Goal: Communication & Community: Answer question/provide support

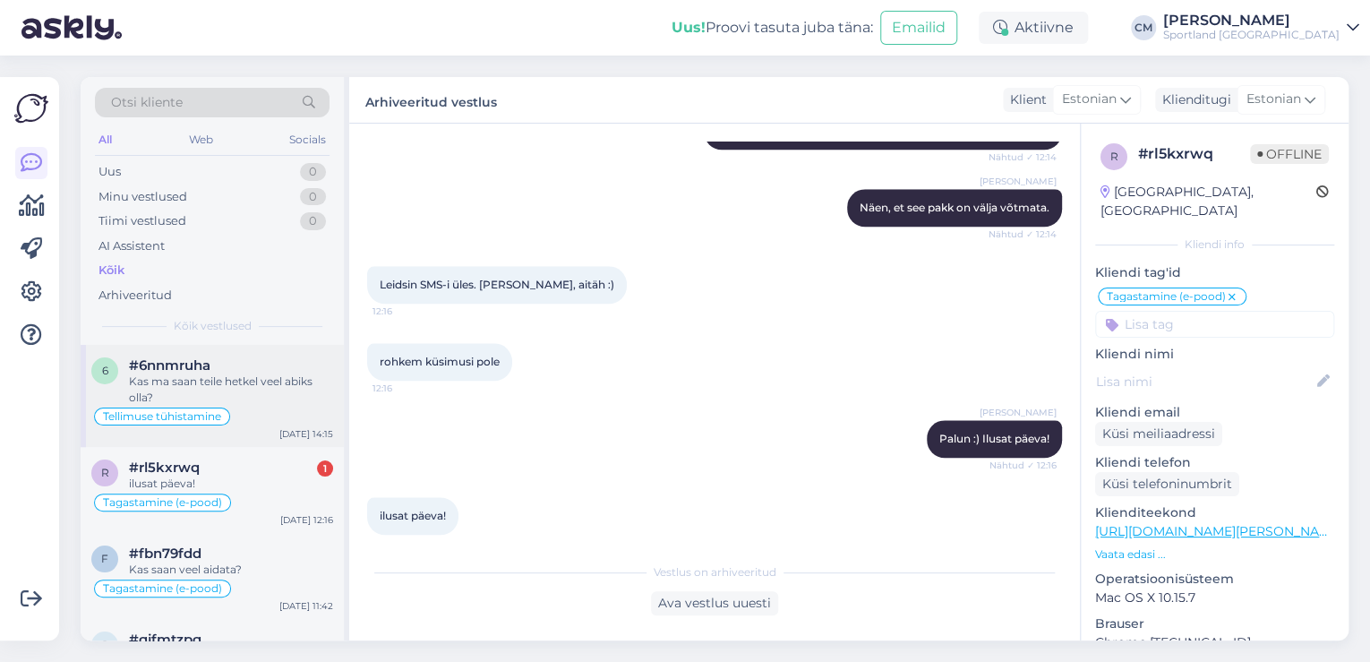
click at [191, 368] on span "#6nnmruha" at bounding box center [170, 365] width 82 height 16
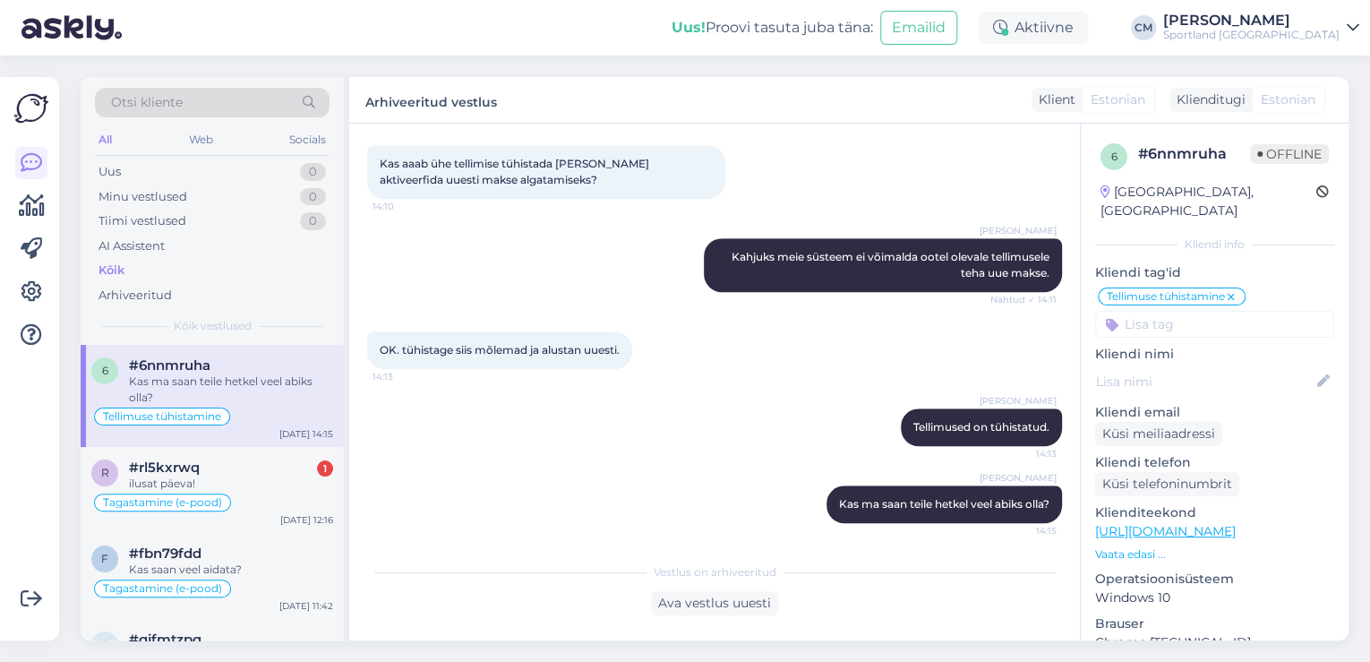
scroll to position [595, 0]
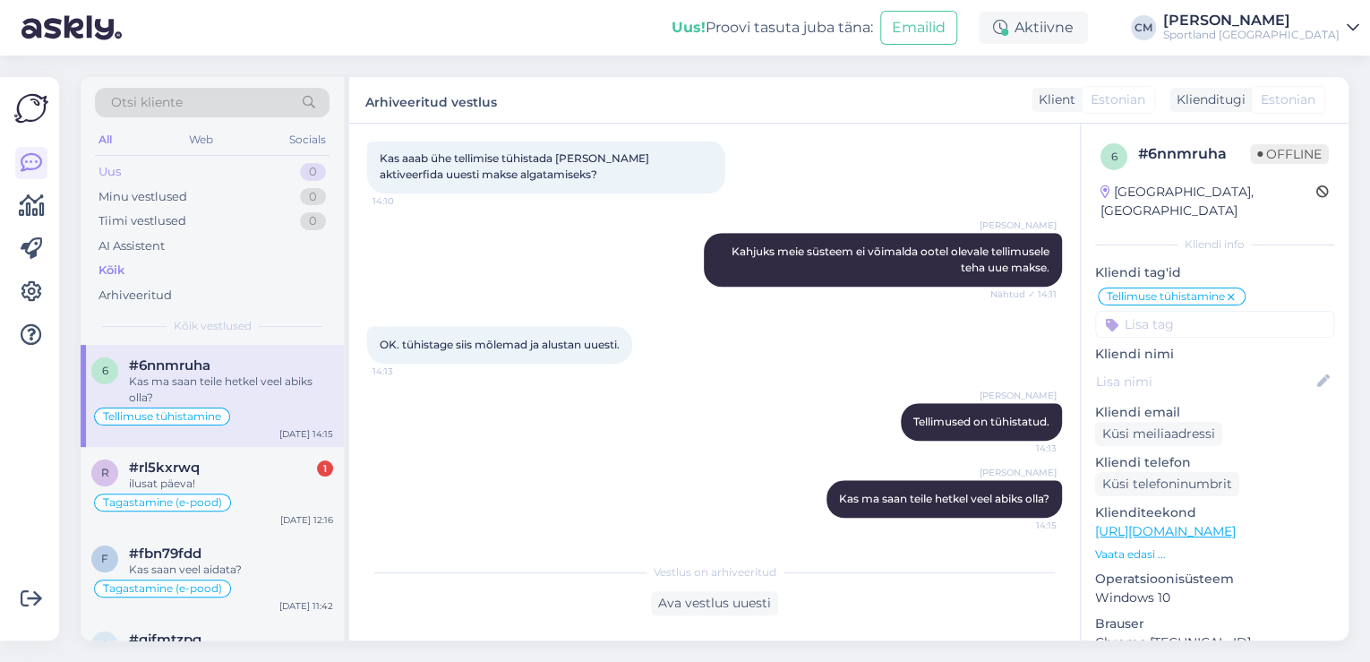
click at [282, 174] on div "Uus 0" at bounding box center [212, 171] width 235 height 25
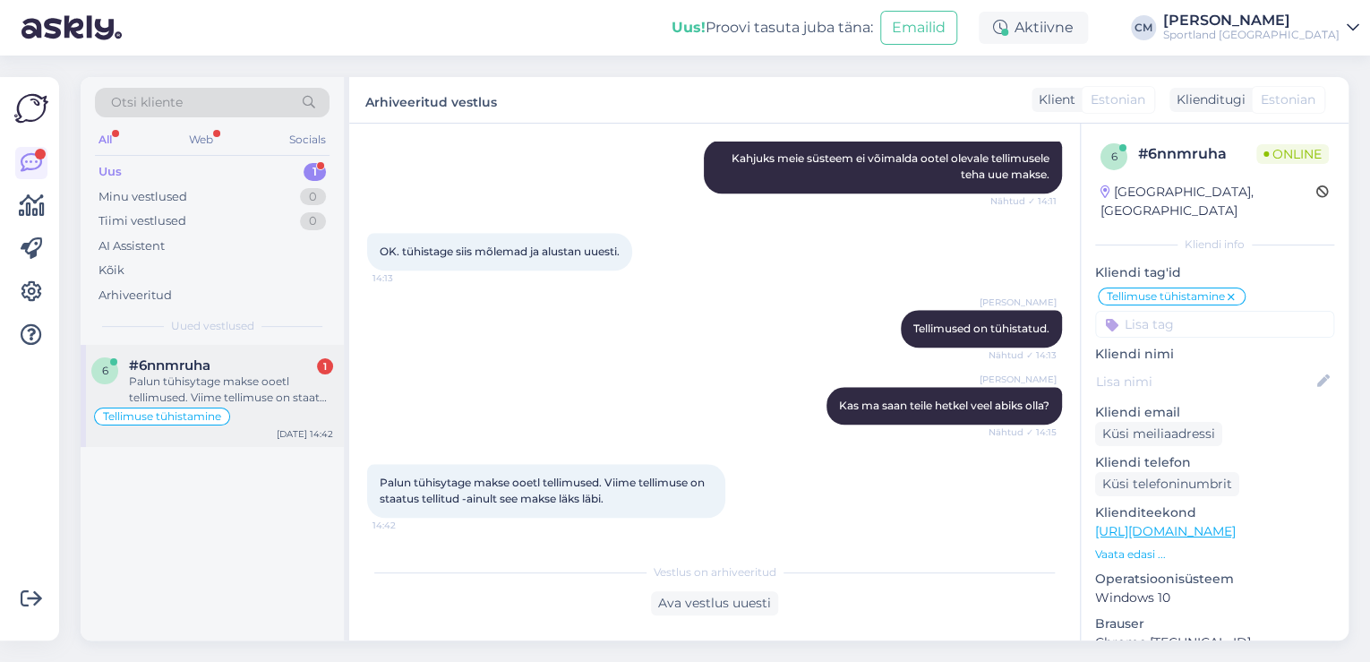
click at [219, 374] on div "Palun tühisytage makse ooetl tellimused. Viime tellimuse on staatus tellitud -a…" at bounding box center [231, 390] width 204 height 32
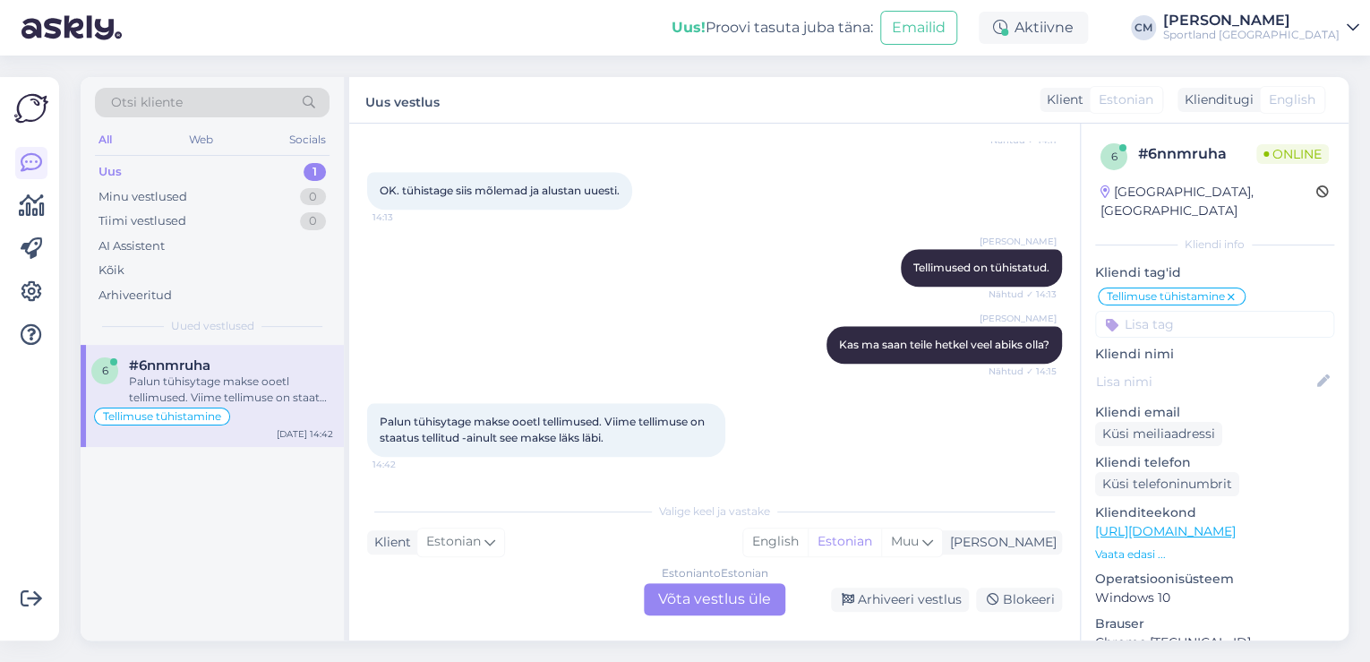
click at [714, 585] on div "Estonian to Estonian Võta vestlus üle" at bounding box center [715, 599] width 142 height 32
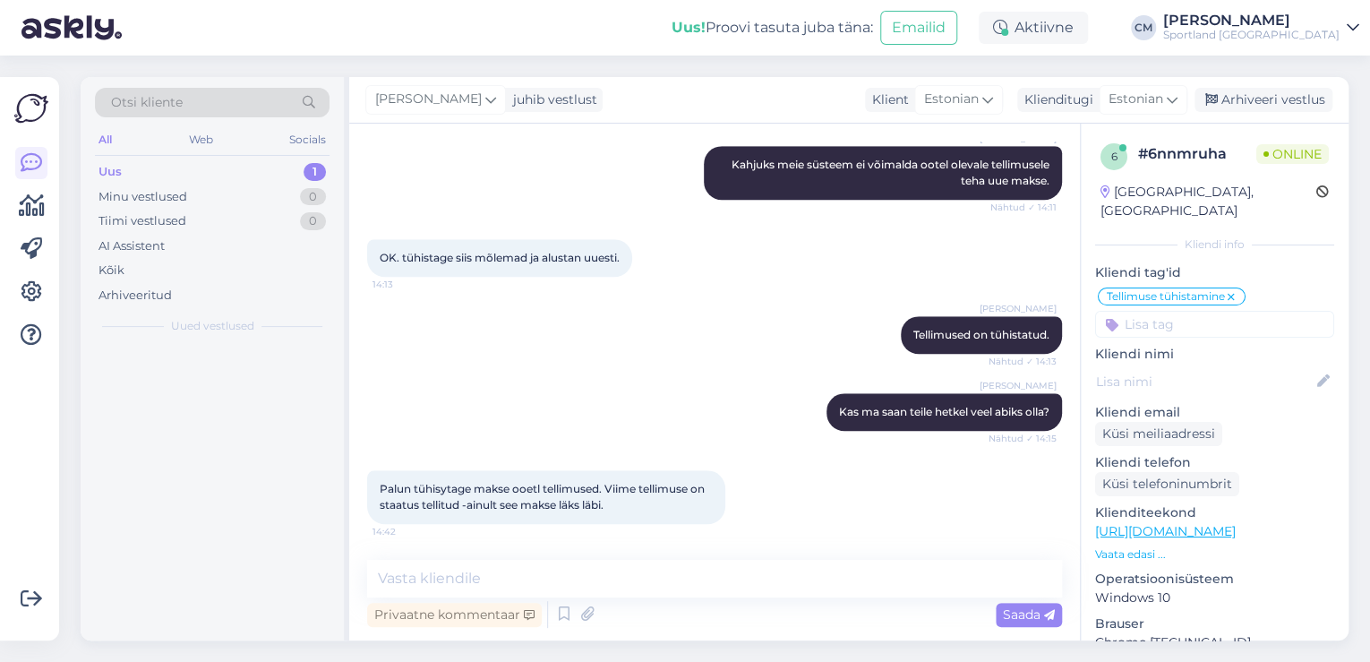
scroll to position [681, 0]
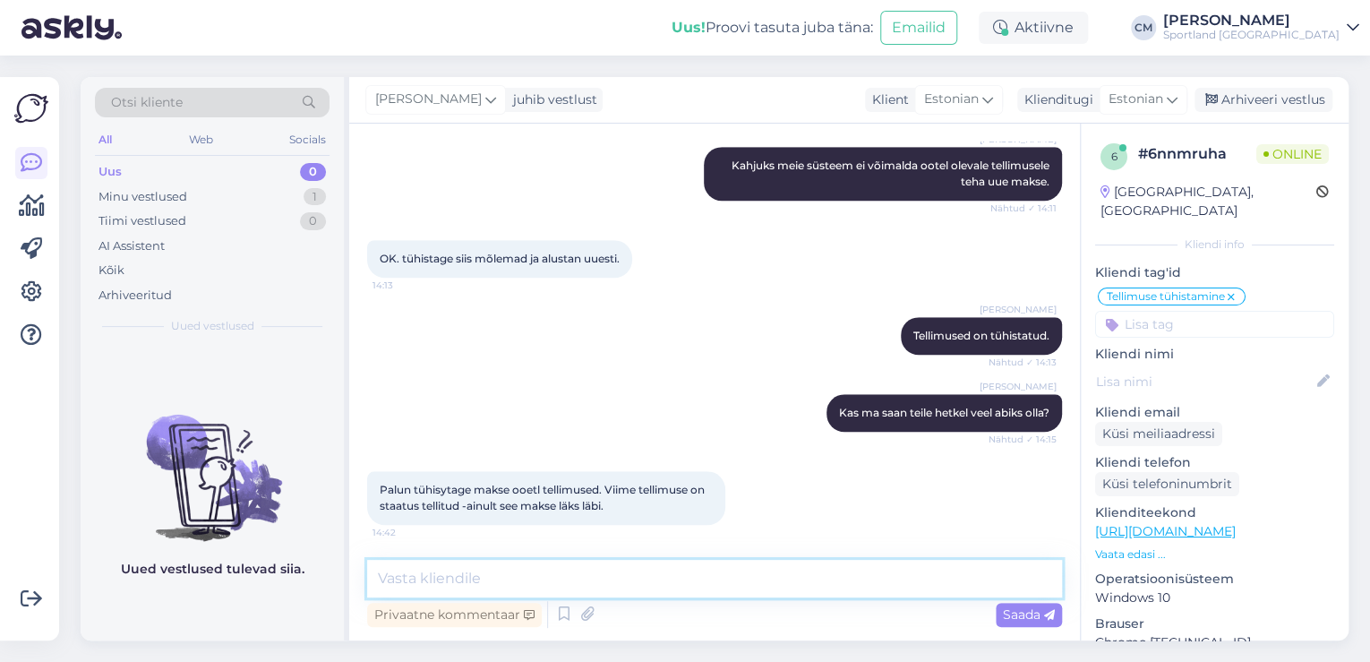
click at [611, 574] on textarea at bounding box center [714, 579] width 695 height 38
type textarea "Tere"
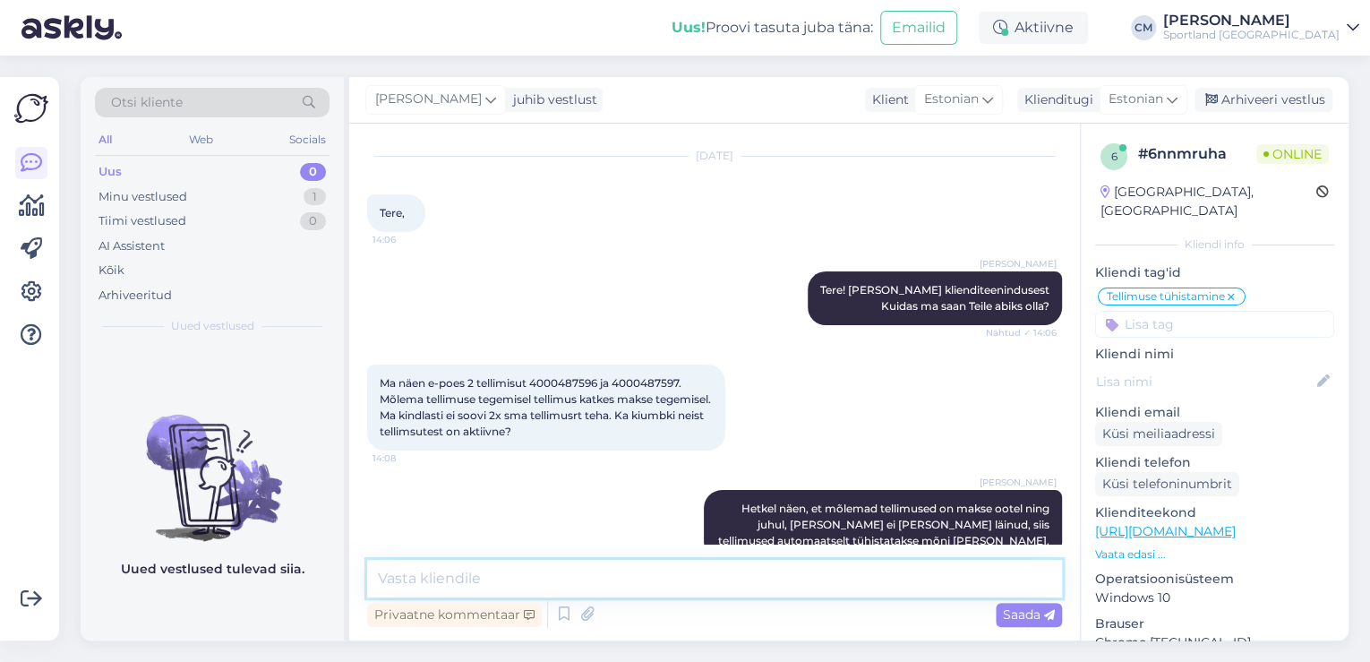
scroll to position [41, 0]
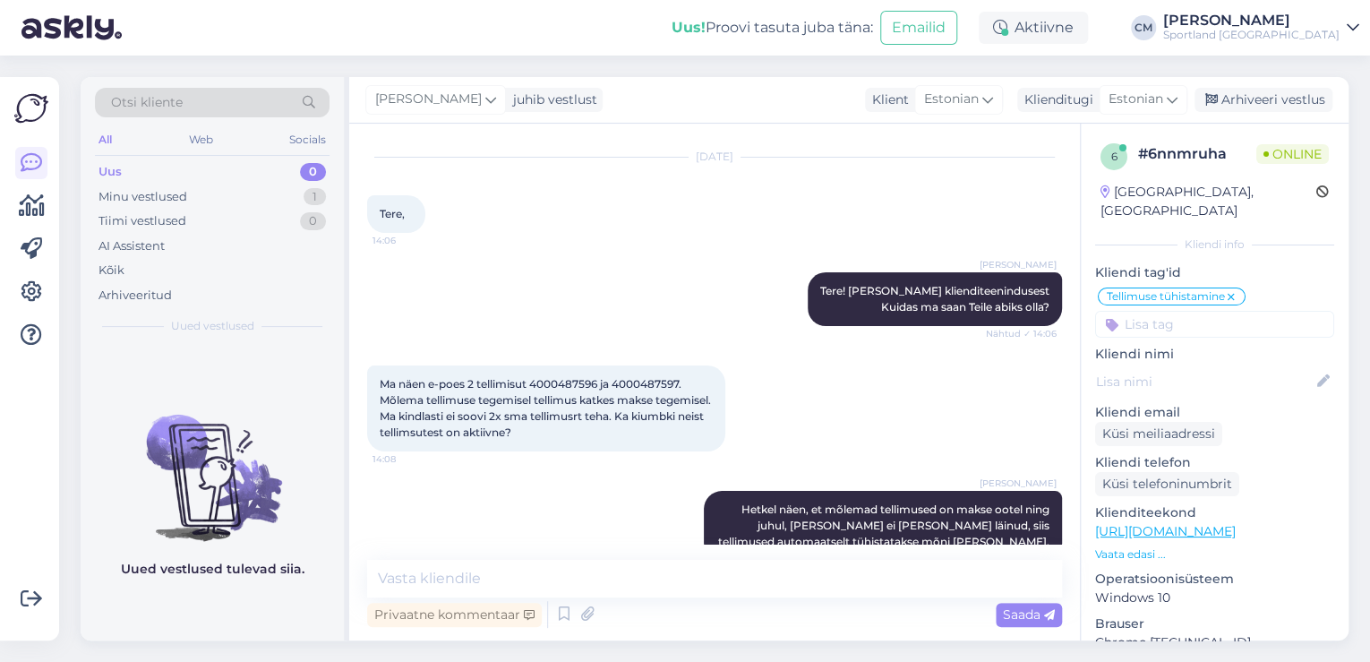
click at [570, 394] on span "Ma näen e-poes 2 tellimisut 4000487596 ja 4000487597. Mõlema tellimuse tegemise…" at bounding box center [547, 408] width 334 height 62
click at [570, 388] on span "Ma näen e-poes 2 tellimisut 4000487596 ja 4000487597. Mõlema tellimuse tegemise…" at bounding box center [547, 408] width 334 height 62
copy span "4000487596"
click at [639, 373] on div "Ma näen e-poes 2 tellimisut 4000487596 ja 4000487597. Mõlema tellimuse tegemise…" at bounding box center [546, 408] width 358 height 86
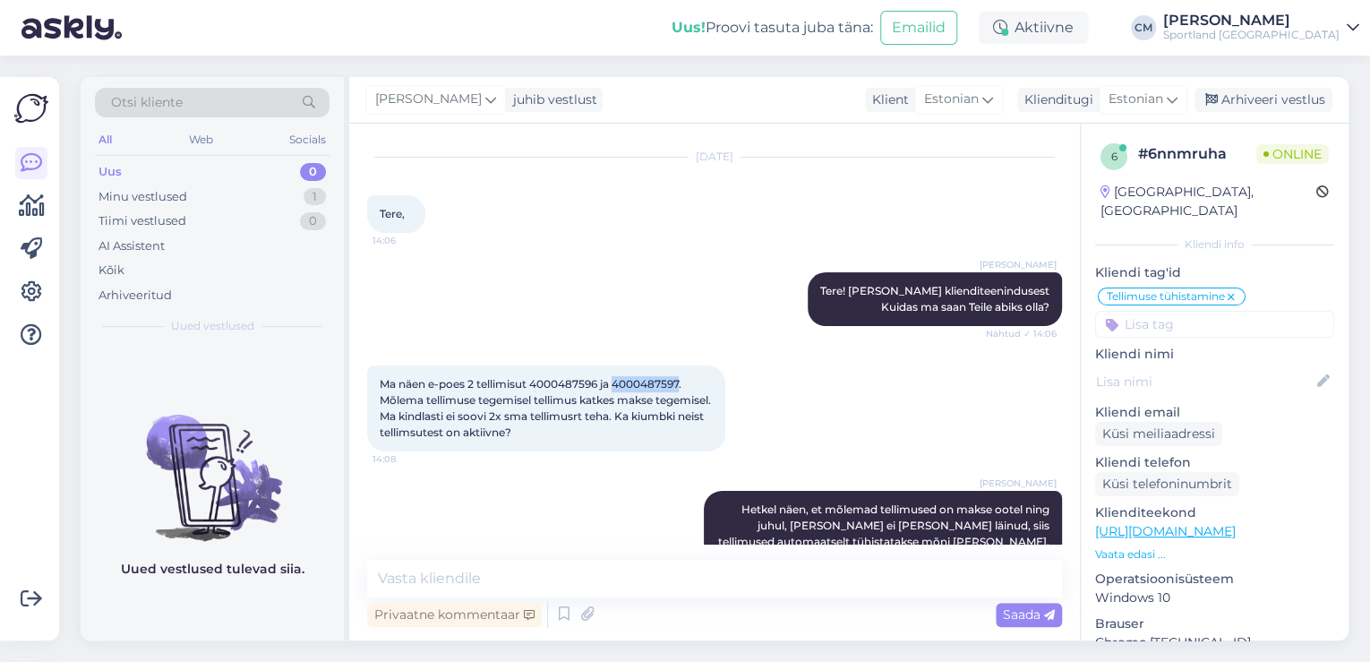
click at [639, 373] on div "Ma näen e-poes 2 tellimisut 4000487596 ja 4000487597. Mõlema tellimuse tegemise…" at bounding box center [546, 408] width 358 height 86
copy span "4000487597"
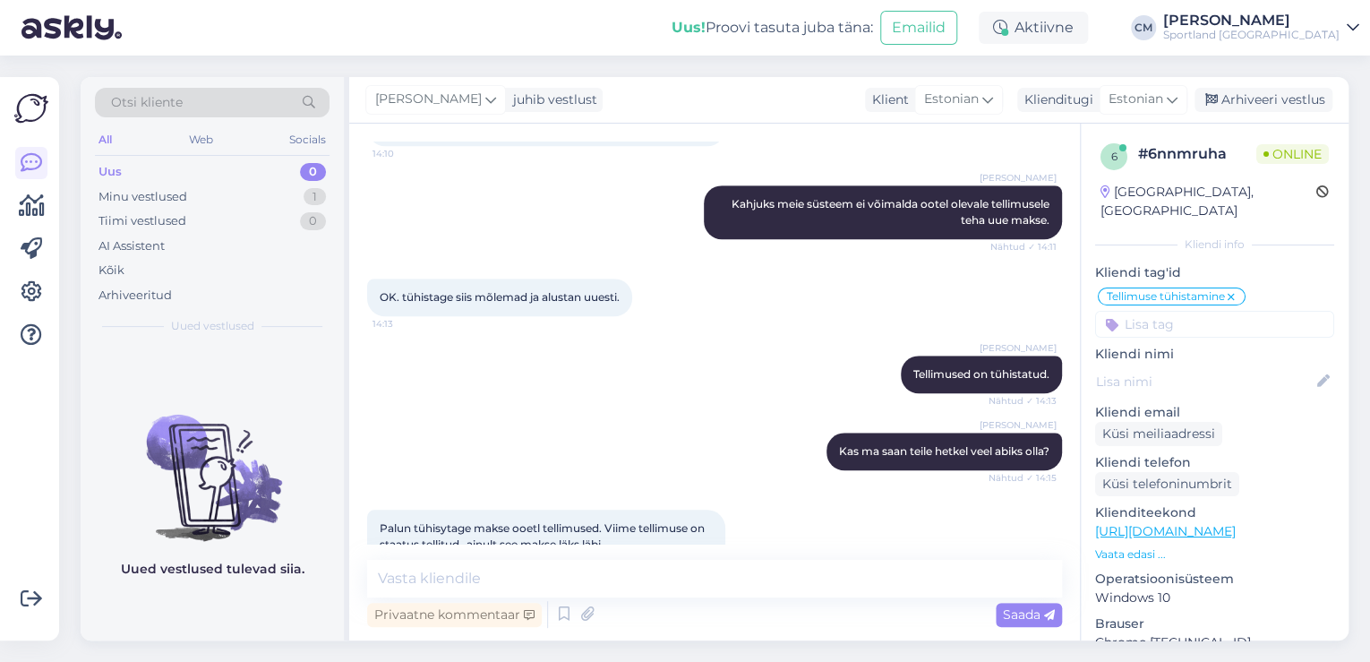
scroll to position [758, 0]
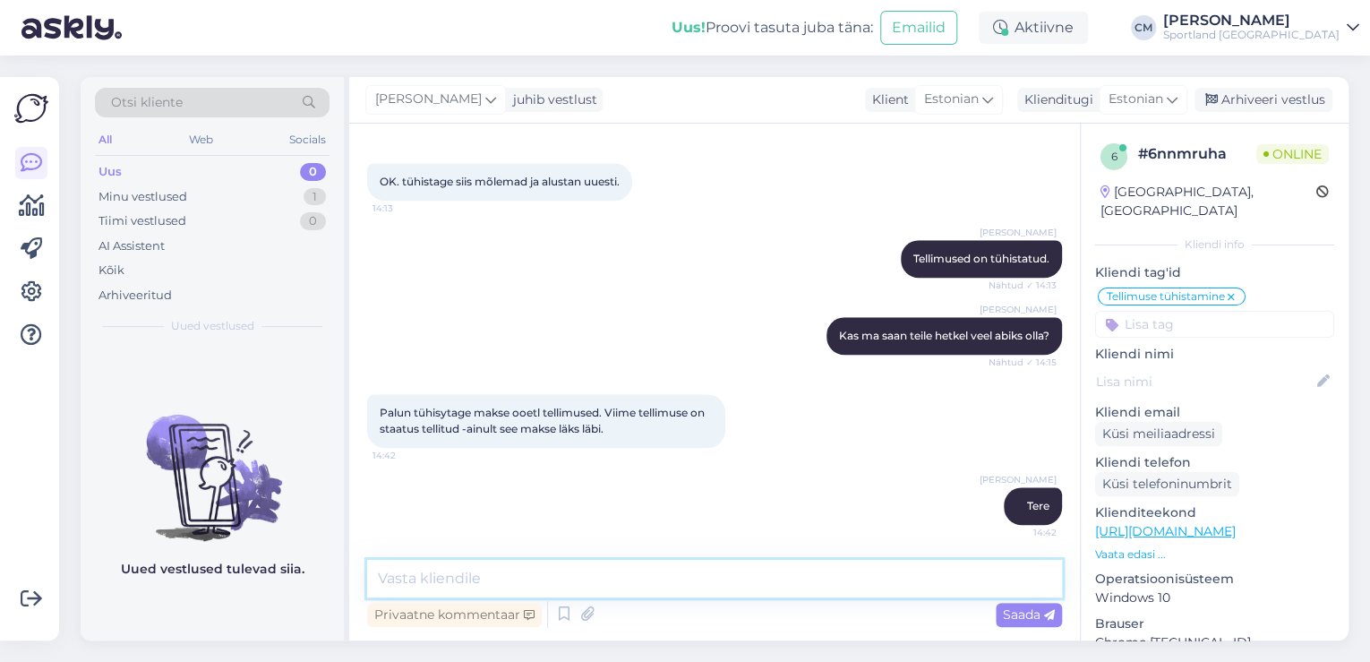
click at [635, 577] on textarea at bounding box center [714, 579] width 695 height 38
type textarea "Eelnevalt saadetud tellimused on juba tühistatud."
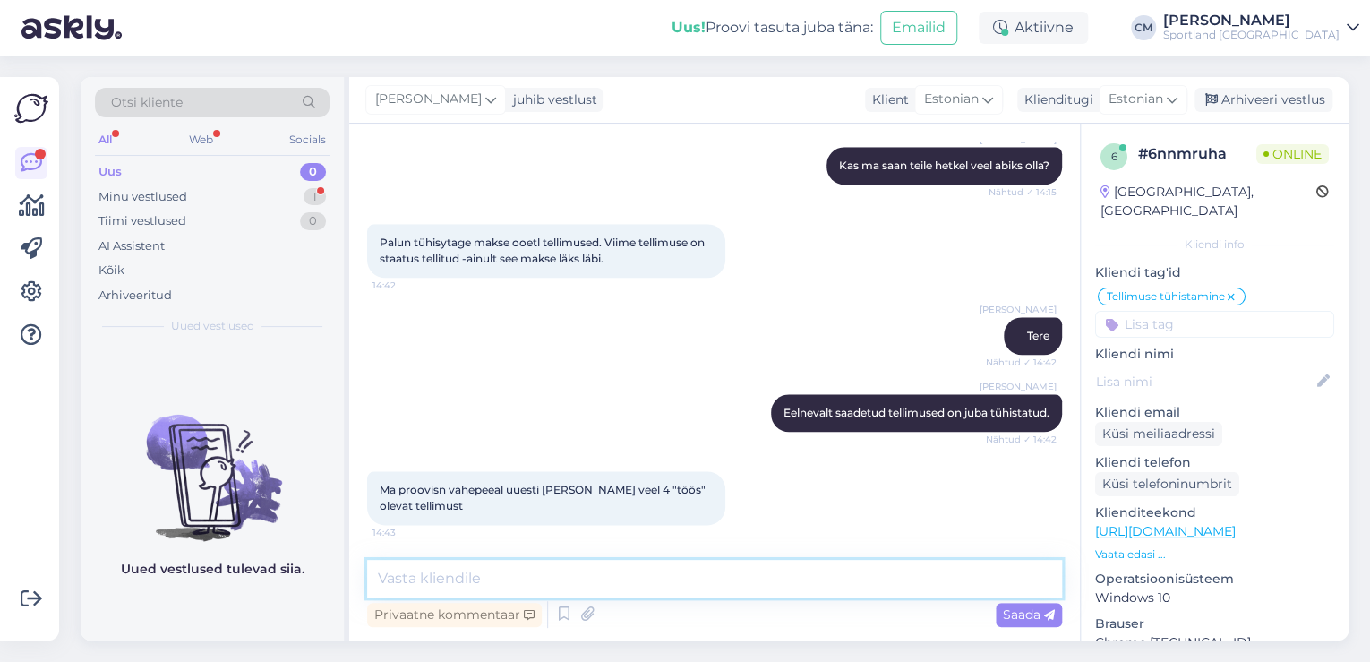
scroll to position [1005, 0]
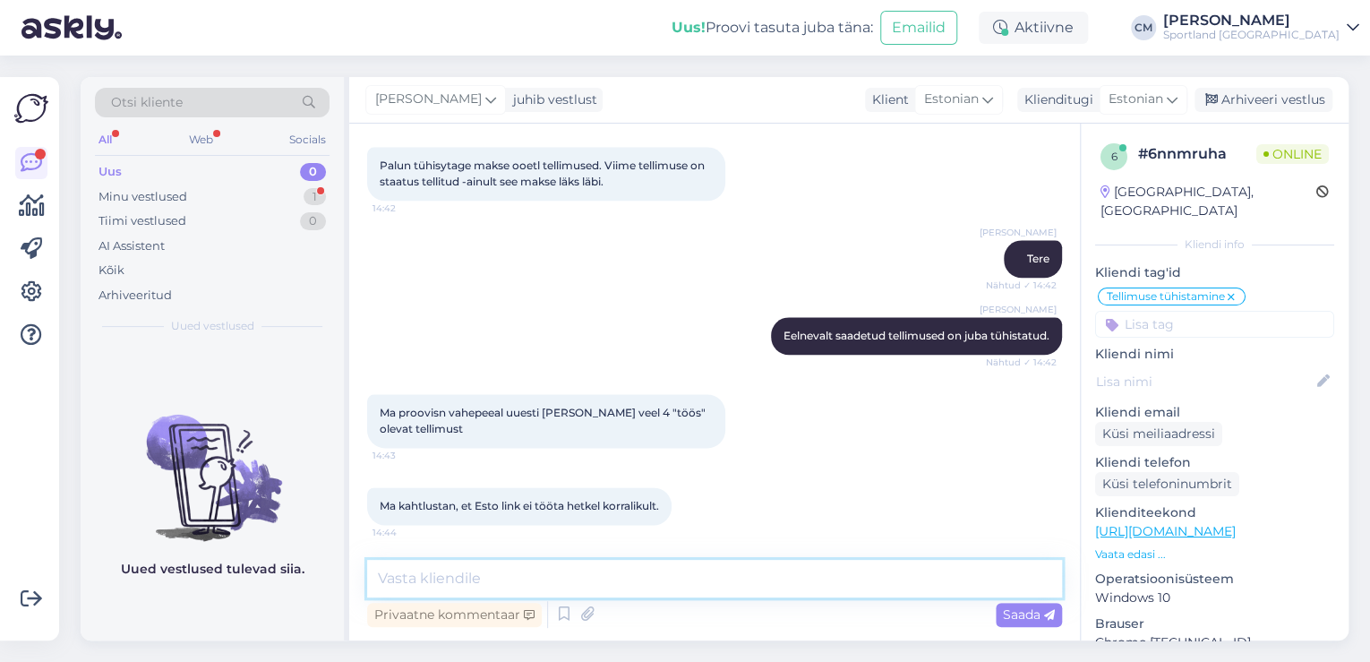
click at [552, 573] on textarea at bounding box center [714, 579] width 695 height 38
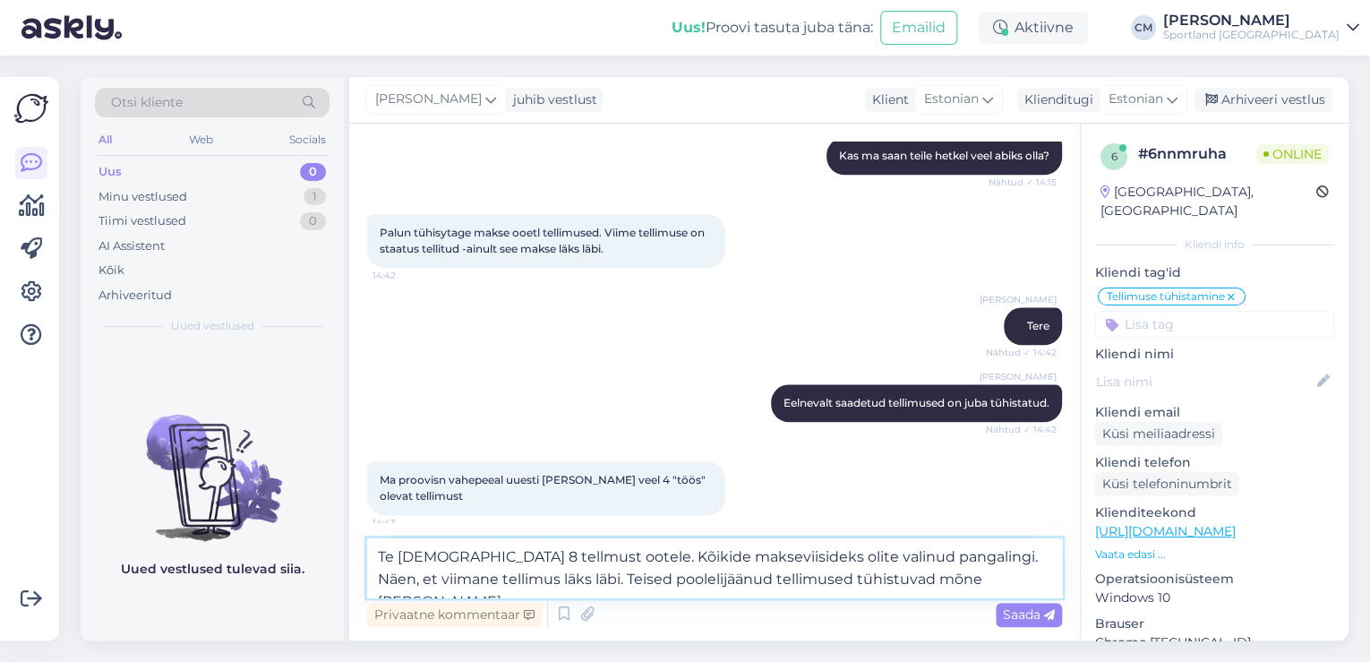
scroll to position [1027, 0]
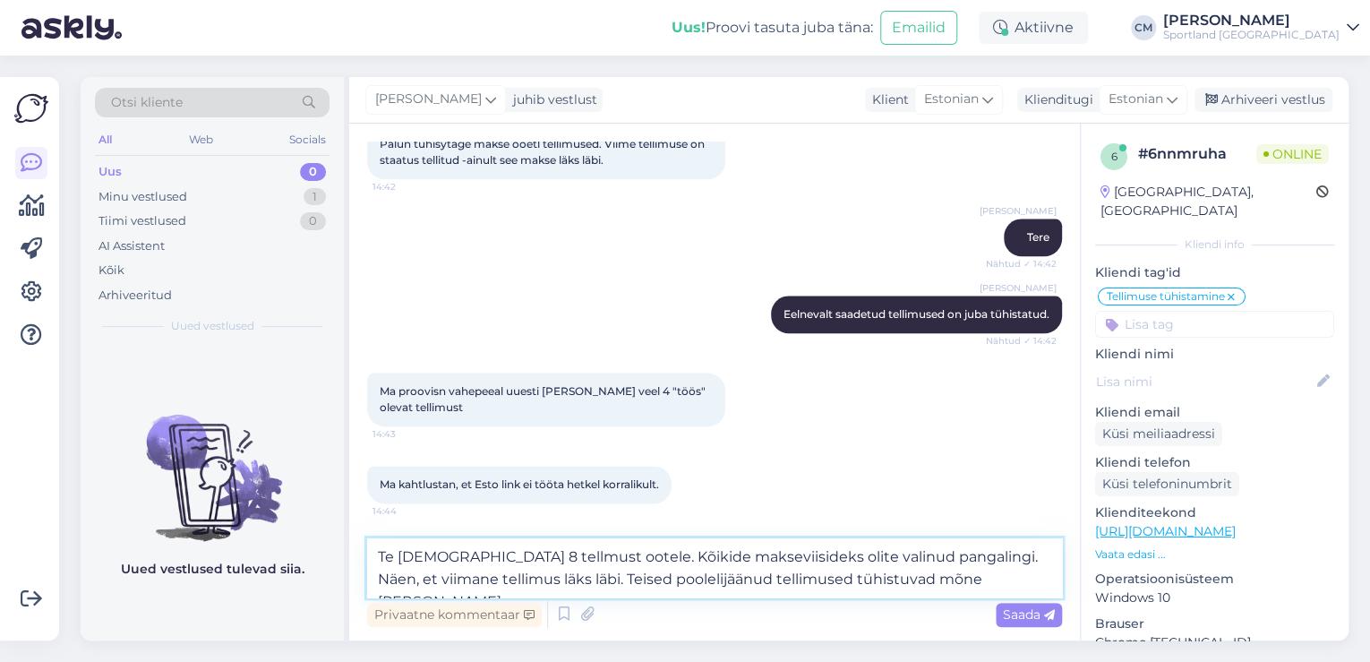
click at [631, 558] on textarea "Te [DEMOGRAPHIC_DATA] 8 tellmust ootele. Kõikide makseviisideks olite valinud p…" at bounding box center [714, 567] width 695 height 59
click at [679, 556] on textarea "Te jätsite 8 tellmust ootele, makseviisideks olite valinud pangalingi. Näen, et…" at bounding box center [714, 567] width 695 height 59
click at [695, 558] on textarea "Te [DEMOGRAPHIC_DATA] 8 tellmust ootele, makseviisiks olite valinud pangalingi.…" at bounding box center [714, 567] width 695 height 59
type textarea "Te [DEMOGRAPHIC_DATA] 8 tellmust ootele, makseviisiks olite kõigile valinud pan…"
click at [932, 580] on textarea "Te [DEMOGRAPHIC_DATA] 8 tellmust ootele, makseviisiks olite kõigile valinud pan…" at bounding box center [714, 567] width 695 height 59
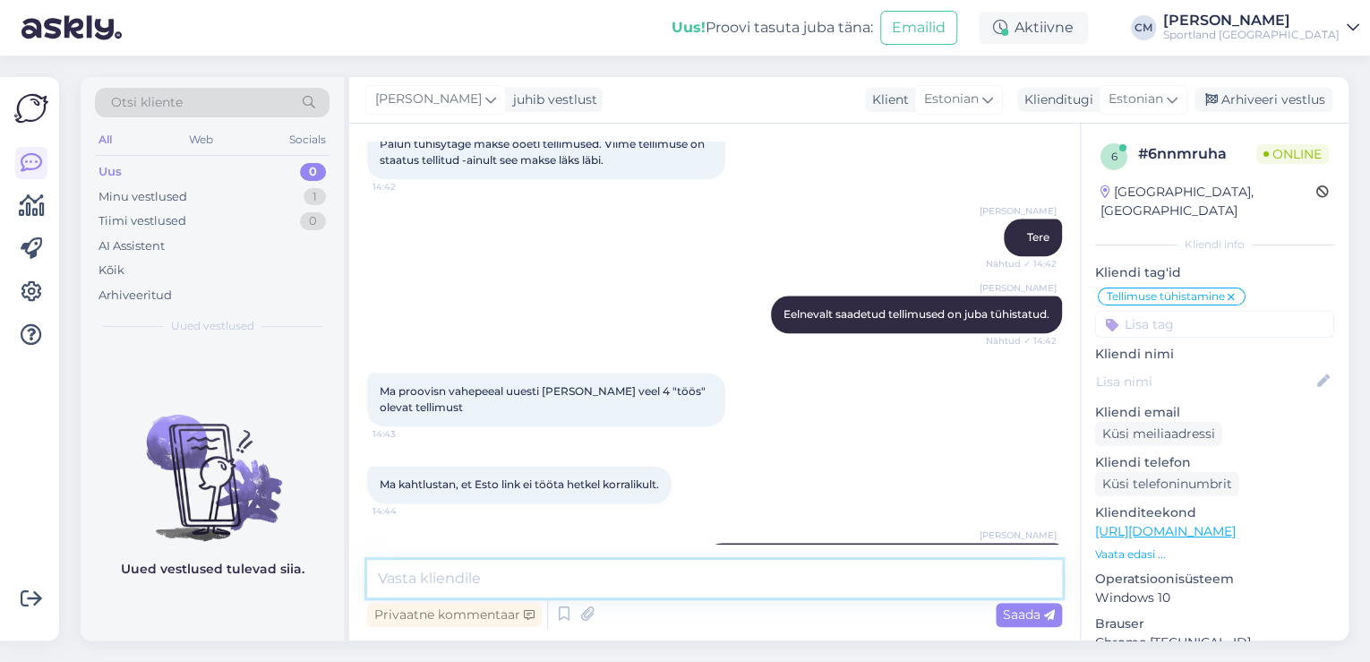
scroll to position [1114, 0]
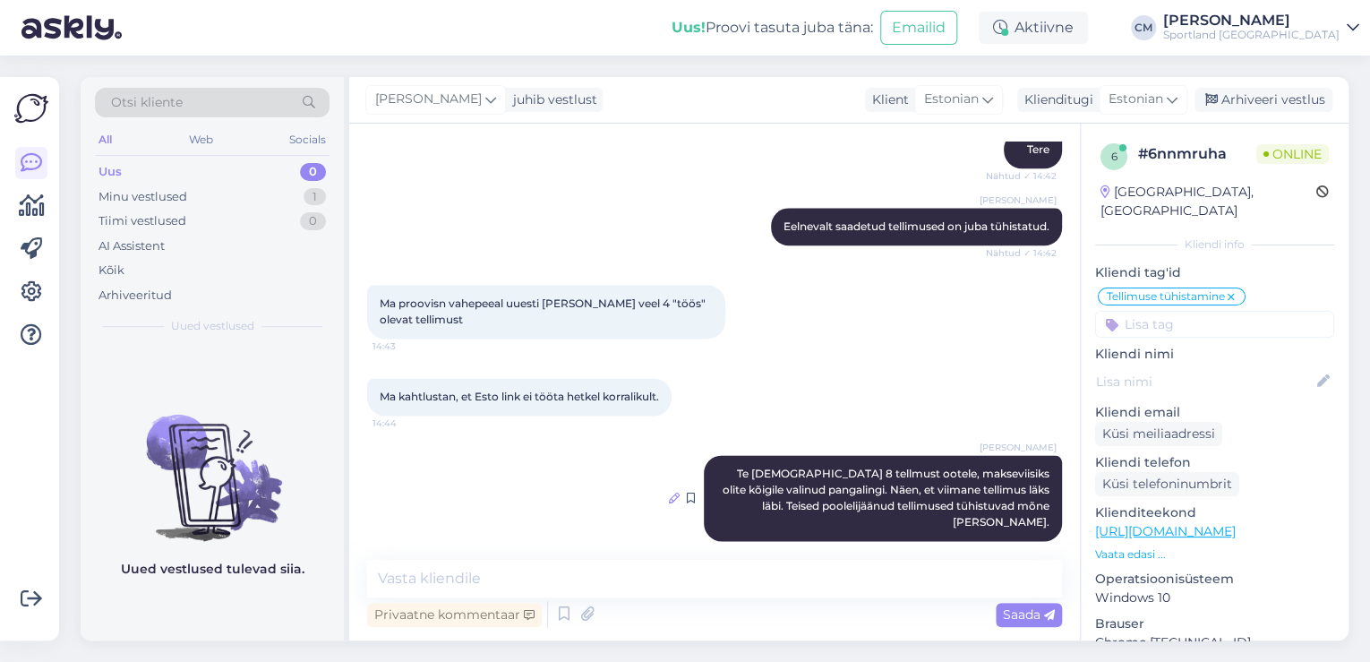
click at [669, 493] on icon at bounding box center [674, 498] width 11 height 11
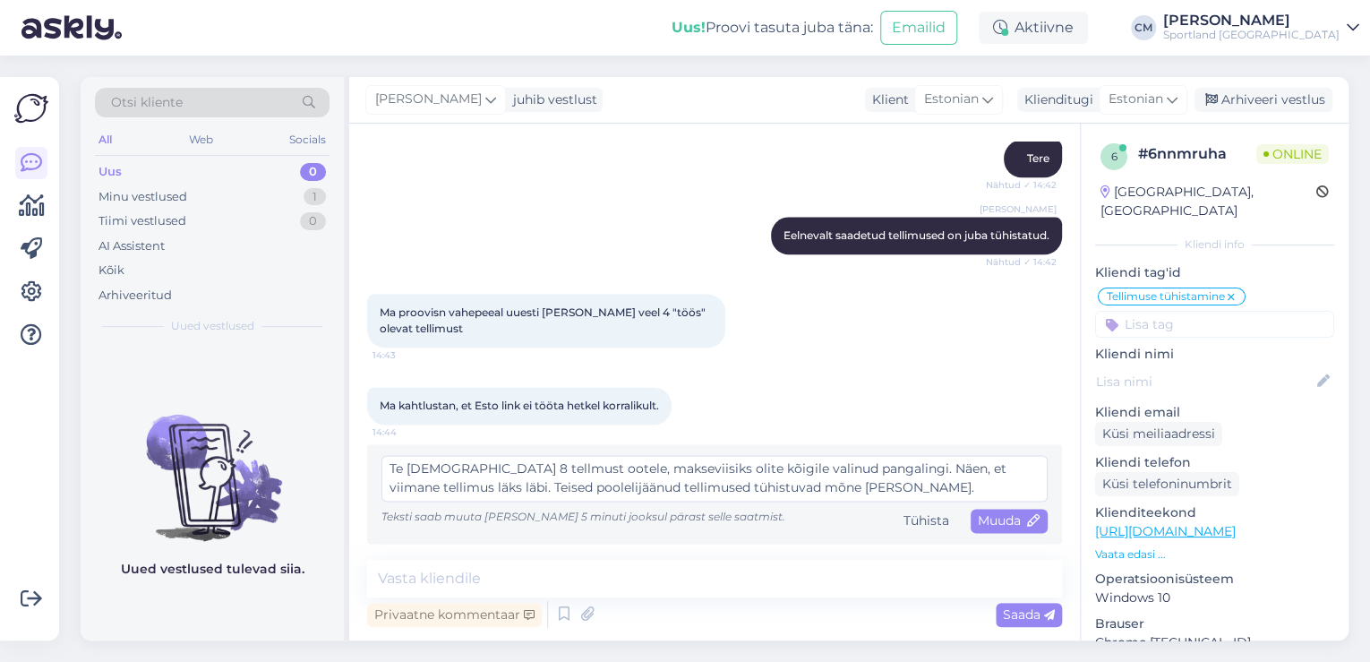
scroll to position [1104, 0]
click at [477, 471] on textarea "Te [DEMOGRAPHIC_DATA] 8 tellmust ootele, makseviisiks olite kõigile valinud pan…" at bounding box center [715, 480] width 666 height 47
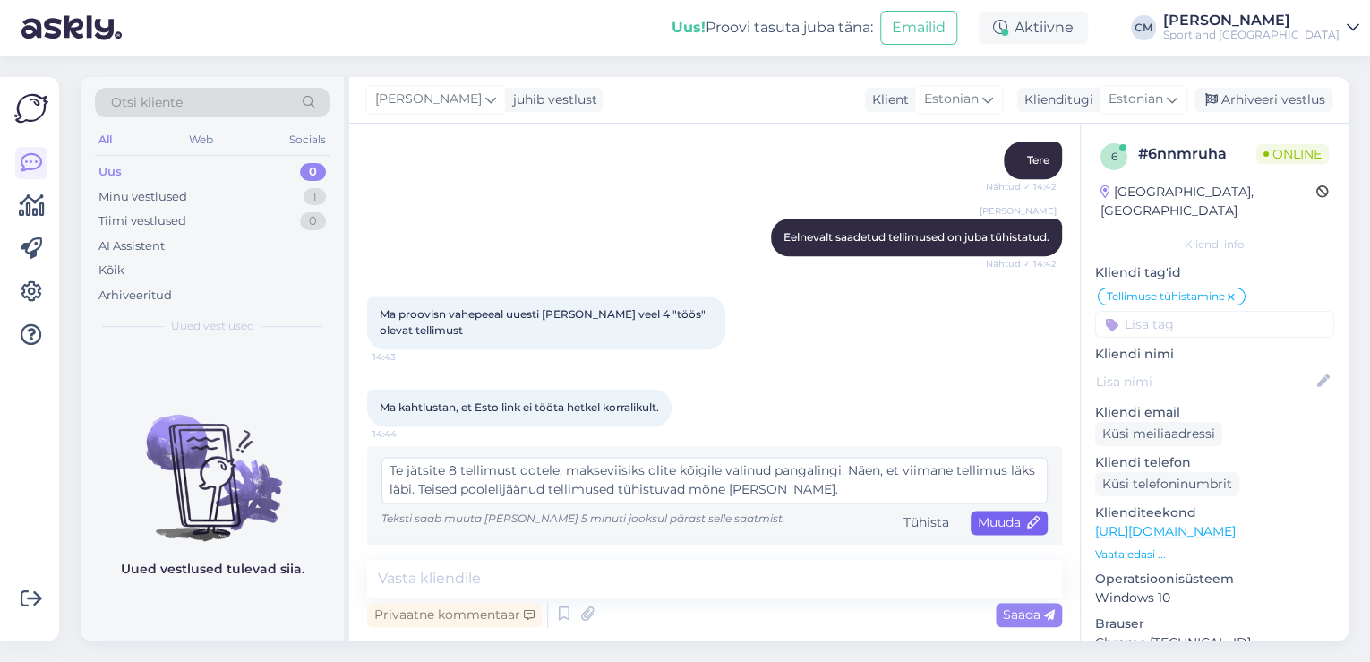
type textarea "Te jätsite 8 tellimust ootele, makseviisiks olite kõigile valinud pangalingi. N…"
click at [979, 521] on span "Muuda" at bounding box center [1009, 522] width 63 height 16
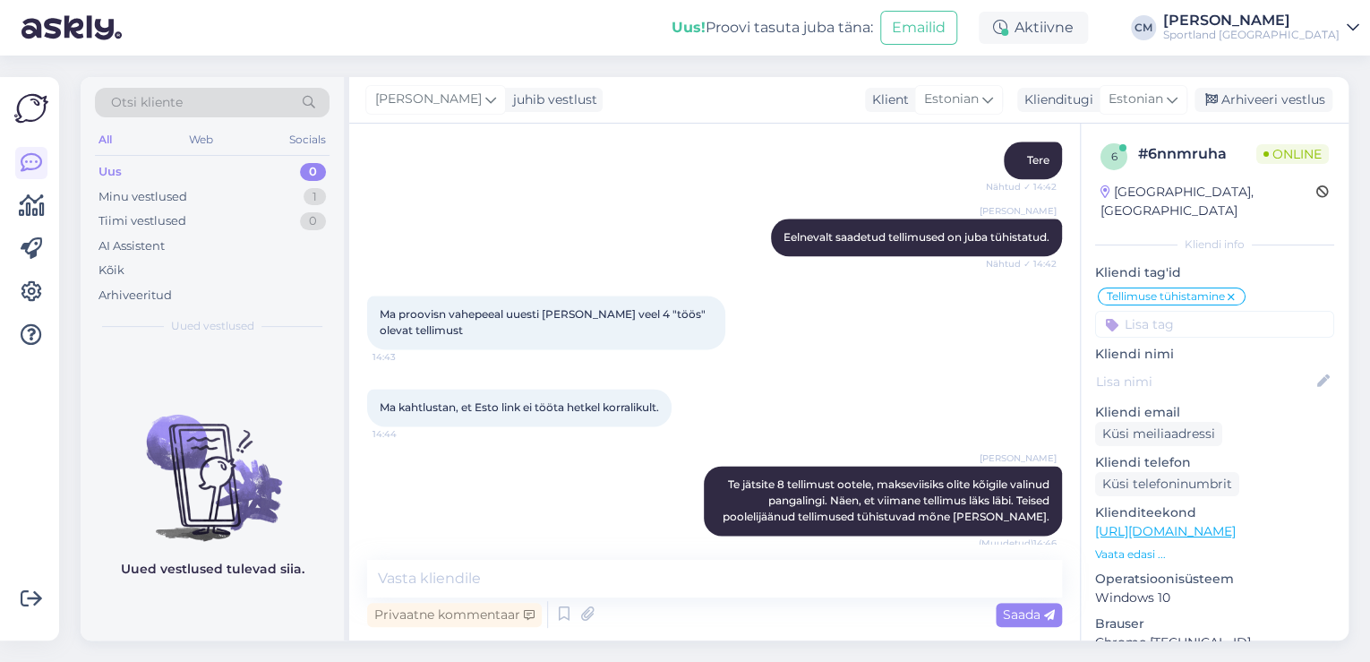
scroll to position [1114, 0]
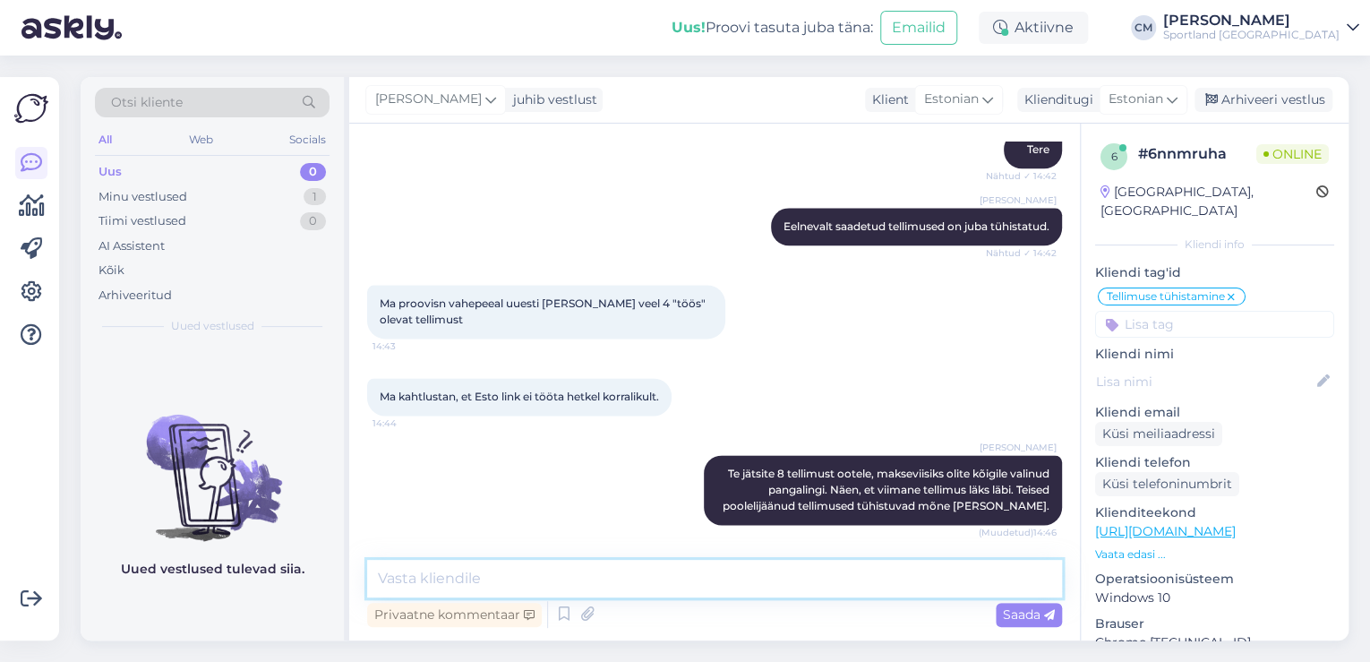
click at [745, 580] on textarea at bounding box center [714, 579] width 695 height 38
type textarea "R"
click at [669, 486] on icon at bounding box center [674, 490] width 11 height 11
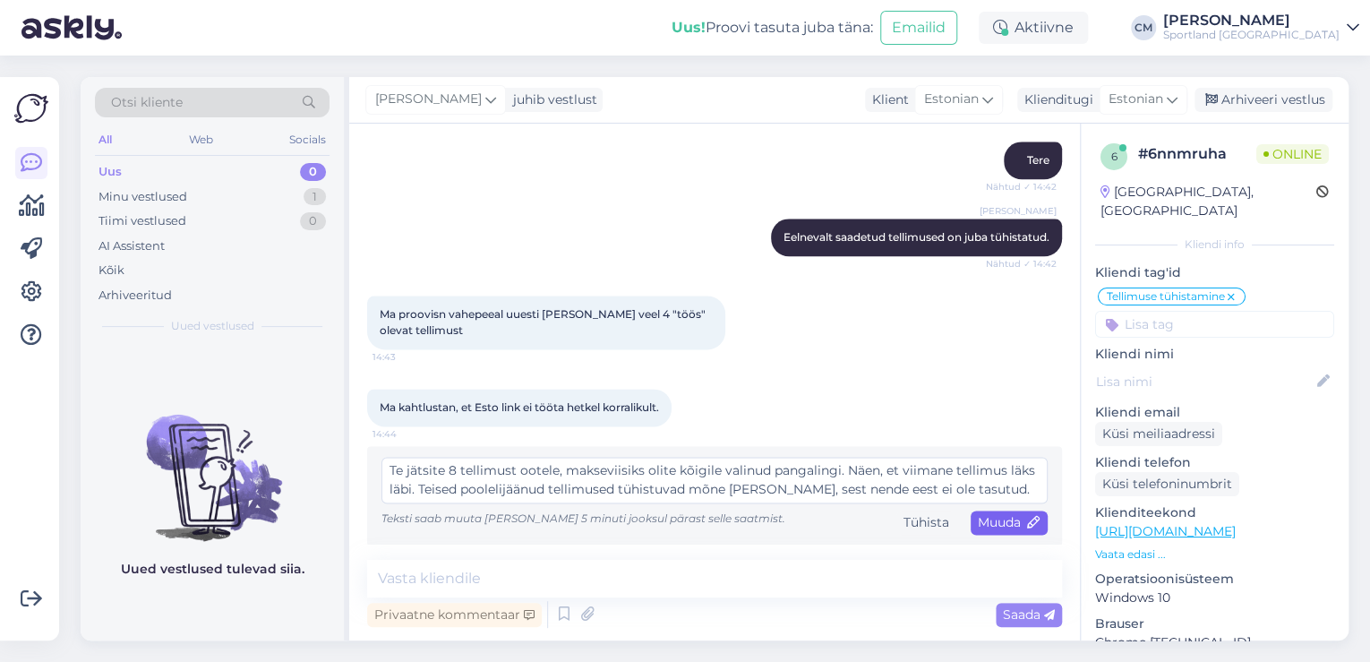
type textarea "Te jätsite 8 tellimust ootele, makseviisiks olite kõigile valinud pangalingi. N…"
click at [1028, 523] on icon at bounding box center [1034, 523] width 13 height 13
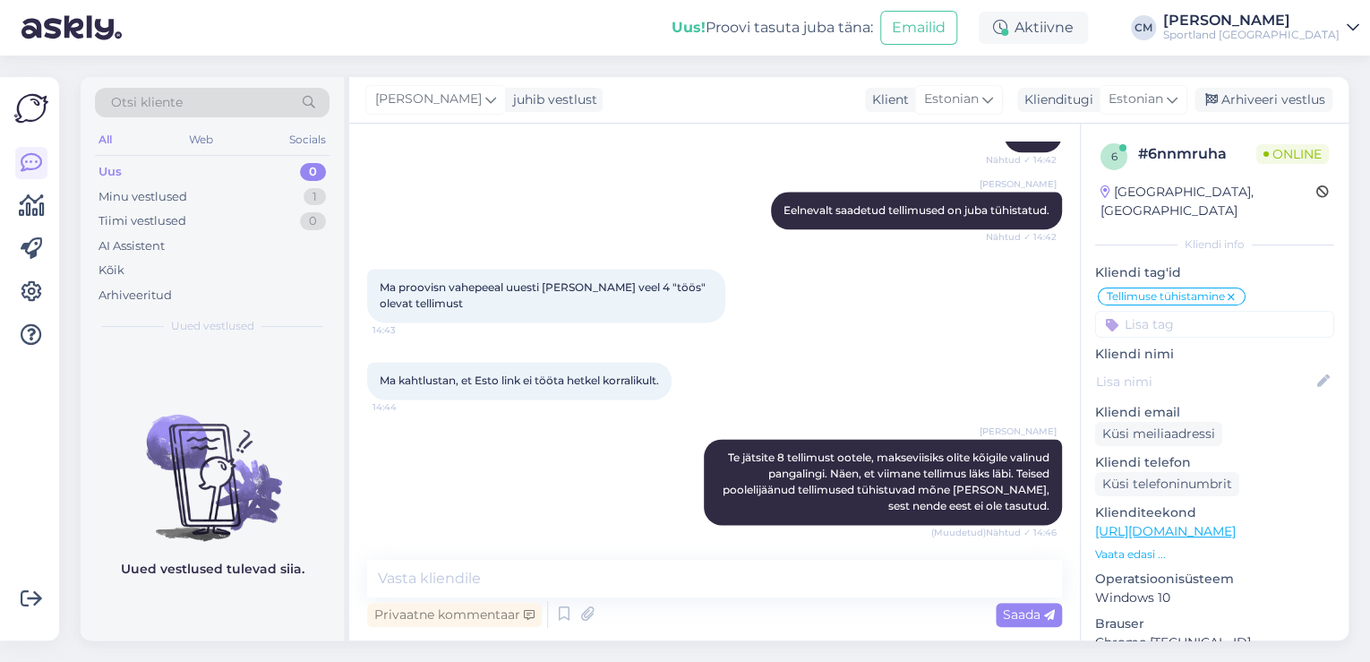
scroll to position [1224, 0]
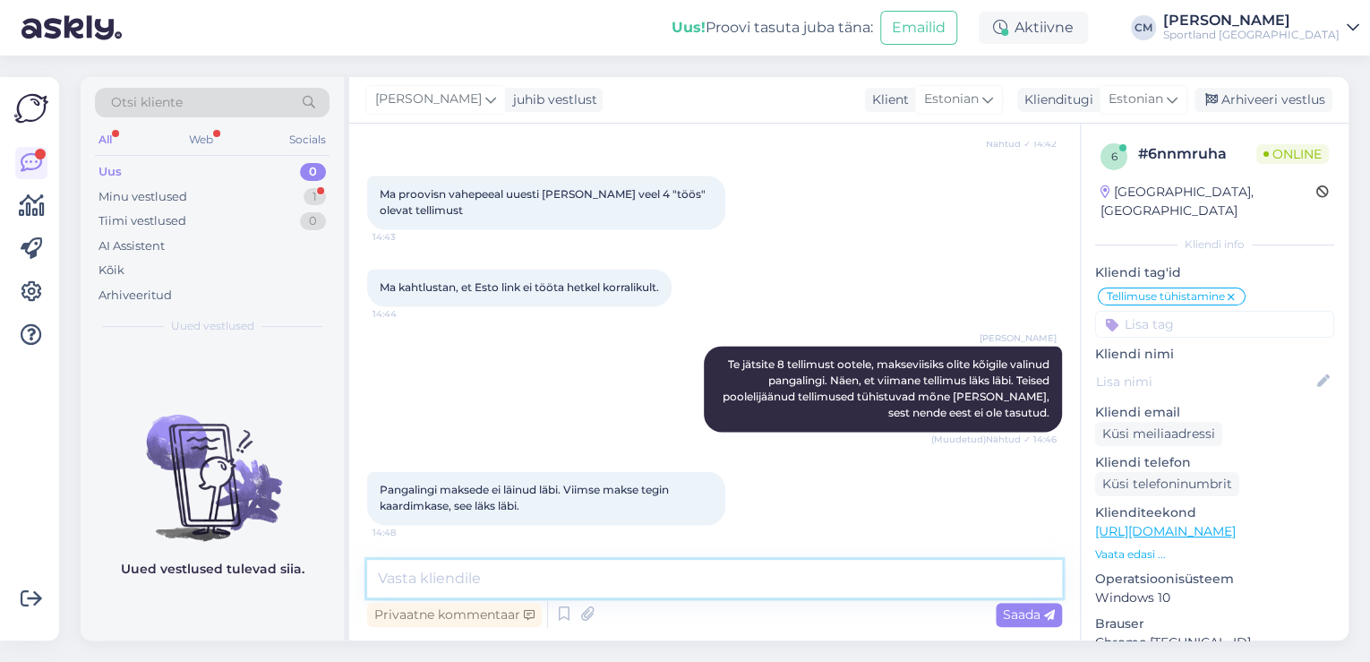
click at [552, 593] on textarea at bounding box center [714, 579] width 695 height 38
type textarea "Jah üks tellimus õnnestus."
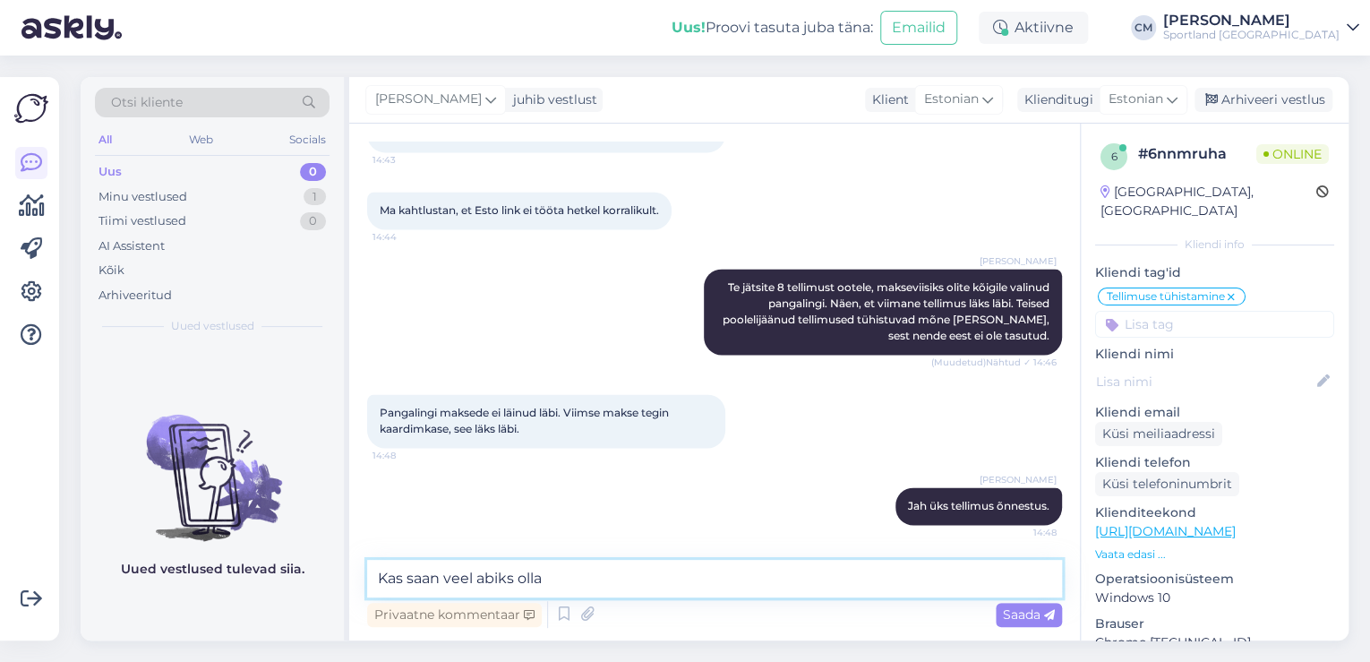
type textarea "Kas saan veel abiks olla?"
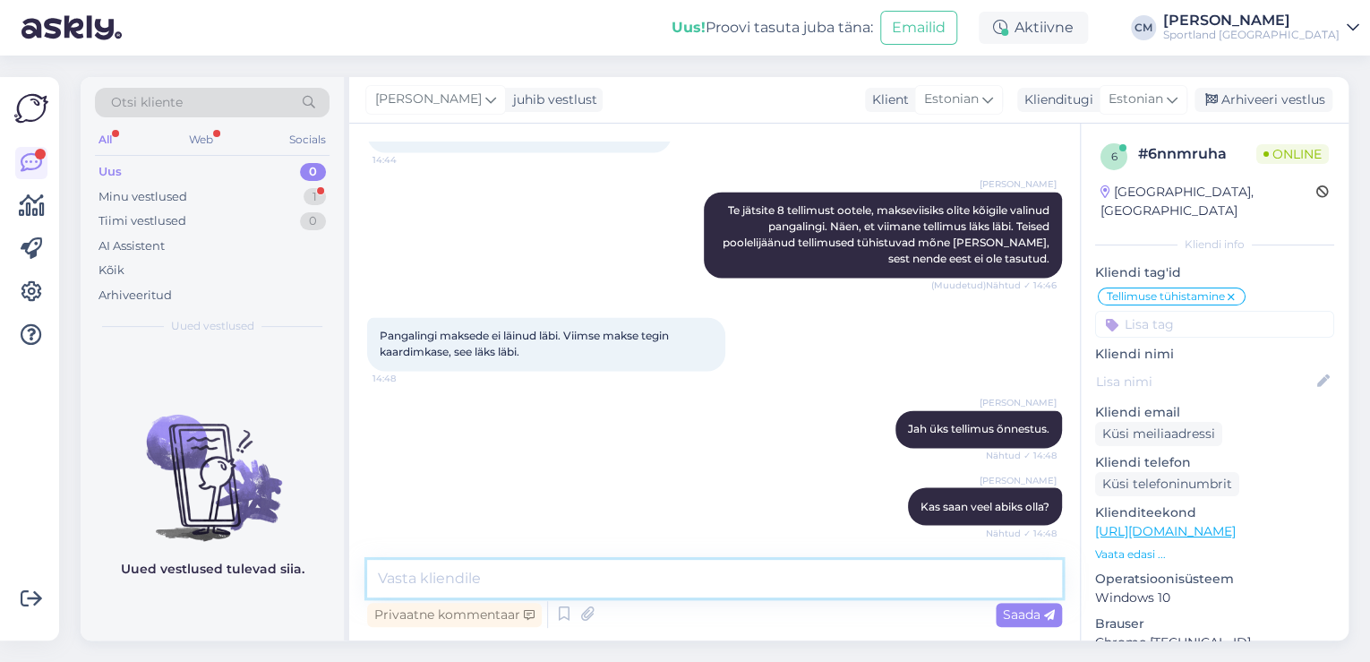
scroll to position [1455, 0]
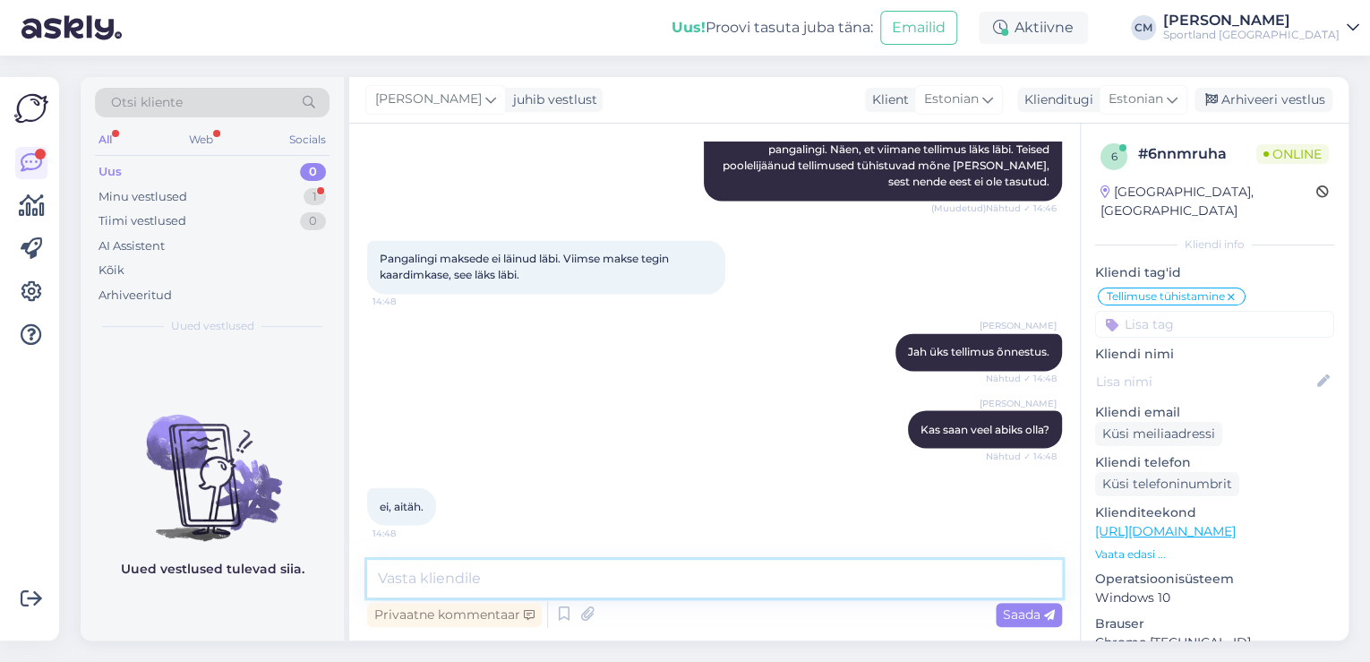
click at [671, 560] on textarea at bounding box center [714, 579] width 695 height 38
click at [664, 569] on textarea at bounding box center [714, 579] width 695 height 38
type textarea "Sel juhul soovin ilusat päeva jätku!"
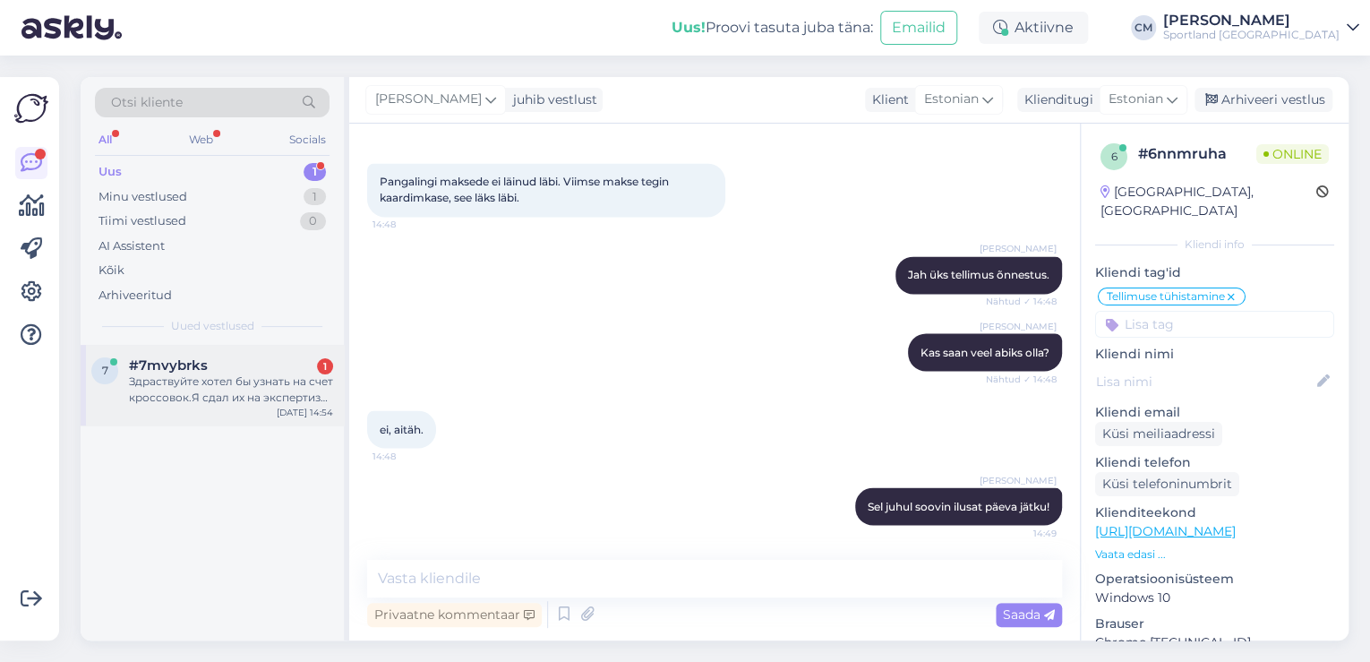
click at [229, 401] on div "Здраствуйте хотел бы узнать на счет кроссовок.Я сдал их на экспертизу. Сдал я […" at bounding box center [231, 390] width 204 height 32
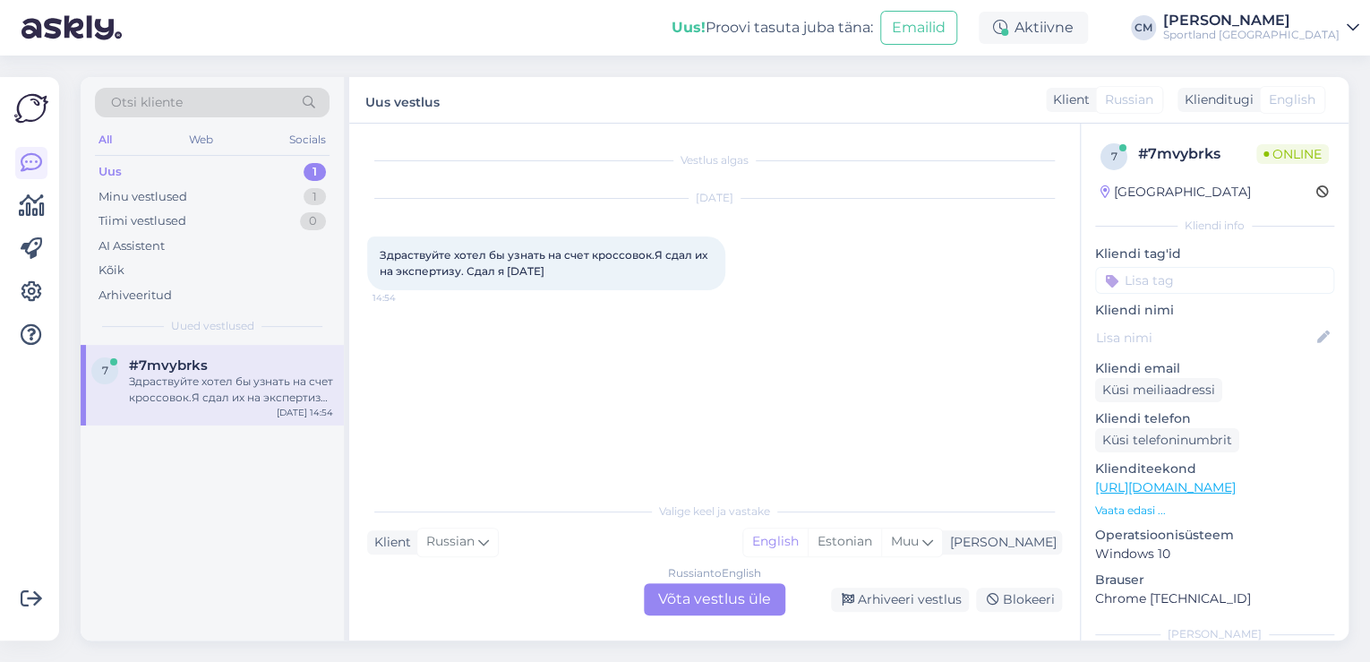
scroll to position [0, 0]
click at [881, 547] on div "Estonian" at bounding box center [844, 541] width 73 height 27
click at [659, 595] on div "Russian to Estonian Võta vestlus üle" at bounding box center [715, 599] width 142 height 32
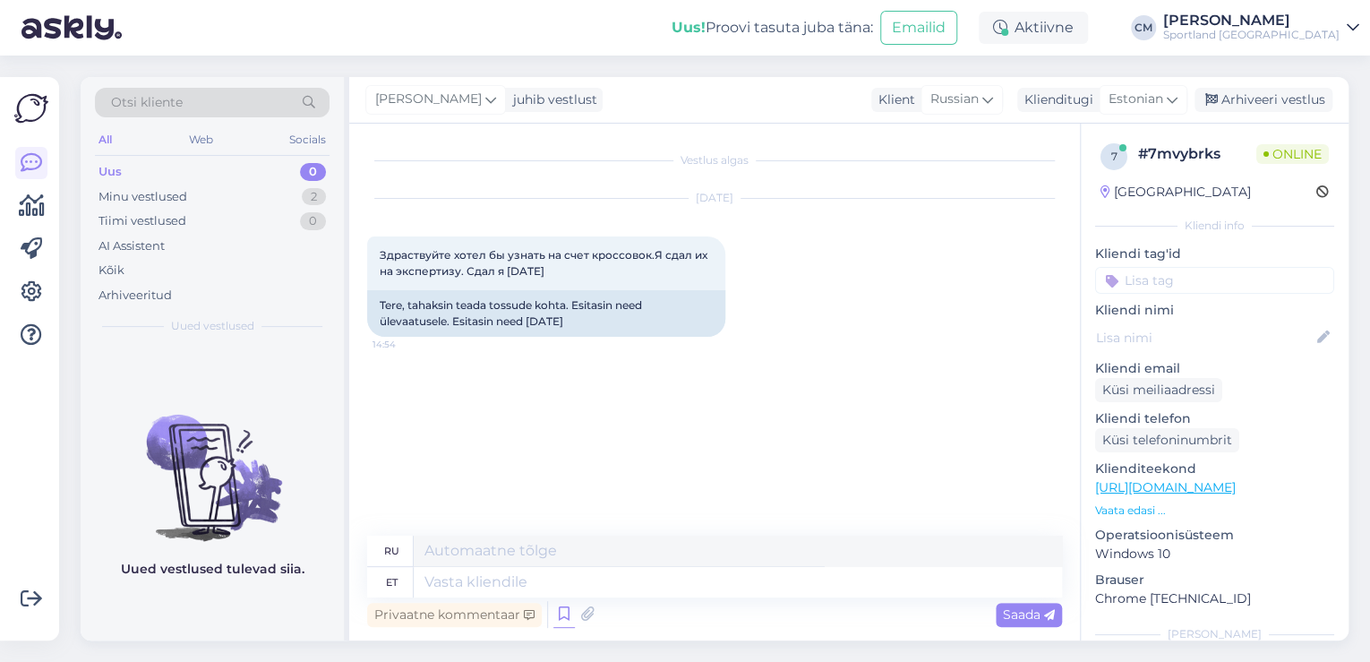
click at [560, 608] on icon at bounding box center [564, 614] width 21 height 27
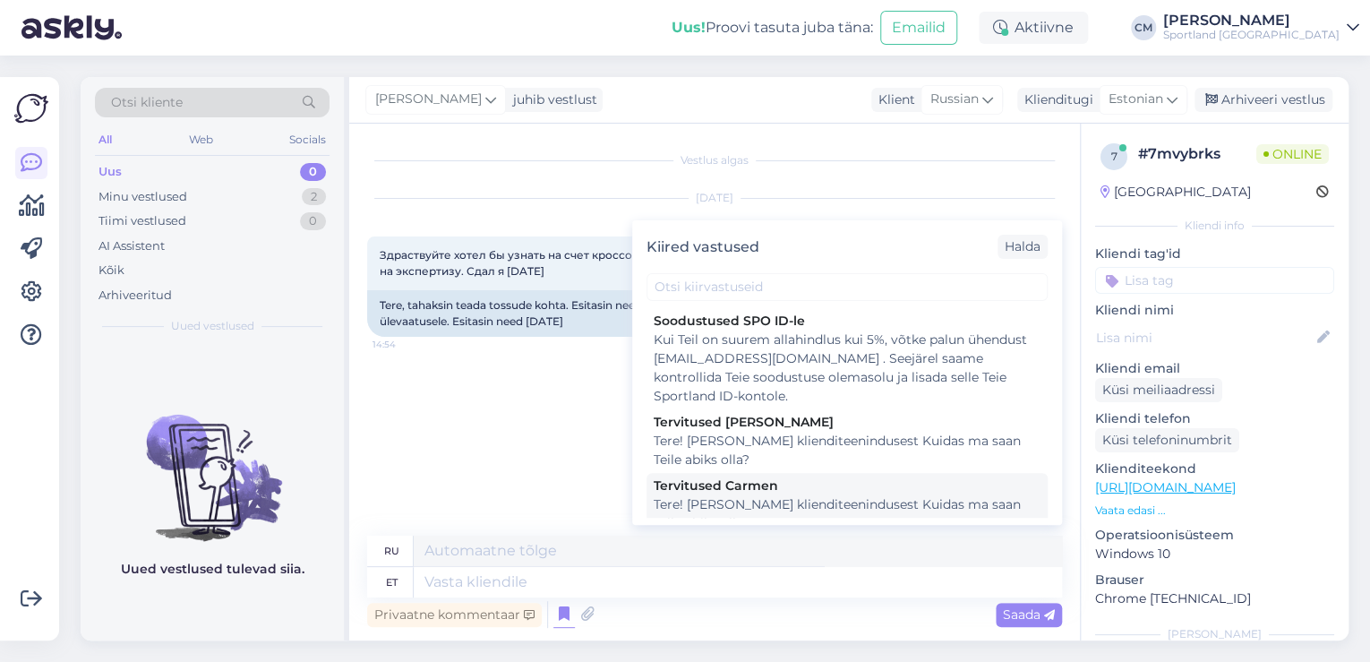
click at [769, 504] on div "Tere! [PERSON_NAME] klienditeenindusest Kuidas ma saan Teile abiks olla?" at bounding box center [847, 514] width 387 height 38
type textarea "Здравствуйте! Я [PERSON_NAME] из службы поддержки клиентов Чем я могу вам помоч…"
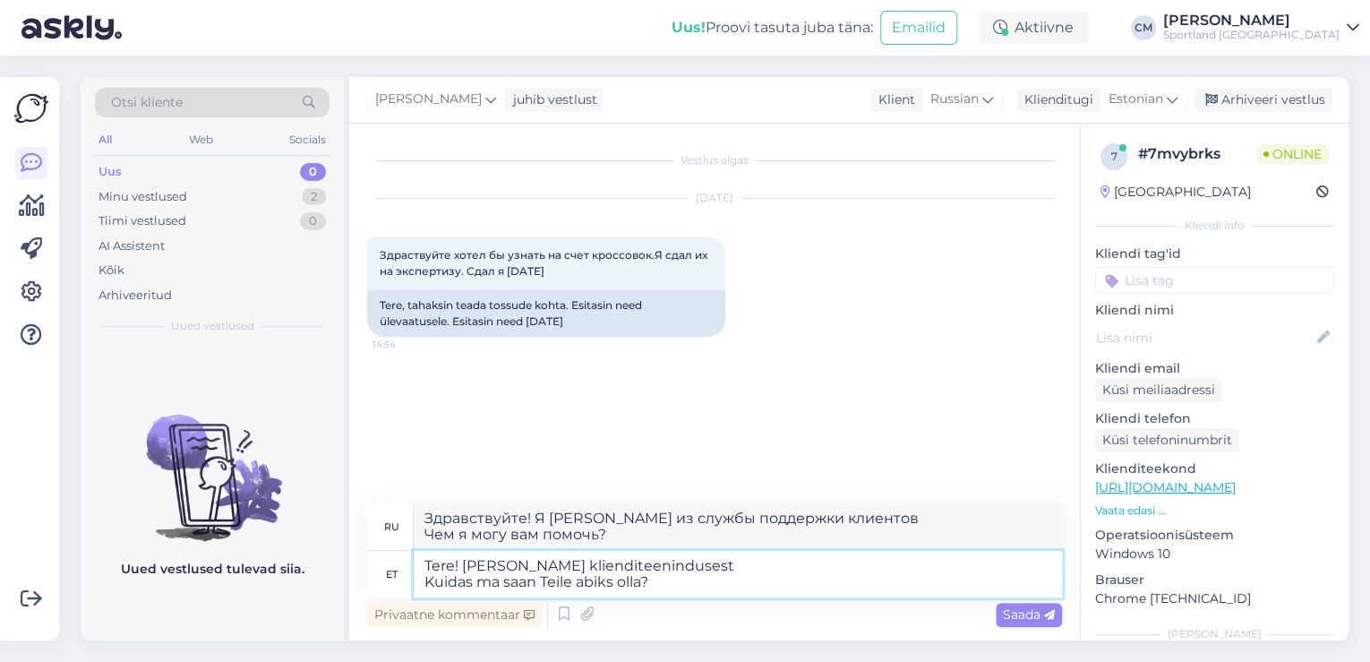
drag, startPoint x: 656, startPoint y: 584, endPoint x: 415, endPoint y: 590, distance: 241.0
click at [415, 590] on textarea "Tere! [PERSON_NAME] klienditeenindusest Kuidas ma saan Teile abiks olla?" at bounding box center [738, 574] width 649 height 47
type textarea "Tere! [PERSON_NAME] klienditeenindusest"
type textarea "Здравствуйте! Меня зовут [PERSON_NAME], я из службы поддержки клиентов."
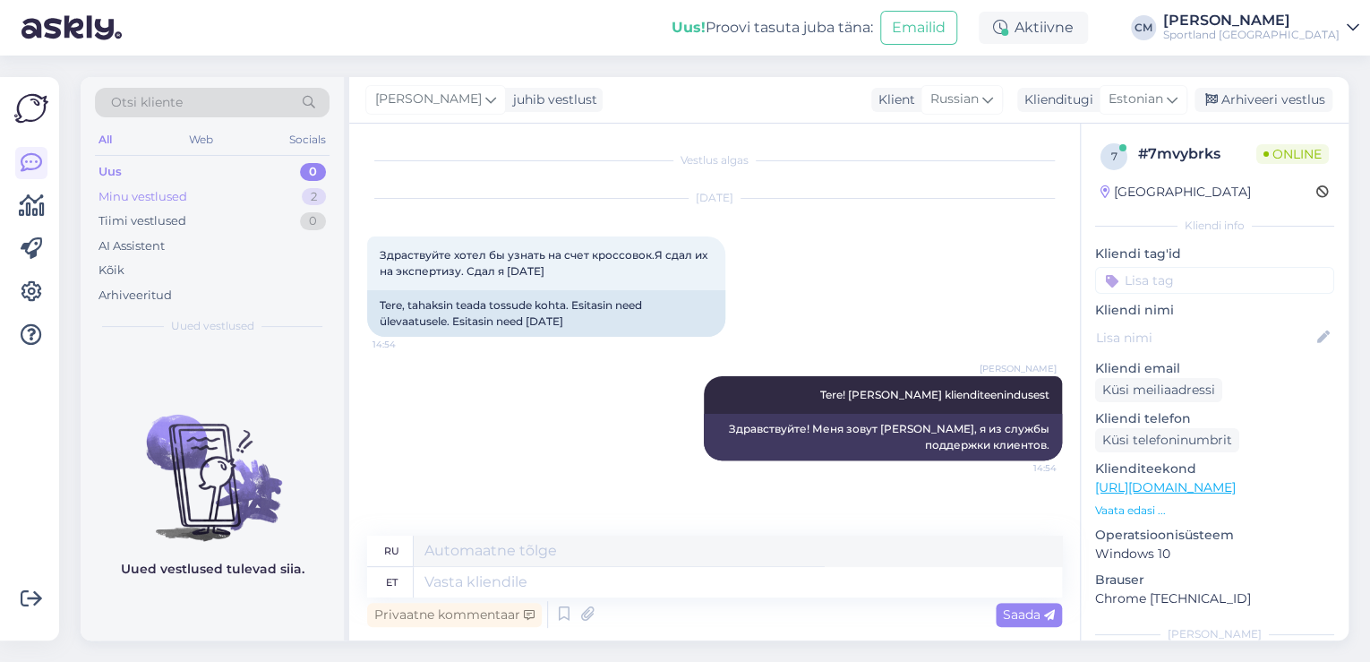
click at [269, 191] on div "Minu vestlused 2" at bounding box center [212, 197] width 235 height 25
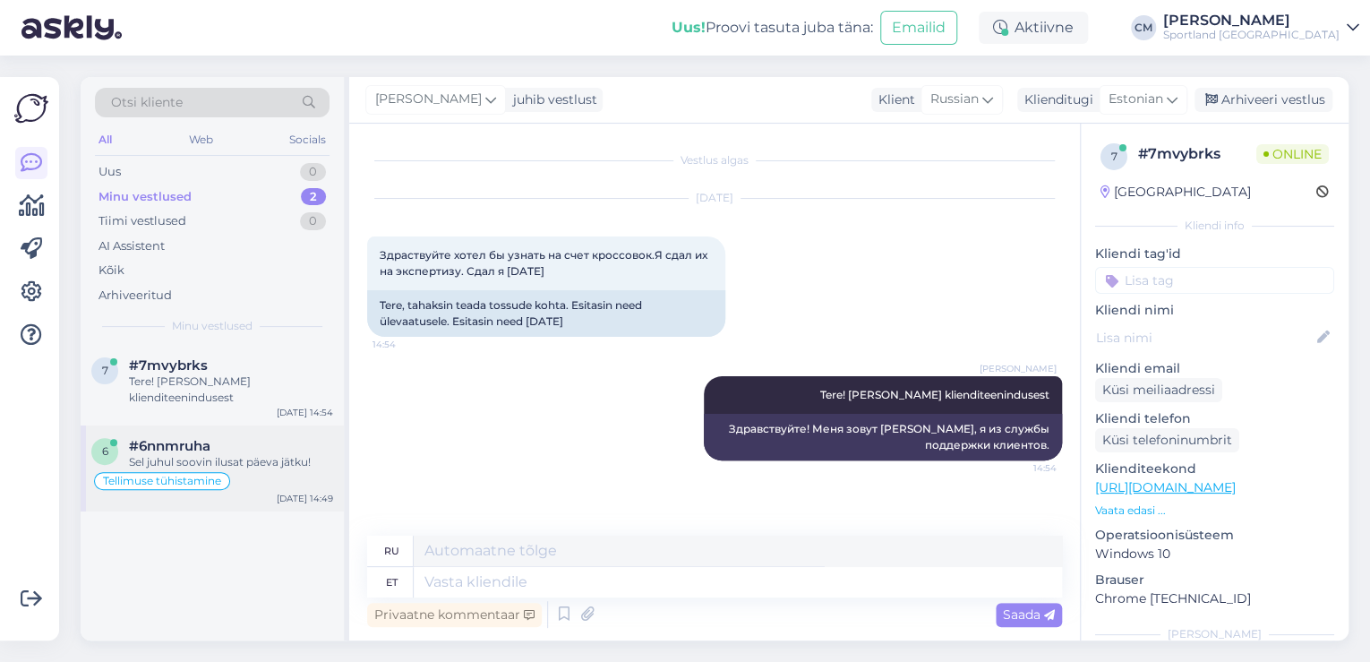
click at [238, 442] on div "#6nnmruha" at bounding box center [231, 446] width 204 height 16
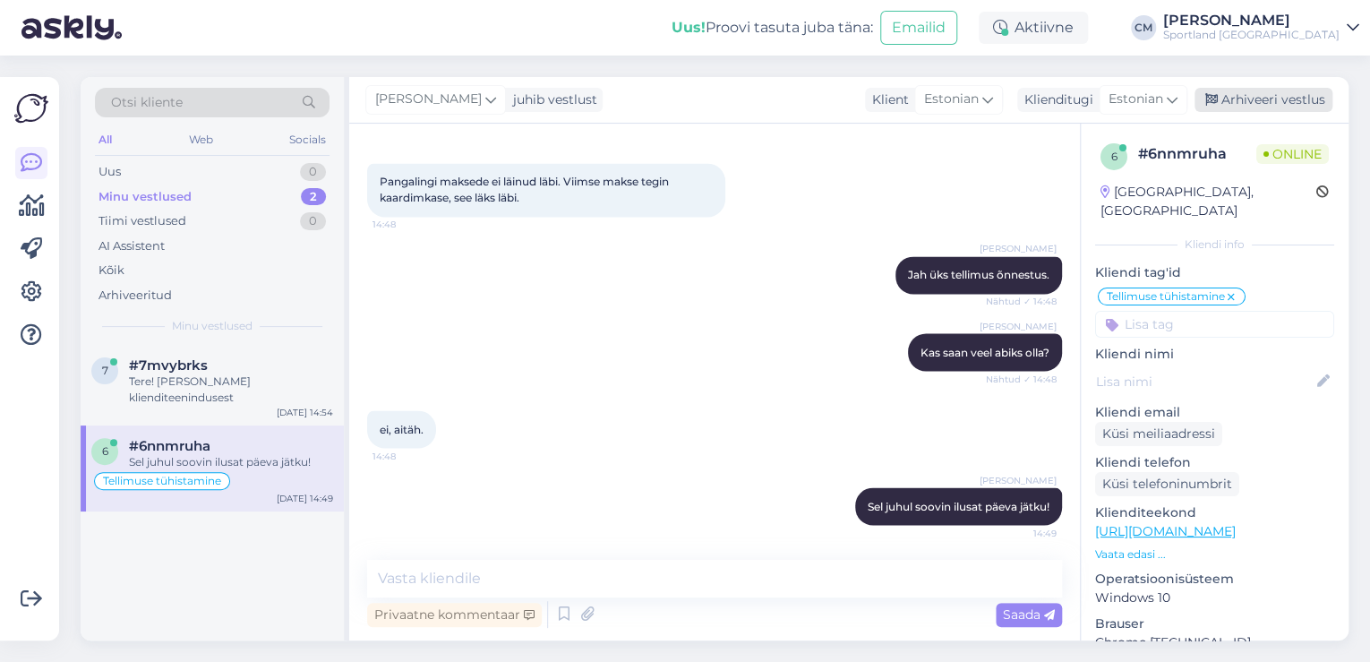
click at [1240, 104] on div "Arhiveeri vestlus" at bounding box center [1264, 100] width 138 height 24
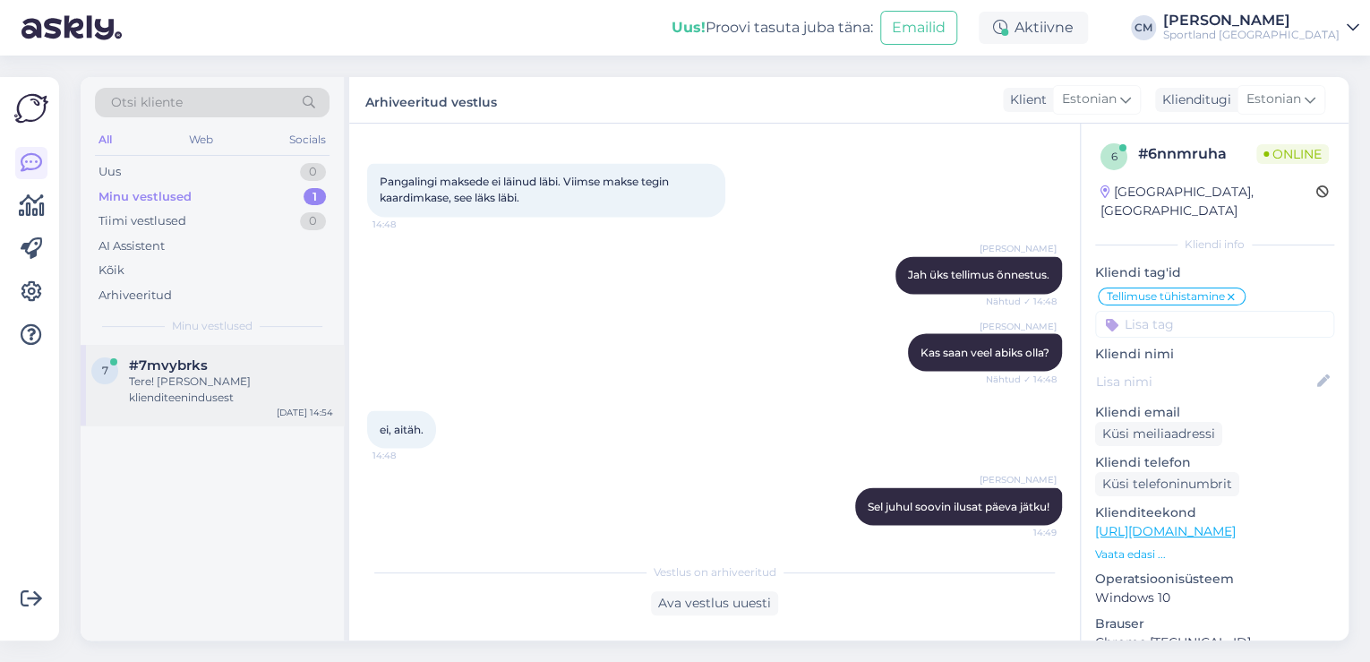
click at [222, 391] on div "Tere! [PERSON_NAME] klienditeenindusest" at bounding box center [231, 390] width 204 height 32
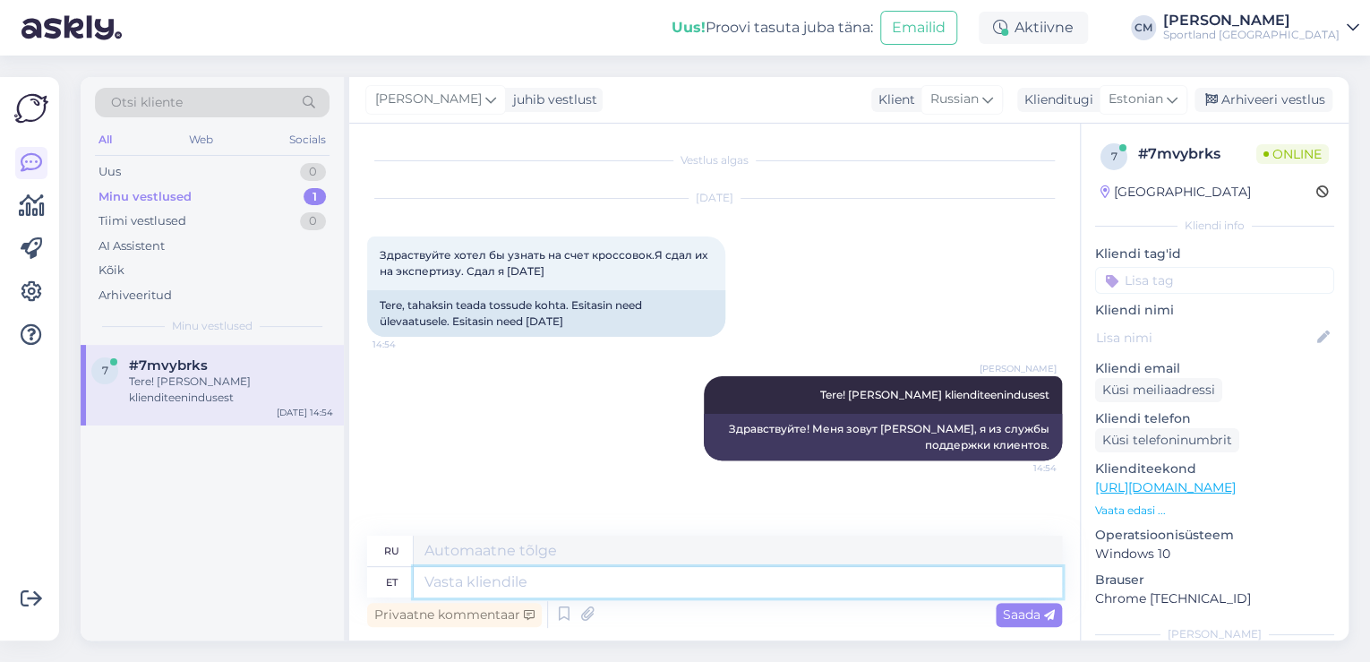
click at [534, 577] on textarea at bounding box center [738, 582] width 649 height 30
type textarea "Küsimused"
type textarea "Вопросы"
type textarea "Küsimused ekspertiisi t"
type textarea "Вопросы для экспертизы"
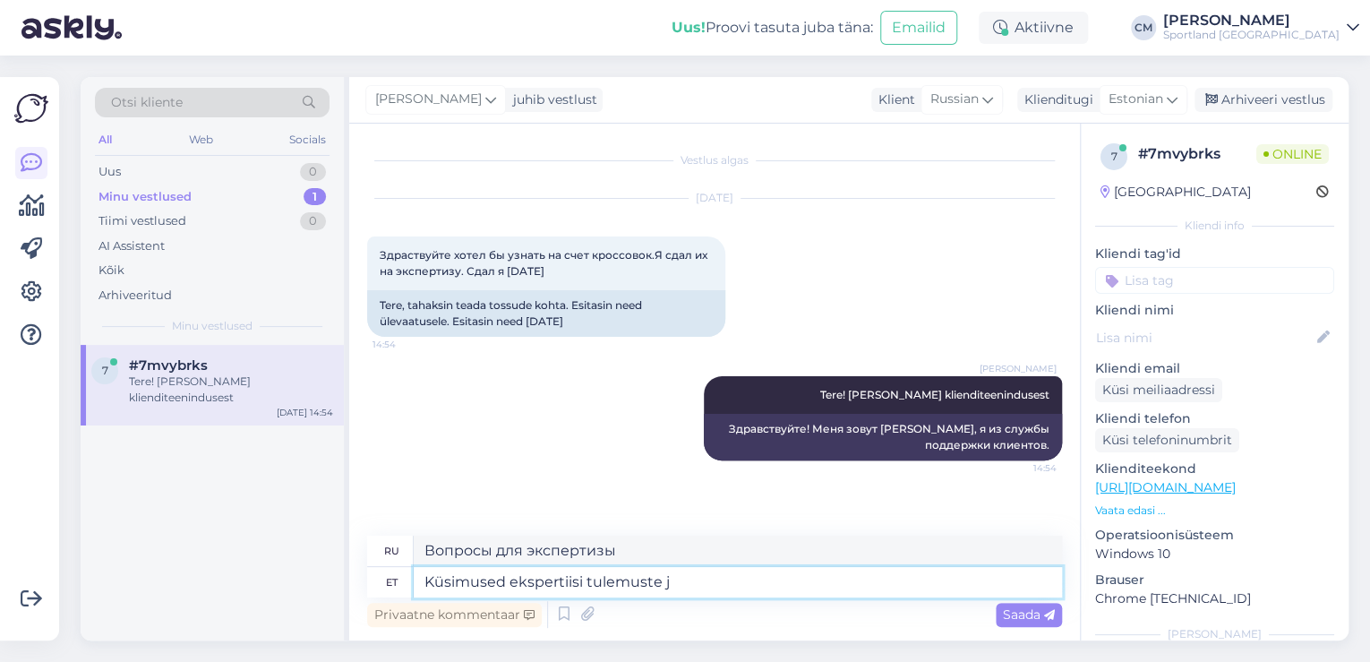
type textarea "Küsimused ekspertiisi tulemuste ja"
type textarea "Вопросы по результатам экспертизы"
type textarea "Küsimused ekspertiisi tulemuste ja"
type textarea "Вопросы о результатах обследования и"
type textarea "Küsimused ekspertiisi tulemuste"
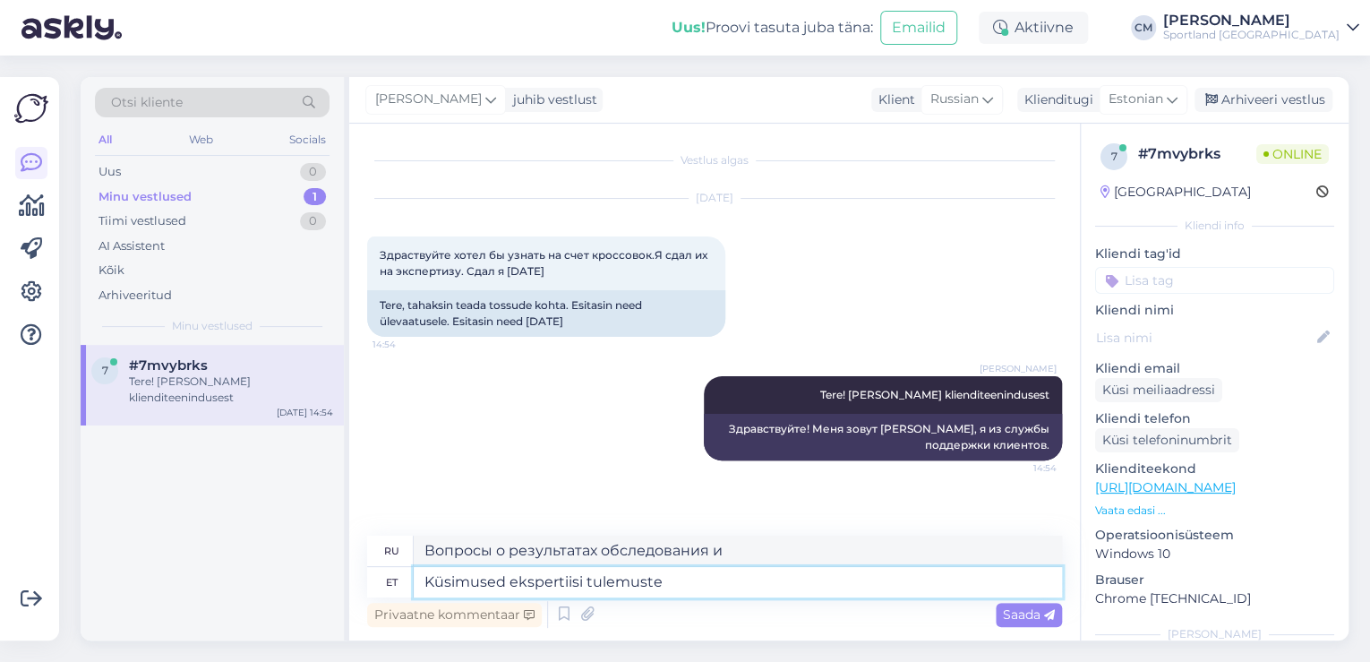
type textarea "Вопросы по результатам экспертизы"
type textarea "Küsimused ekspe"
type textarea "Вопросы для экспертизы"
type textarea "Küsimu"
type textarea "Вопросы"
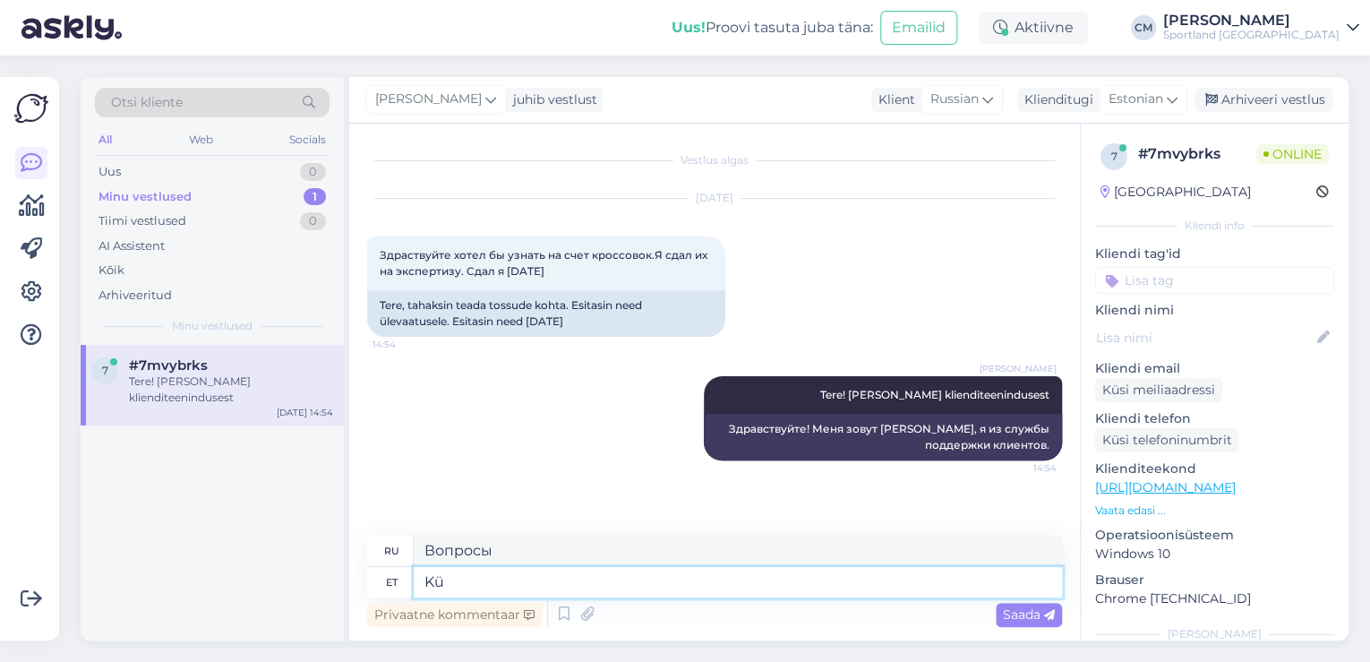
type textarea "K"
type textarea "Ekspertiisi ko"
type textarea "Экспертиза"
type textarea "Ekspertiisi kohta o"
type textarea "Об экспертизе"
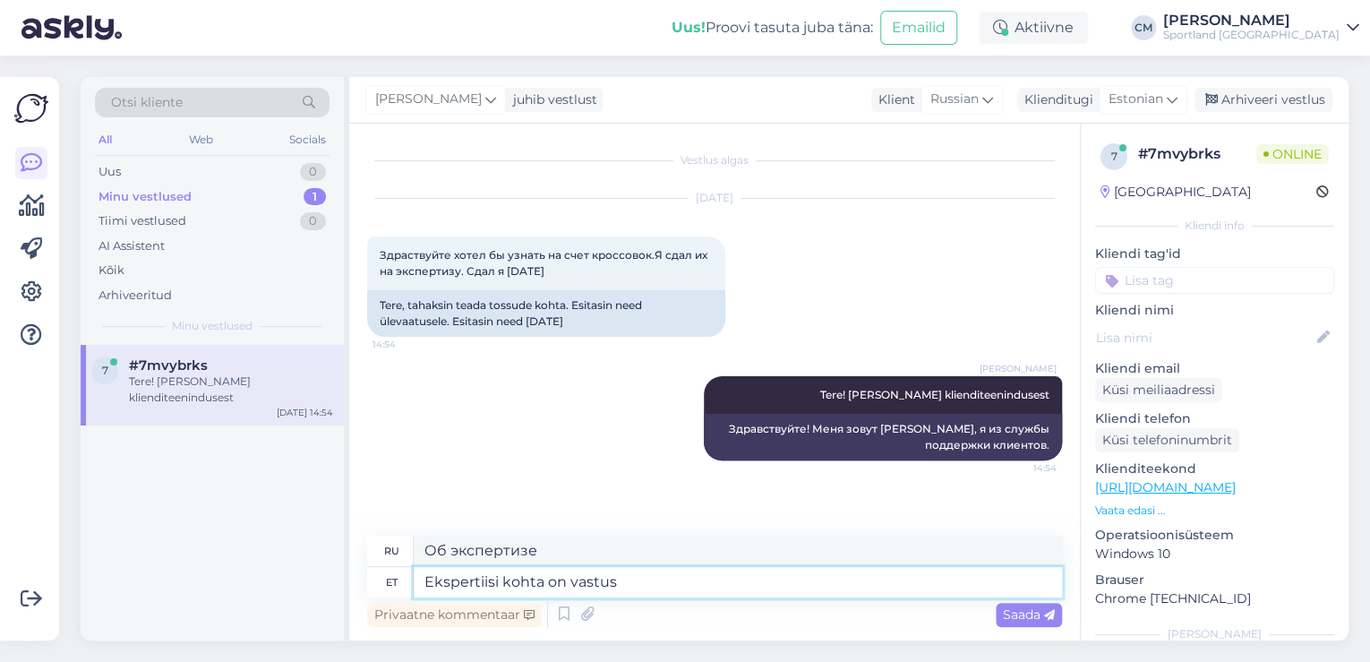
type textarea "Ekspertiisi kohta on vastus"
type textarea "Есть ответ об экспертизе"
type textarea "Ekspertiisi kohta on vastused ain"
type textarea "Есть ответы об экспертизе"
type textarea "Ekspertiisi kohta on vastused ainult"
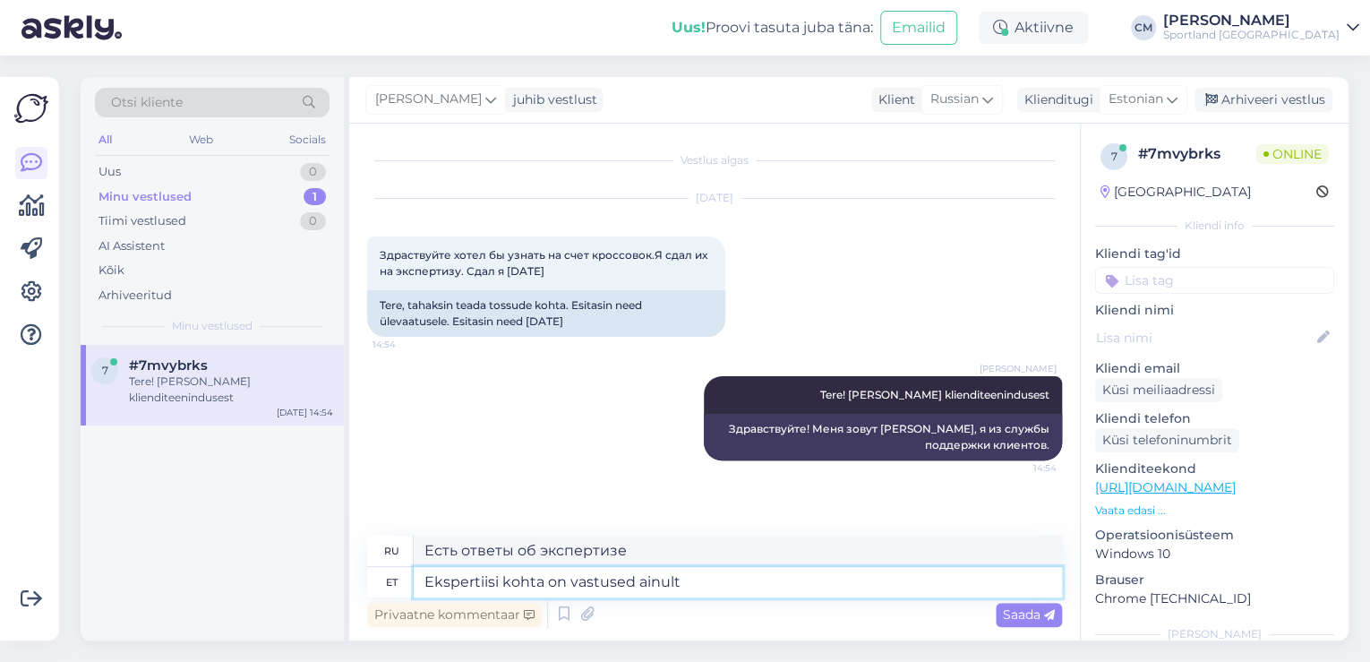
type textarea "Есть только ответы об экспертизе"
type textarea "Ekspertiisi kohta on vastused ainult kauplusel k"
type textarea "Только магазин имеет ответы на вопросы об экспертизе."
type textarea "Ekspertiisi kohta on vastused ainult kauplusel kuhu o"
type textarea "Ответы на вопросы об экспертизе есть только в магазине."
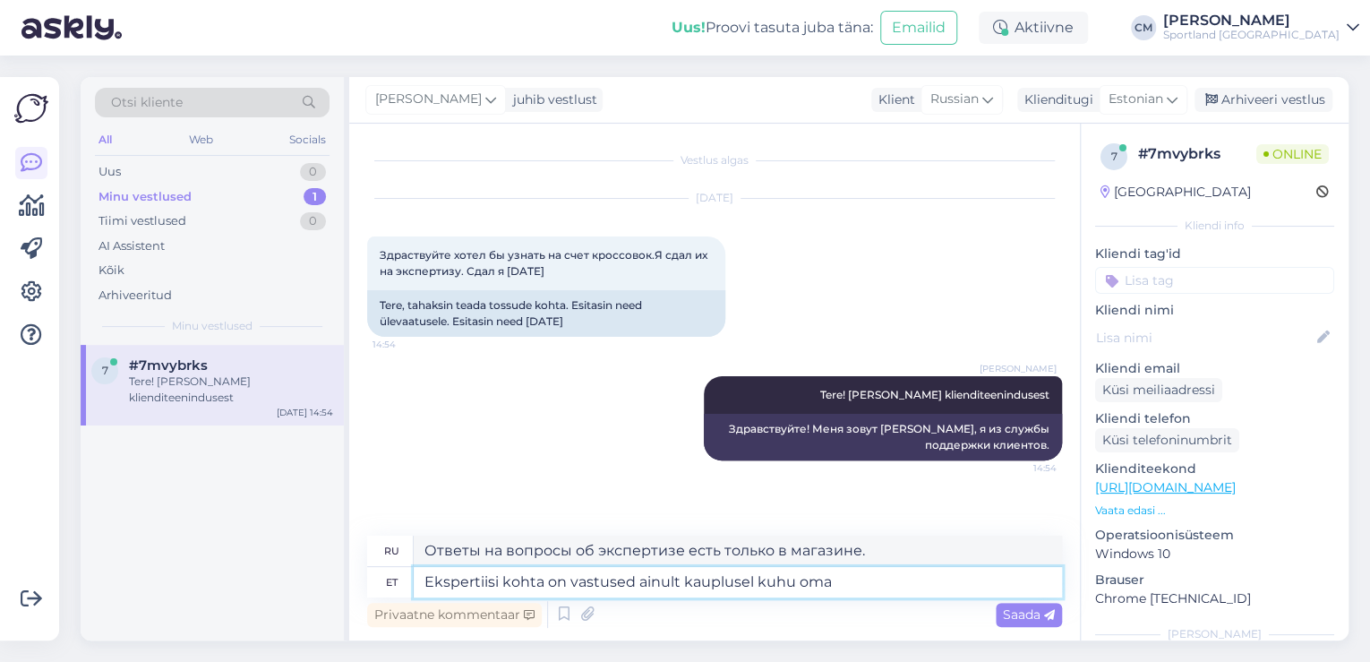
type textarea "Ekspertiisi kohta on vastused ainult kauplusel kuhu oma t"
type textarea "Только в том магазине, куда вы пойдете, вам ответят на вопросы об экспертизе."
type textarea "Ekspertiisi kohta on vastused ainult kauplusel kuhu [PERSON_NAME]"
type textarea "Ответы на вопросы об экспертизе есть только в магазине, где вы покупаете товар."
type textarea "Ekspertiisi kohta on vastused ainult kauplusel kuhu [PERSON_NAME] viisite. P"
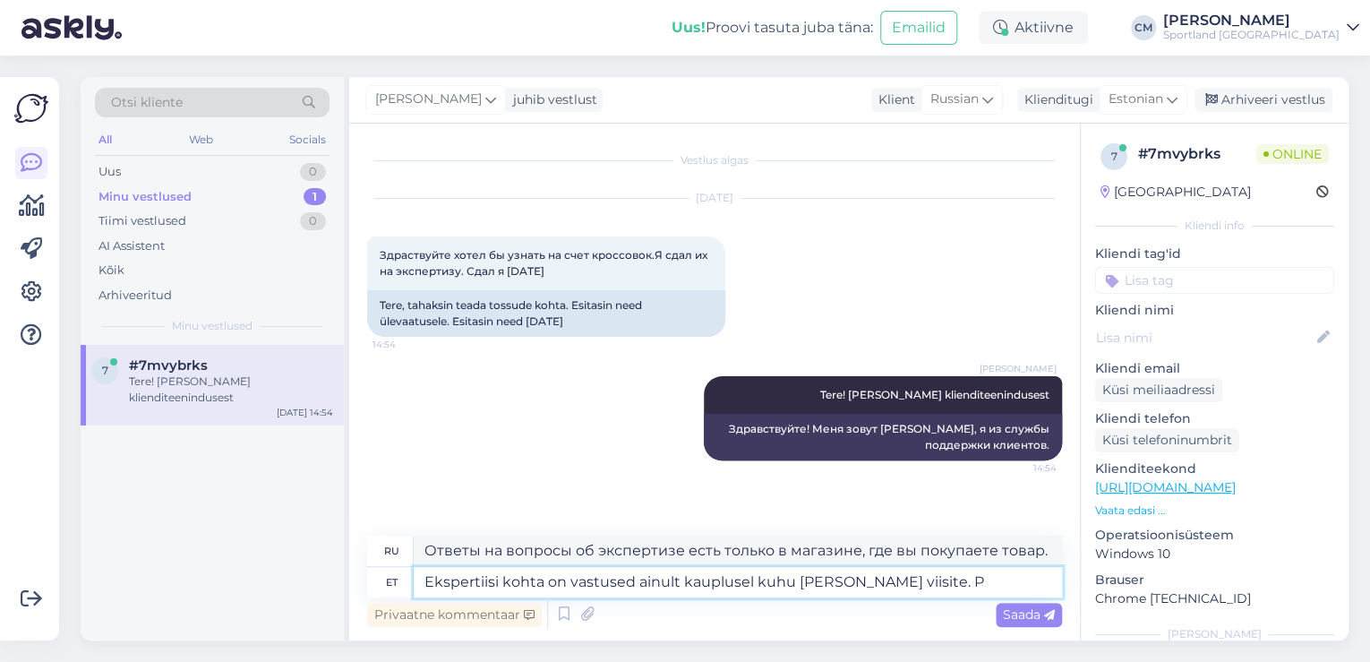
type textarea "Ответы относительно экспертизы имеются только в том магазине, где вы приобрели …"
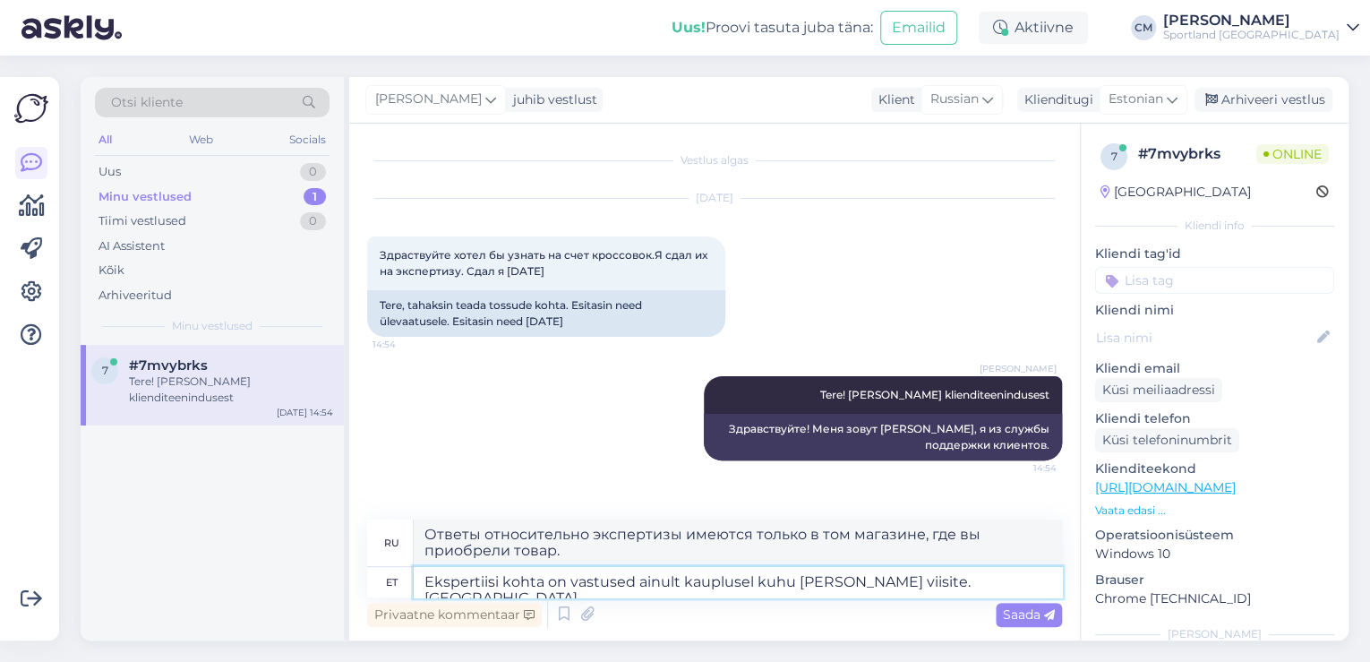
type textarea "Ekspertiisi kohta on vastused ainult kauplusel kuhu [PERSON_NAME] viisite. Palu…"
type textarea "Только магазин, где вы приобрели товар, может предоставить информацию об экспер…"
type textarea "Ekspertiisi kohta on vastused ainult kauplusel kuhu [PERSON_NAME] viisite. Palu…"
type textarea "Только в магазине, где вы приобрели товар, есть ответы на вопросы об экспертизе…"
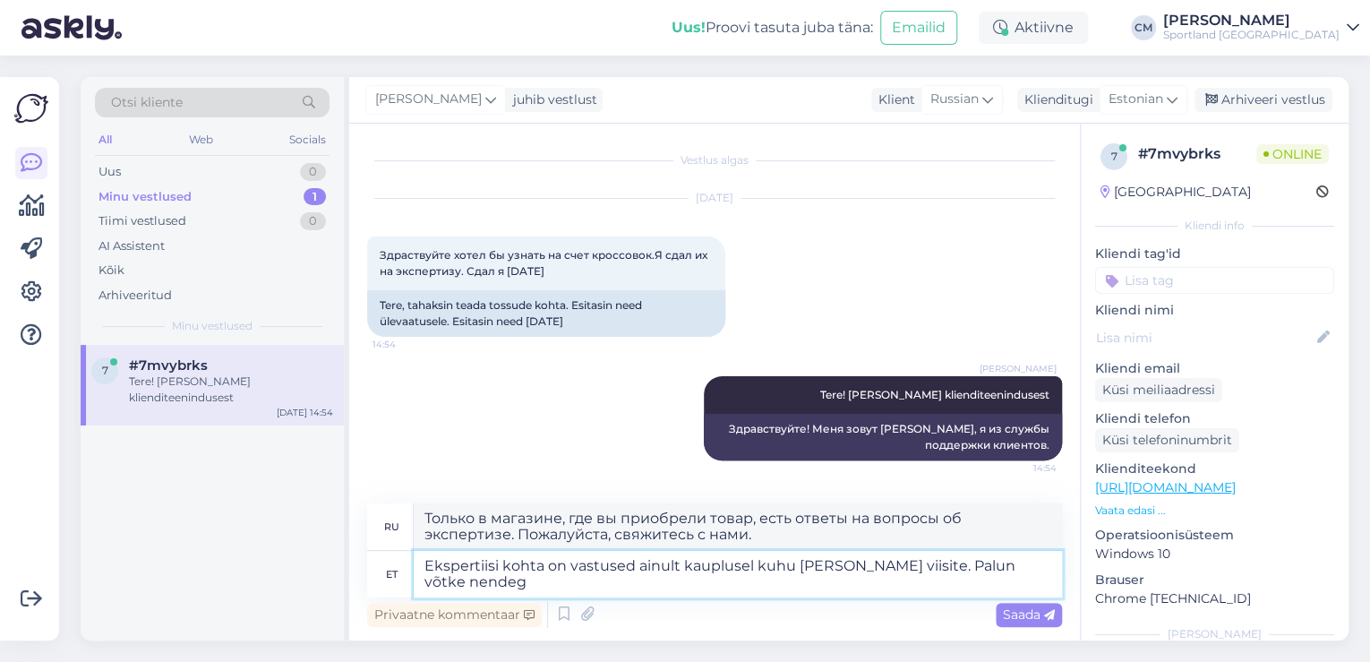
type textarea "Ekspertiisi kohta on vastused ainult kauplusel kuhu [PERSON_NAME] viisite. Palu…"
type textarea "Только в магазине, где вы приобрели товар, есть ответы на вопросы об экспертизе…"
type textarea "Ekspertiisi kohta on vastused ainult kauplusel kuhu [PERSON_NAME] viisite. Palu…"
type textarea "Только магазин, где вы приобрели товар, может предоставить информацию об экспер…"
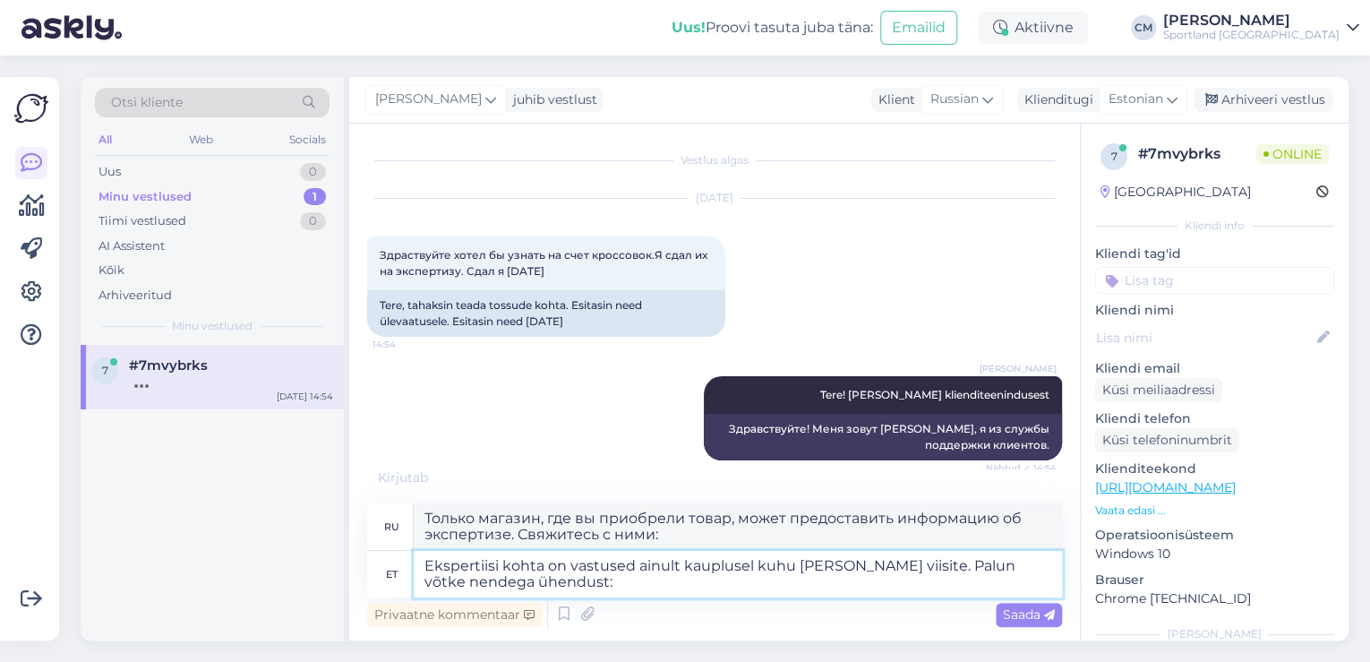
paste textarea "[URL][DOMAIN_NAME]"
type textarea "Ekspertiisi kohta on vastused ainult kauplusel kuhu [PERSON_NAME] viisite. Palu…"
type textarea "Только в магазине, где вы приобрели товар, есть ответы на вопросы экспертизы. С…"
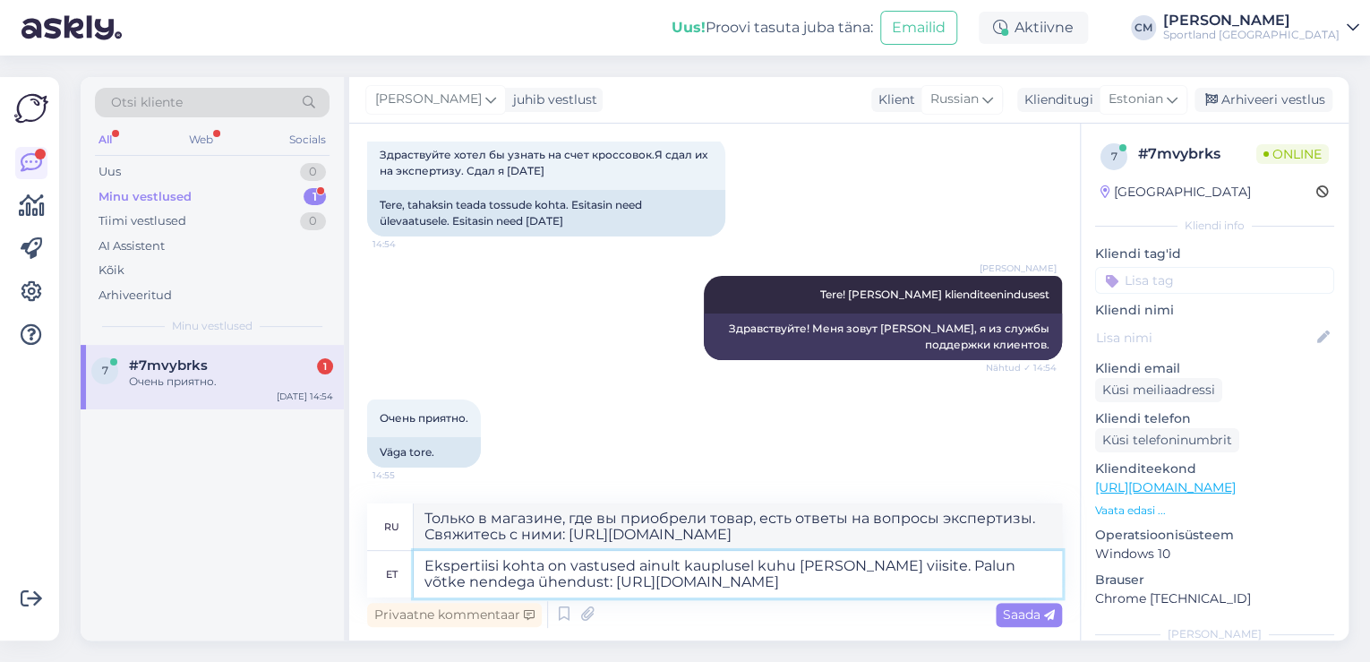
click at [527, 562] on textarea "Ekspertiisi kohta on vastused ainult kauplusel kuhu [PERSON_NAME] viisite. Palu…" at bounding box center [738, 574] width 649 height 47
type textarea "Ekspertiision vastused ainult kauplusel kuhu [PERSON_NAME] viisite. Palun võtke…"
type textarea "Ответы экспертов можно получить только в магазине, где вы приобрели товар. Свяж…"
type textarea "Ekspertiisi kohta on vastused ainult kauplusel kuhu [PERSON_NAME] viisite. Palu…"
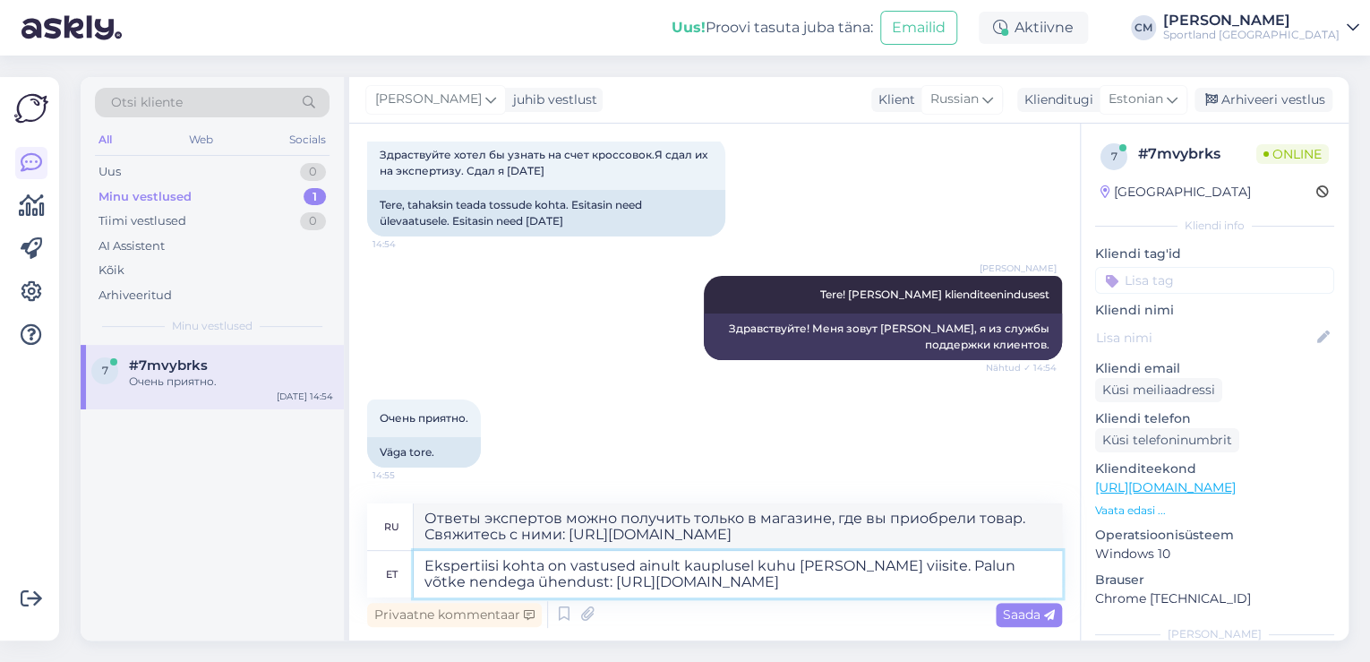
type textarea "Только в магазине, где вы приобрели товар, есть ответы на вопросы экспертизы. С…"
click at [583, 563] on textarea "Ekspertiisi kohta on vastused ainult kauplusel kuhu [PERSON_NAME] viisite. Palu…" at bounding box center [738, 574] width 649 height 47
type textarea "Ekspertiisi kohta on infot ainult kauplusel kuhu [PERSON_NAME] viisite. Palun v…"
type textarea "Информацию об экспертизе имеет только магазин, где вы приобрели товар. Свяжитес…"
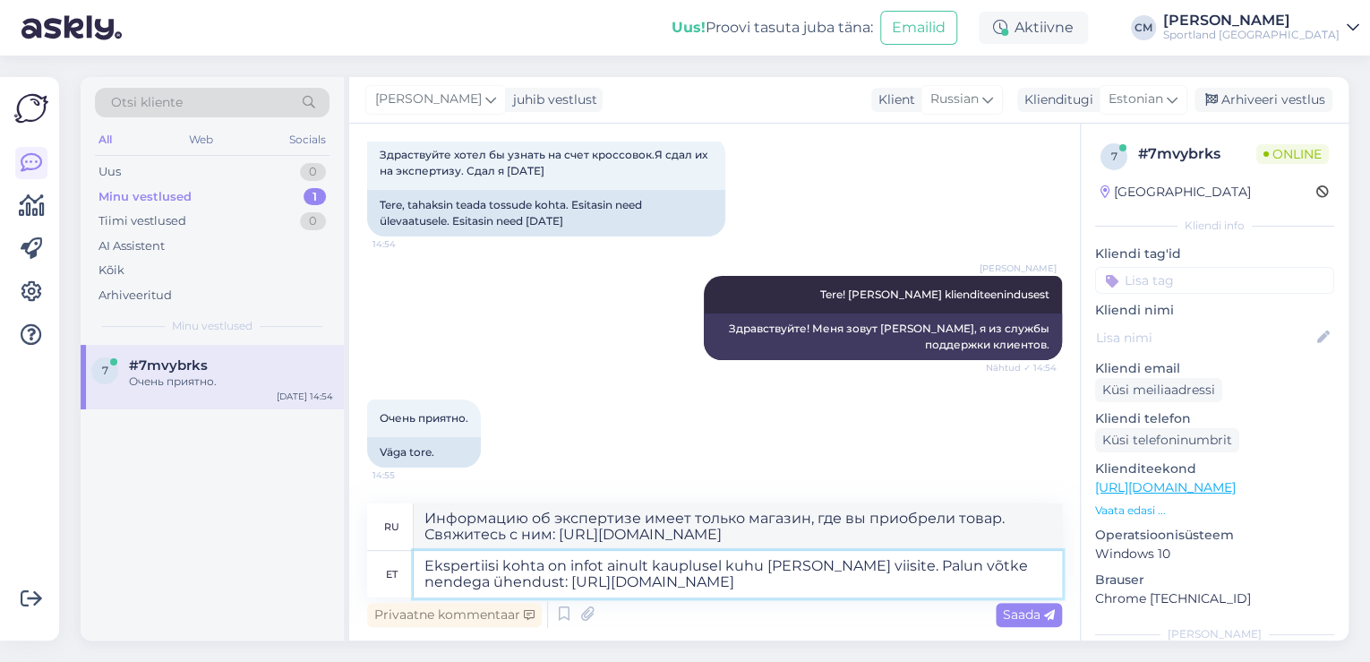
click at [728, 585] on textarea "Ekspertiisi kohta on infot ainult kauplusel kuhu [PERSON_NAME] viisite. Palun v…" at bounding box center [738, 574] width 649 height 47
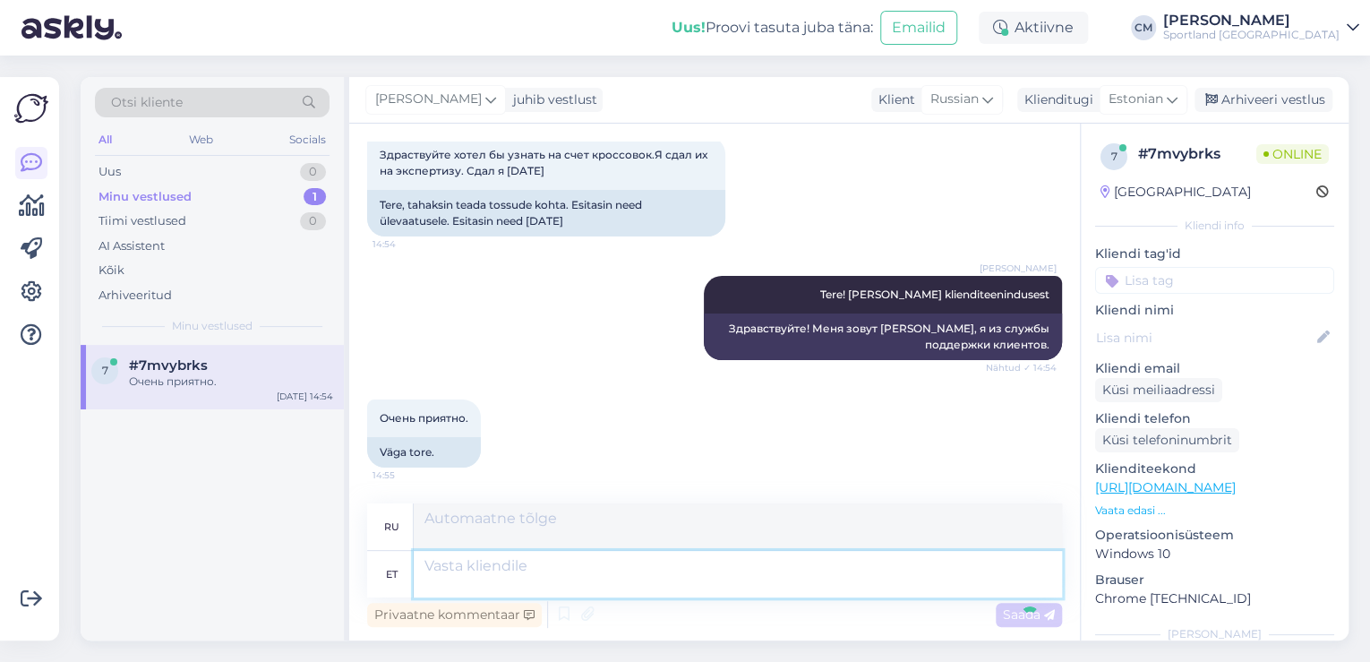
scroll to position [240, 0]
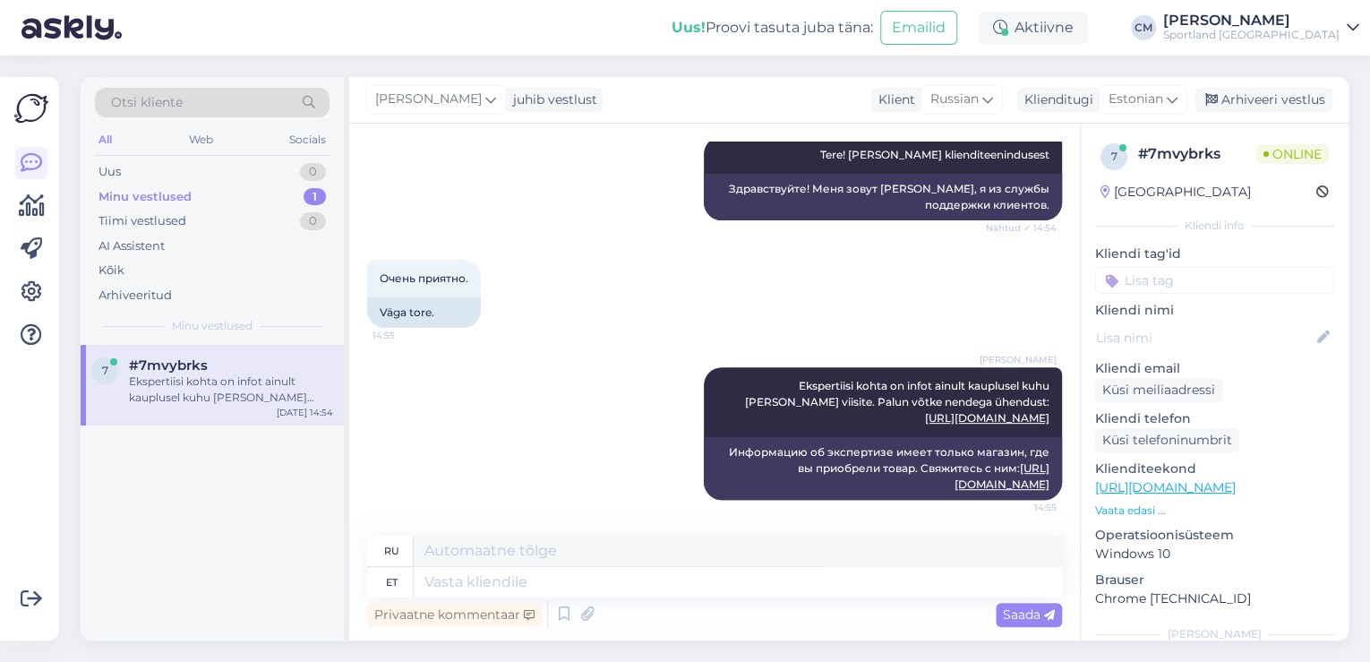
click at [1197, 278] on input at bounding box center [1214, 280] width 239 height 27
type input "defe"
click at [1199, 318] on div "Defektiga toode" at bounding box center [1214, 328] width 239 height 50
click at [1195, 322] on span "Defektiga toode" at bounding box center [1215, 327] width 87 height 11
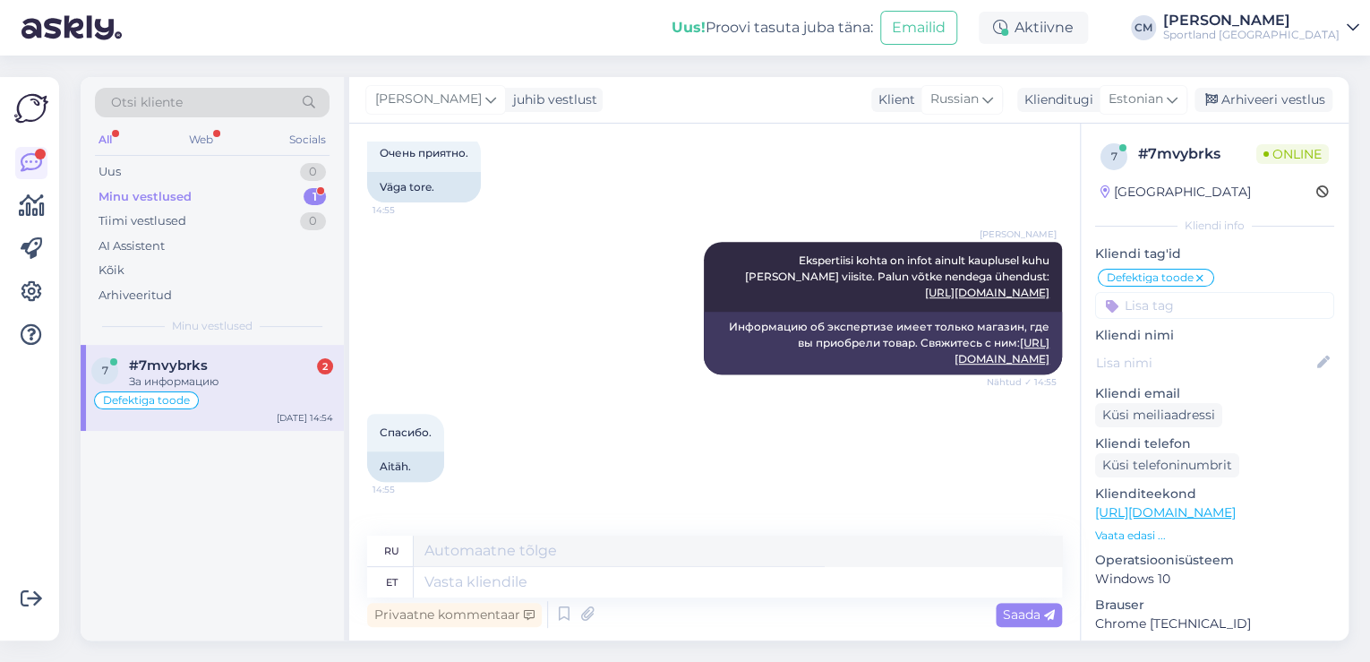
scroll to position [455, 0]
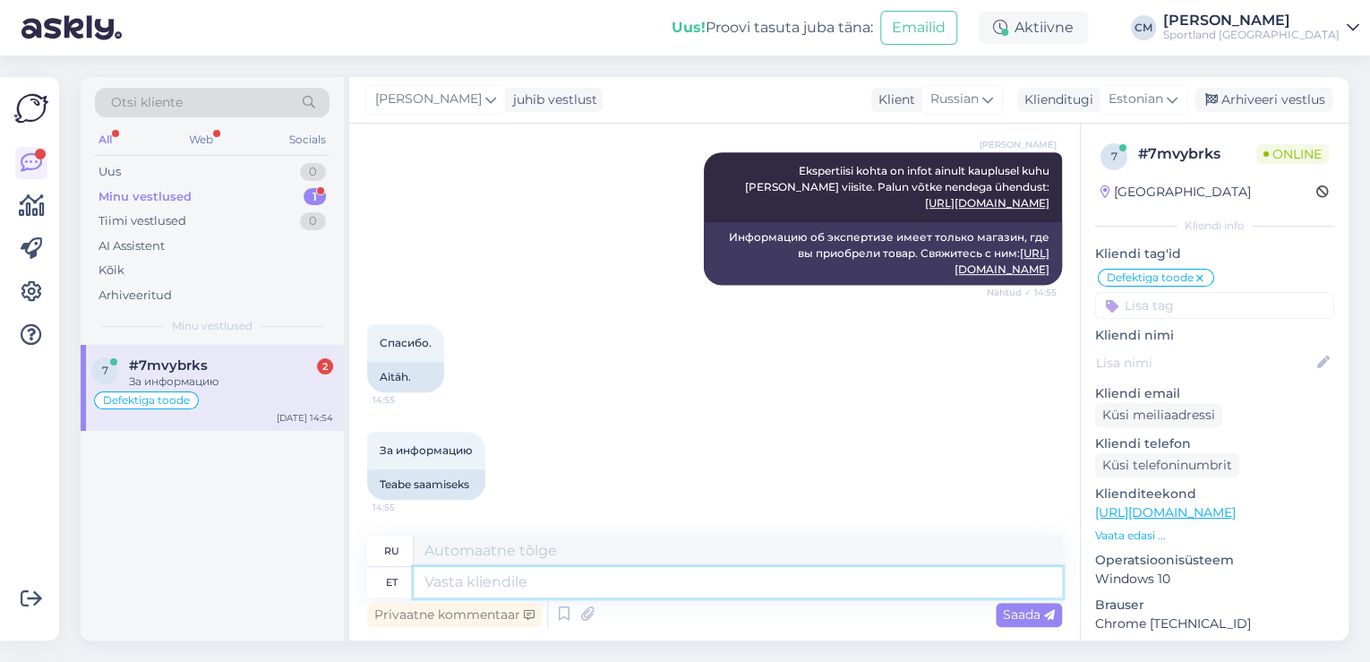
click at [499, 581] on textarea at bounding box center [738, 582] width 649 height 30
type textarea "Kas s"
type textarea "Является"
type textarea "Kas saan ve"
type textarea "Могу ли я"
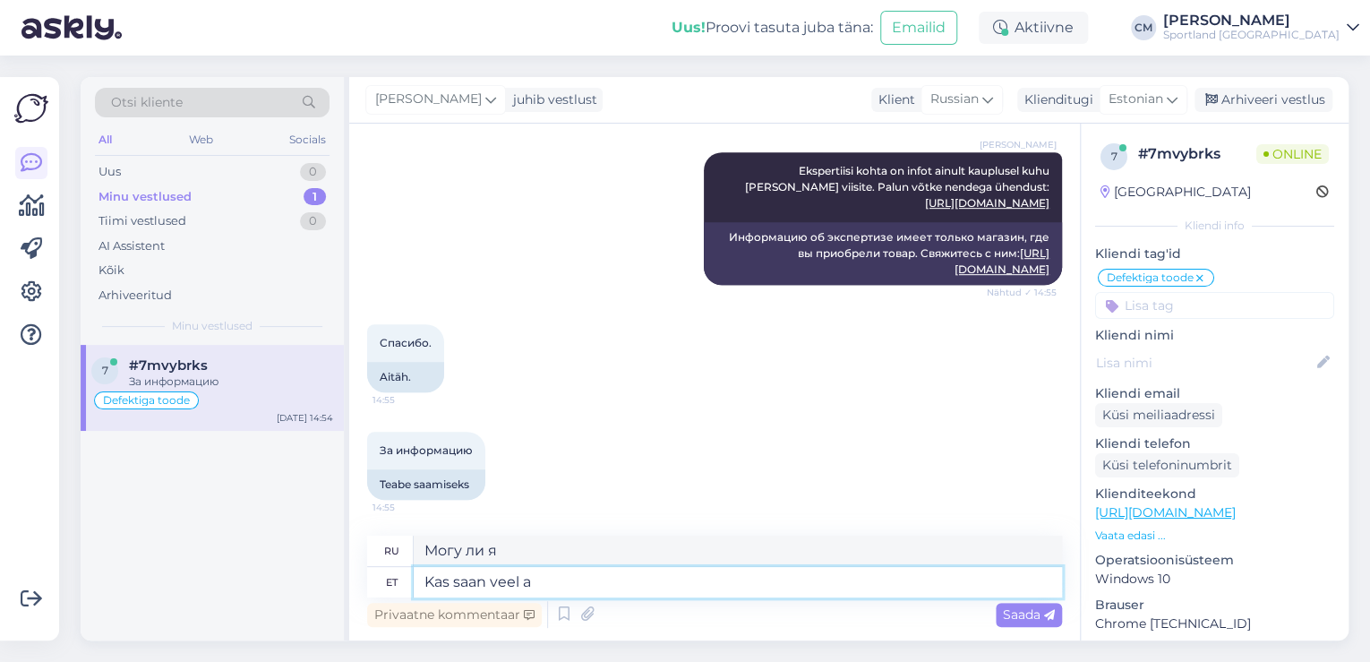
type textarea "Kas saan veel ai"
type textarea "Можно мне еще?"
type textarea "Kas saan veel aidata?"
type textarea "Могу ли я еще помочь?"
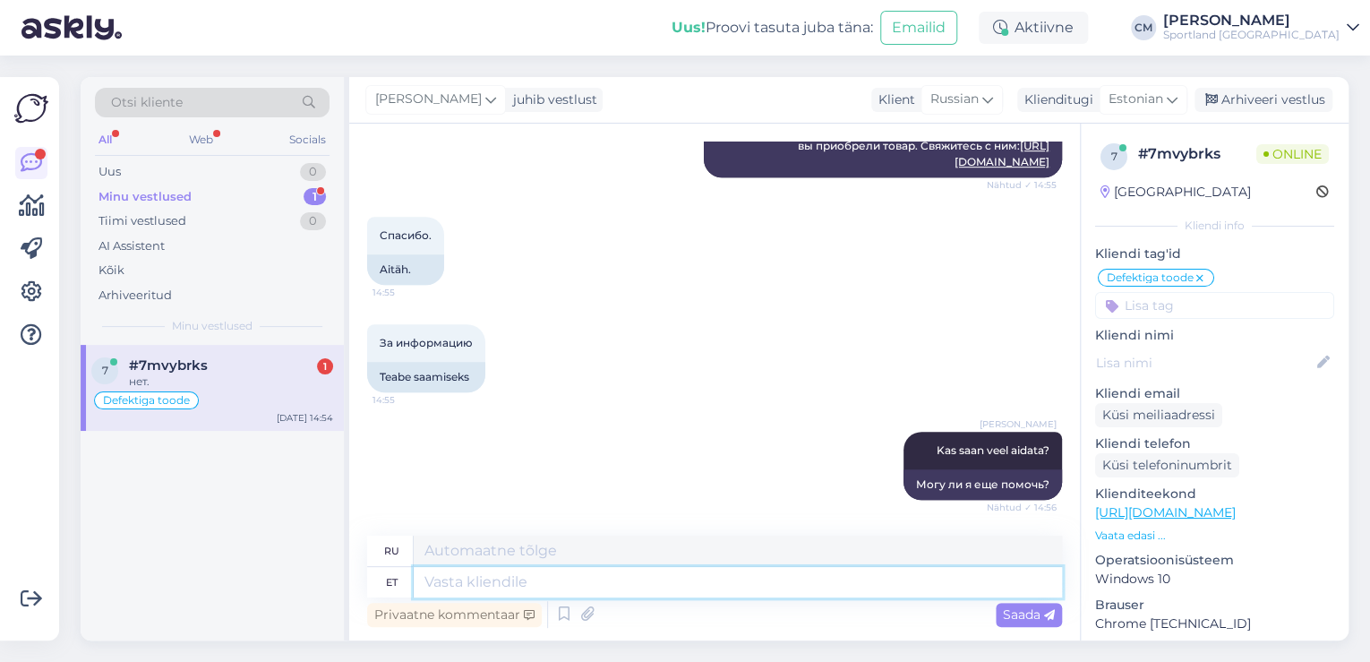
scroll to position [670, 0]
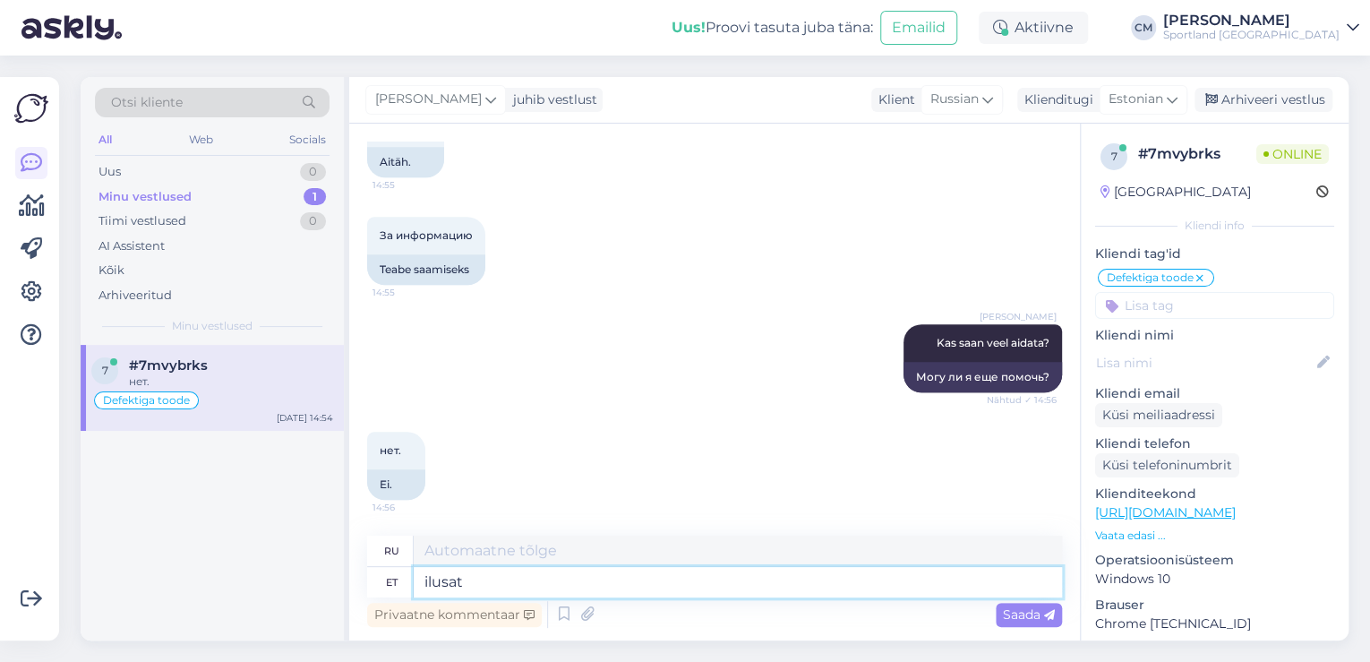
type textarea "ilusat"
type textarea "красивый"
type textarea "ilusat päeva!"
type textarea "Хорошего дня!"
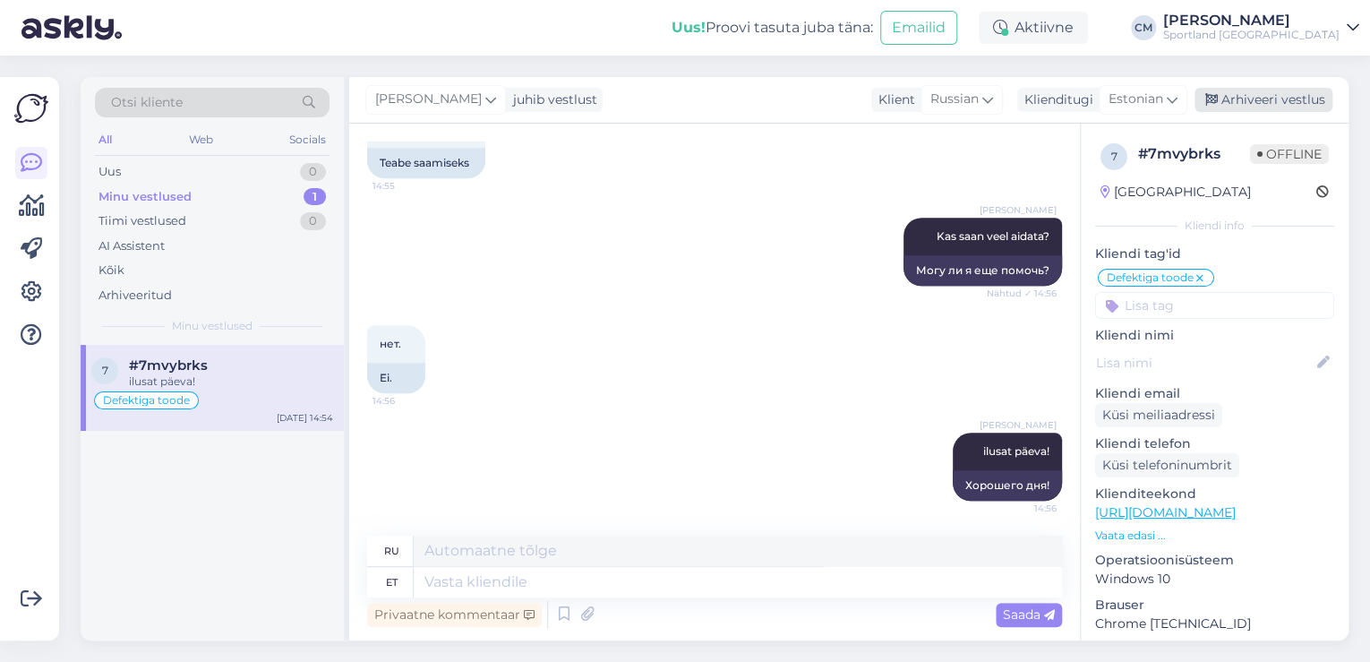
click at [1249, 100] on div "Arhiveeri vestlus" at bounding box center [1264, 100] width 138 height 24
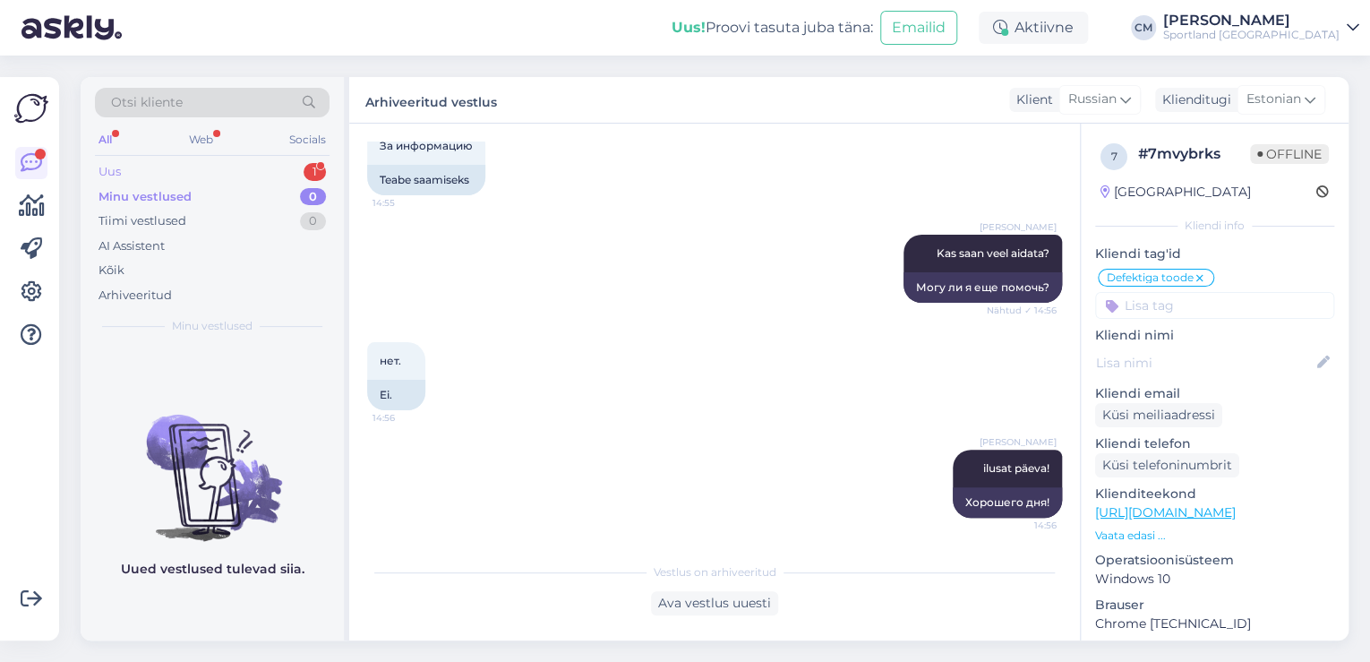
drag, startPoint x: 236, startPoint y: 177, endPoint x: 245, endPoint y: 173, distance: 9.2
click at [237, 176] on div "Uus 1" at bounding box center [212, 171] width 235 height 25
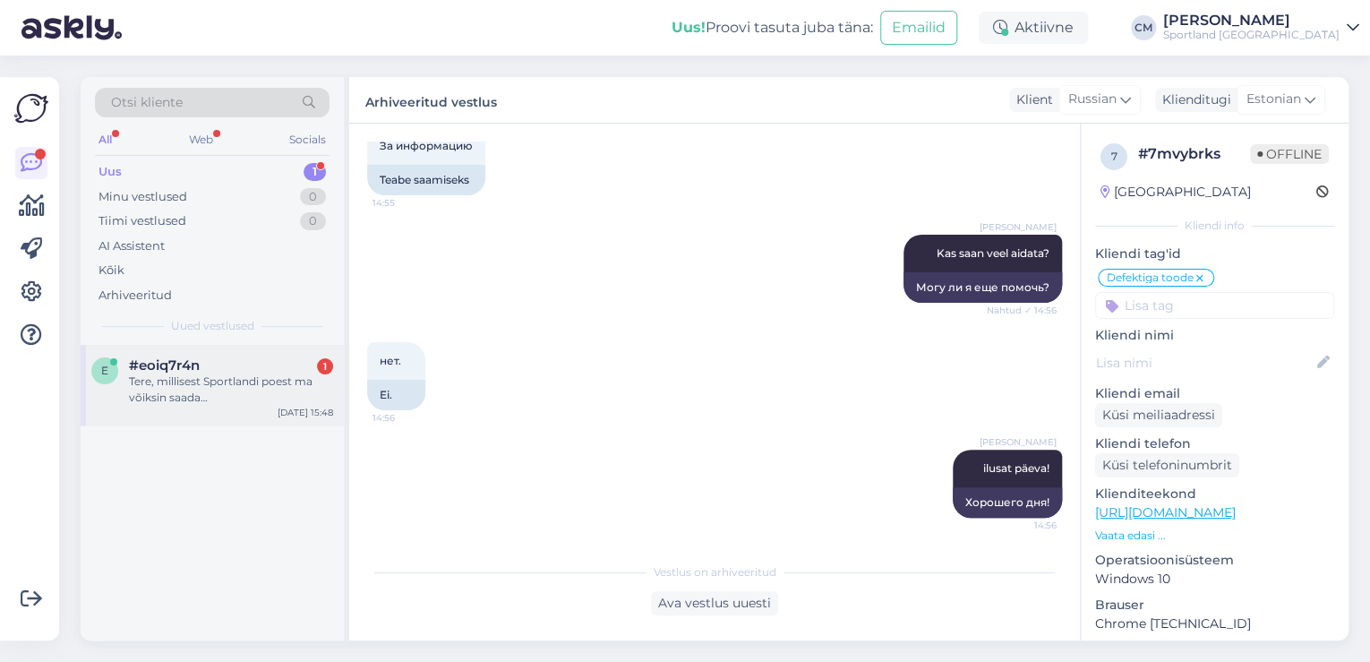
click at [267, 379] on div "Tere, millisest Sportlandi poest ma võiksin saada [DEMOGRAPHIC_DATA] korvpalli …" at bounding box center [231, 390] width 204 height 32
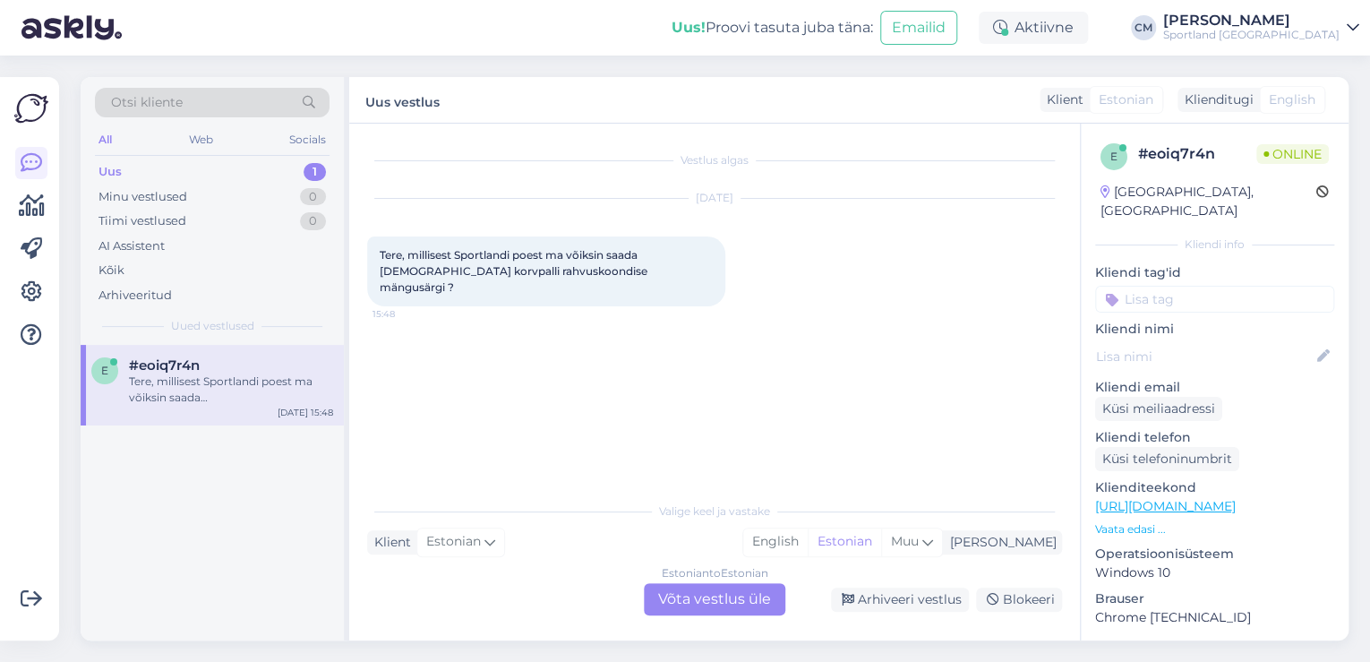
click at [687, 602] on div "Estonian to Estonian Võta vestlus üle" at bounding box center [715, 599] width 142 height 32
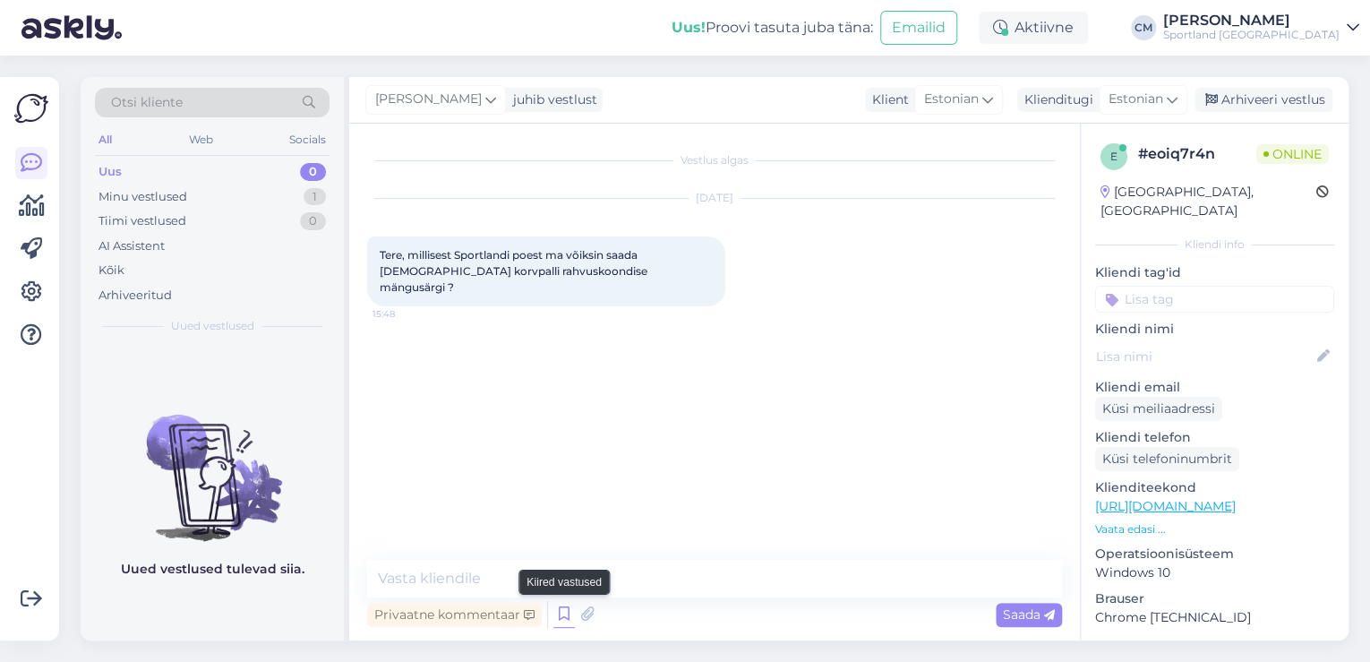
click at [556, 609] on icon at bounding box center [564, 614] width 21 height 27
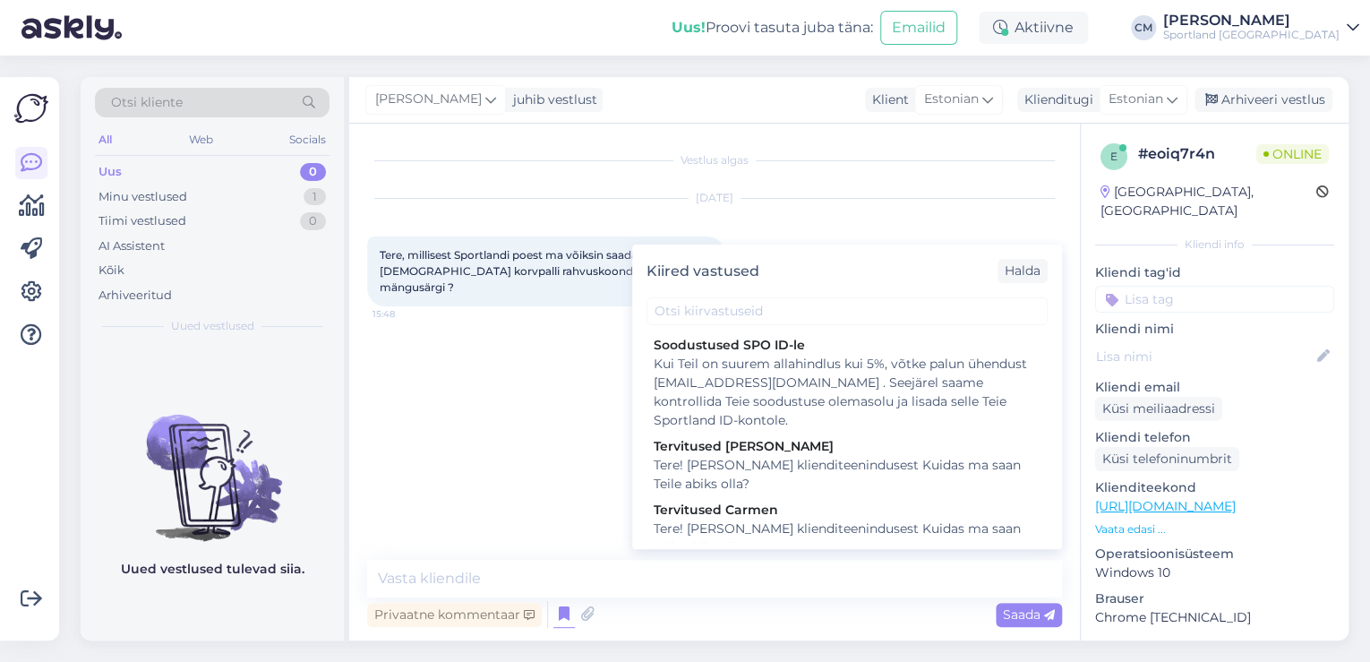
click at [781, 531] on div "Tere! [PERSON_NAME] klienditeenindusest Kuidas ma saan Teile abiks olla?" at bounding box center [847, 539] width 387 height 38
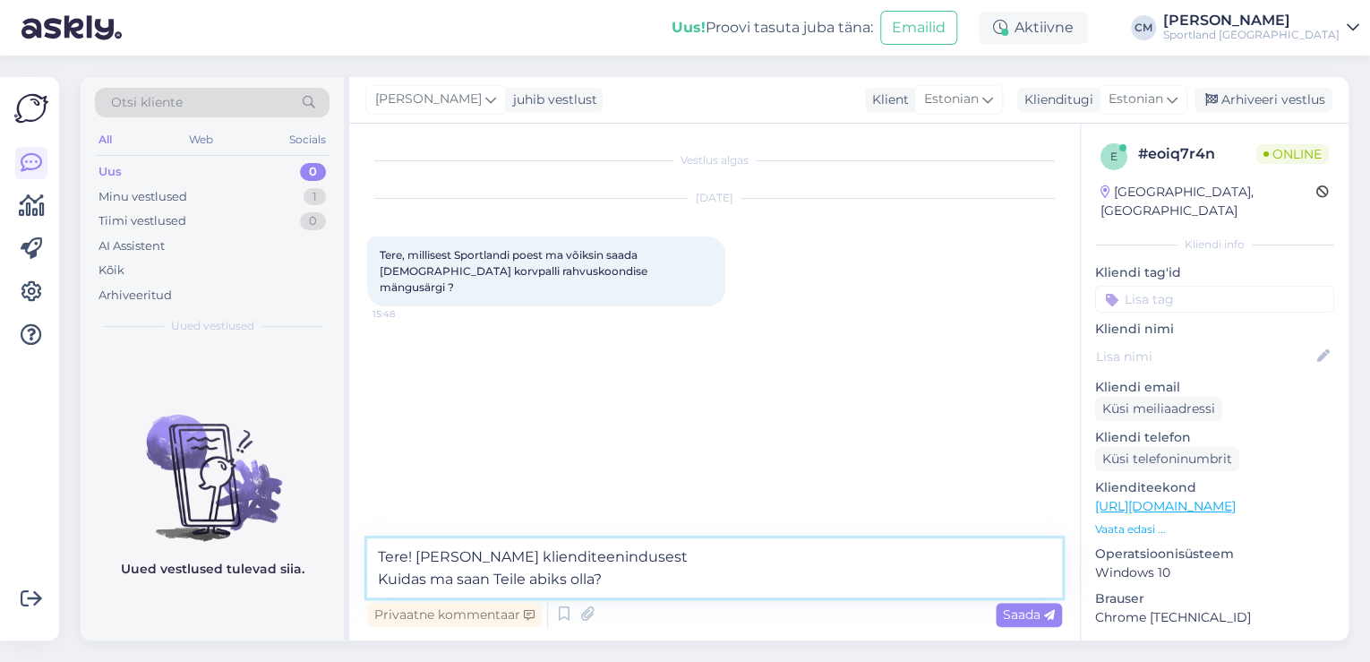
drag, startPoint x: 607, startPoint y: 595, endPoint x: 300, endPoint y: 585, distance: 307.4
click at [300, 585] on div "Otsi kliente All Web Socials Uus 0 Minu vestlused 1 Tiimi vestlused 0 AI Assist…" at bounding box center [715, 358] width 1268 height 563
type textarea "Tere! [PERSON_NAME] klienditeenindusest"
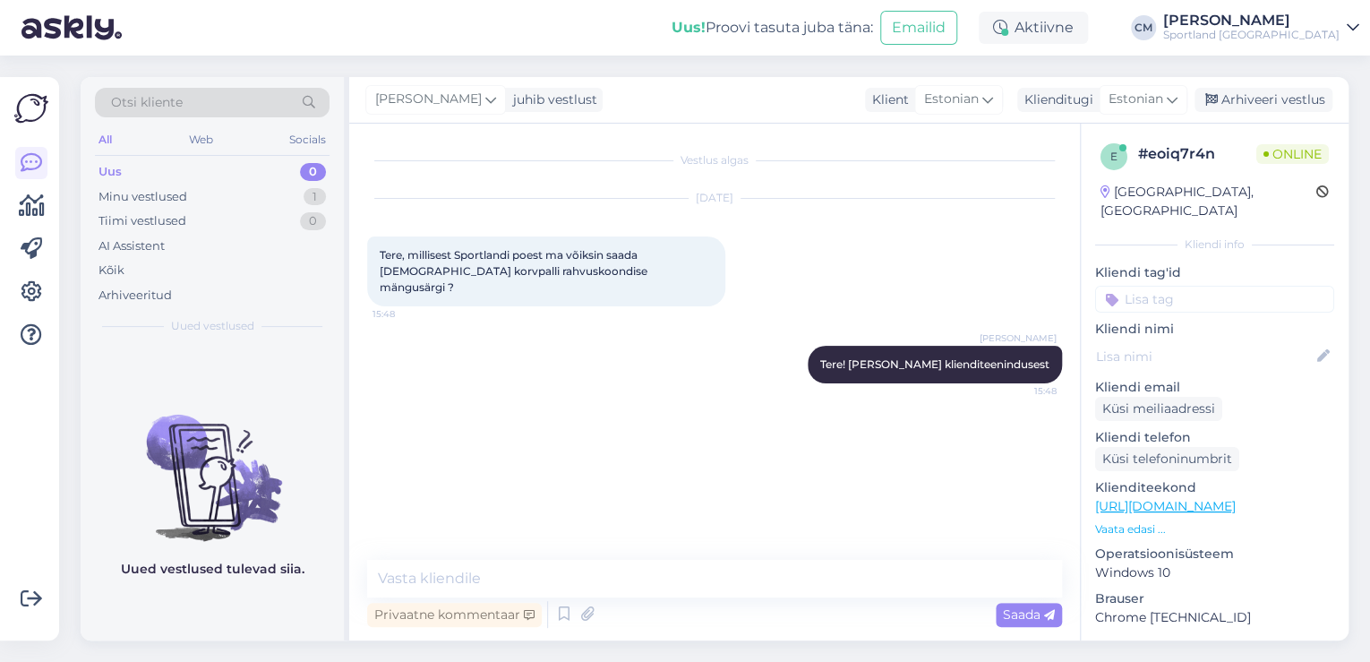
click at [1223, 498] on link "[URL][DOMAIN_NAME]" at bounding box center [1165, 506] width 141 height 16
click at [527, 591] on textarea at bounding box center [714, 579] width 695 height 38
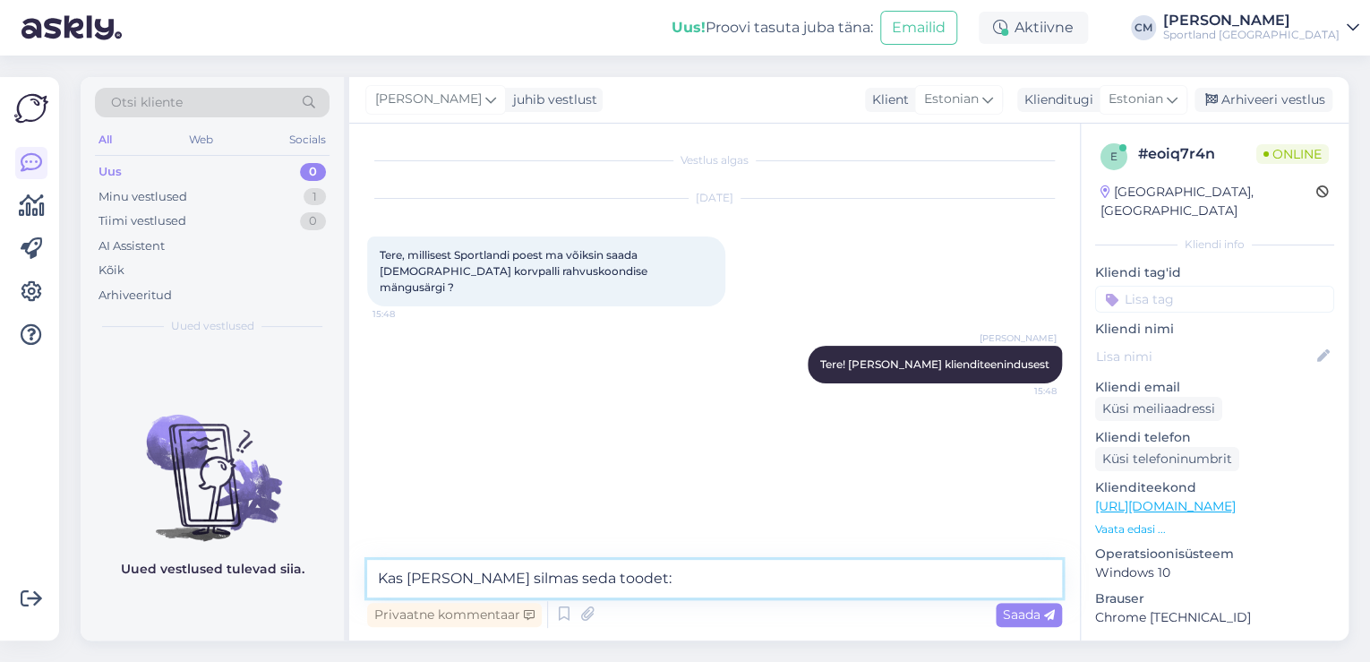
paste textarea "[URL][DOMAIN_NAME]"
type textarea "Kas [PERSON_NAME] silmas seda toodet: [URL][DOMAIN_NAME]"
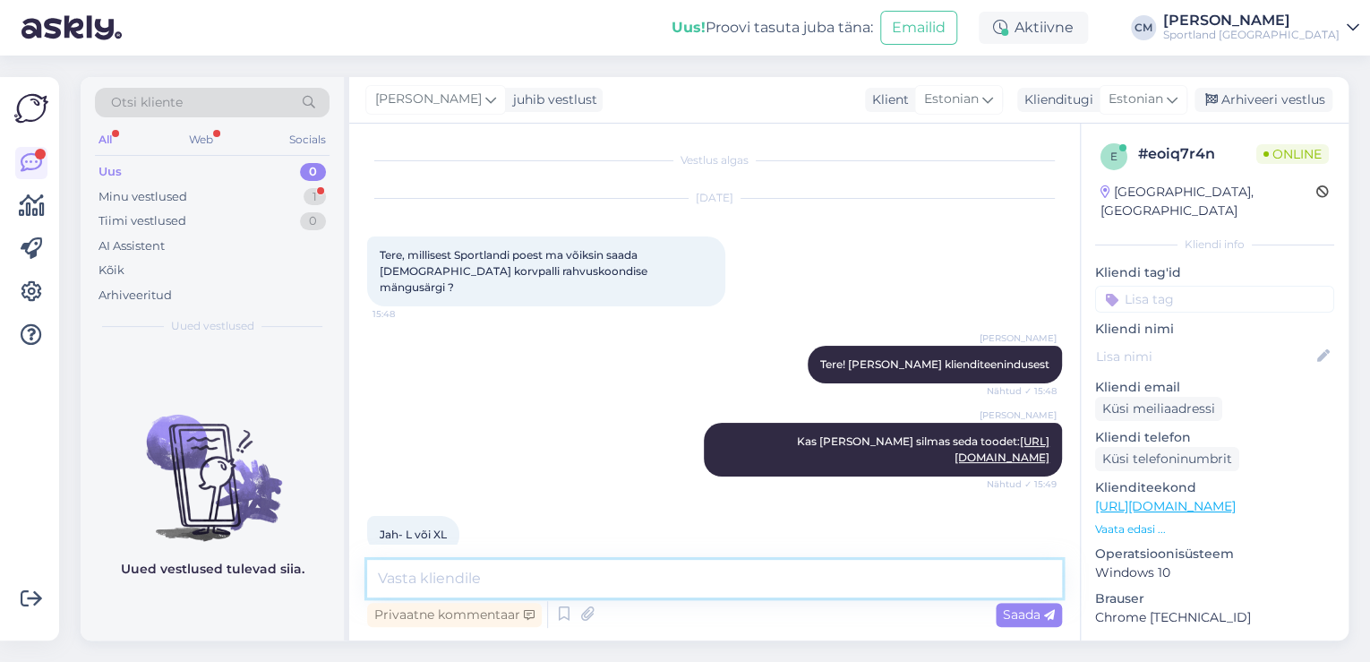
scroll to position [29, 0]
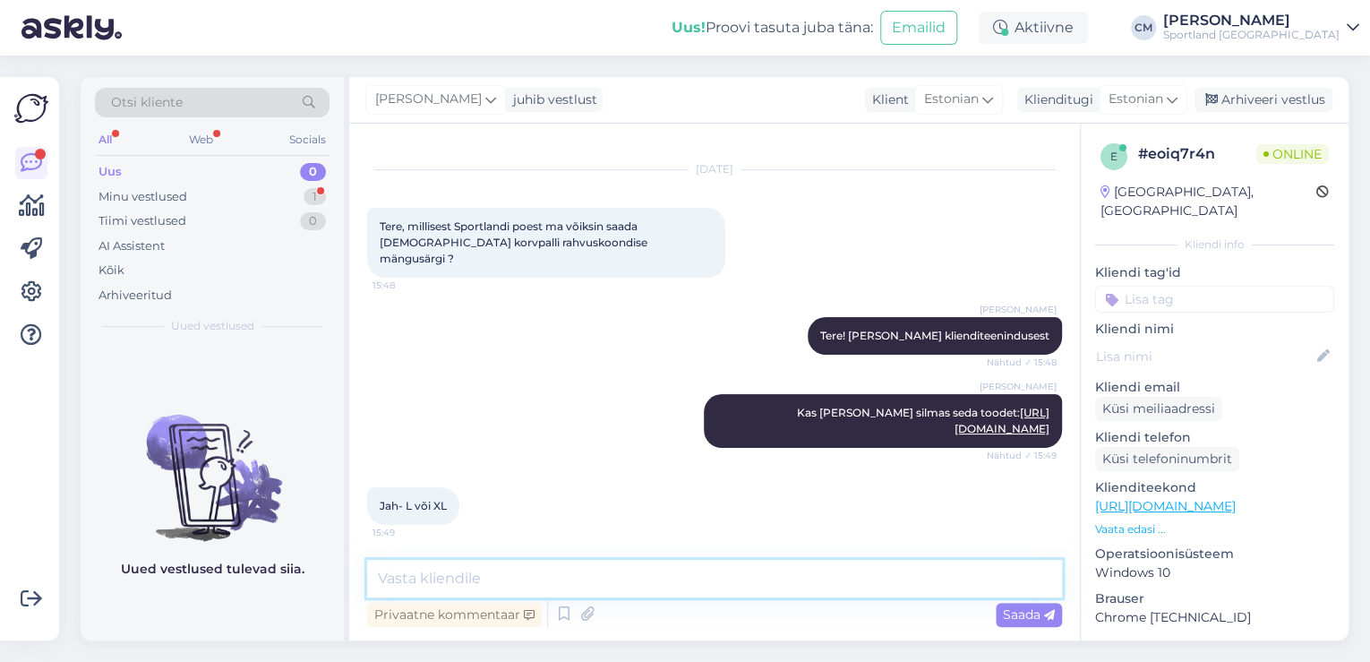
click at [543, 577] on textarea at bounding box center [714, 579] width 695 height 38
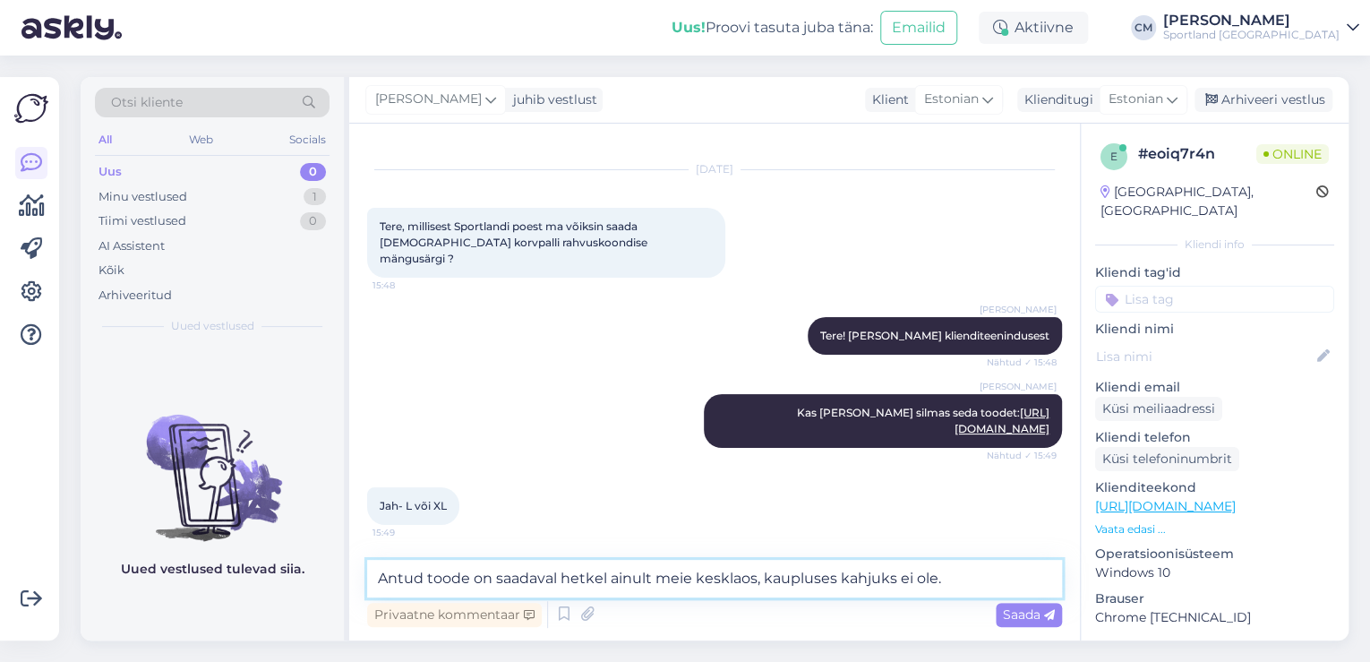
click at [754, 580] on textarea "Antud toode on saadaval hetkel ainult meie kesklaos, kaupluses kahjuks ei ole." at bounding box center [714, 579] width 695 height 38
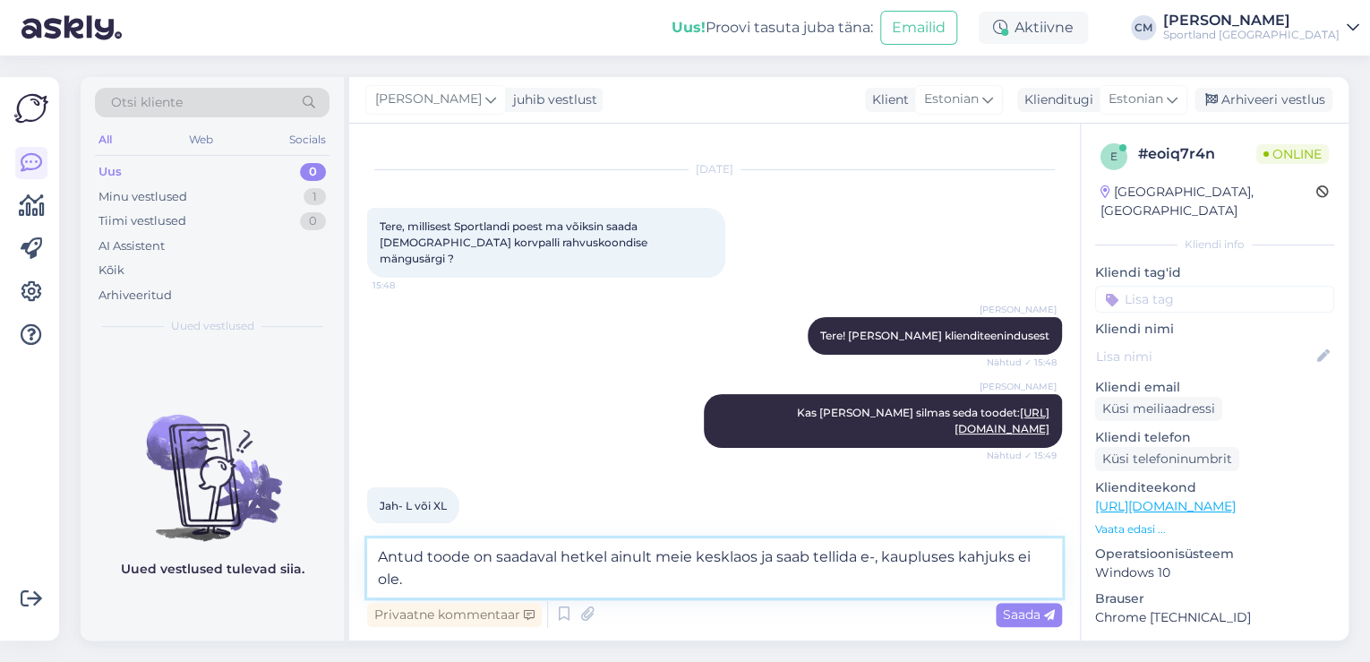
scroll to position [48, 0]
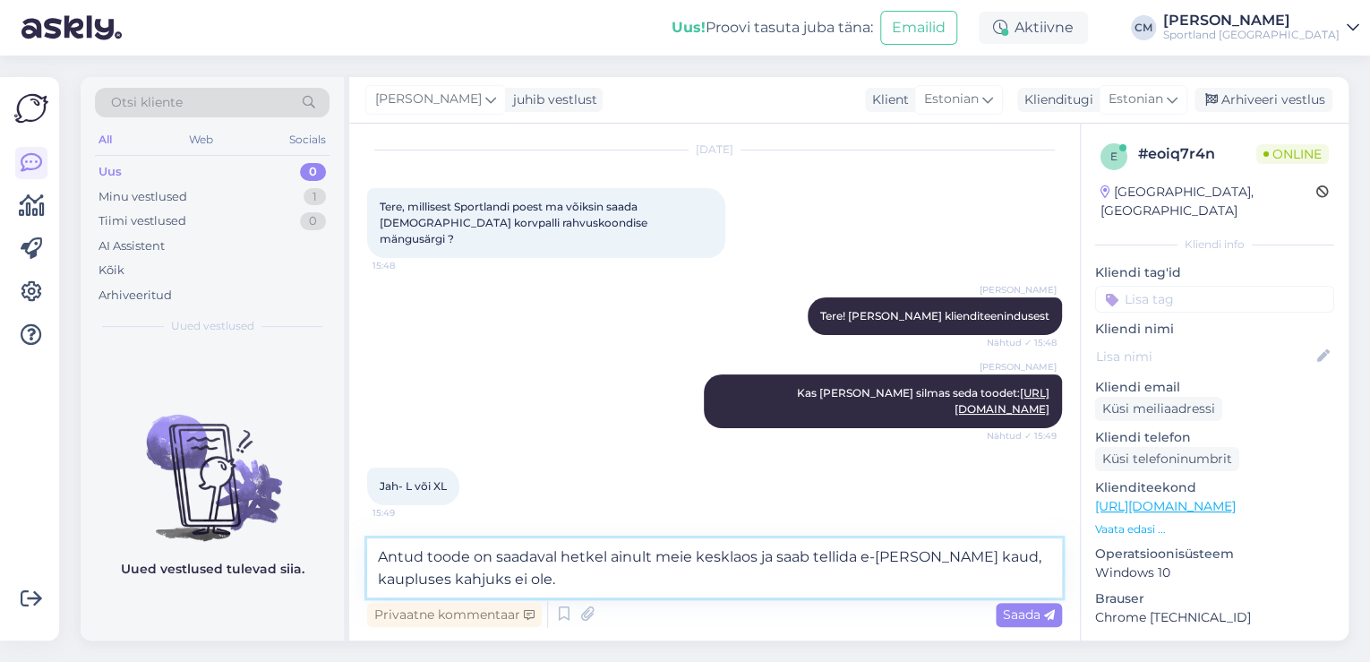
type textarea "Antud toode on saadaval hetkel ainult meie kesklaos ja saab tellida e-[PERSON_N…"
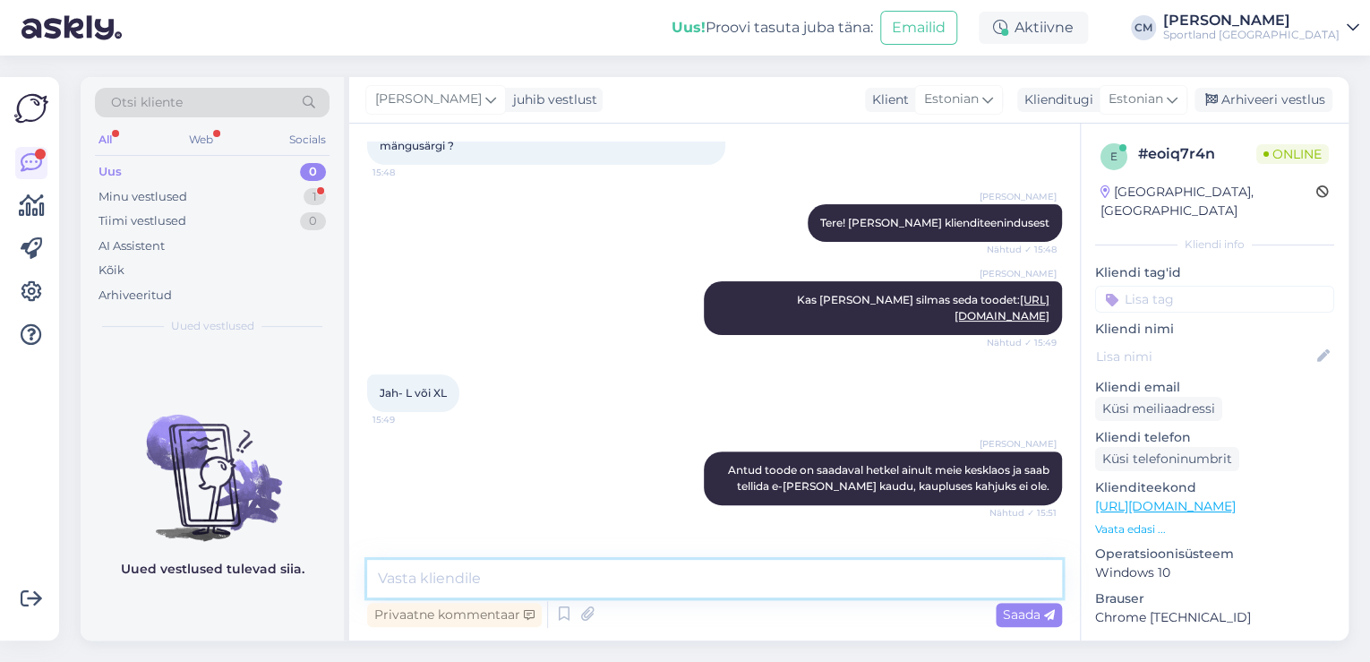
scroll to position [199, 0]
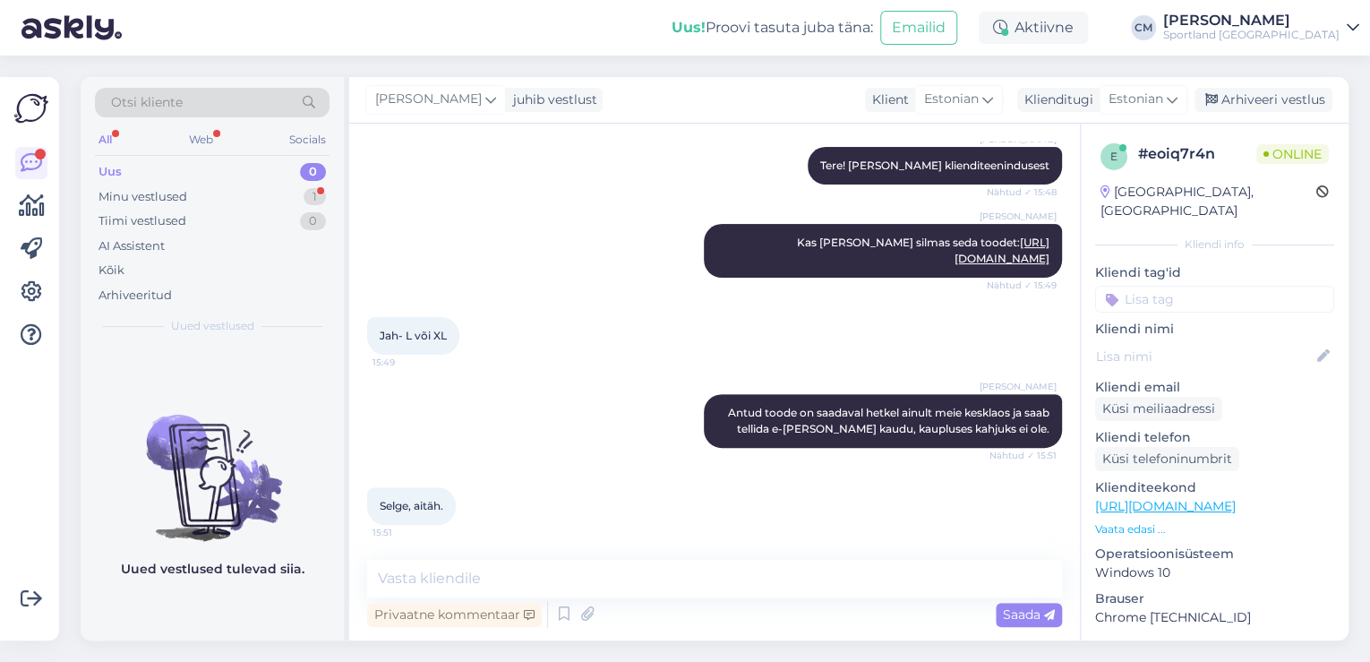
click at [602, 555] on div "Vestlus algas [DATE] Tere, millisest Sportlandi poest ma võiksin saada [DEMOGRA…" at bounding box center [714, 382] width 731 height 517
click at [591, 580] on textarea at bounding box center [714, 579] width 695 height 38
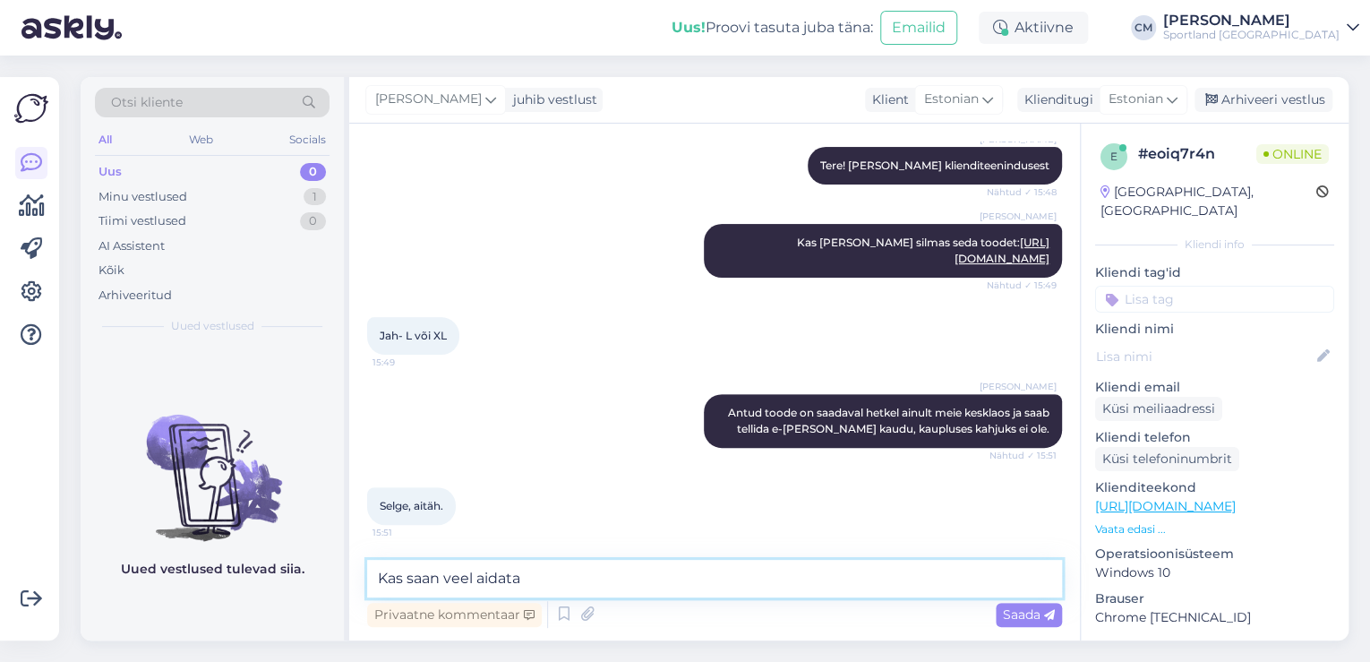
type textarea "Kas saan veel aidata?"
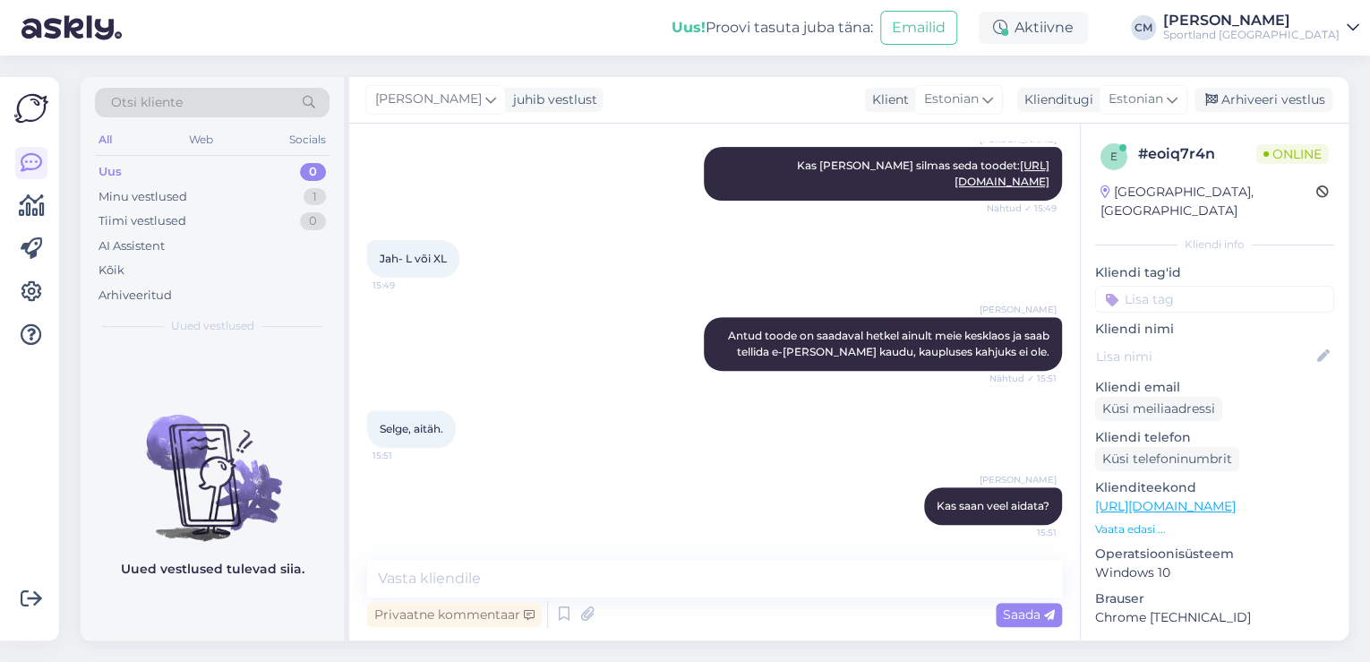
click at [1193, 286] on input at bounding box center [1214, 299] width 239 height 27
type input "saada"
click at [1220, 341] on span "Toote saadavus" at bounding box center [1214, 346] width 83 height 11
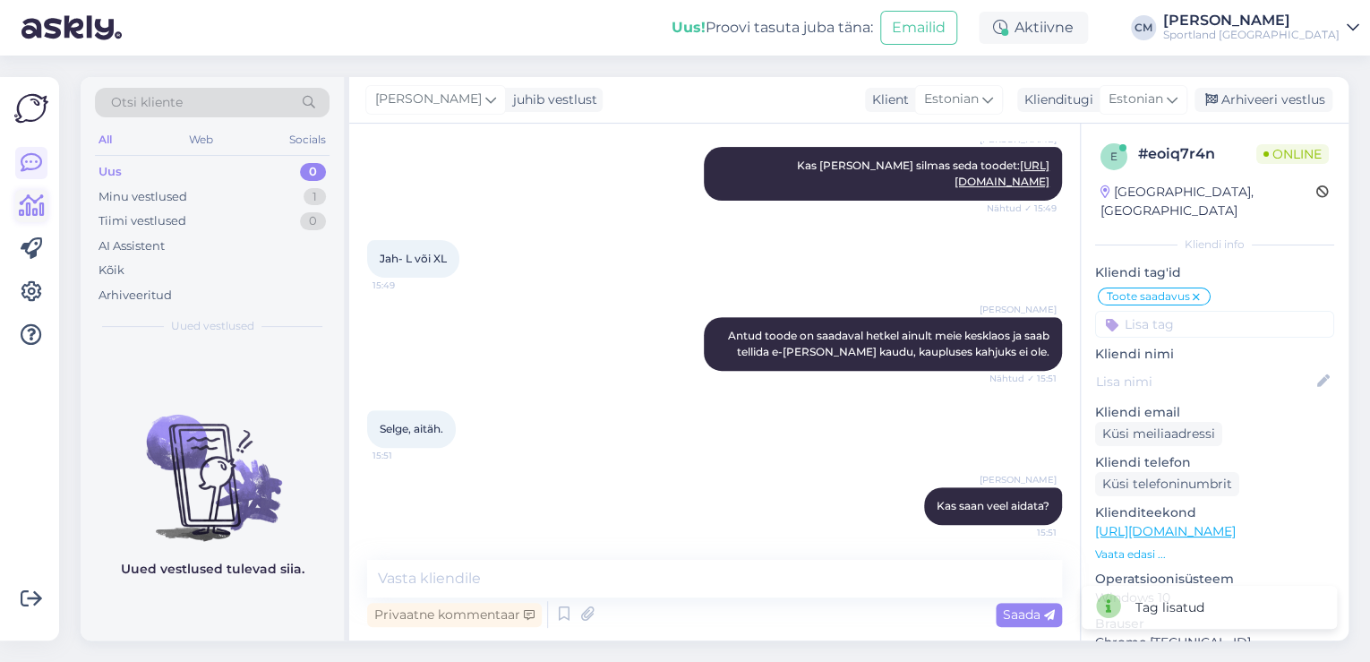
click at [42, 203] on icon at bounding box center [32, 205] width 26 height 21
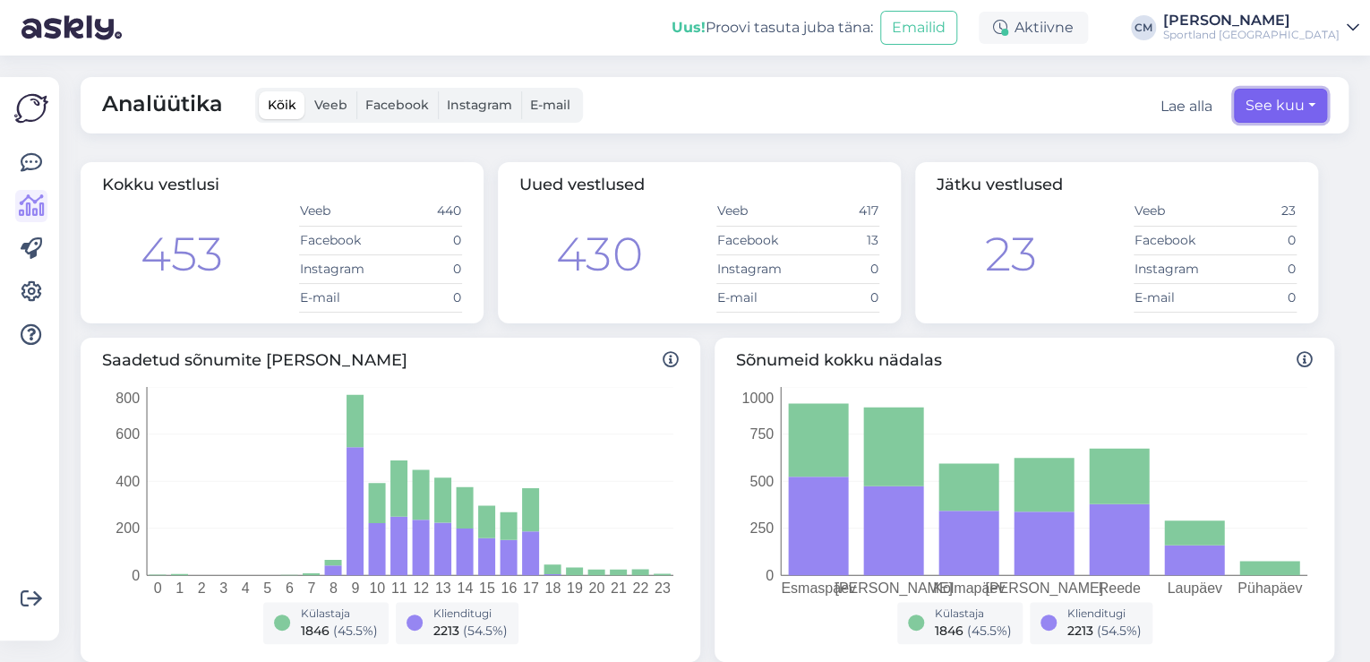
click at [1240, 110] on button "See kuu" at bounding box center [1280, 106] width 93 height 34
select select "7"
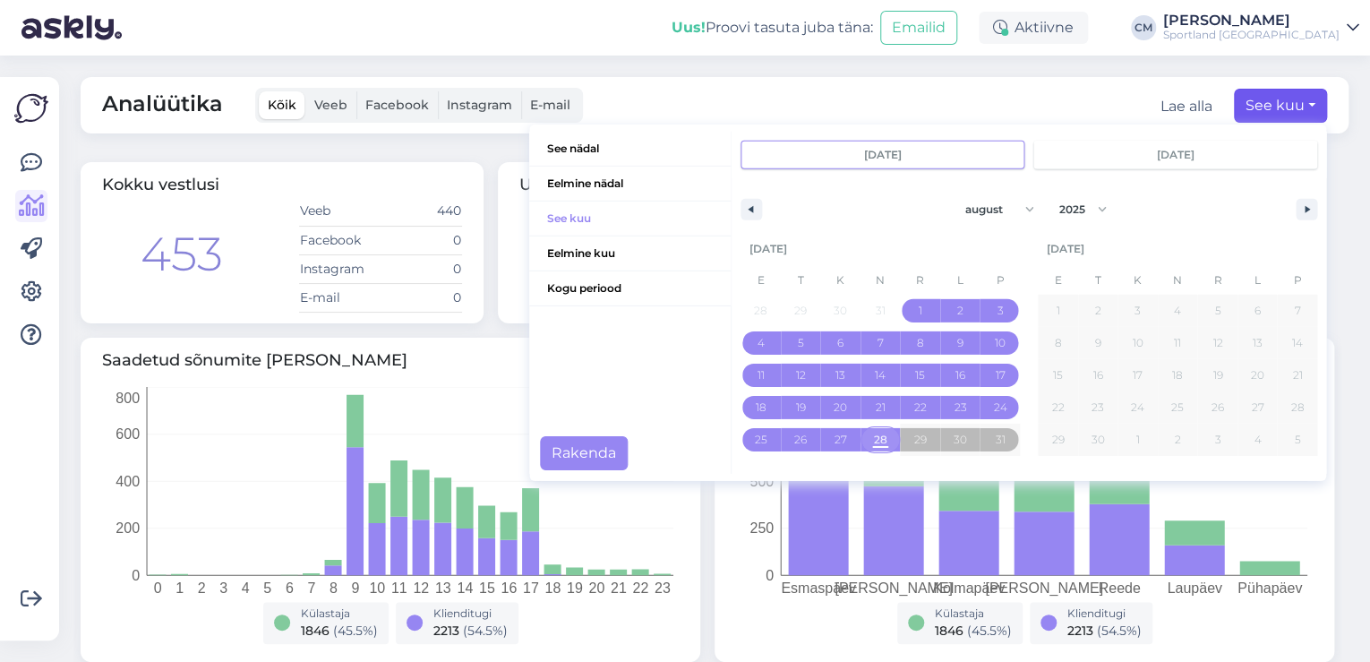
click at [881, 440] on span "28" at bounding box center [881, 439] width 40 height 23
type input "[DATE]"
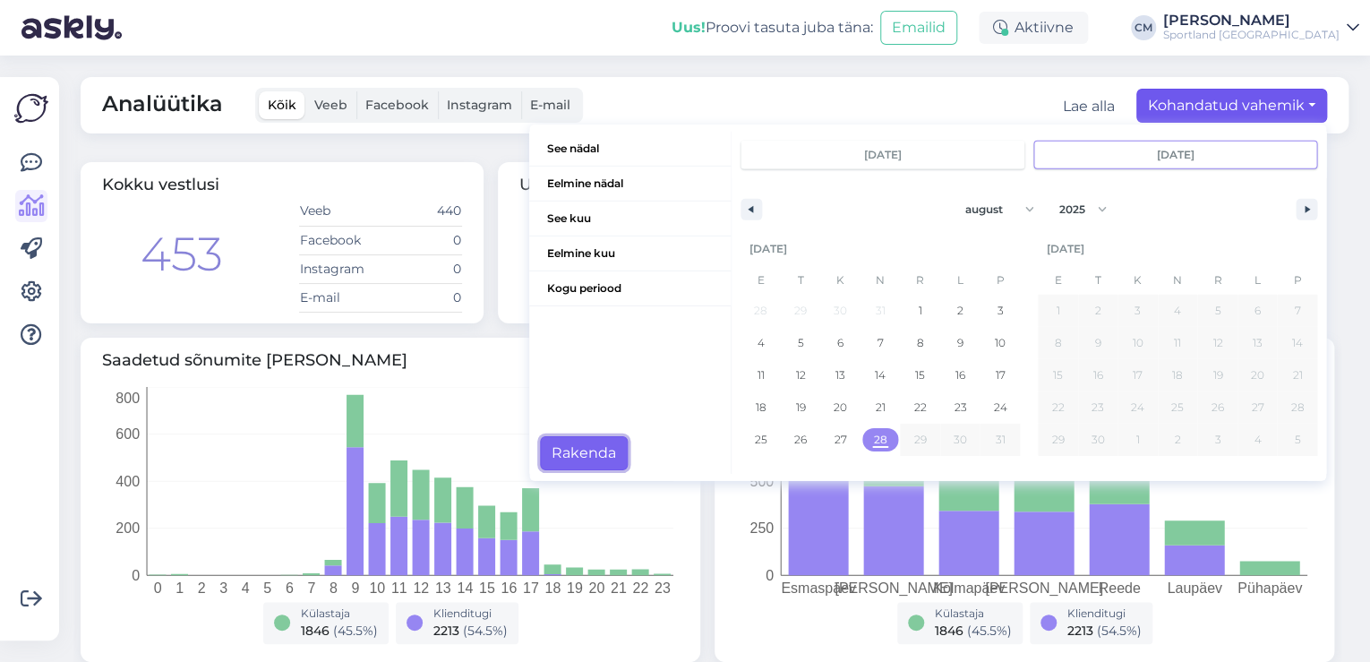
click at [606, 458] on button "Rakenda" at bounding box center [584, 453] width 88 height 34
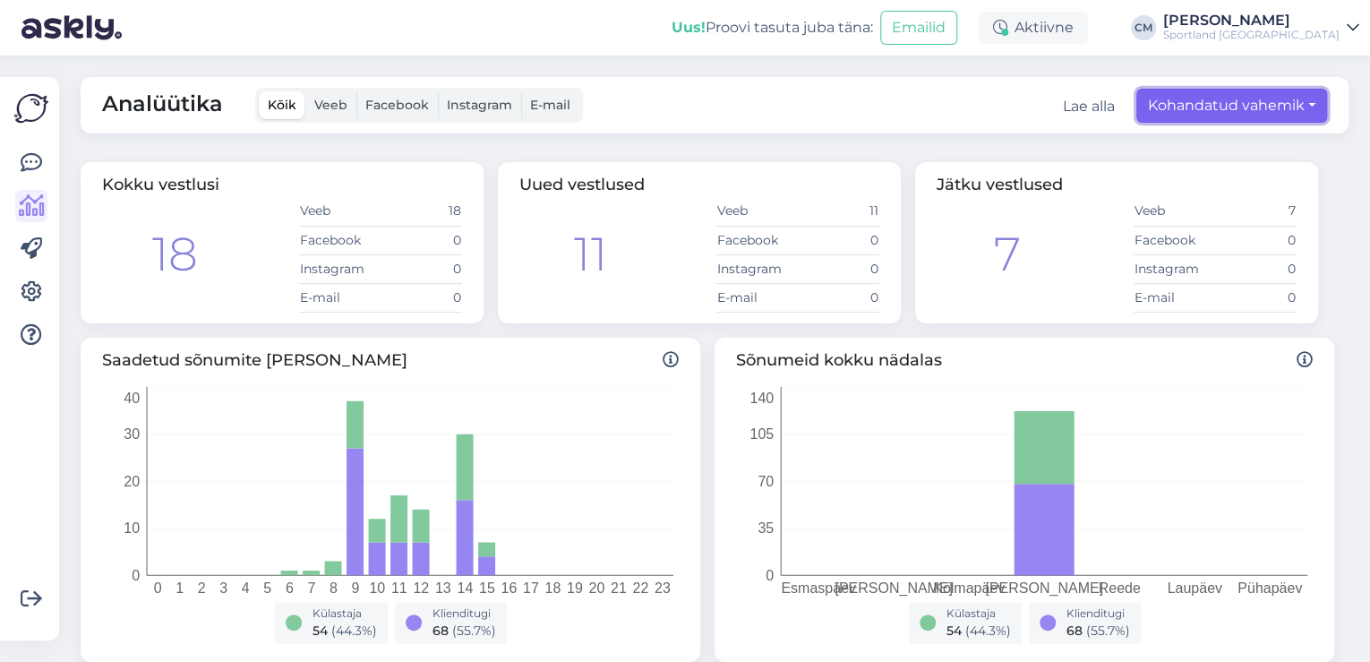
click at [1197, 89] on button "Kohandatud vahemik" at bounding box center [1232, 106] width 191 height 34
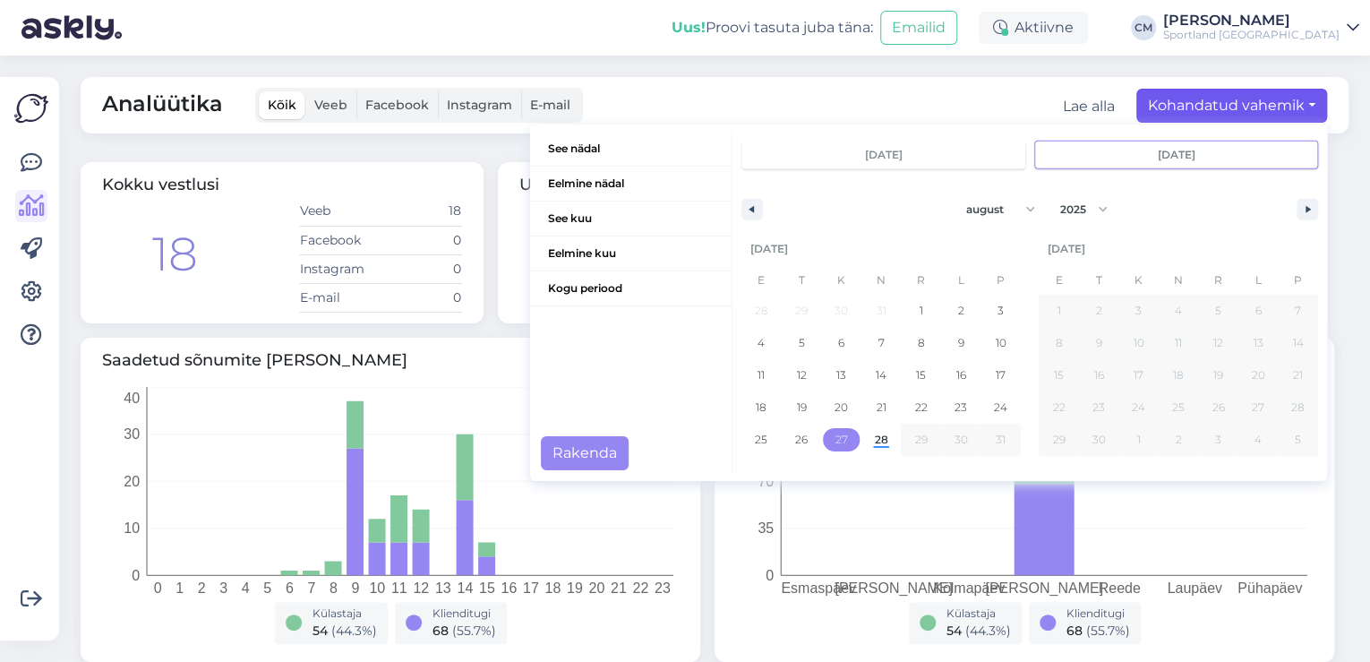
click at [835, 440] on span "27" at bounding box center [841, 440] width 13 height 32
type input "[DATE]"
click at [849, 445] on span "27" at bounding box center [841, 439] width 40 height 23
type input "[DATE]"
click at [541, 446] on button "Rakenda" at bounding box center [585, 453] width 88 height 34
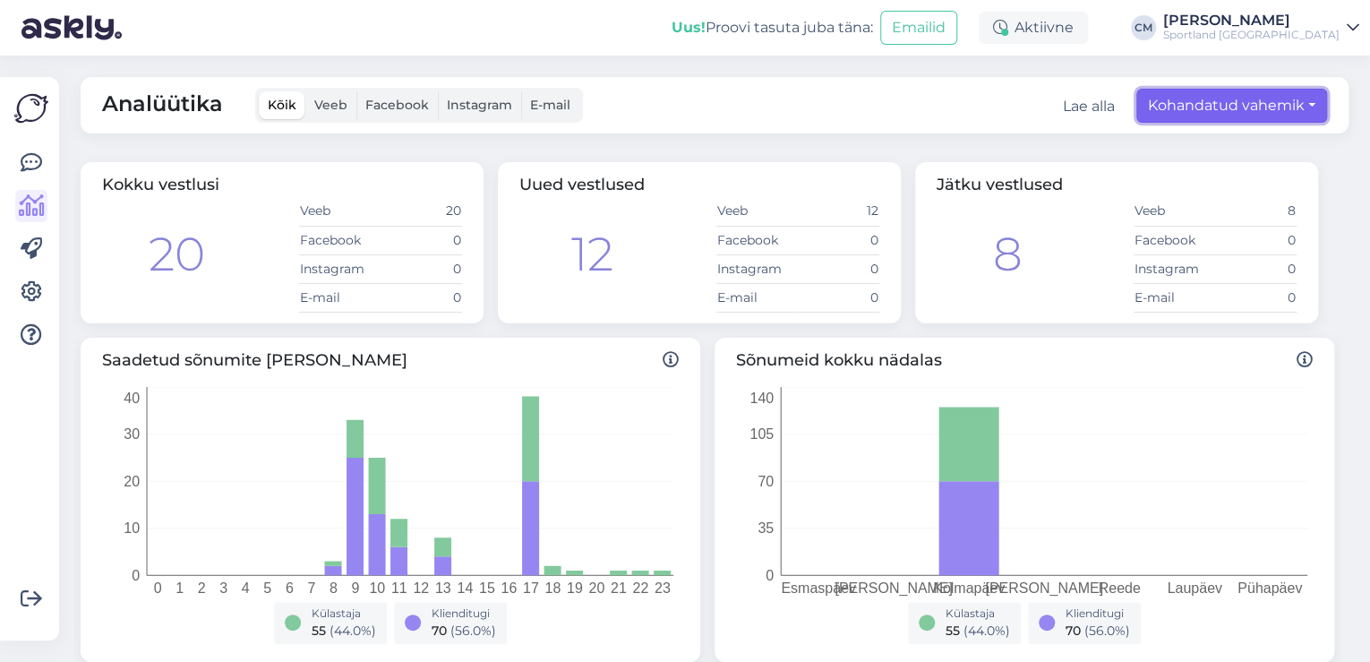
click at [1163, 93] on button "Kohandatud vahemik" at bounding box center [1232, 106] width 191 height 34
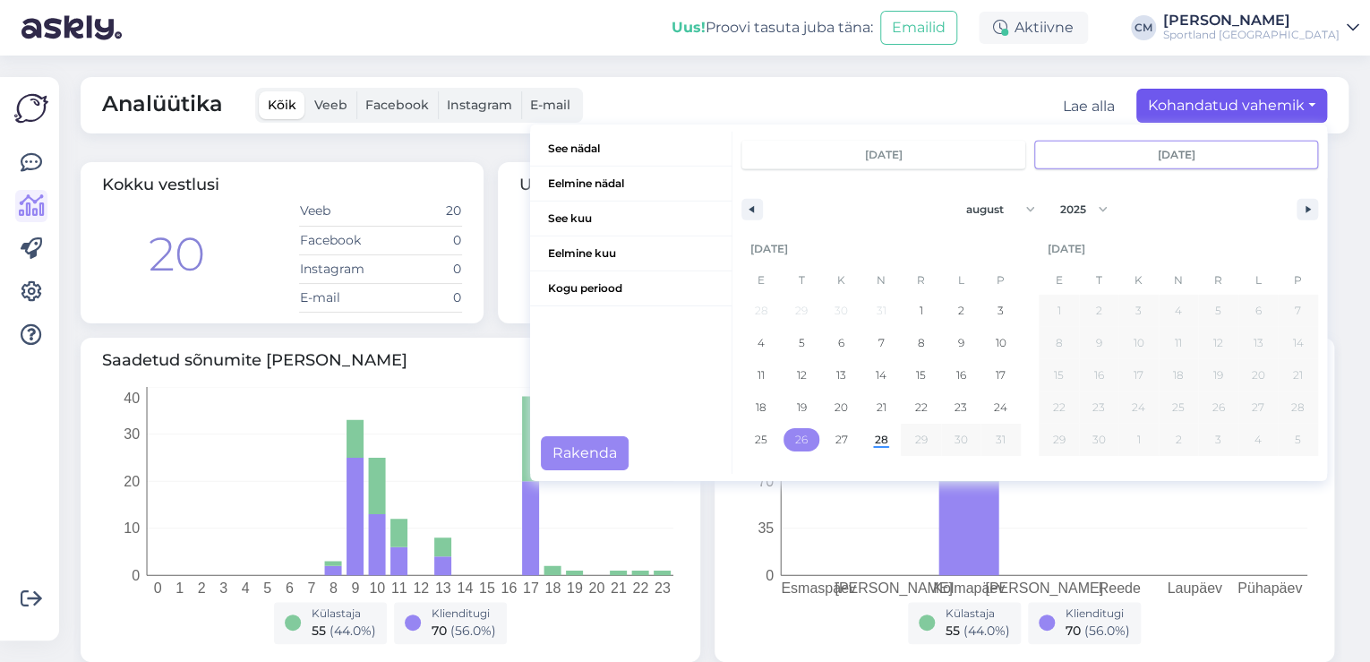
click at [782, 438] on span "26" at bounding box center [802, 439] width 40 height 23
type input "[DATE]"
click at [782, 438] on span "26" at bounding box center [802, 439] width 40 height 23
type input "[DATE]"
click at [557, 449] on button "Rakenda" at bounding box center [585, 453] width 88 height 34
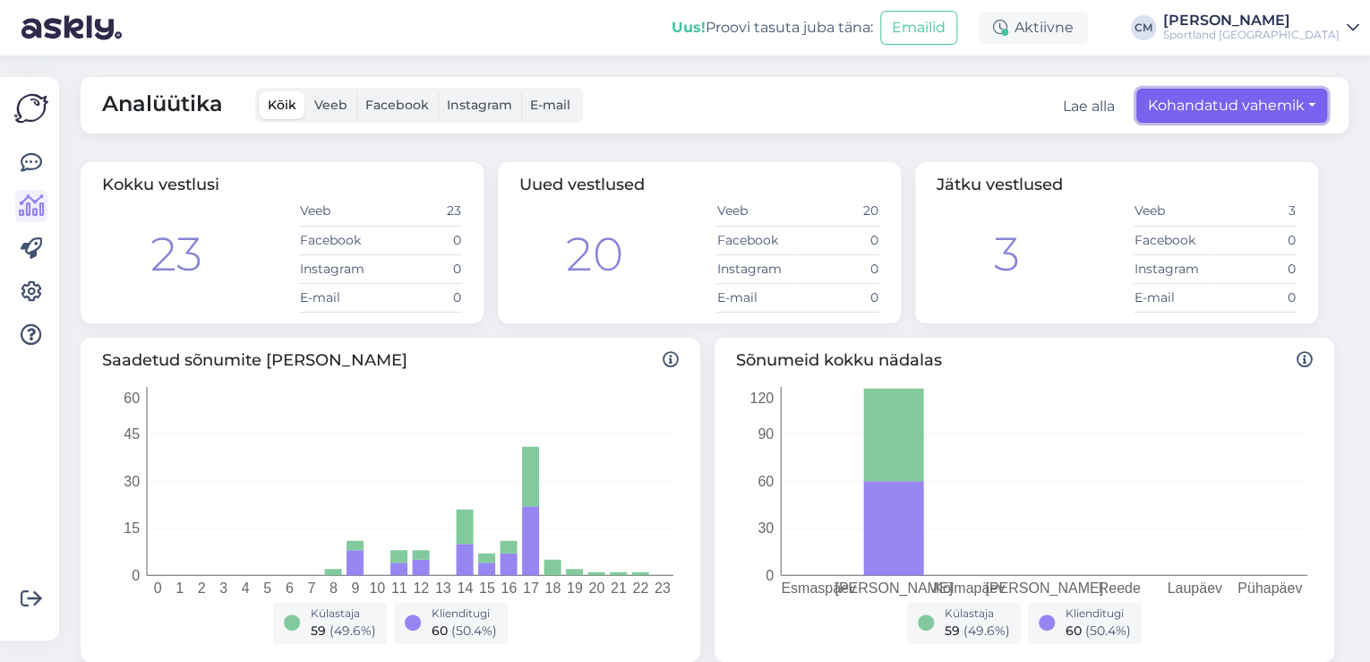
click at [1179, 100] on button "Kohandatud vahemik" at bounding box center [1232, 106] width 191 height 34
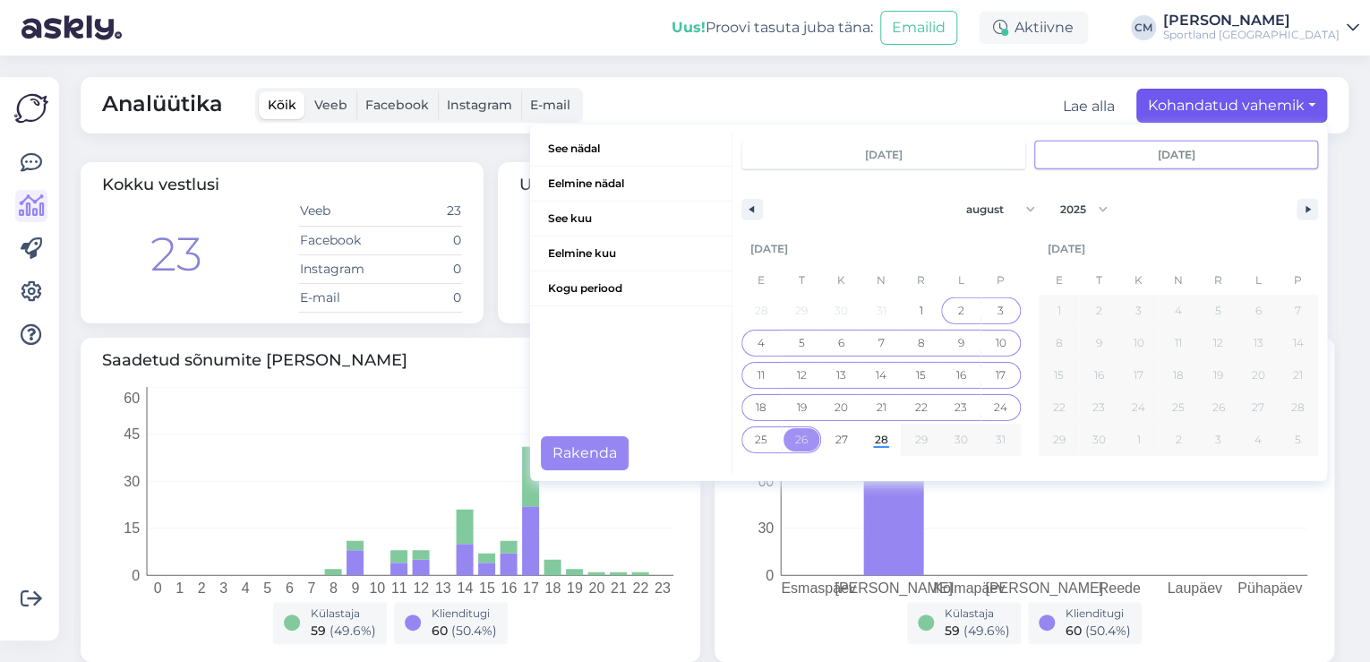
click at [924, 314] on span "1" at bounding box center [921, 310] width 40 height 23
click at [874, 440] on span "28" at bounding box center [880, 440] width 13 height 32
type input "[DATE]"
click at [913, 296] on button "1" at bounding box center [921, 311] width 40 height 32
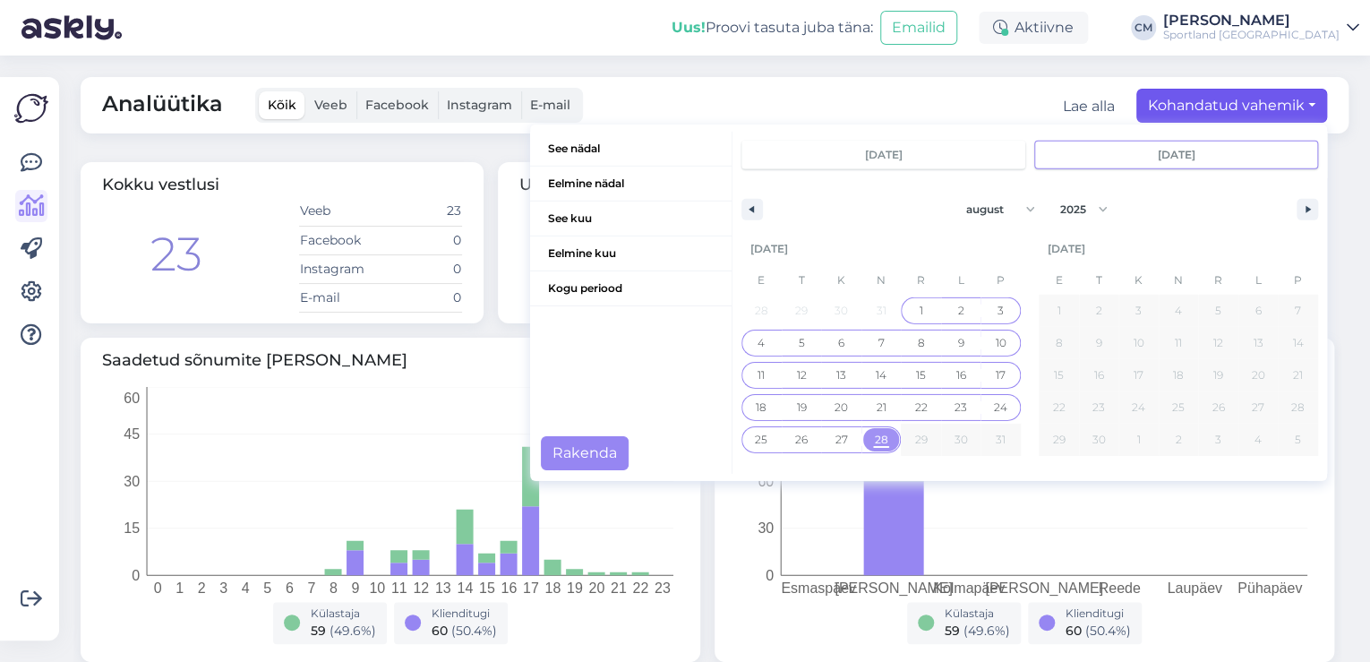
type input "[DATE]"
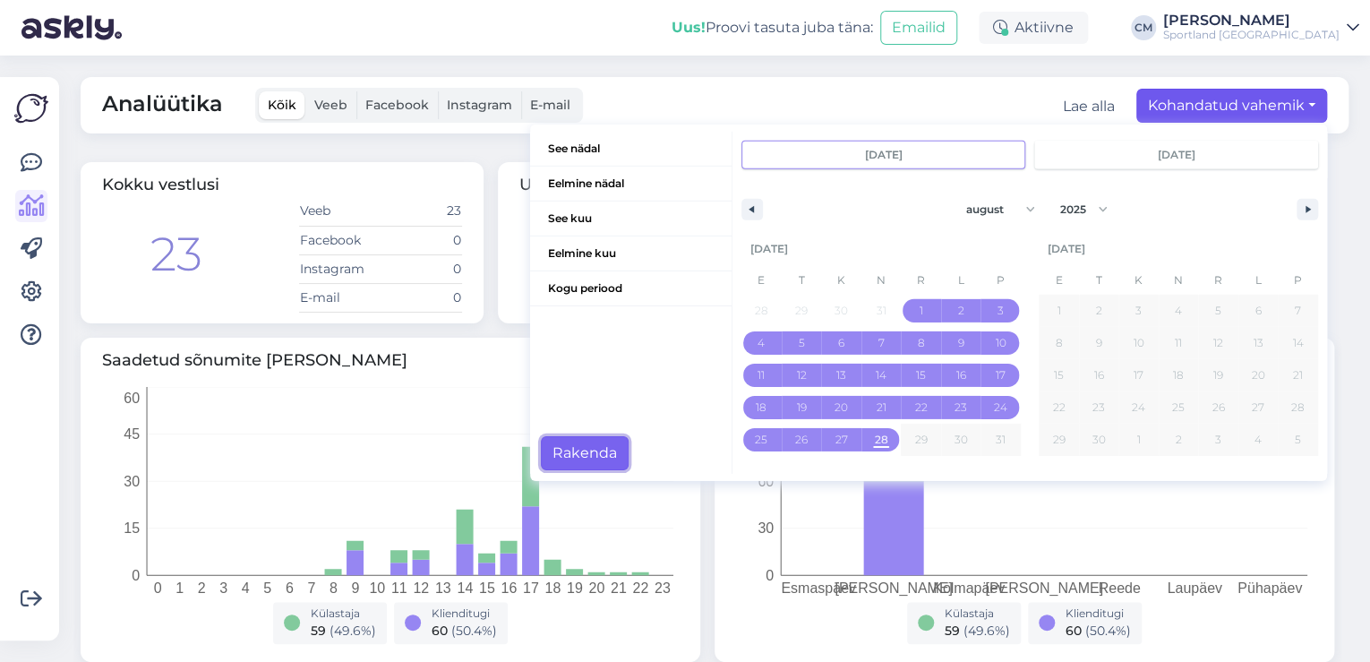
click at [609, 445] on button "Rakenda" at bounding box center [585, 453] width 88 height 34
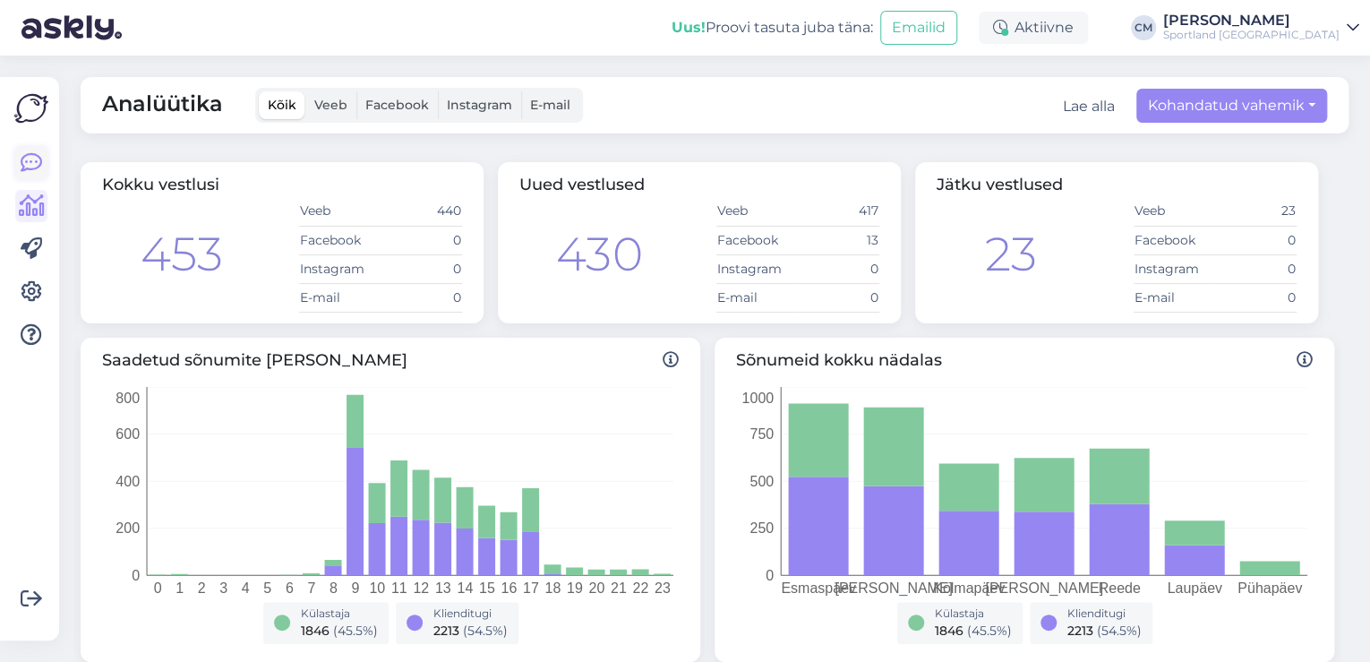
click at [40, 165] on icon at bounding box center [31, 162] width 21 height 21
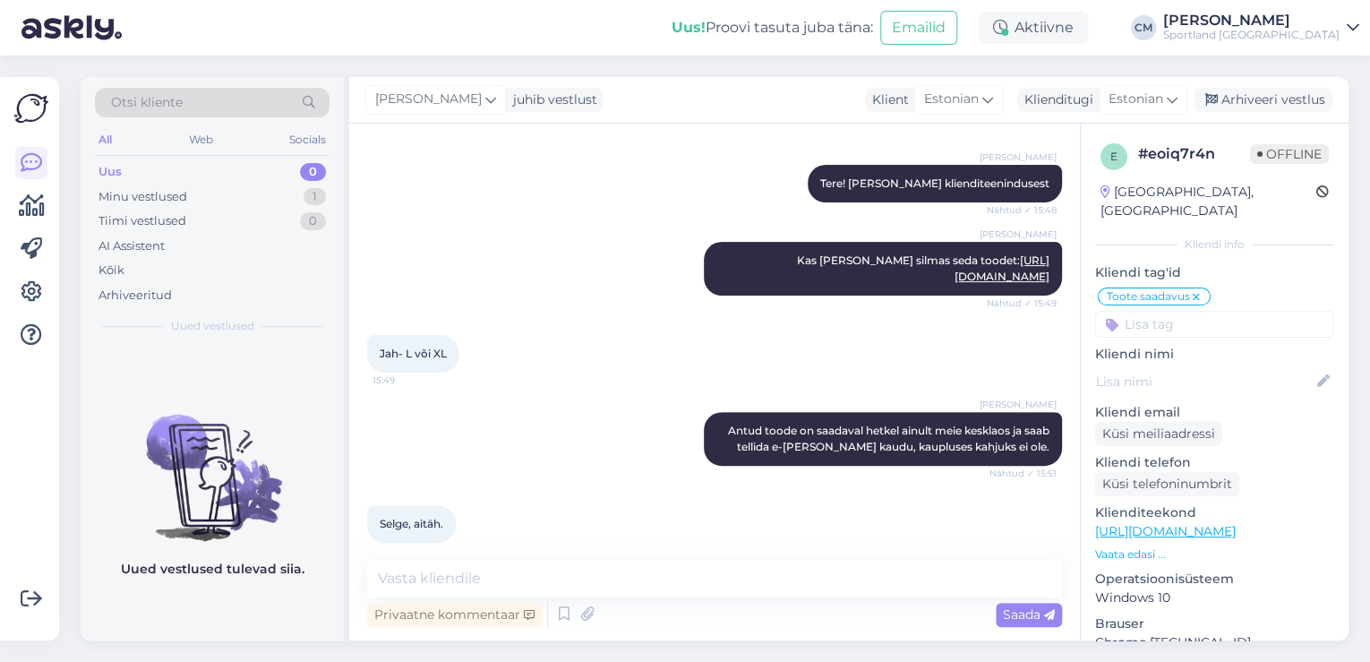
scroll to position [276, 0]
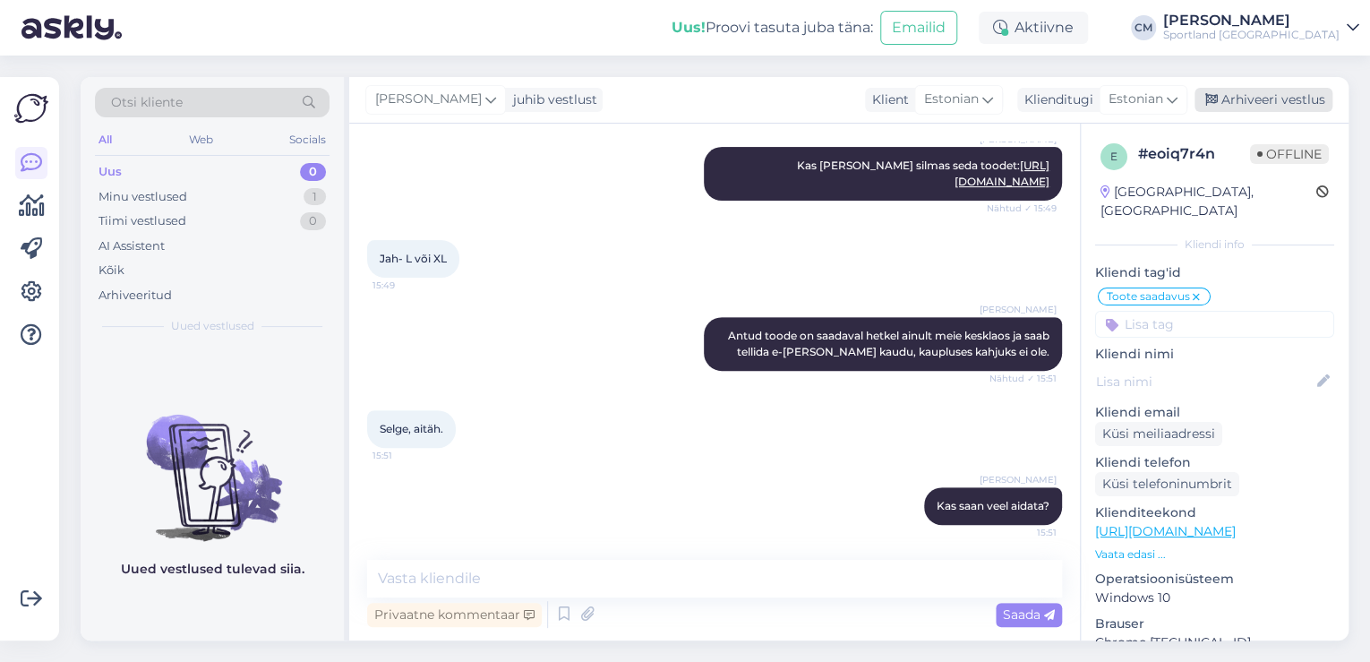
click at [1247, 111] on div "Arhiveeri vestlus" at bounding box center [1264, 100] width 138 height 24
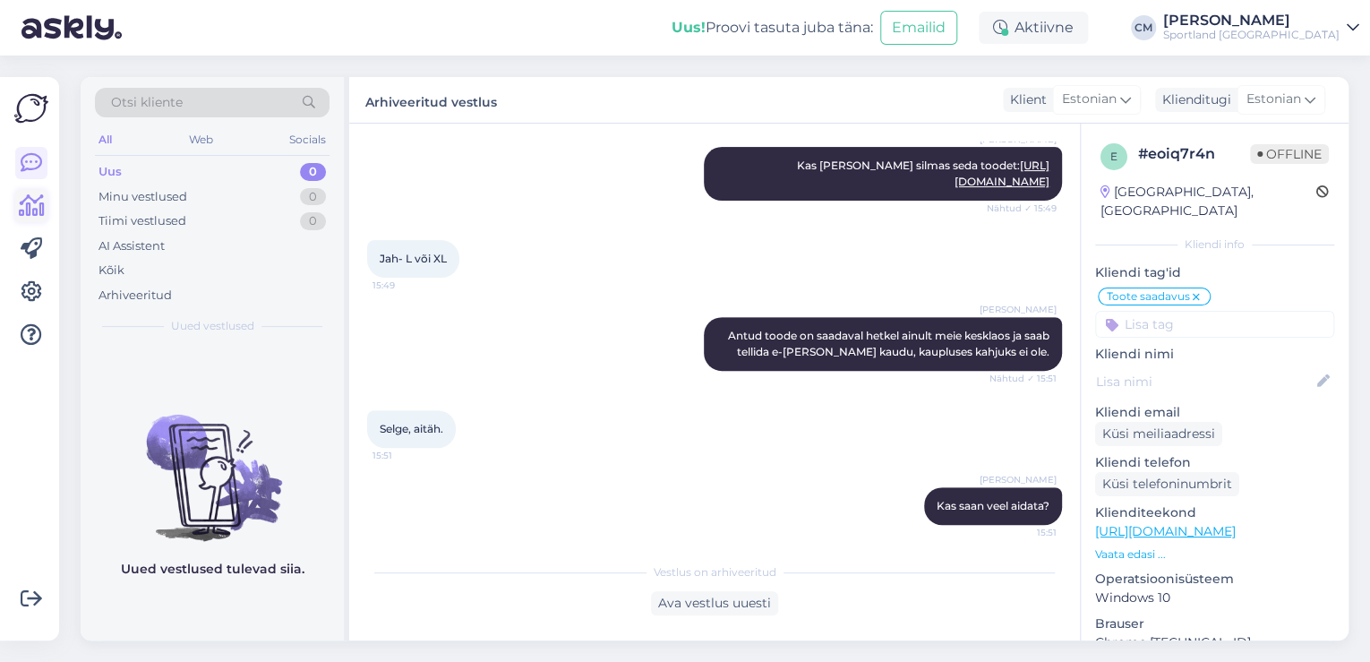
click at [19, 202] on icon at bounding box center [32, 205] width 26 height 21
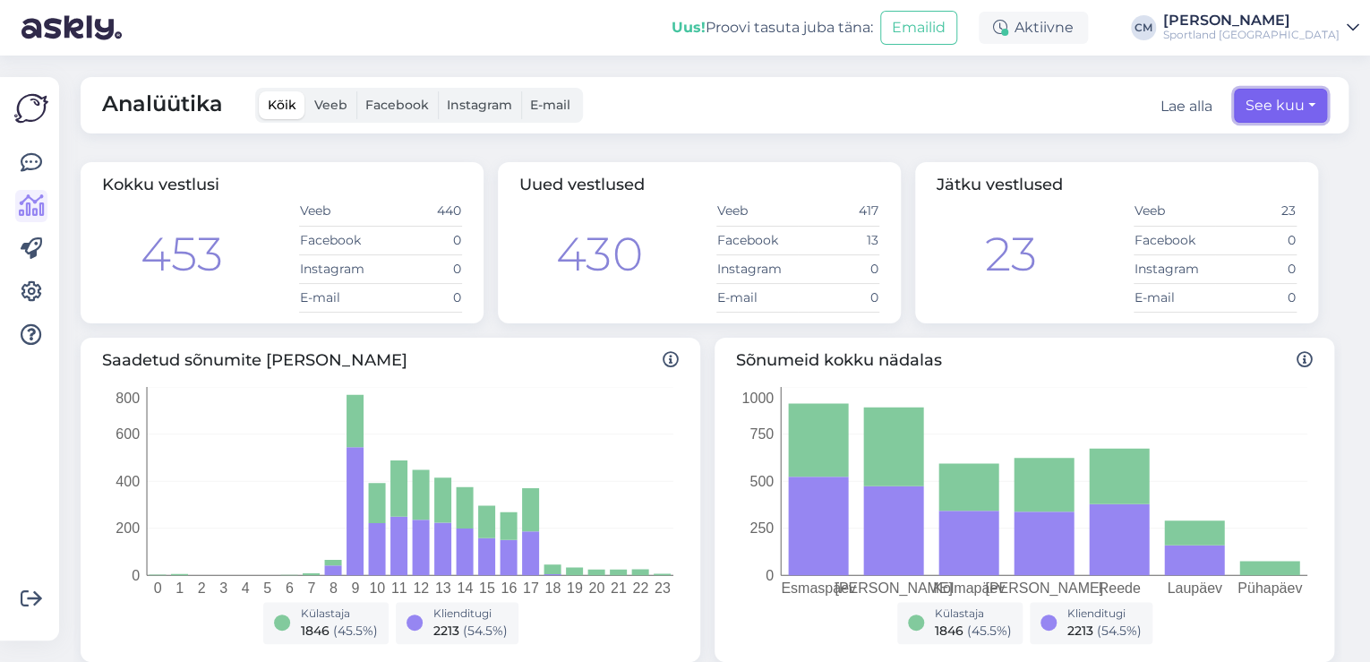
click at [1273, 110] on button "See kuu" at bounding box center [1280, 106] width 93 height 34
select select "7"
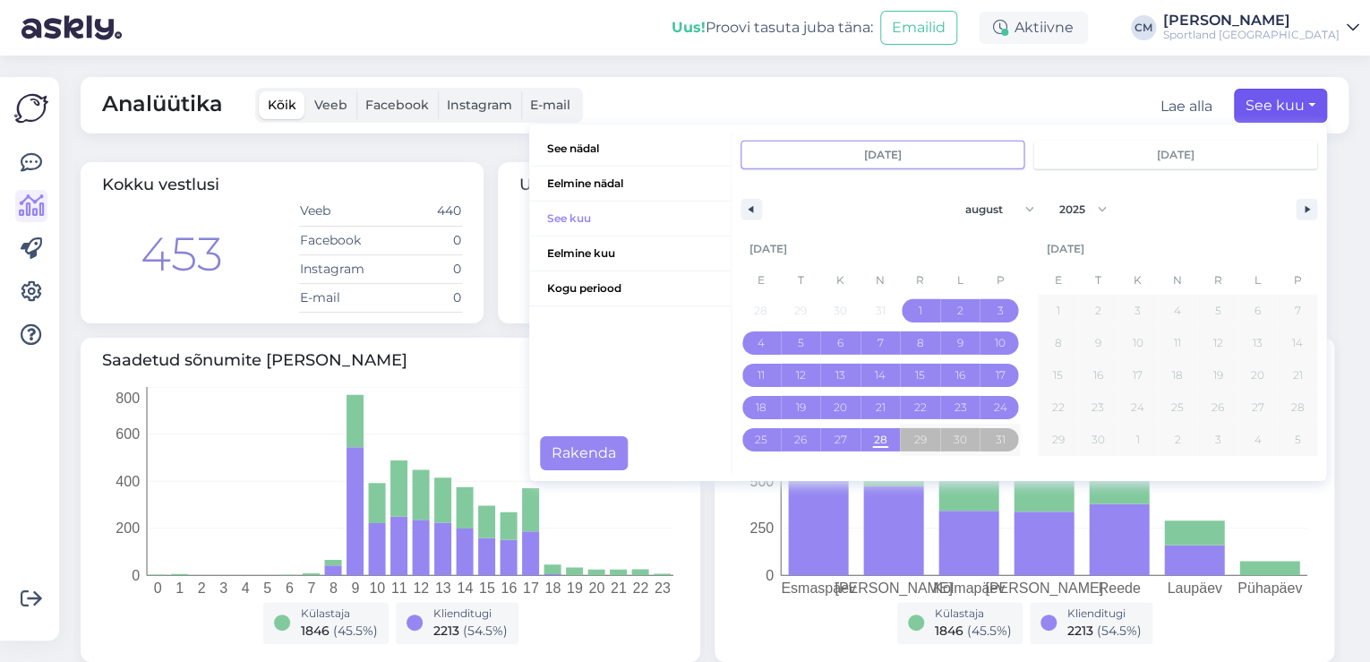
click at [860, 158] on input "[DATE]" at bounding box center [883, 155] width 282 height 27
click at [906, 149] on input "[DATE]" at bounding box center [883, 155] width 282 height 27
click at [857, 151] on input "[DATE]" at bounding box center [883, 155] width 282 height 27
click at [597, 286] on span "Kogu periood" at bounding box center [630, 288] width 202 height 34
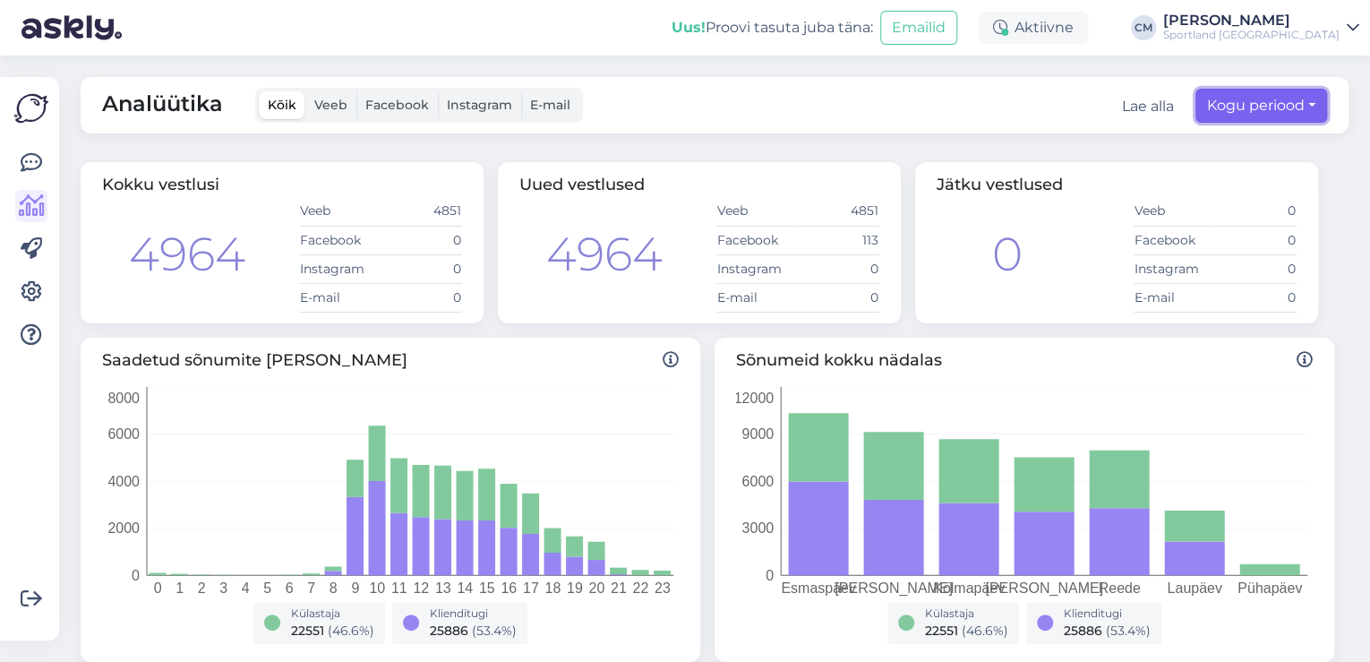
click at [1209, 101] on button "Kogu periood" at bounding box center [1262, 106] width 132 height 34
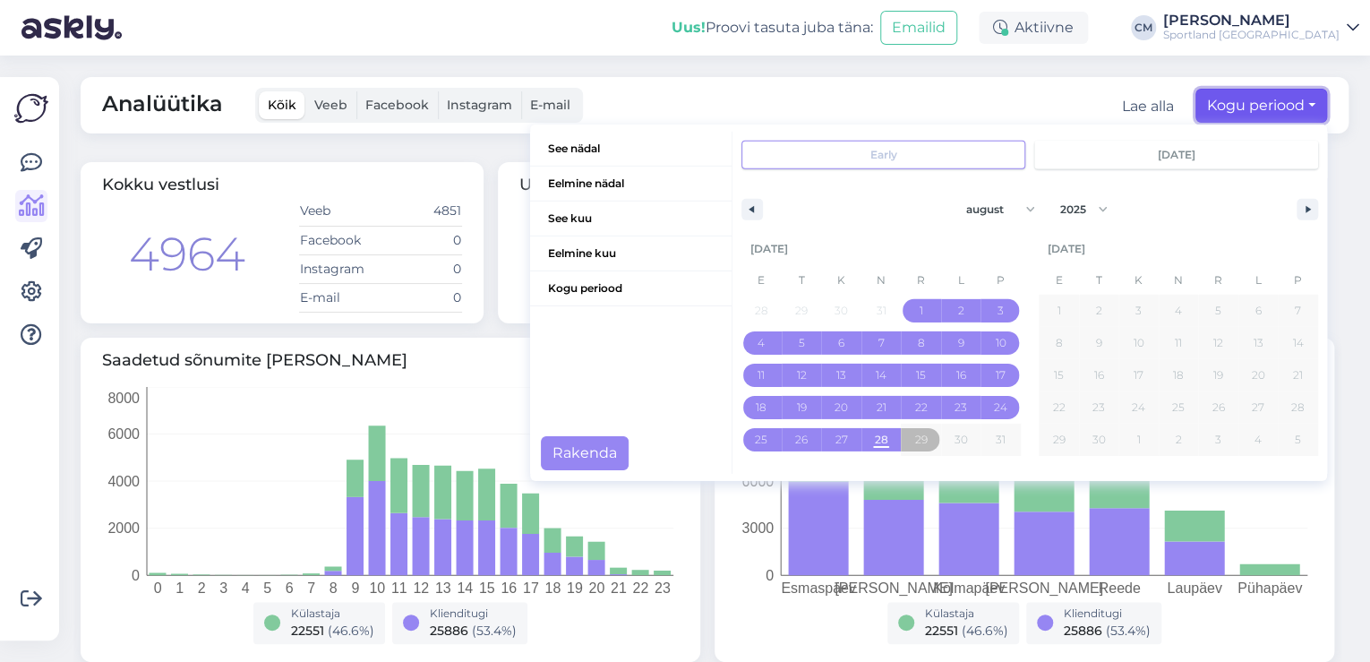
click at [1209, 101] on button "Kogu periood" at bounding box center [1262, 106] width 132 height 34
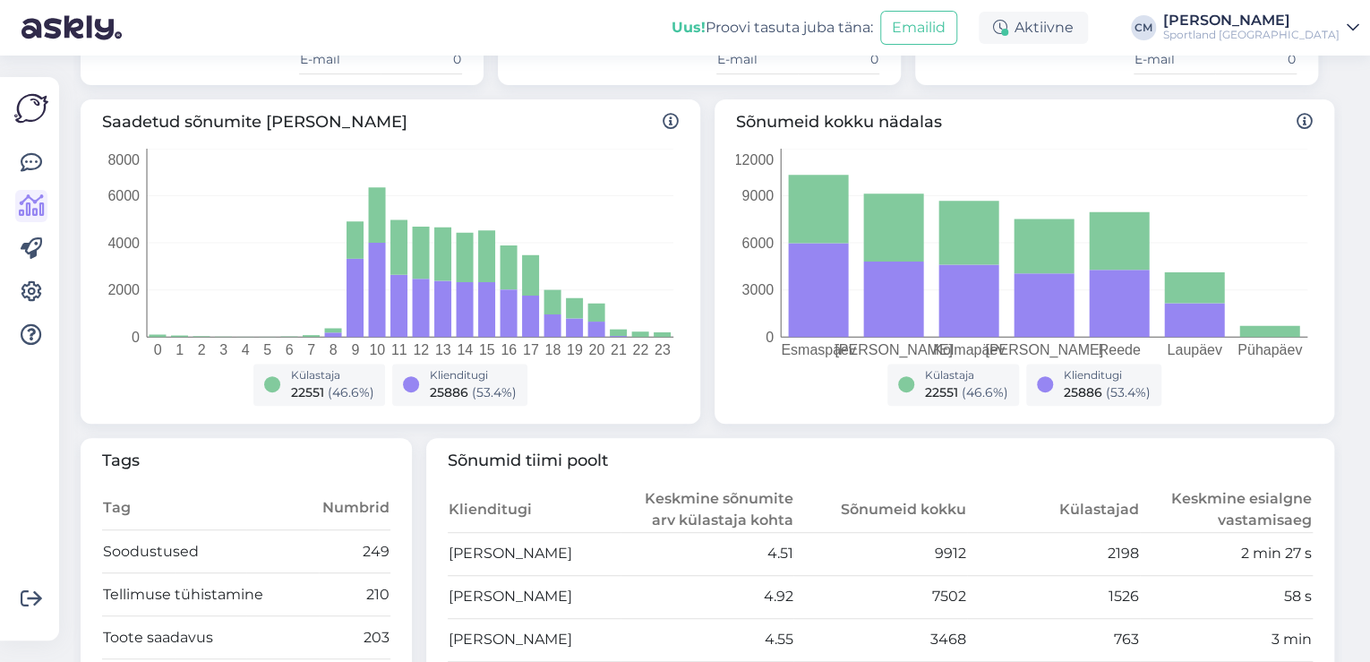
scroll to position [143, 0]
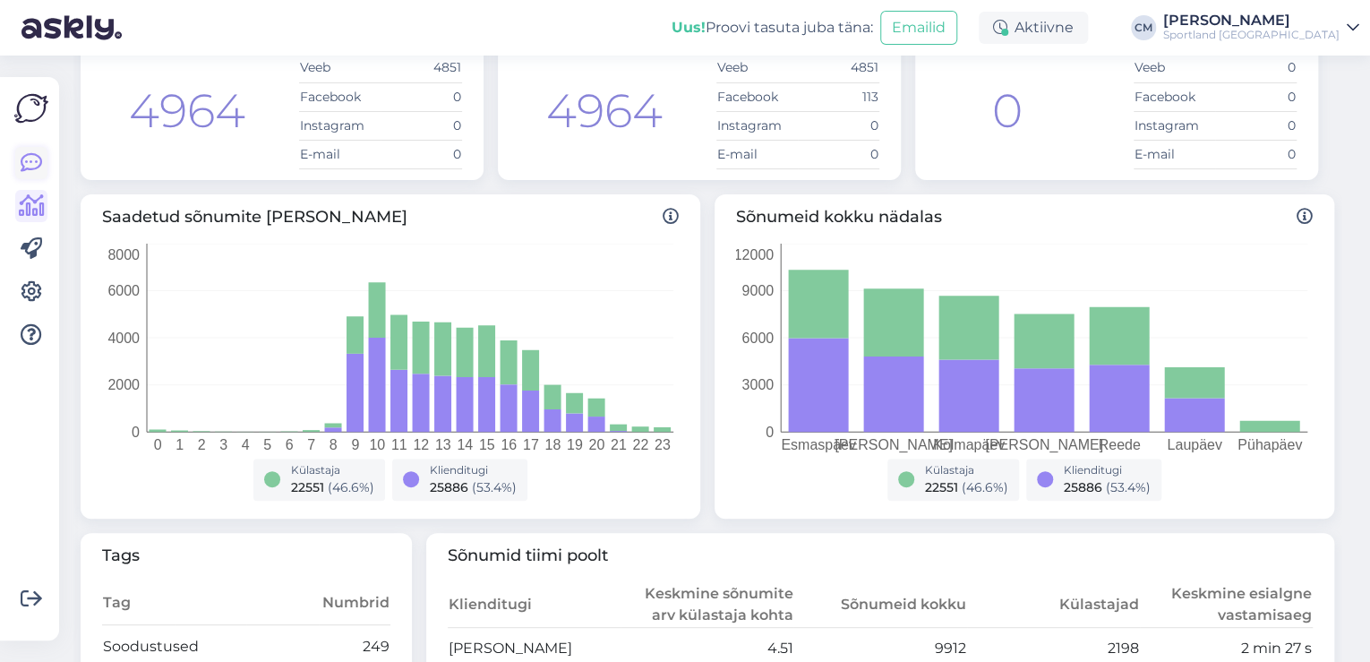
click at [23, 150] on link at bounding box center [31, 163] width 32 height 32
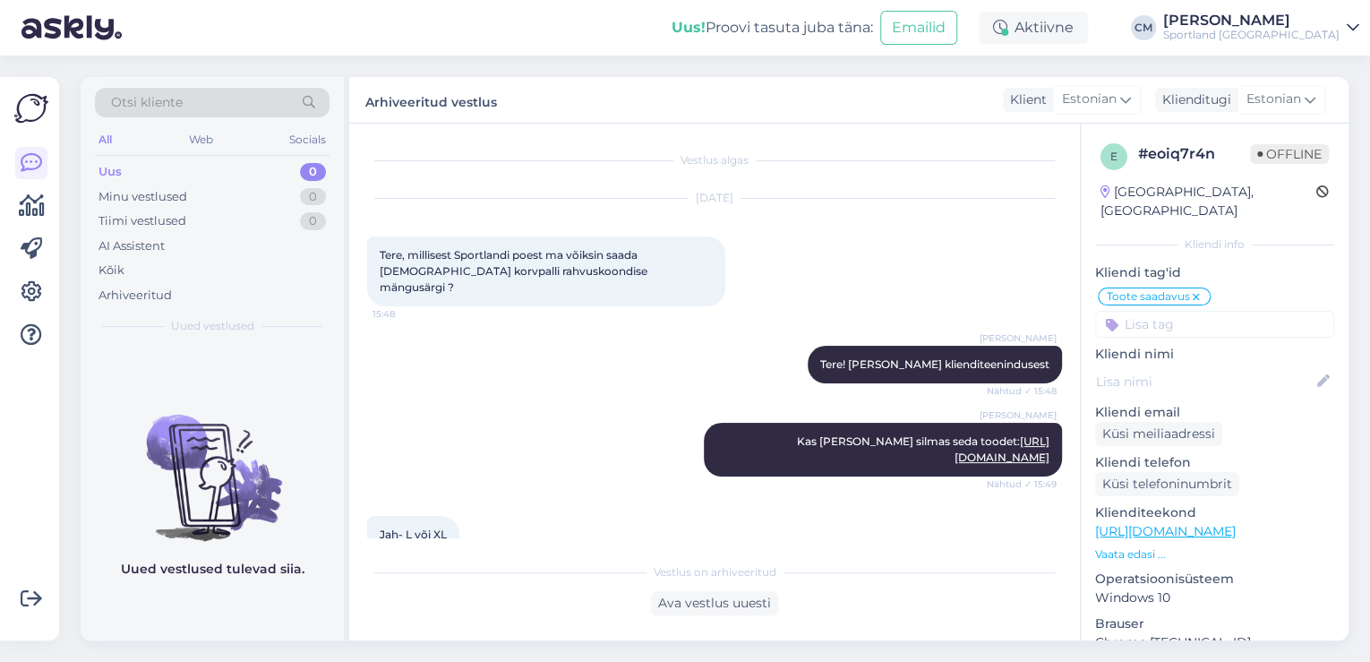
scroll to position [38, 0]
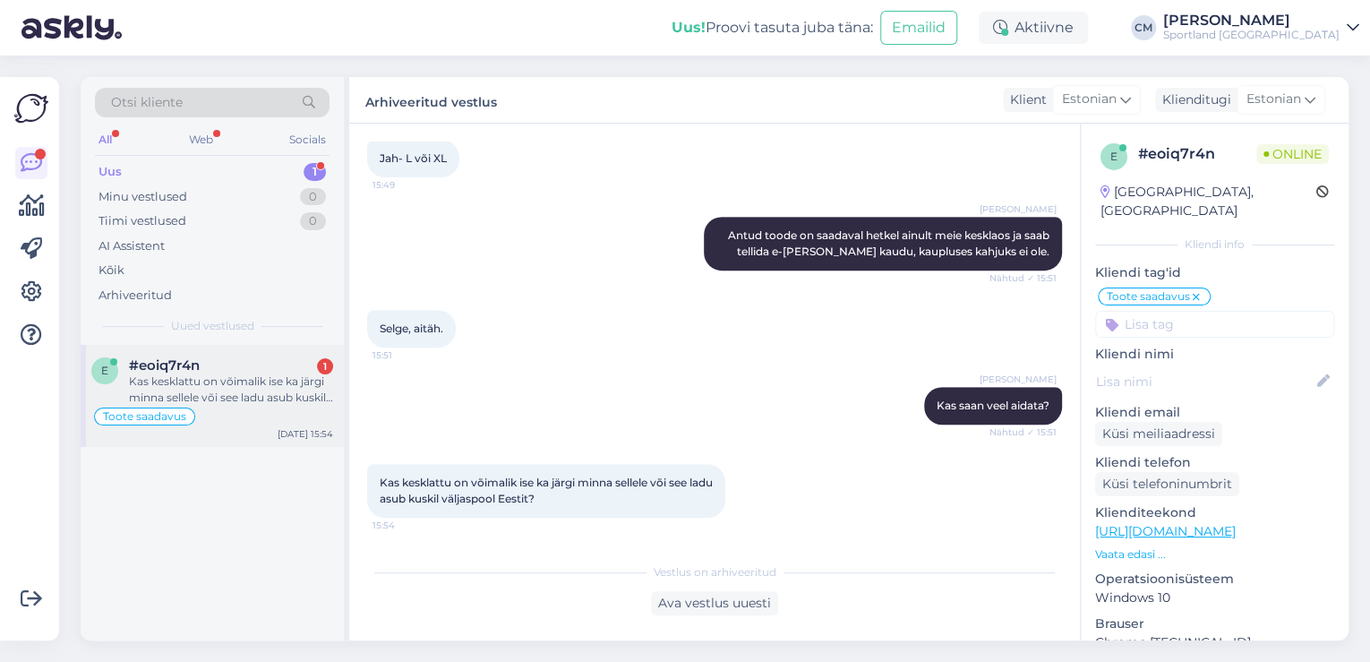
click at [233, 386] on div "Kas kesklattu on võimalik ise ka järgi minna sellele või see ladu asub kuskil v…" at bounding box center [231, 390] width 204 height 32
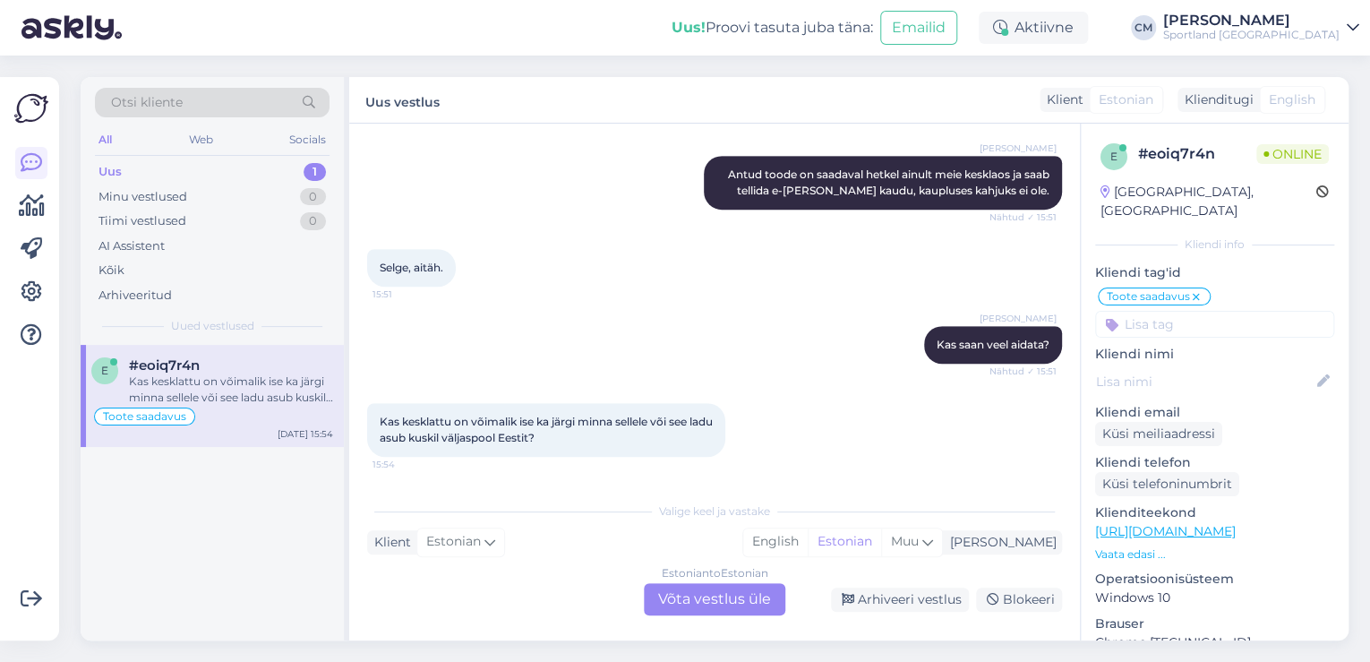
click at [746, 600] on div "Estonian to Estonian Võta vestlus üle" at bounding box center [715, 599] width 142 height 32
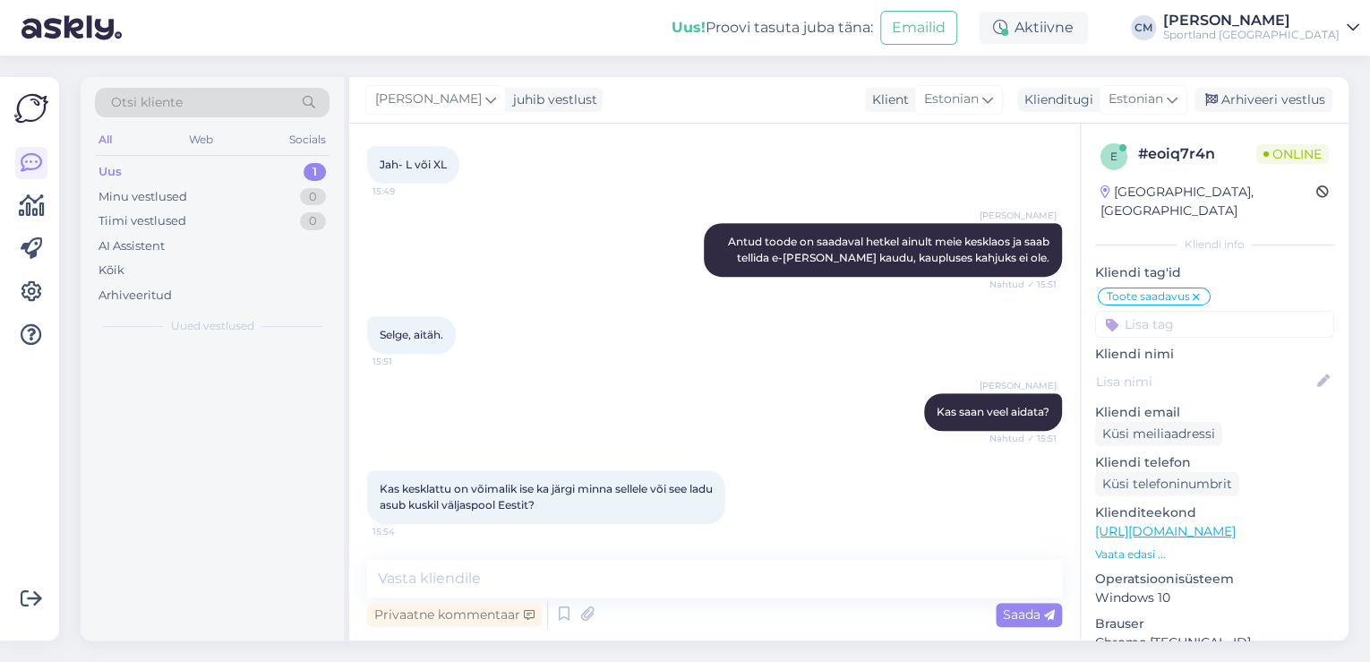
scroll to position [369, 0]
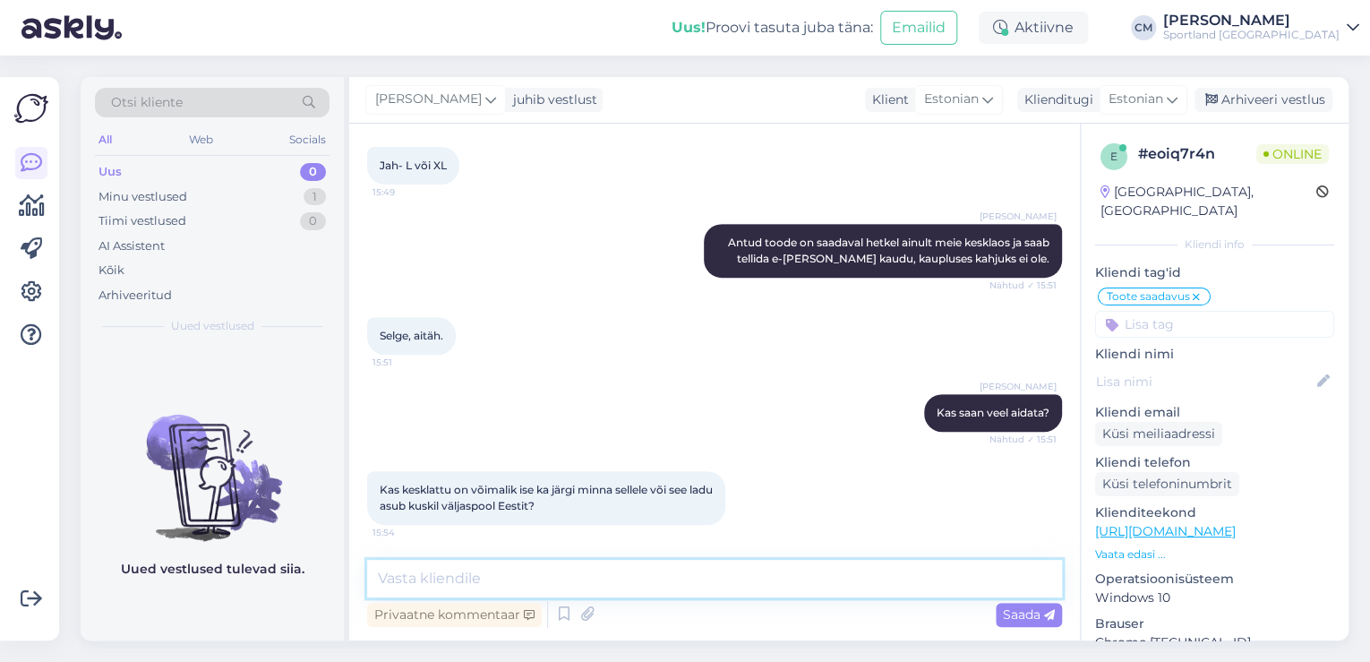
click at [632, 591] on textarea at bounding box center [714, 579] width 695 height 38
type textarea "Kahjuks ei asu keskladu Eestis ning sinna koha [PERSON_NAME] ei saa."
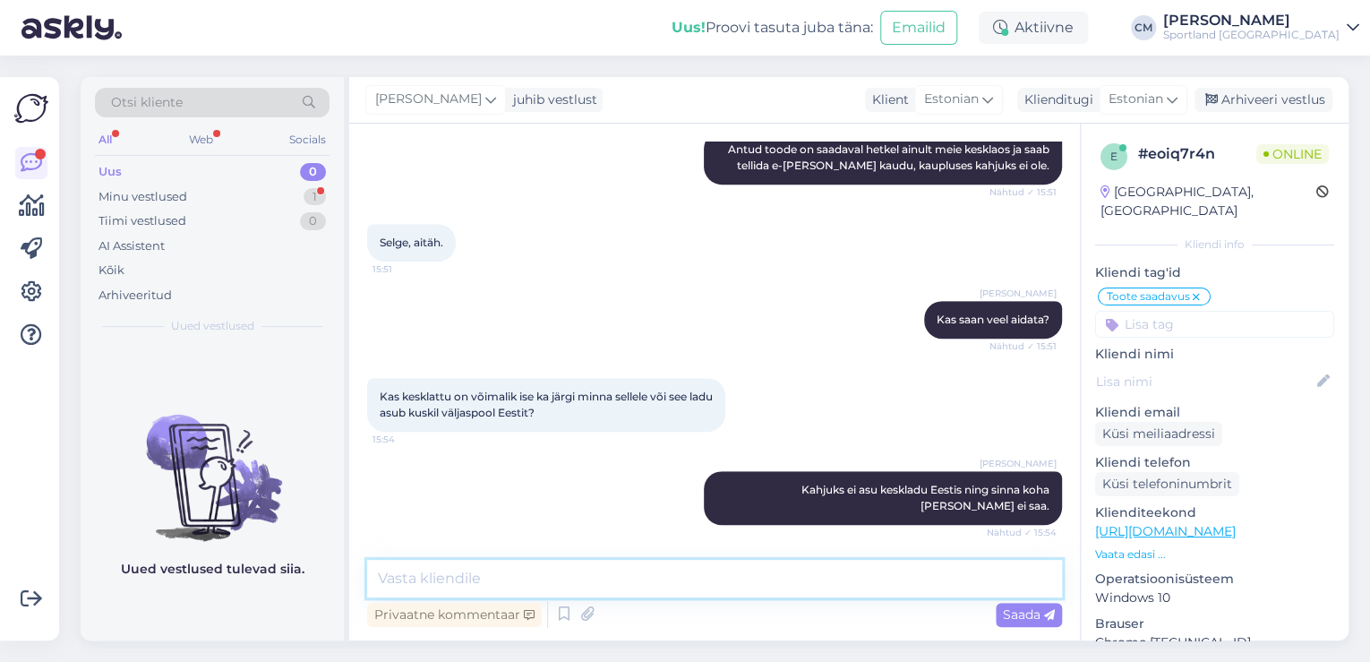
scroll to position [539, 0]
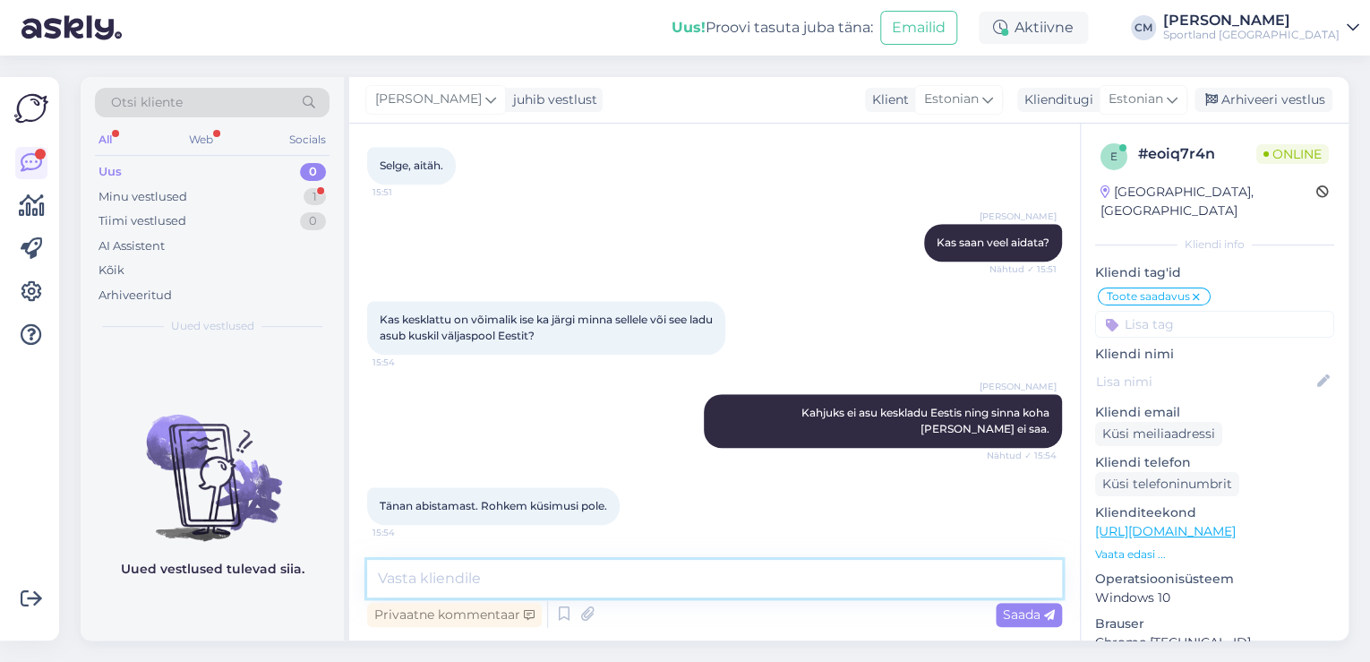
click at [451, 584] on textarea at bounding box center [714, 579] width 695 height 38
type textarea "Kena päeva jätku! :)"
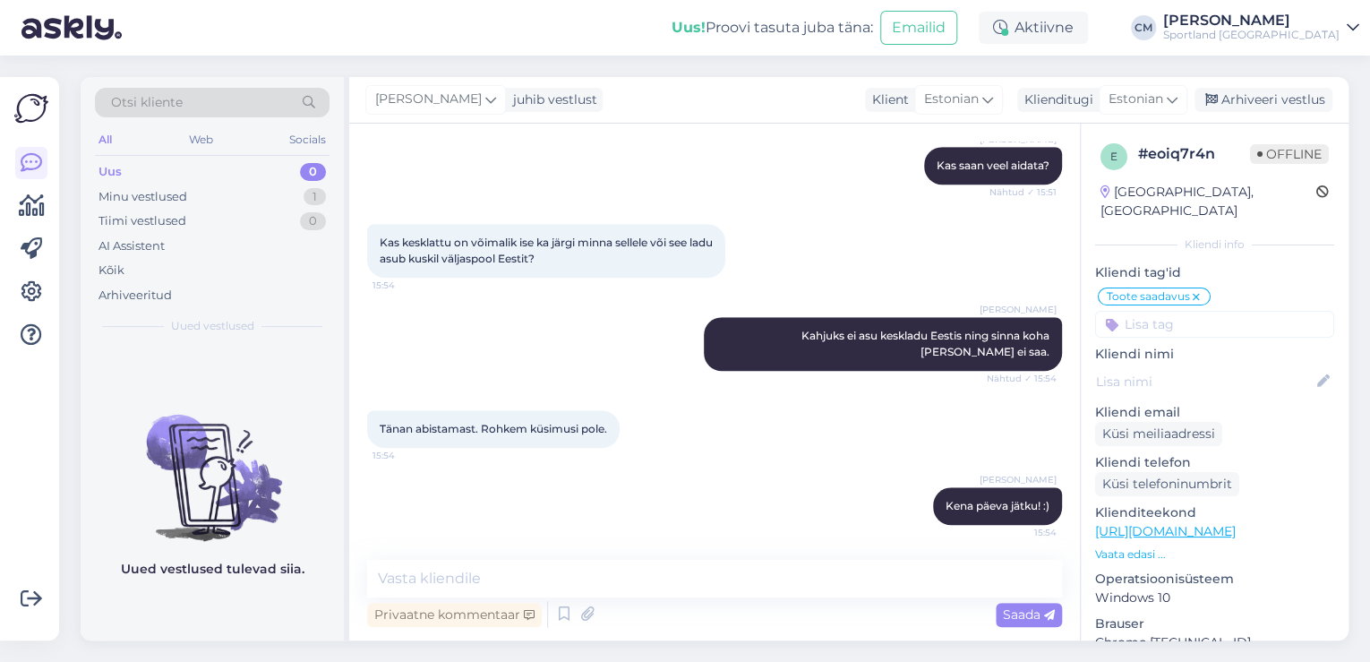
click at [1254, 82] on div "[PERSON_NAME] juhib vestlust Klient [DEMOGRAPHIC_DATA] Klienditugi [DEMOGRAPHIC…" at bounding box center [849, 100] width 1000 height 47
click at [1254, 100] on div "Arhiveeri vestlus" at bounding box center [1264, 100] width 138 height 24
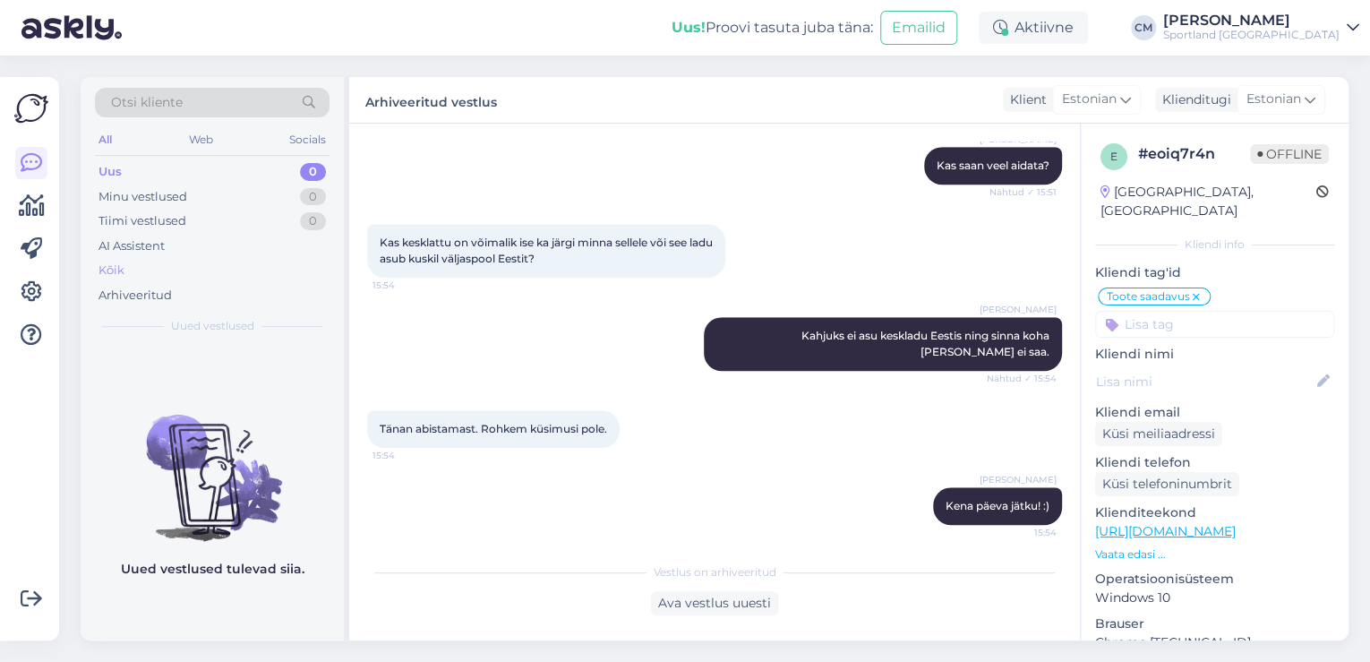
click at [161, 271] on div "Kõik" at bounding box center [212, 270] width 235 height 25
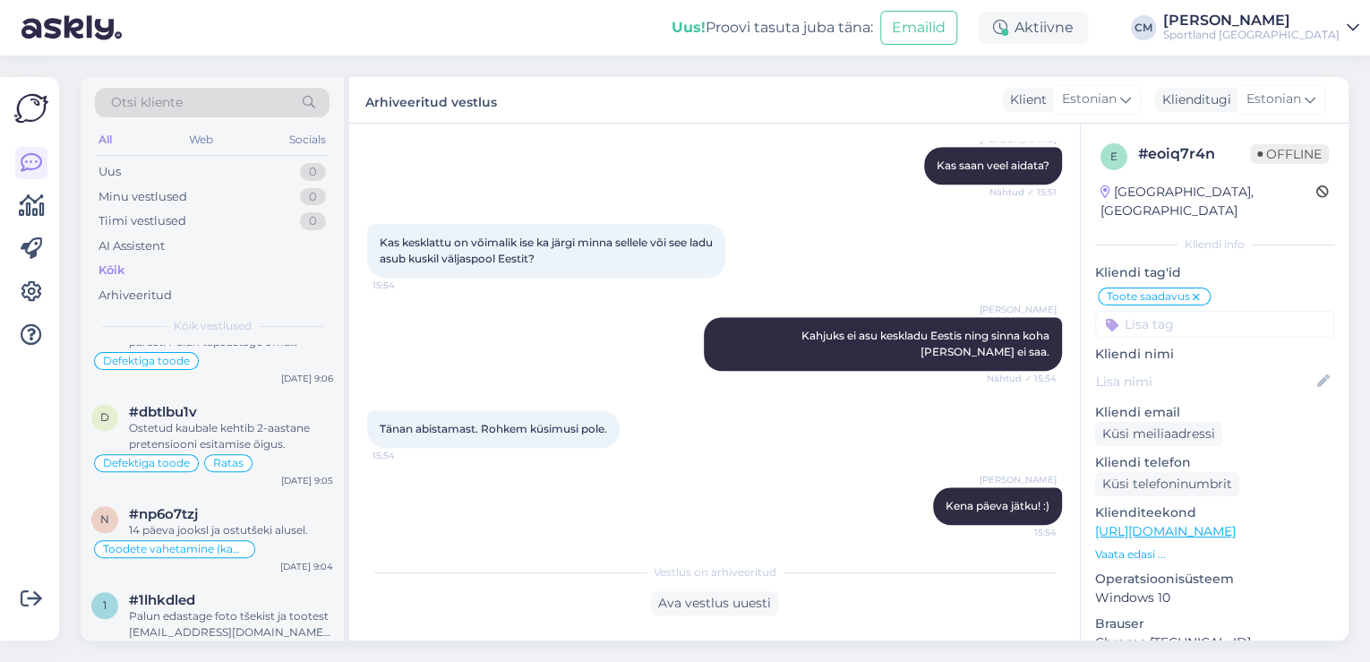
scroll to position [1003, 0]
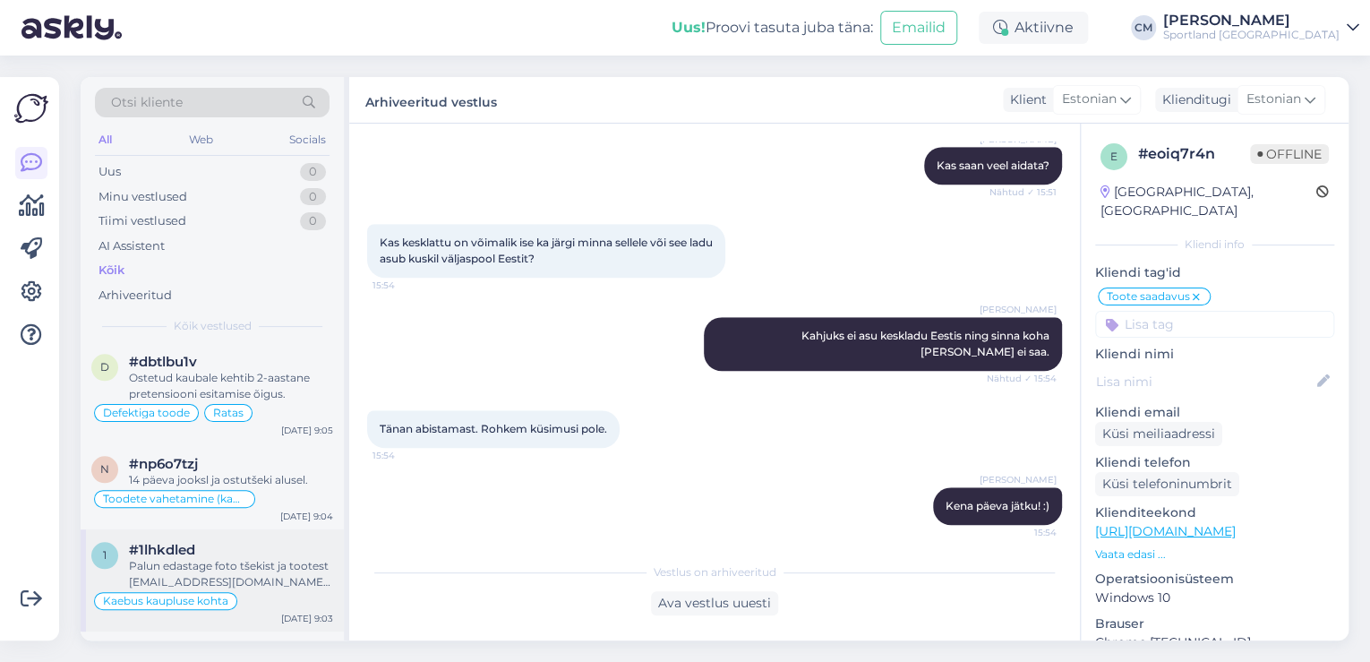
click at [202, 534] on div "1 #1lhkdled Palun edastage foto tšekist ja tootest [EMAIL_ADDRESS][DOMAIN_NAME]…" at bounding box center [212, 580] width 263 height 102
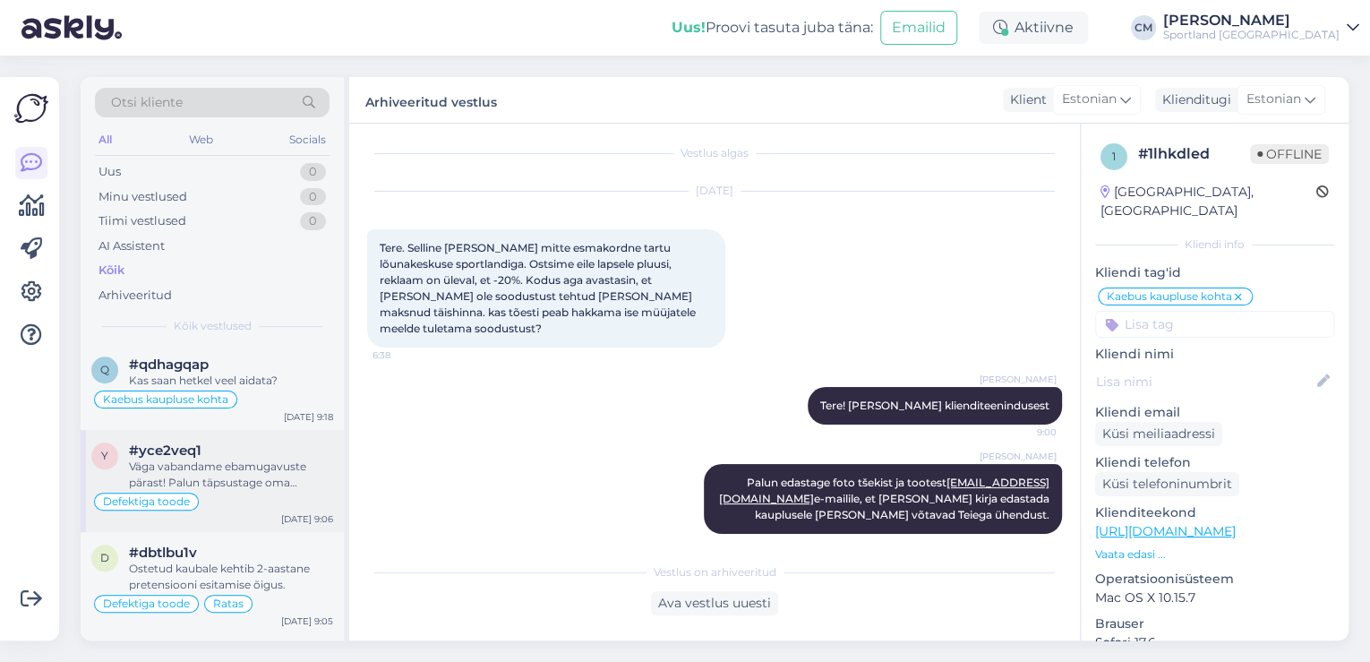
scroll to position [788, 0]
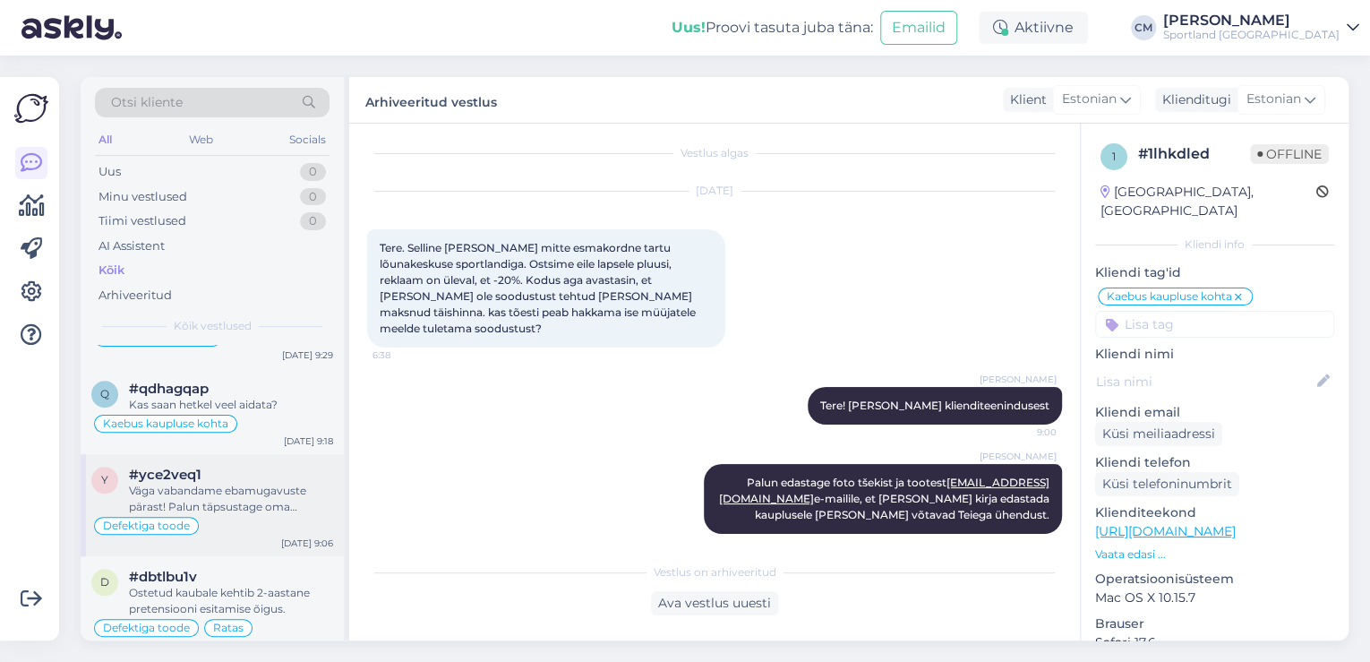
click at [215, 522] on div "Defektiga toode" at bounding box center [212, 525] width 242 height 21
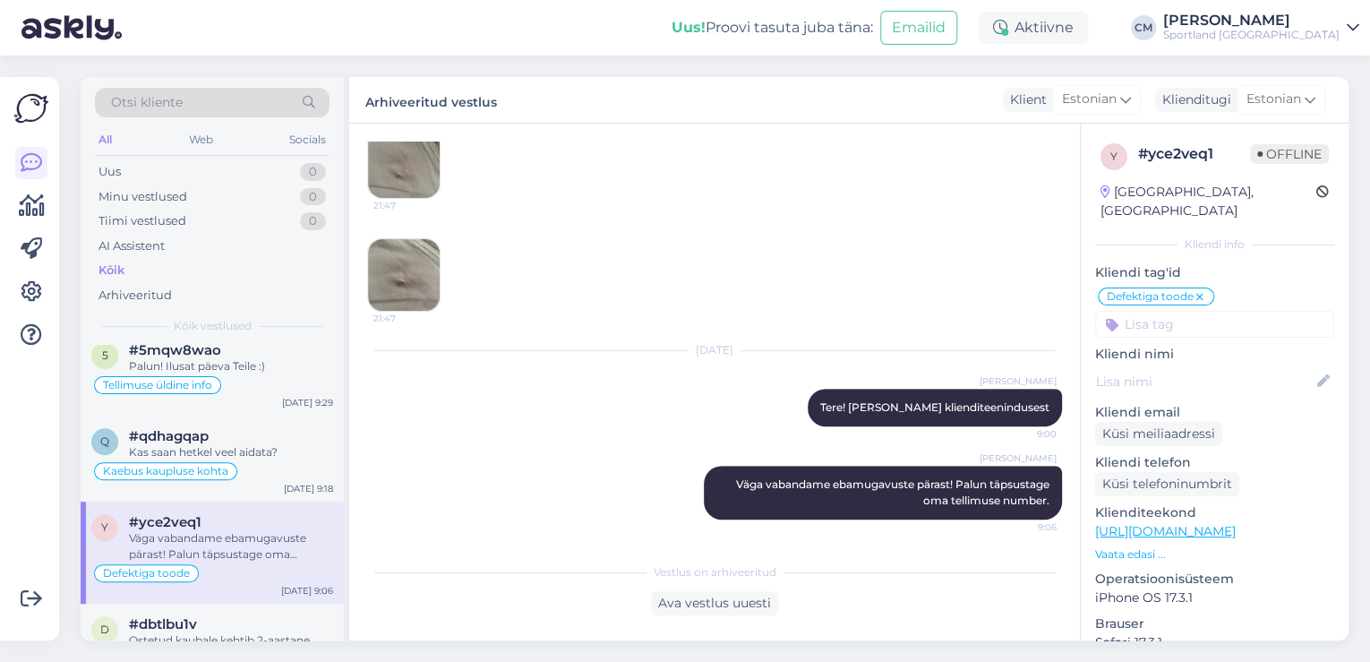
scroll to position [717, 0]
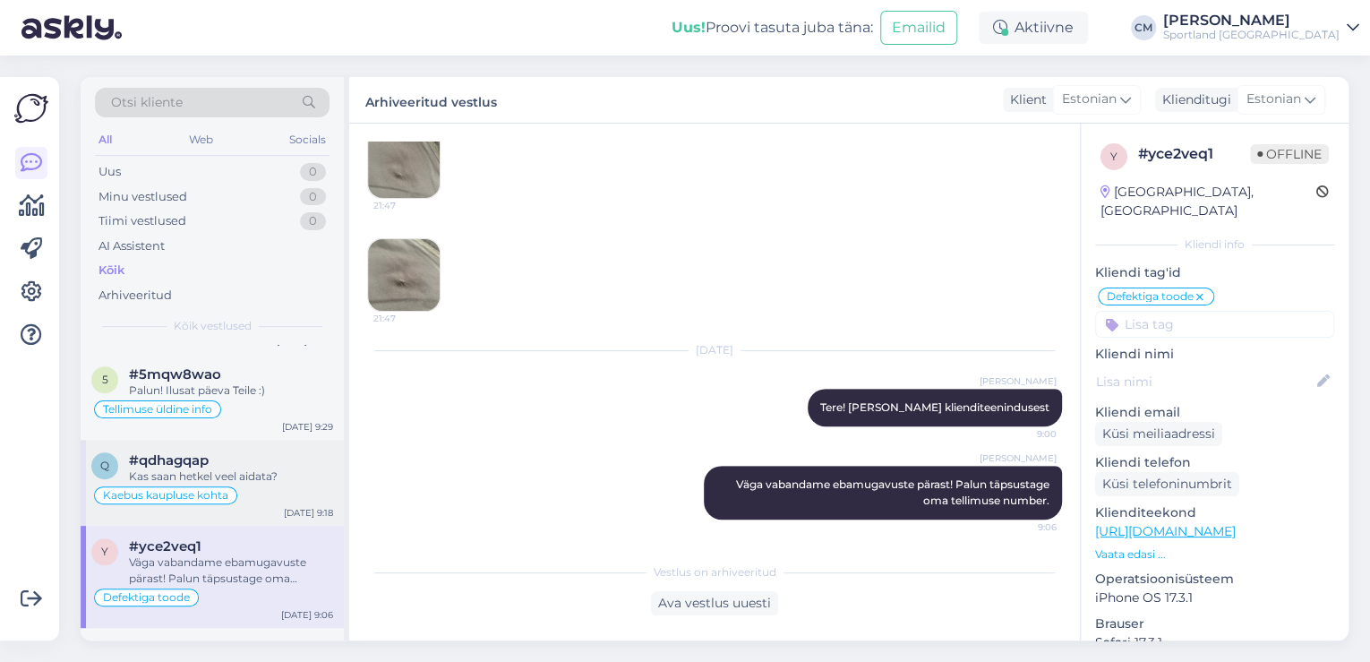
click at [249, 493] on div "Kaebus kaupluse kohta" at bounding box center [212, 495] width 242 height 21
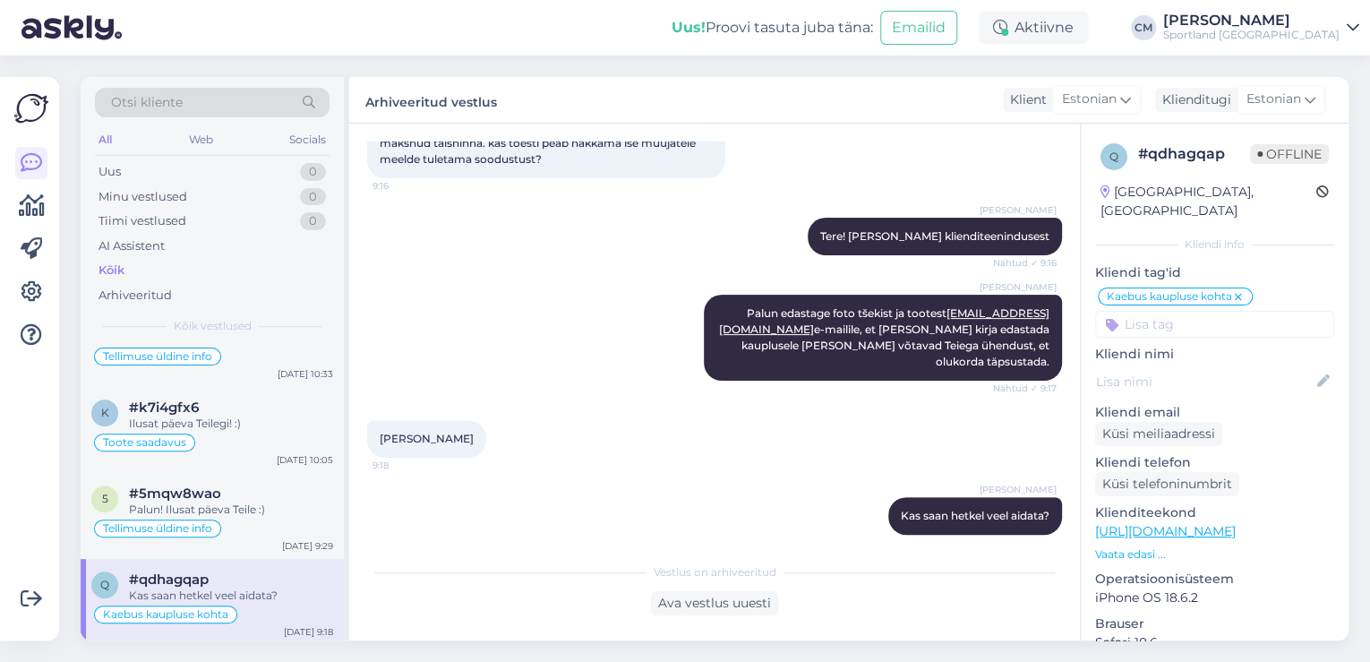
scroll to position [573, 0]
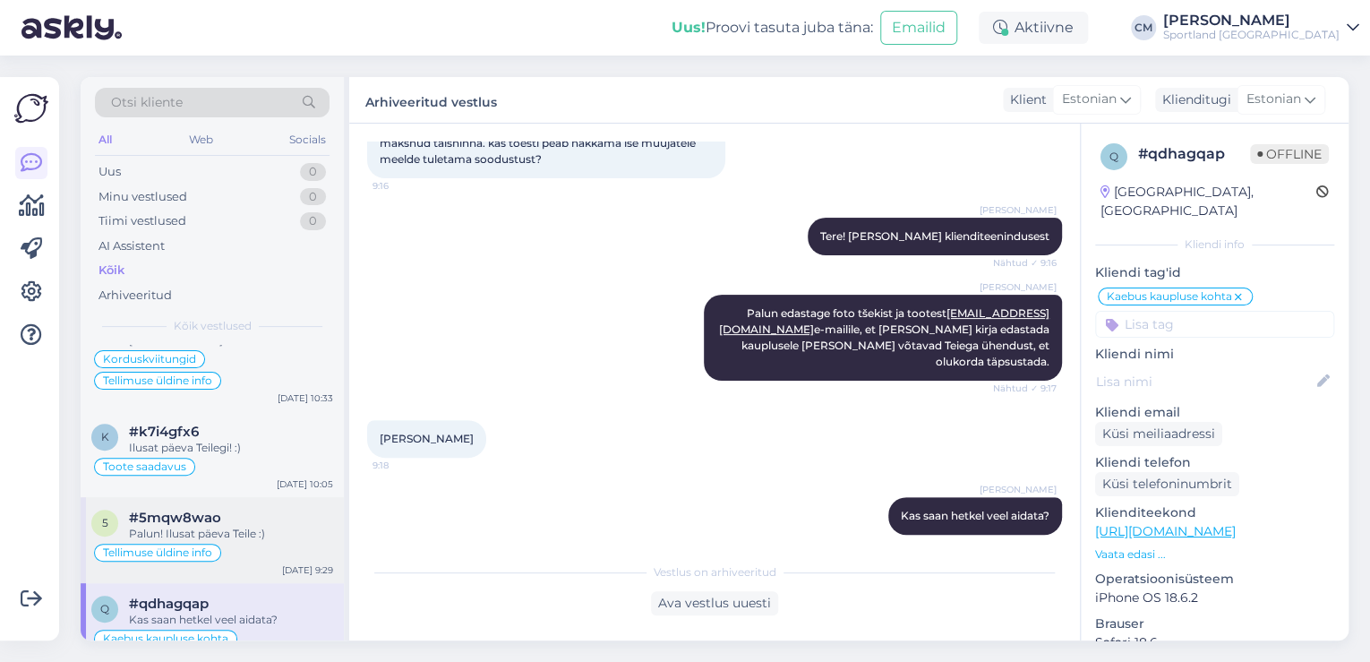
click at [227, 512] on div "#5mqw8wao" at bounding box center [231, 518] width 204 height 16
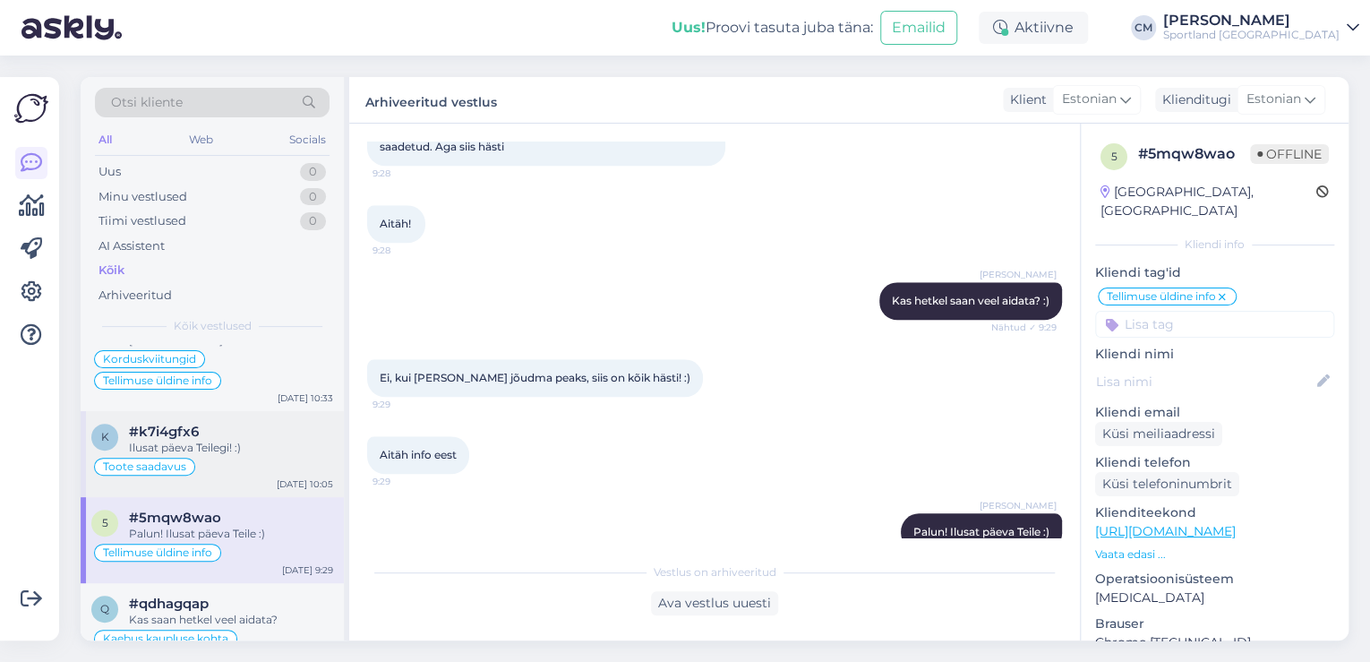
click at [240, 477] on div "k #k7i4gfx6 Ilusat päeva Teilegi! :) Toote saadavus [DATE] 10:05" at bounding box center [212, 454] width 263 height 86
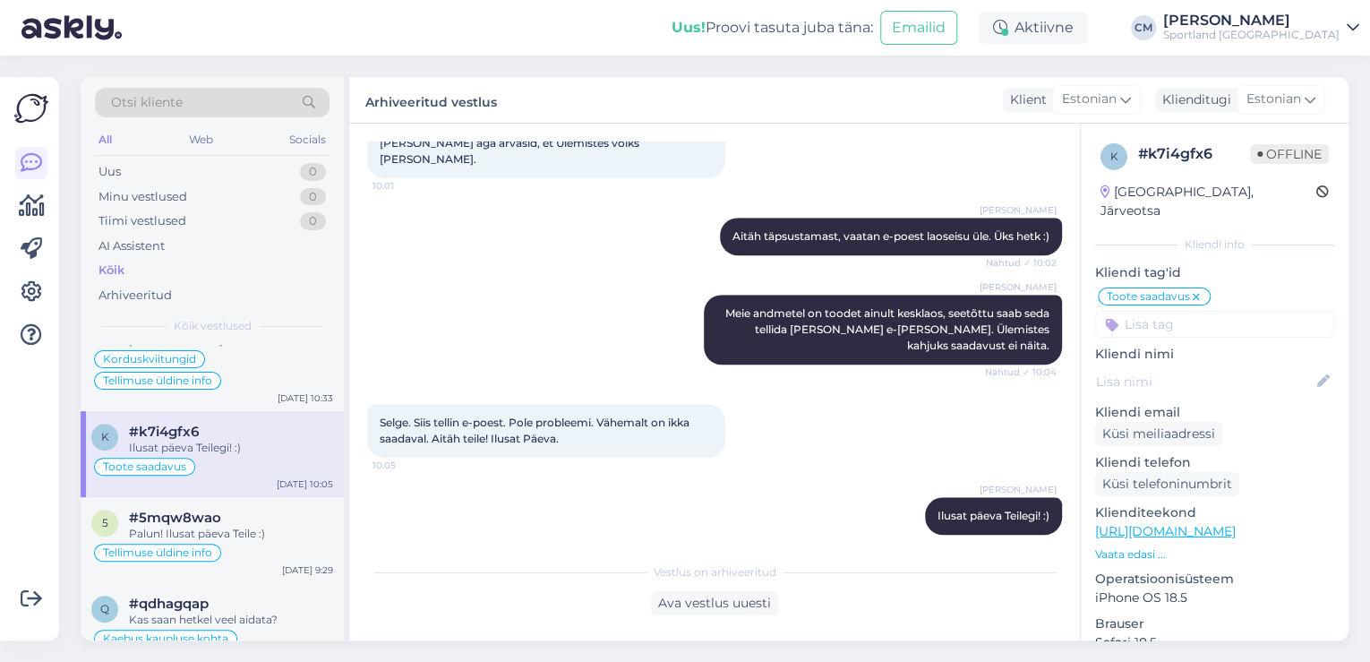
scroll to position [430, 0]
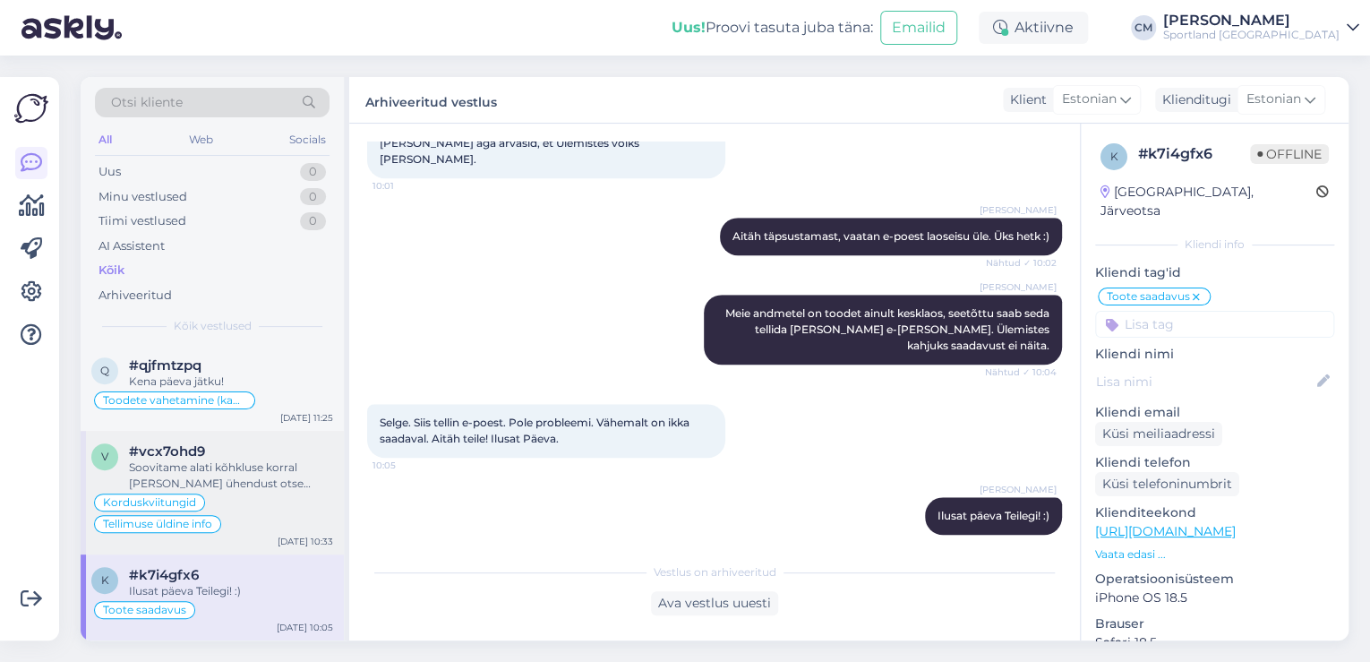
click at [239, 483] on div "Soovitame alati kõhkluse korral [PERSON_NAME] ühendust otse kauplusega, vabanda…" at bounding box center [231, 476] width 204 height 32
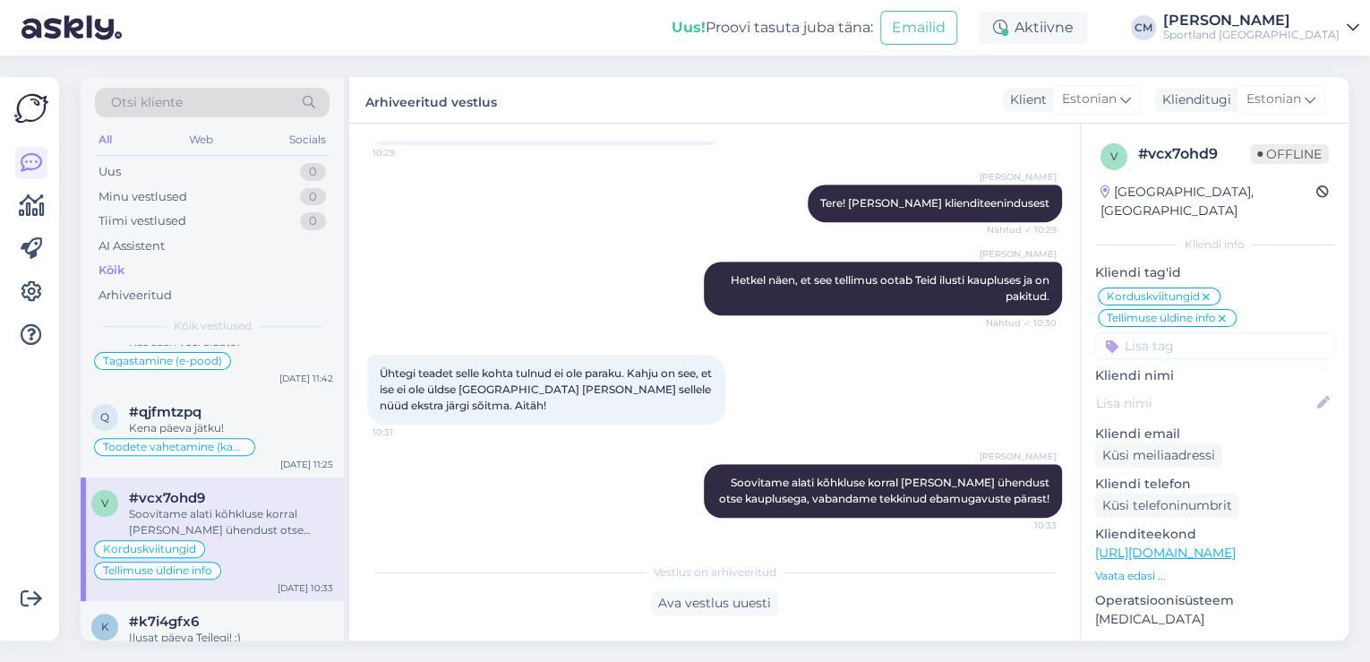
scroll to position [358, 0]
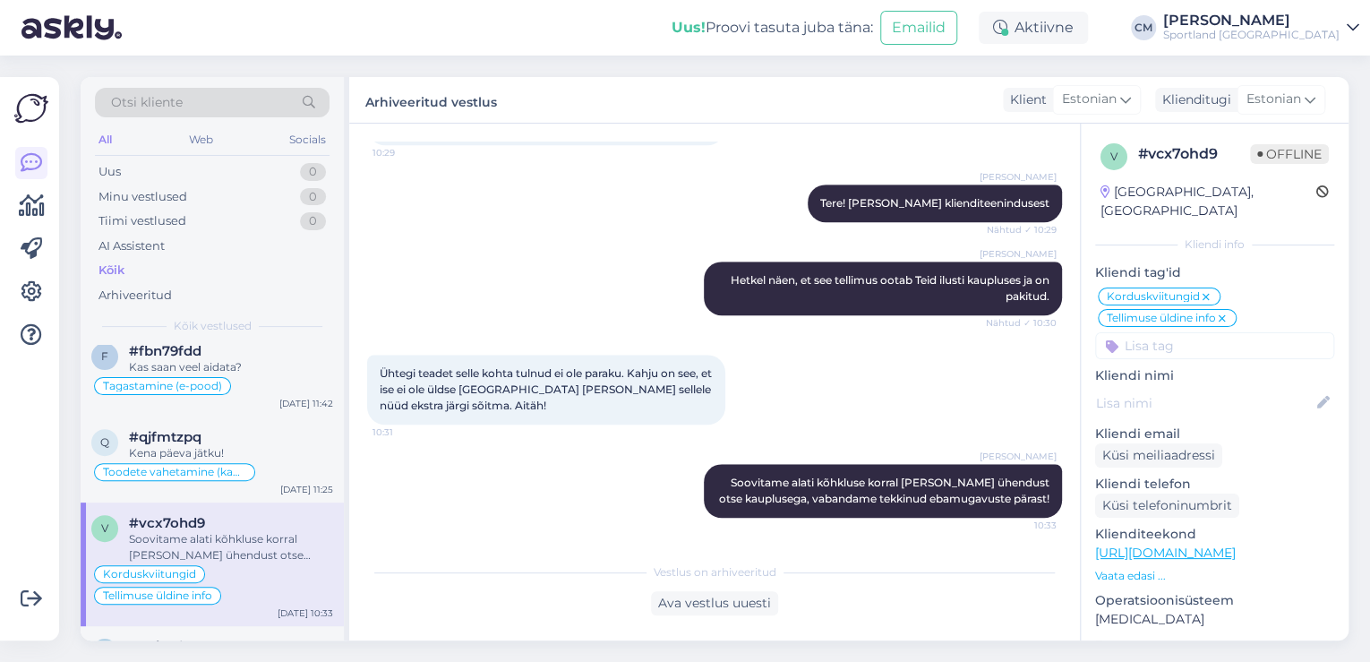
click at [239, 483] on div "q #qjfmtzpq Kena päeva jätku! Toodete vahetamine (kauplus) [DATE] 11:25" at bounding box center [212, 460] width 263 height 86
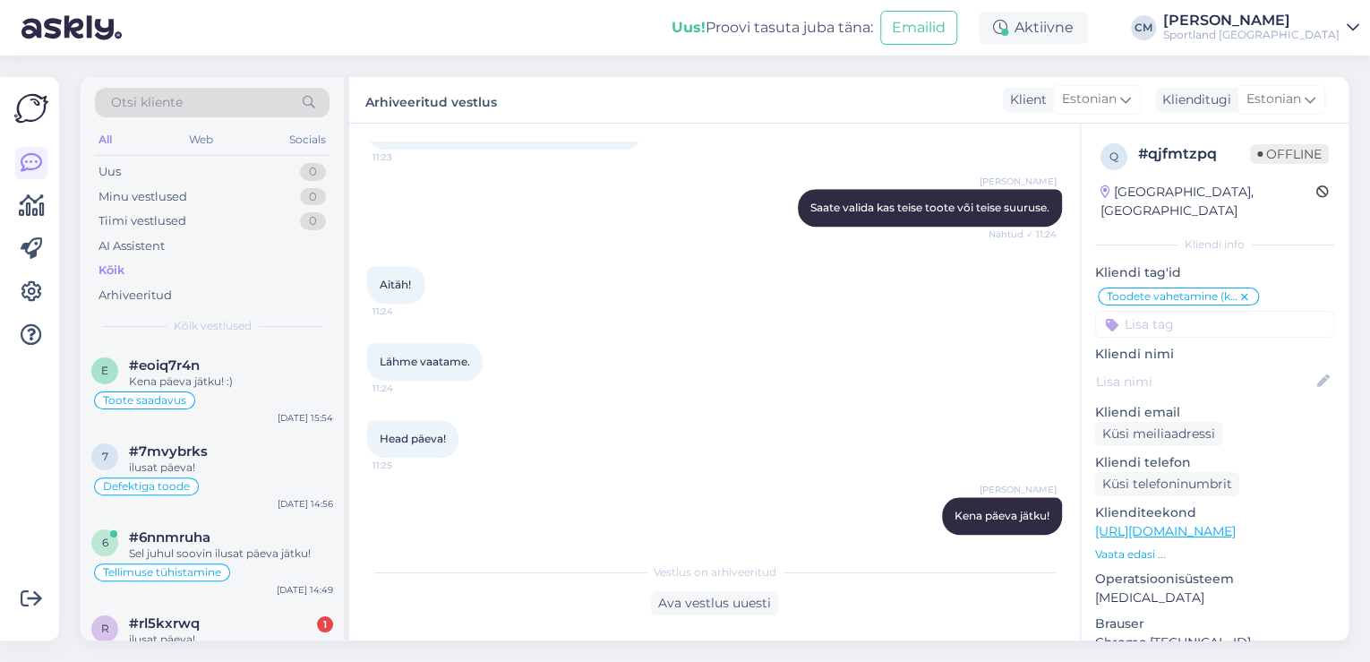
scroll to position [0, 0]
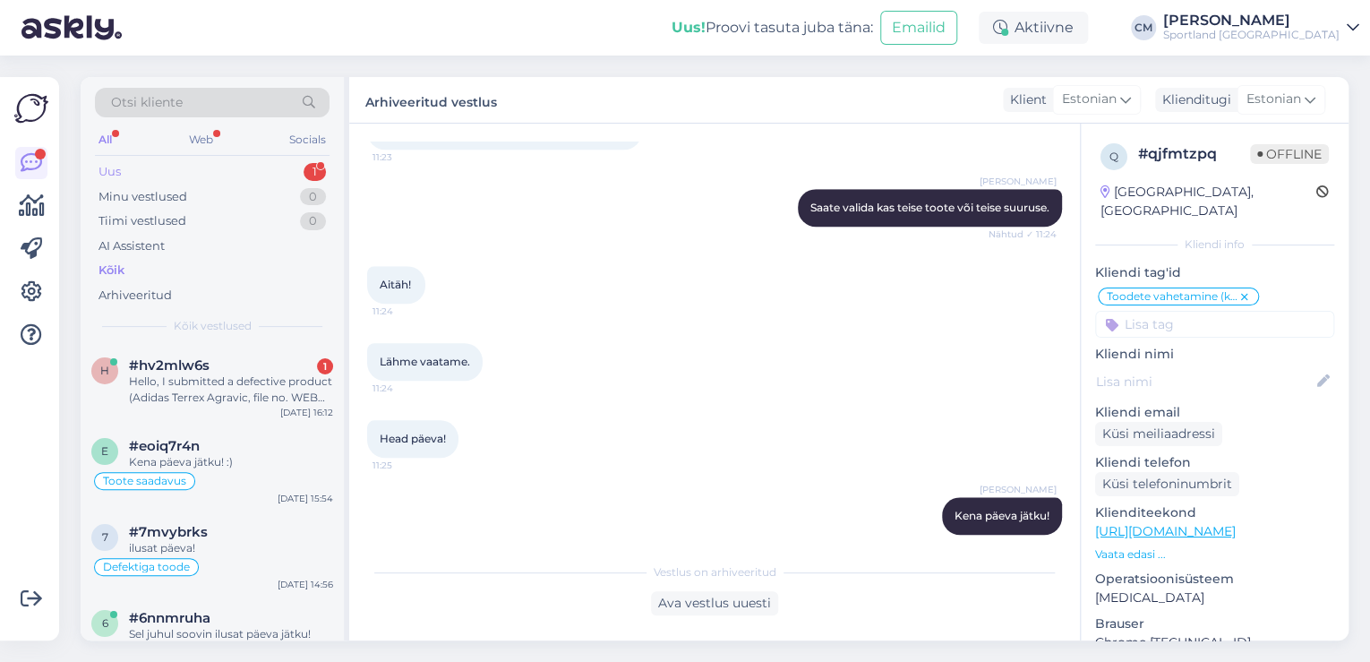
click at [322, 163] on div "1" at bounding box center [315, 172] width 22 height 18
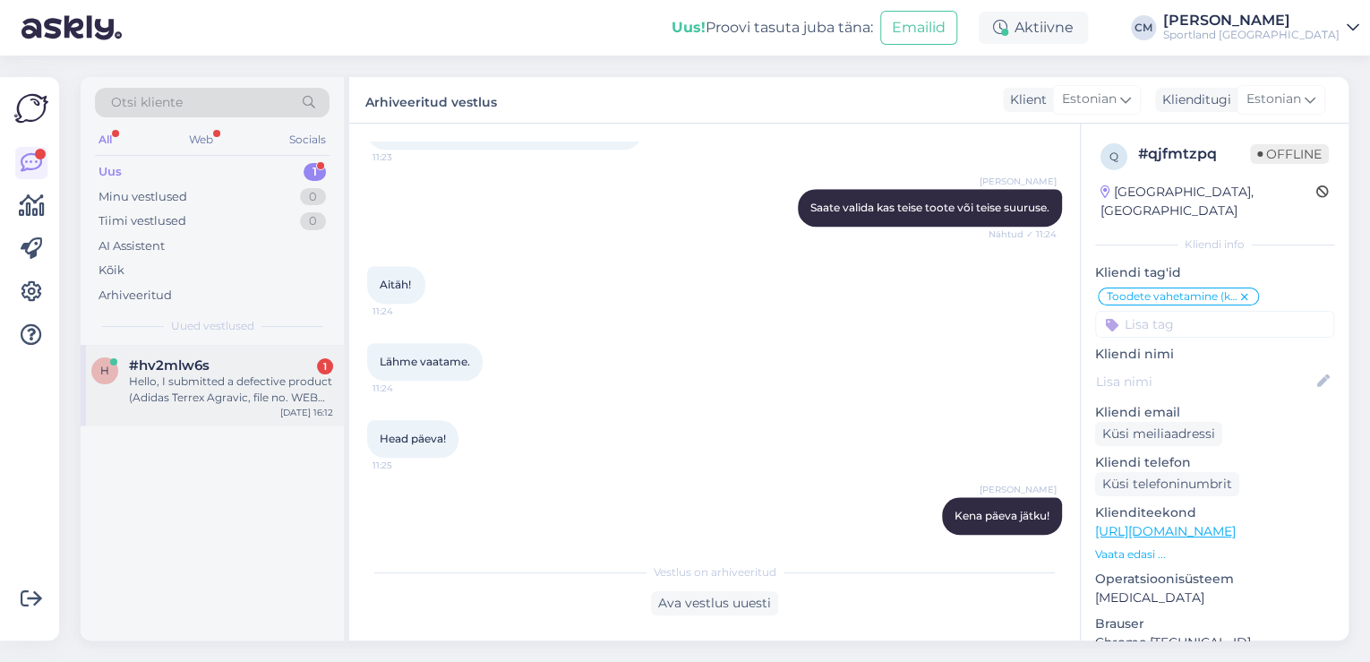
click at [287, 412] on div "[DATE] 16:12" at bounding box center [306, 412] width 53 height 13
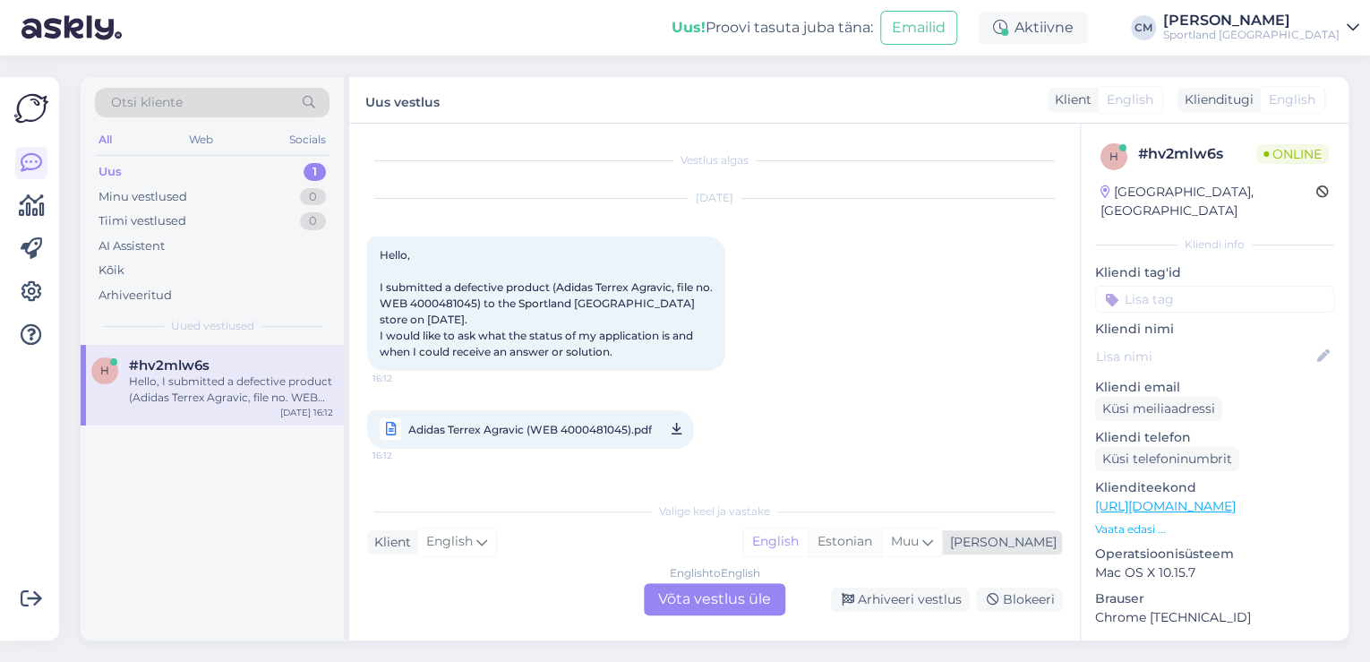
click at [881, 531] on div "Estonian" at bounding box center [844, 541] width 73 height 27
click at [752, 598] on div "English to Estonian Võta vestlus üle" at bounding box center [715, 599] width 142 height 32
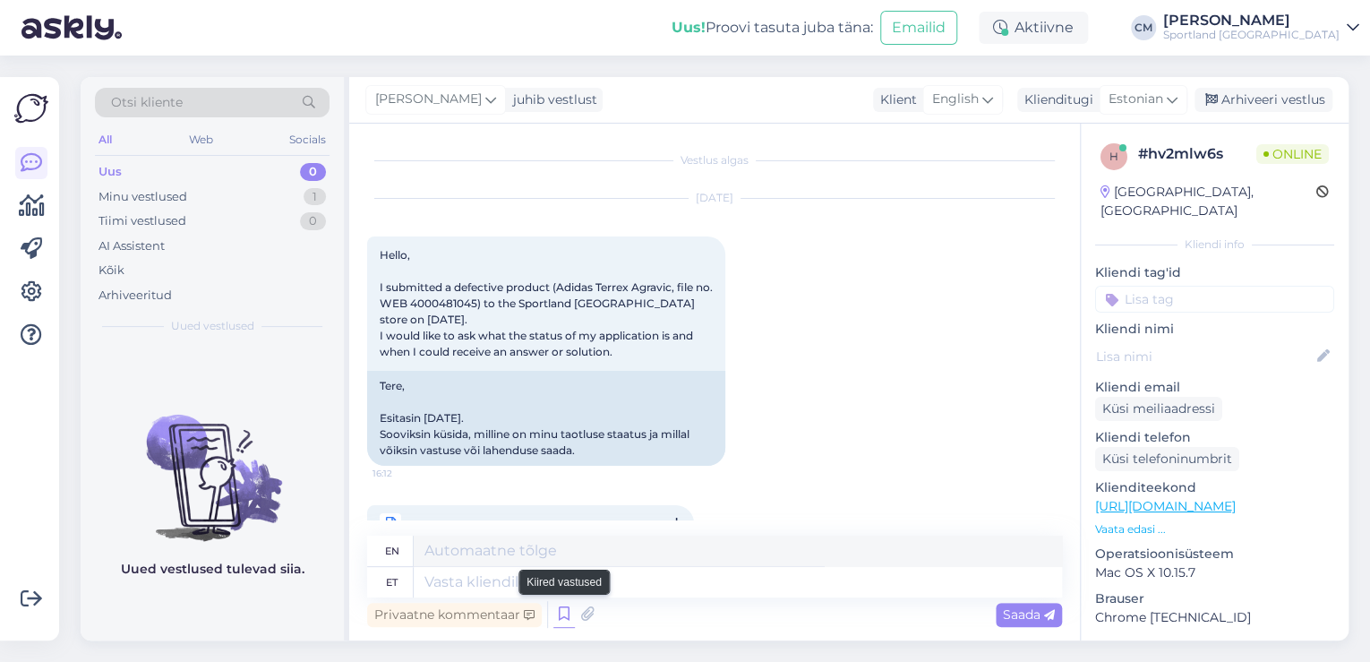
click at [563, 607] on icon at bounding box center [564, 614] width 21 height 27
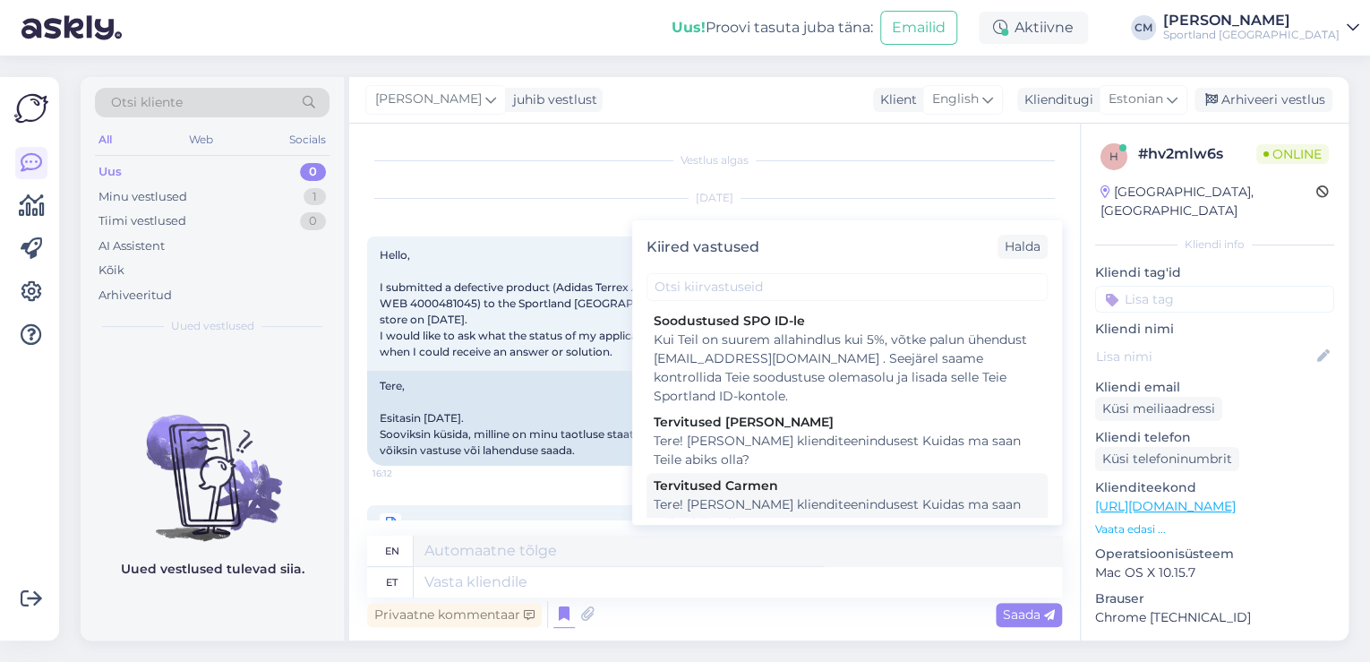
click at [781, 509] on div "Tere! [PERSON_NAME] klienditeenindusest Kuidas ma saan Teile abiks olla?" at bounding box center [847, 514] width 387 height 38
type textarea "Hello! I'm [PERSON_NAME] from customer service How can I help you?"
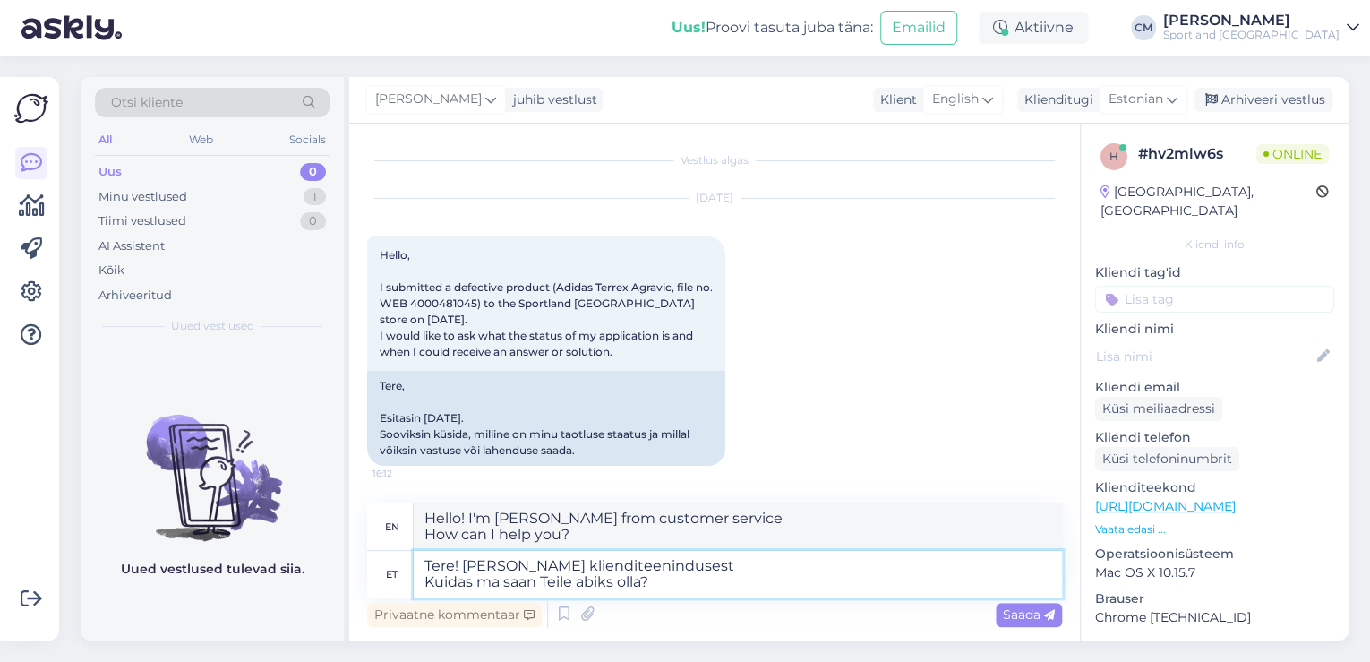
drag, startPoint x: 709, startPoint y: 584, endPoint x: 350, endPoint y: 598, distance: 359.5
click at [350, 598] on div "Vestlus algas [DATE] Hello, I submitted a defective product (Adidas Terrex Agra…" at bounding box center [714, 382] width 731 height 517
type textarea "Tere! [PERSON_NAME] klienditeenindusest"
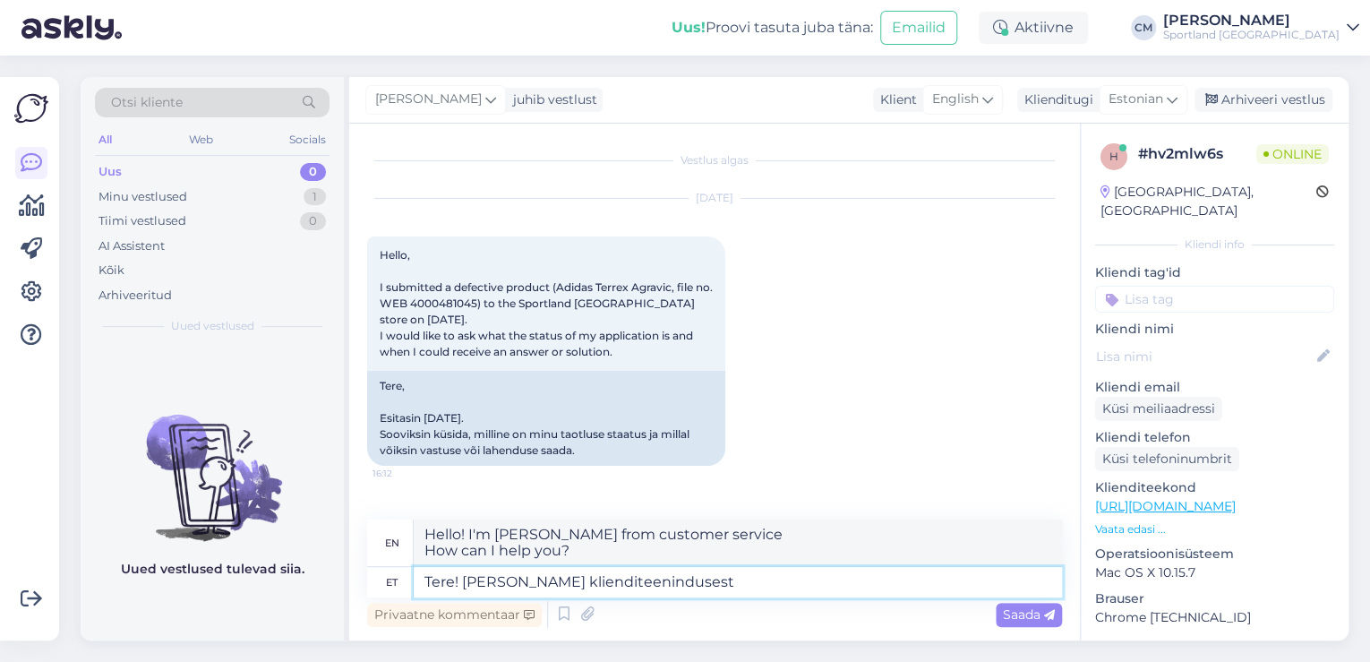
type textarea "Hello! I'm [PERSON_NAME] from customer service"
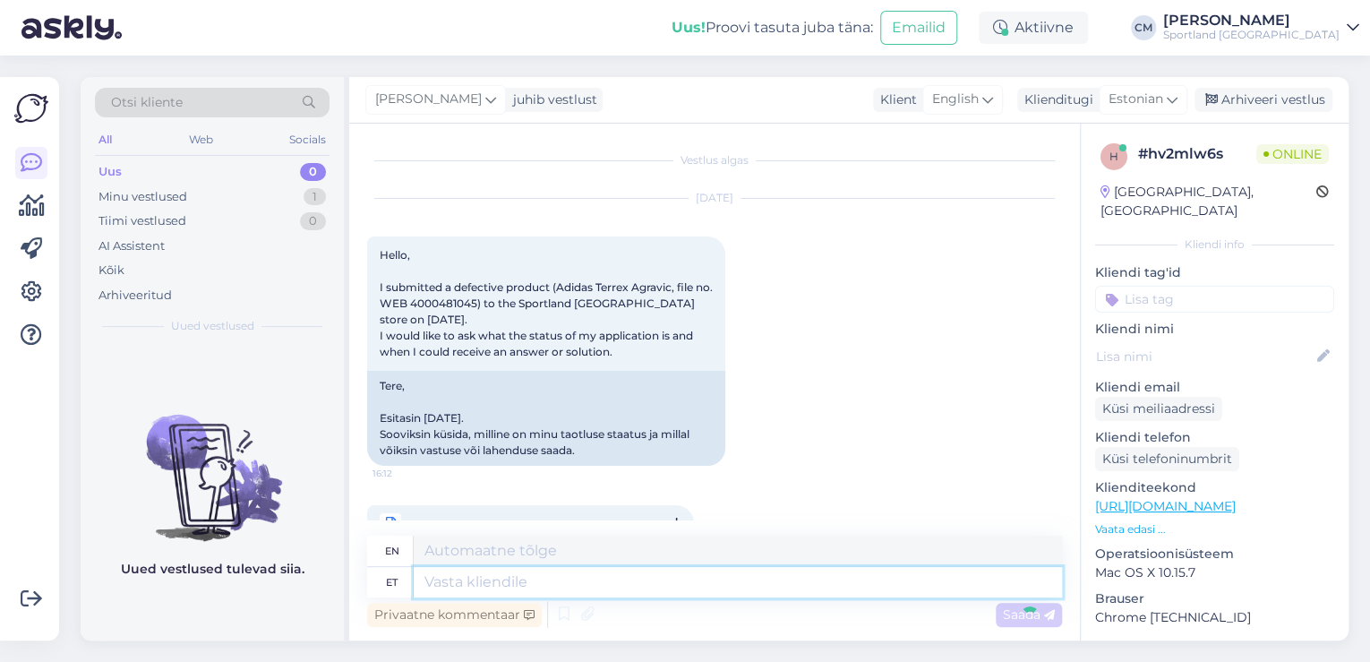
scroll to position [150, 0]
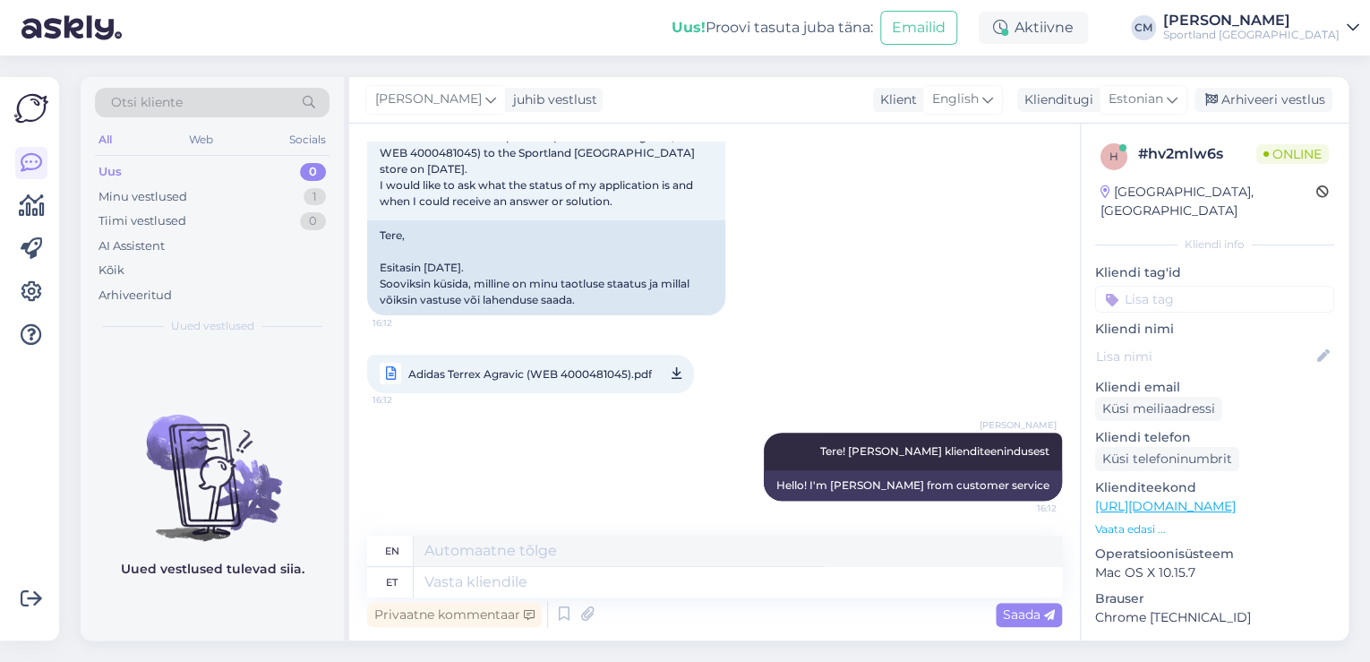
click at [610, 374] on span "Adidas Terrex Agravic (WEB 4000481045).pdf" at bounding box center [530, 374] width 244 height 22
click at [492, 573] on textarea at bounding box center [738, 582] width 649 height 30
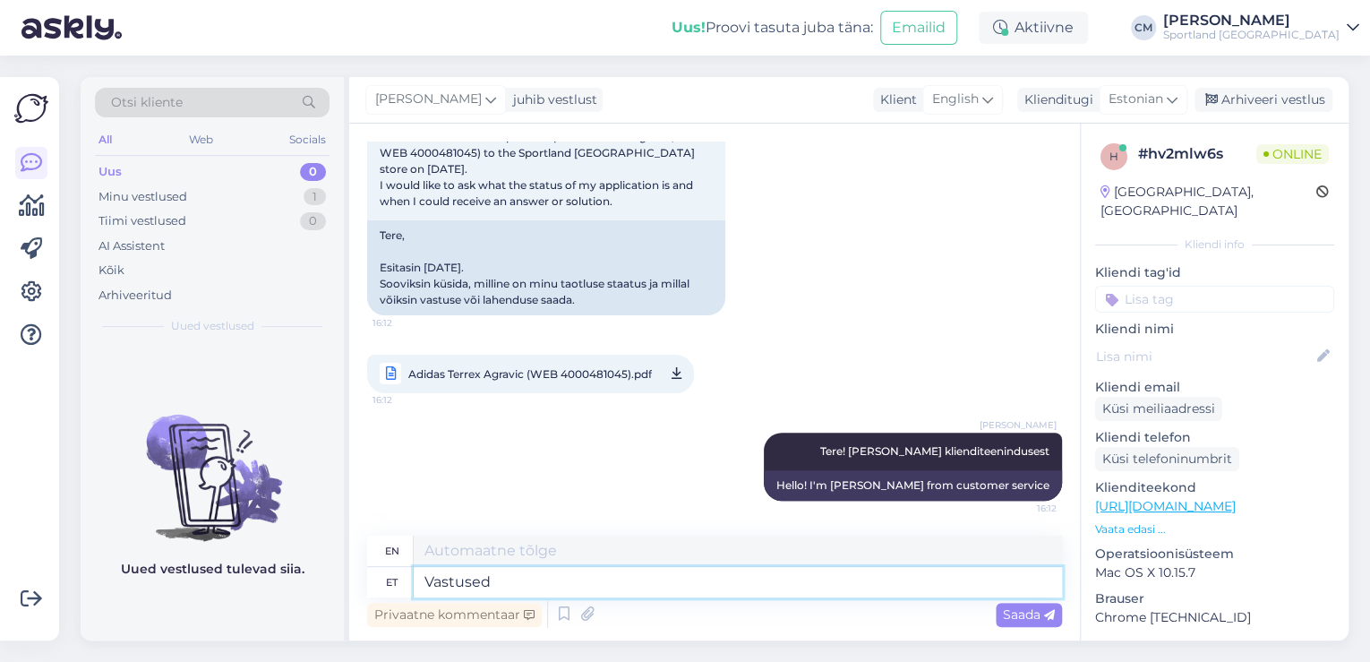
type textarea "Vastused"
type textarea "Answers"
type textarea "Vastused ekspertiisile"
type textarea "Answers to the expert examination"
type textarea "Vastused ekspertiisile annab"
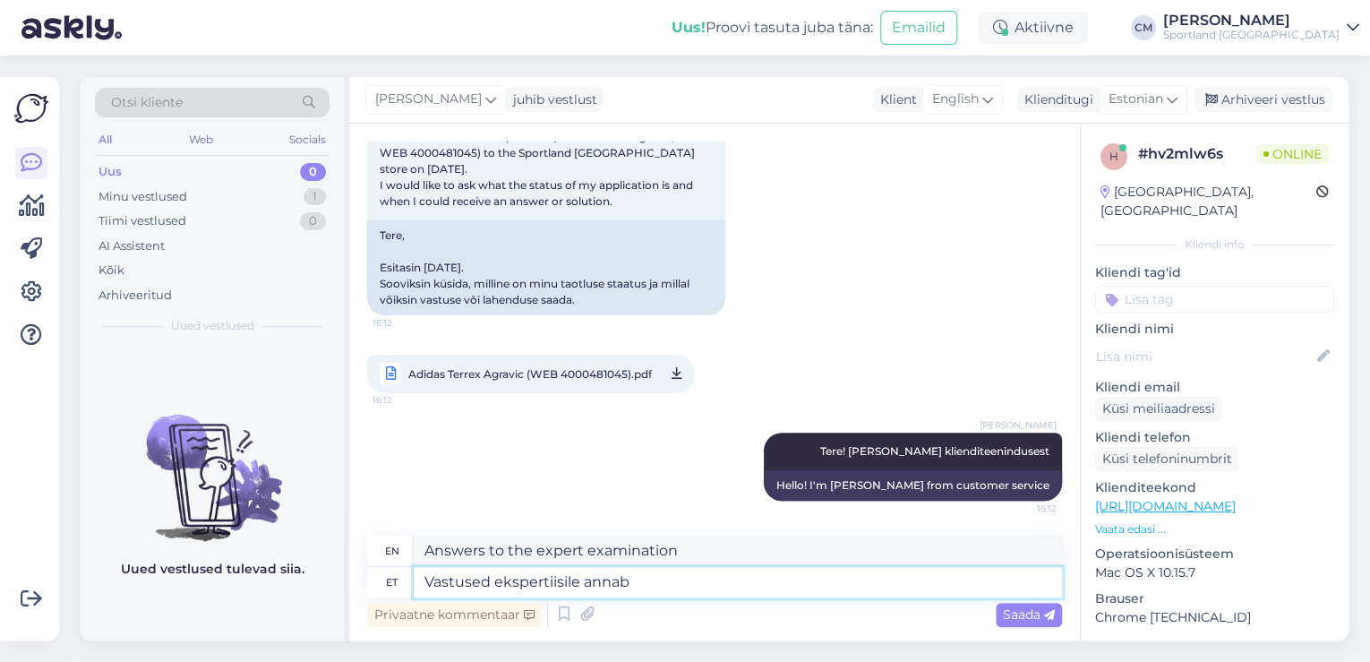
type textarea "The answers to the expert opinion are given by"
type textarea "Vastused ekspertiisile annab kauplus ko"
type textarea "The store will provide the answers to the expert examination."
type textarea "Vastused ekspertiisile annab kauplus kuhu t"
type textarea "The answers to the expert examination will be provided by the store where"
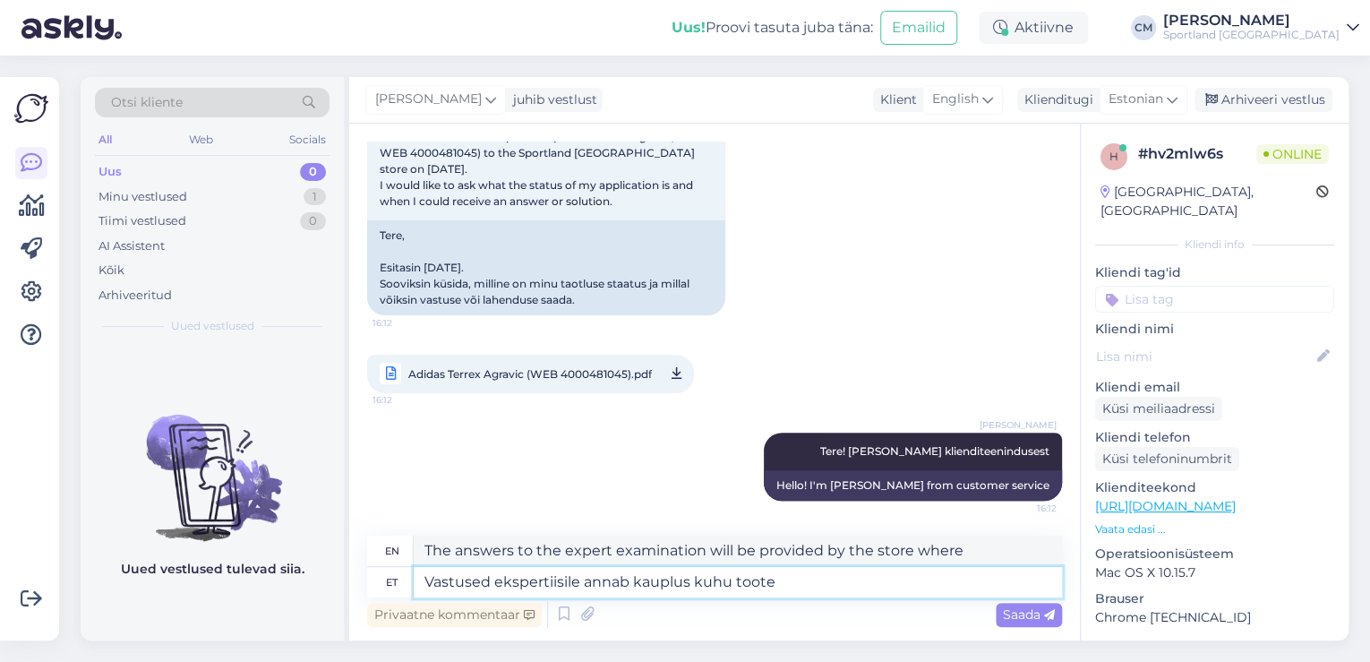
type textarea "Vastused ekspertiisile annab kauplus kuhu toote v"
type textarea "The answers to the expert opinion are provided by the store where the product w…"
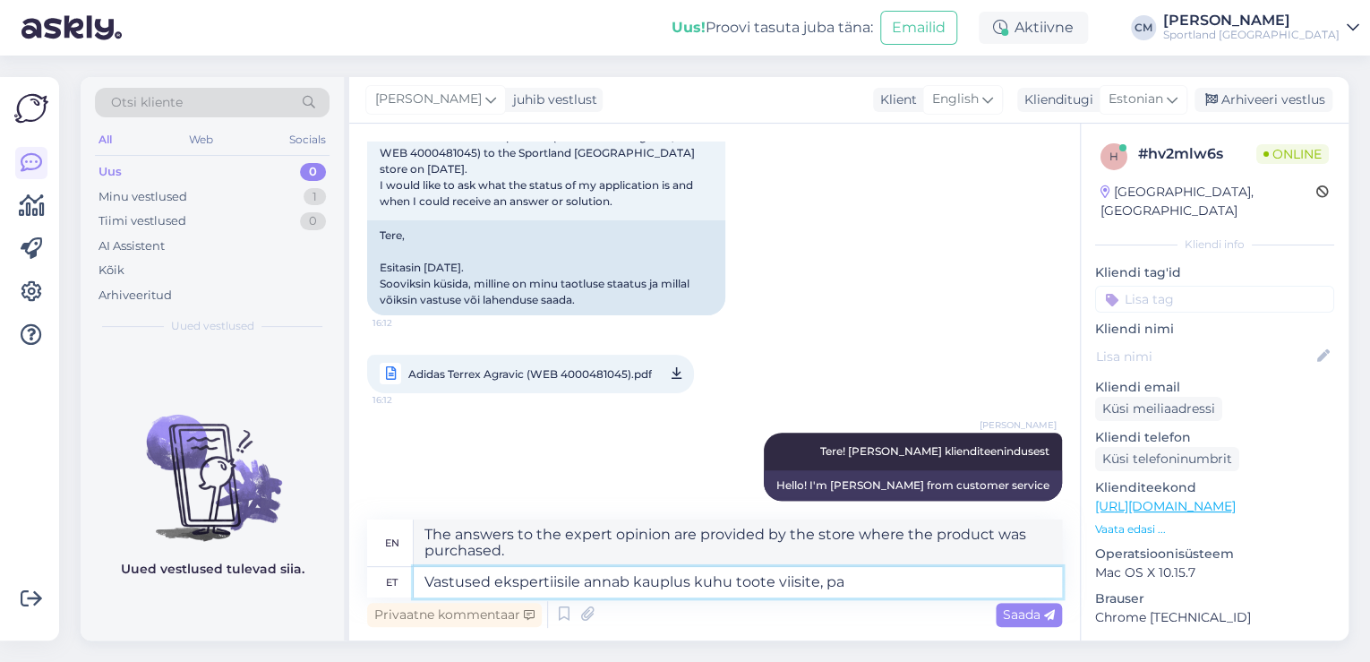
type textarea "Vastused ekspertiisile annab kauplus kuhu toote viisite, pal"
type textarea "The answers to the expert opinion will be provided by the store where you purch…"
type textarea "Vastused ekspertiisile annab kauplus kuhu toote viisite, palun v"
type textarea "The answers to the expert opinion will be provided by the store where you took …"
type textarea "Vastused ekspertiisile annab kauplus kuhu toote viisite, palun võtke nen"
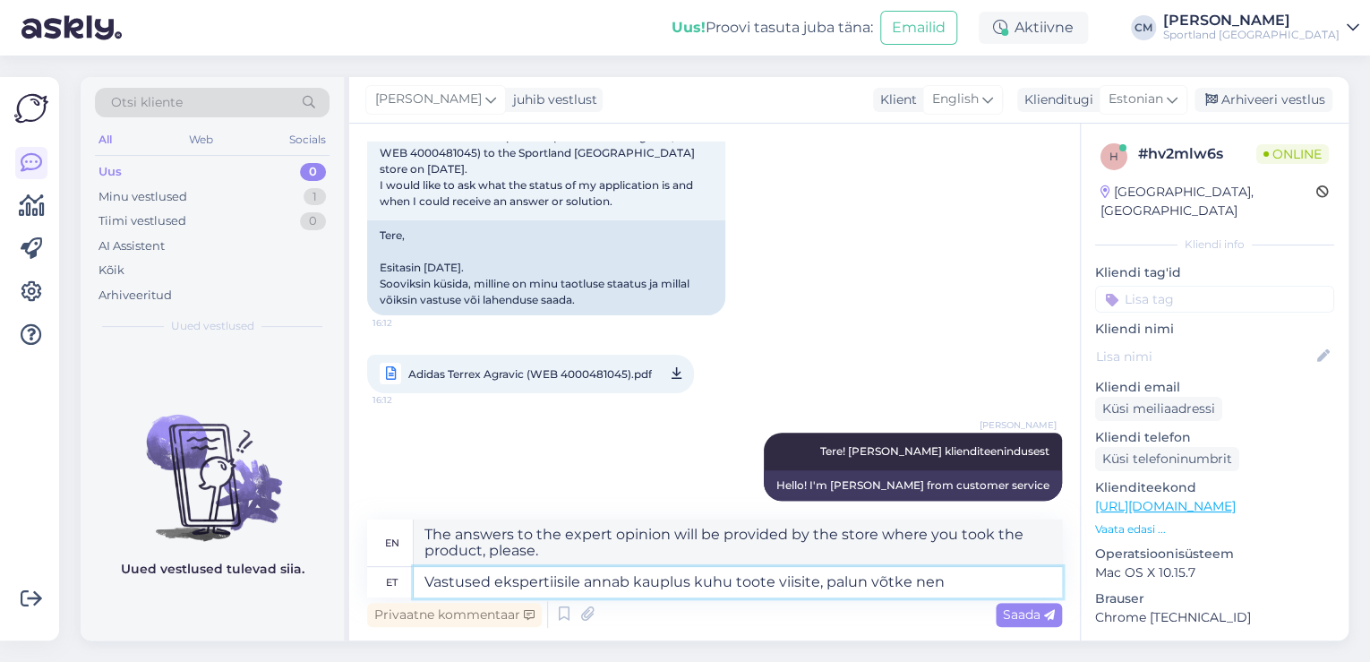
type textarea "The answers to the expert opinion will be provided by the store where you took …"
type textarea "Vastused ekspertiisile annab kauplus kuhu toote viisite, palun võtke nendega ots"
type textarea "The answers to the expert opinion will be provided by the store where you took …"
type textarea "Vastused ekspertiisile annab kauplus kuhu toote viisite, palun võtke nendega ot…"
type textarea "The answers to the expert opinion will be provided by the store where you took …"
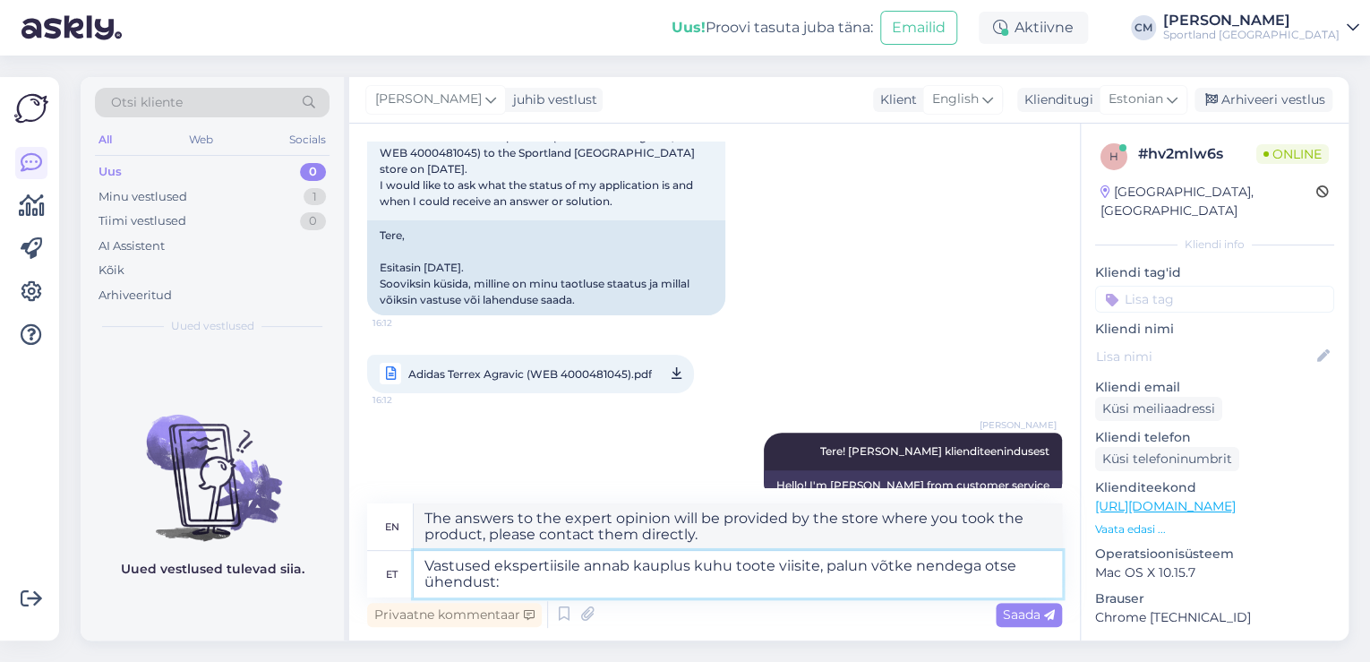
type textarea "Vastused ekspertiisile annab kauplus kuhu toote viisite, palun võtke nendega ot…"
type textarea "The answers to the expert opinion will be provided by the store where you took …"
paste textarea "[URL][DOMAIN_NAME]"
type textarea "Vastused ekspertiisile annab kauplus kuhu toote viisite, palun võtke nendega ot…"
type textarea "The answers to the expert report will be provided by the store where you took t…"
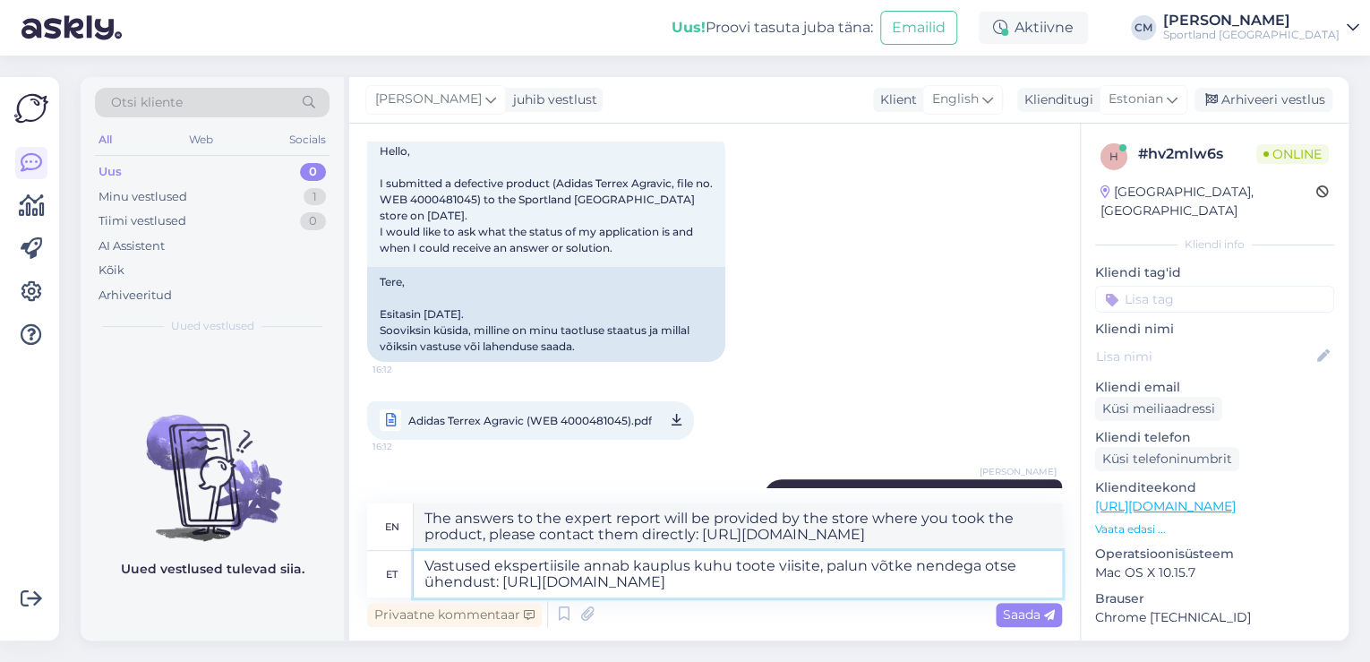
scroll to position [79, 0]
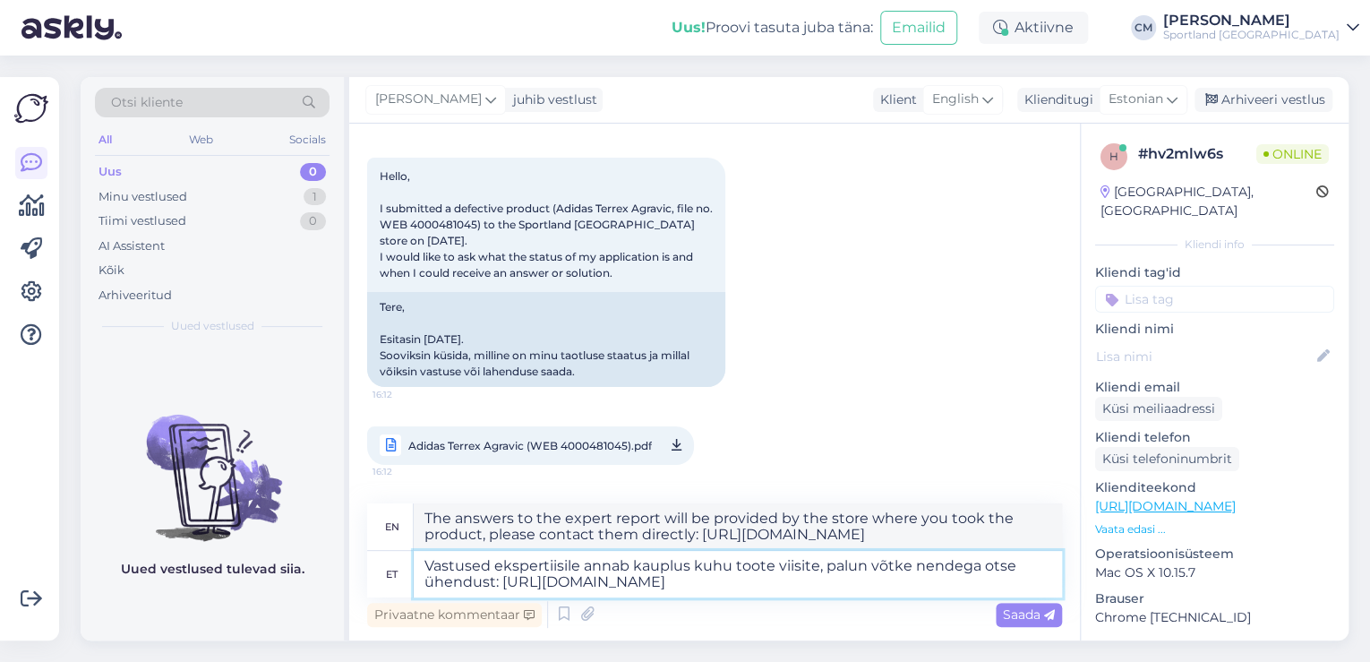
click at [554, 566] on textarea "Vastused ekspertiisile annab kauplus kuhu toote viisite, palun võtke nendega ot…" at bounding box center [738, 574] width 649 height 47
type textarea "Vastused defektse toote avaldusele annab kauplus kuhu toote viisite, palun võtk…"
type textarea "Responses to the defective product report will be provided by the store where y…"
click at [846, 585] on textarea "Vastused defektse toote avaldusele annab kauplus kuhu toote viisite, palun võtk…" at bounding box center [738, 574] width 649 height 47
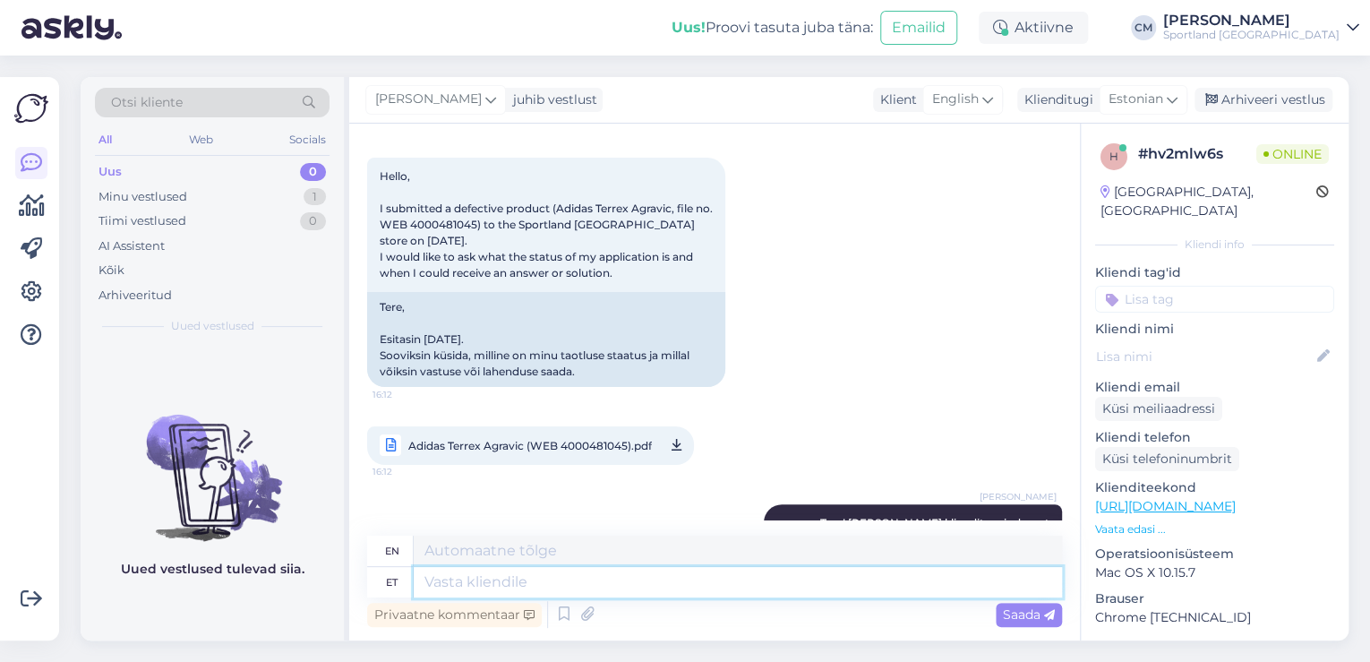
scroll to position [322, 0]
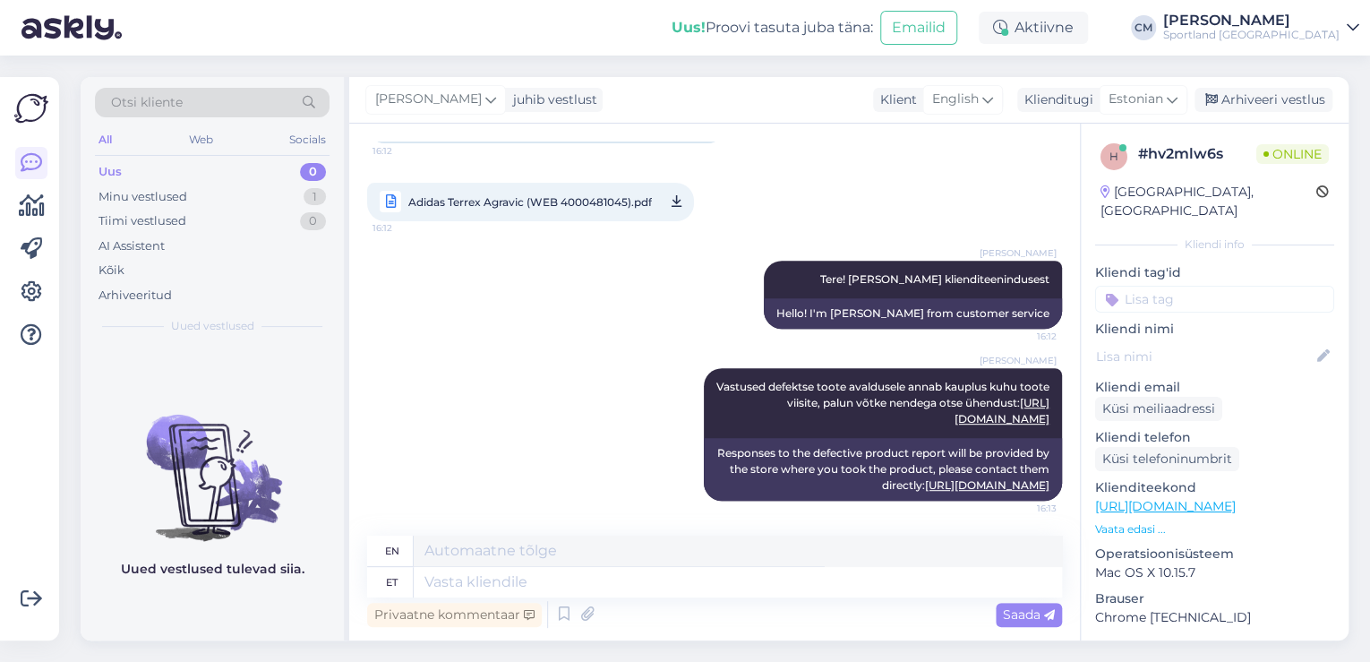
click at [1188, 286] on input at bounding box center [1214, 299] width 239 height 27
type input "def"
click at [1199, 338] on div "Defektiga toode" at bounding box center [1215, 347] width 105 height 18
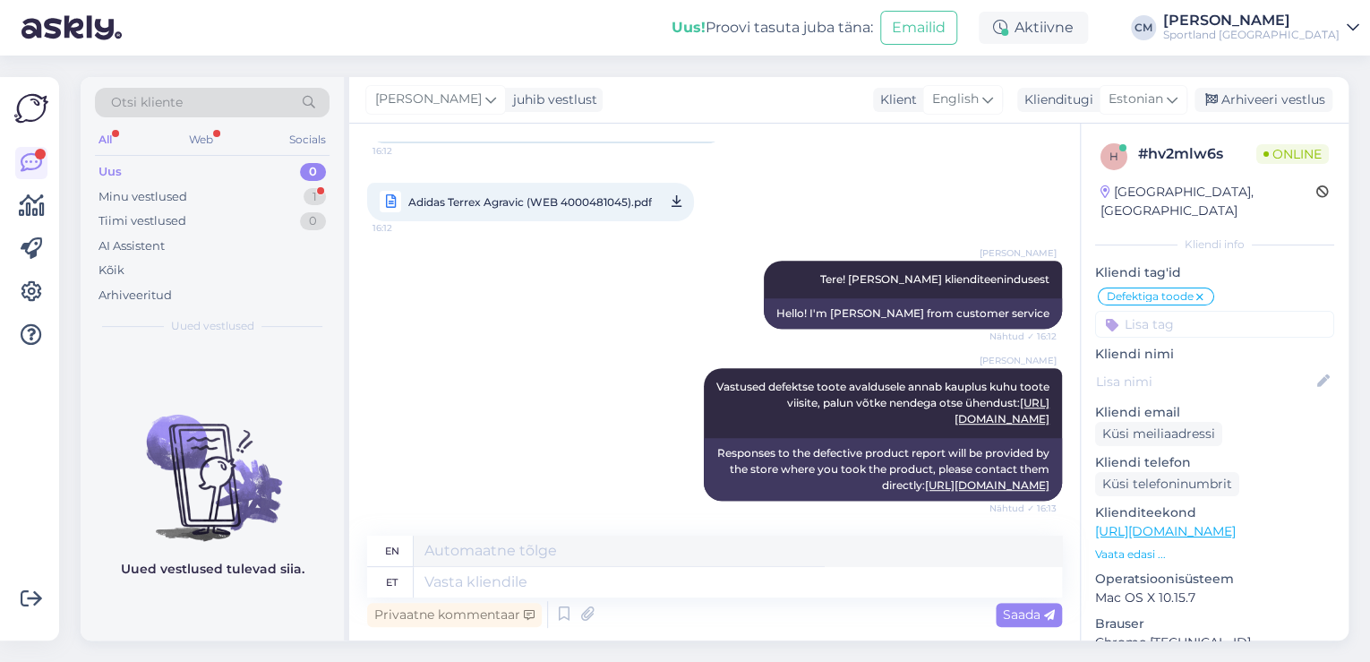
scroll to position [430, 0]
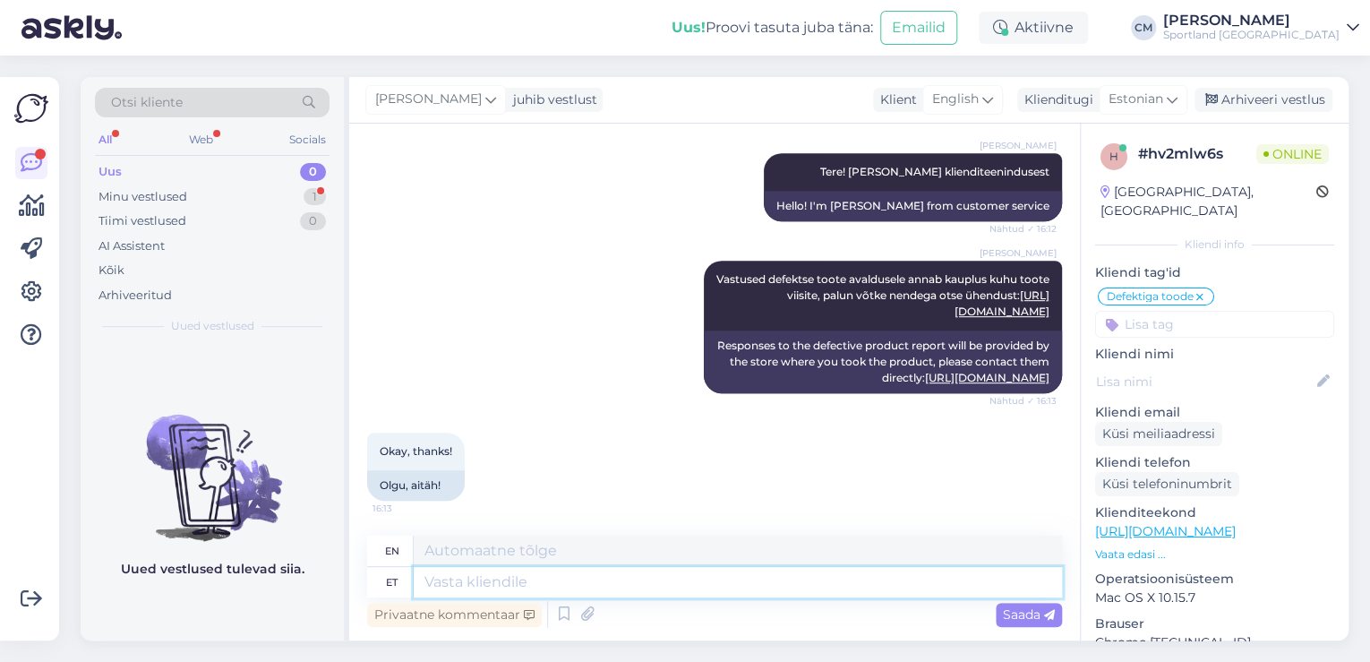
click at [564, 579] on textarea at bounding box center [738, 582] width 649 height 30
type textarea "Kas"
type textarea "Is"
type textarea "Kas saan h"
type textarea "Can I"
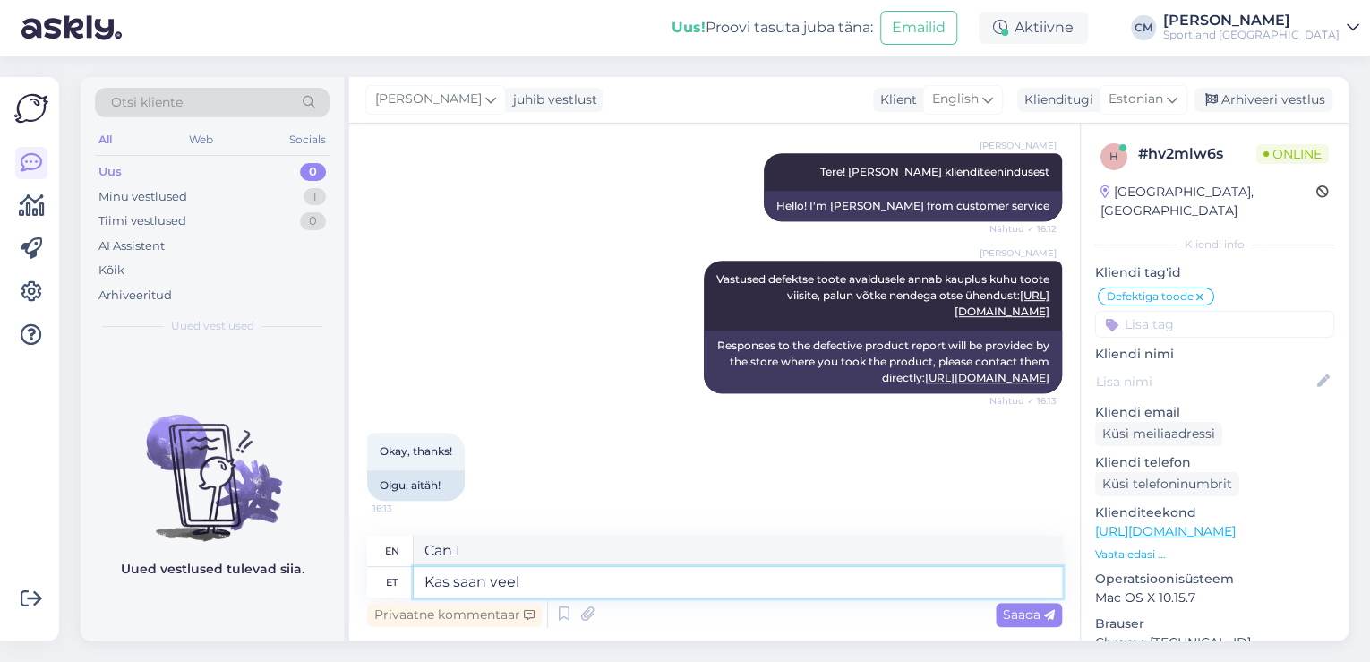
type textarea "Kas saan veel m"
type textarea "Can I have more?"
type textarea "Kas saan veel millegagi a"
type textarea "Can I get anything else?"
type textarea "Kas saan veel millegagi aidata?"
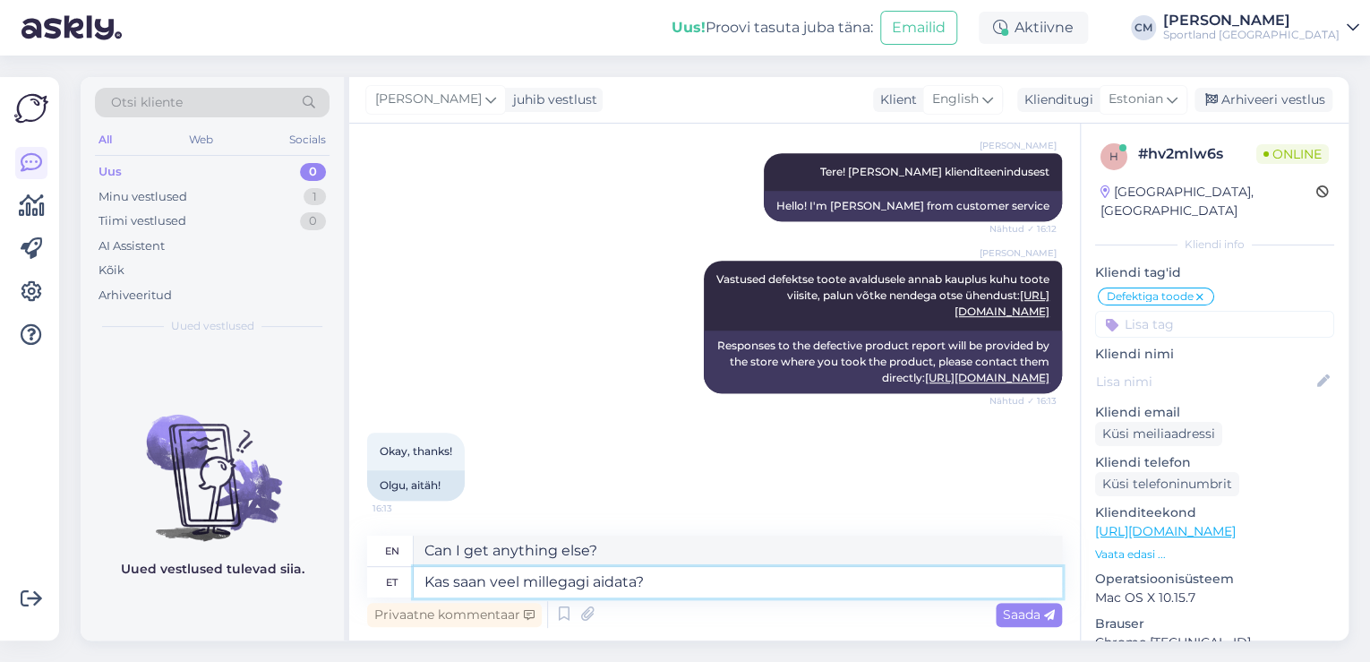
type textarea "Is there anything else I can help with?"
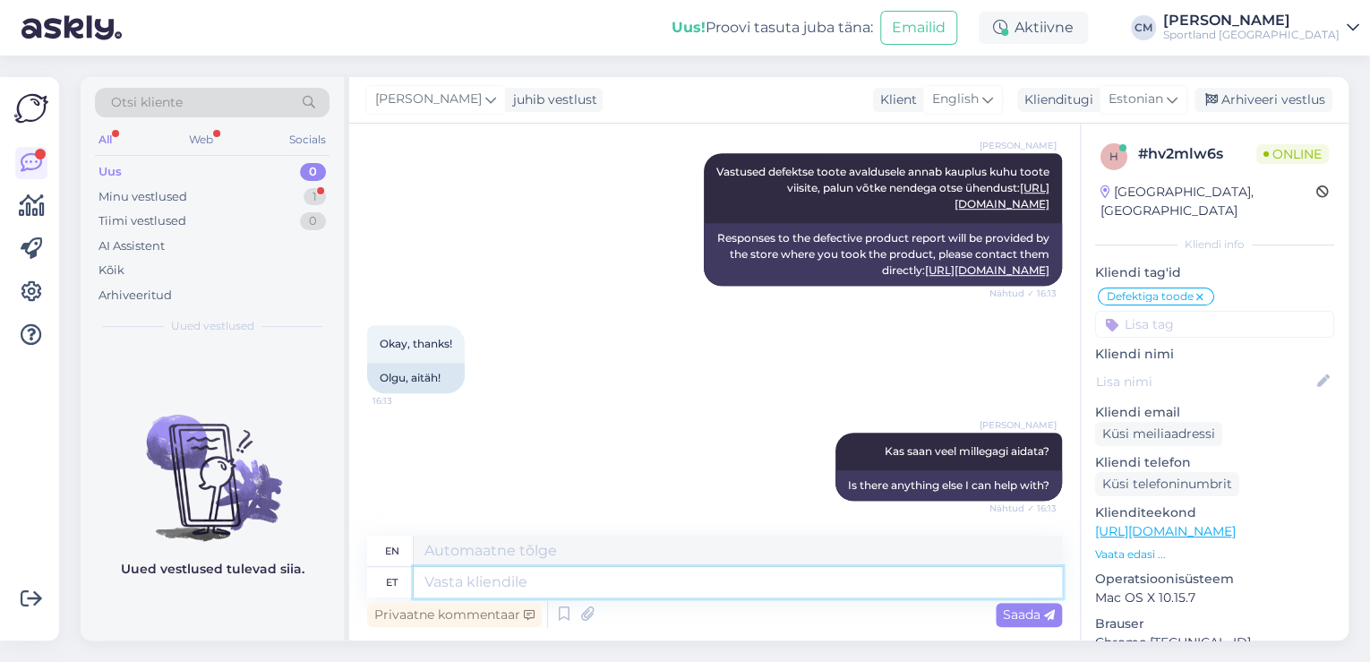
scroll to position [645, 0]
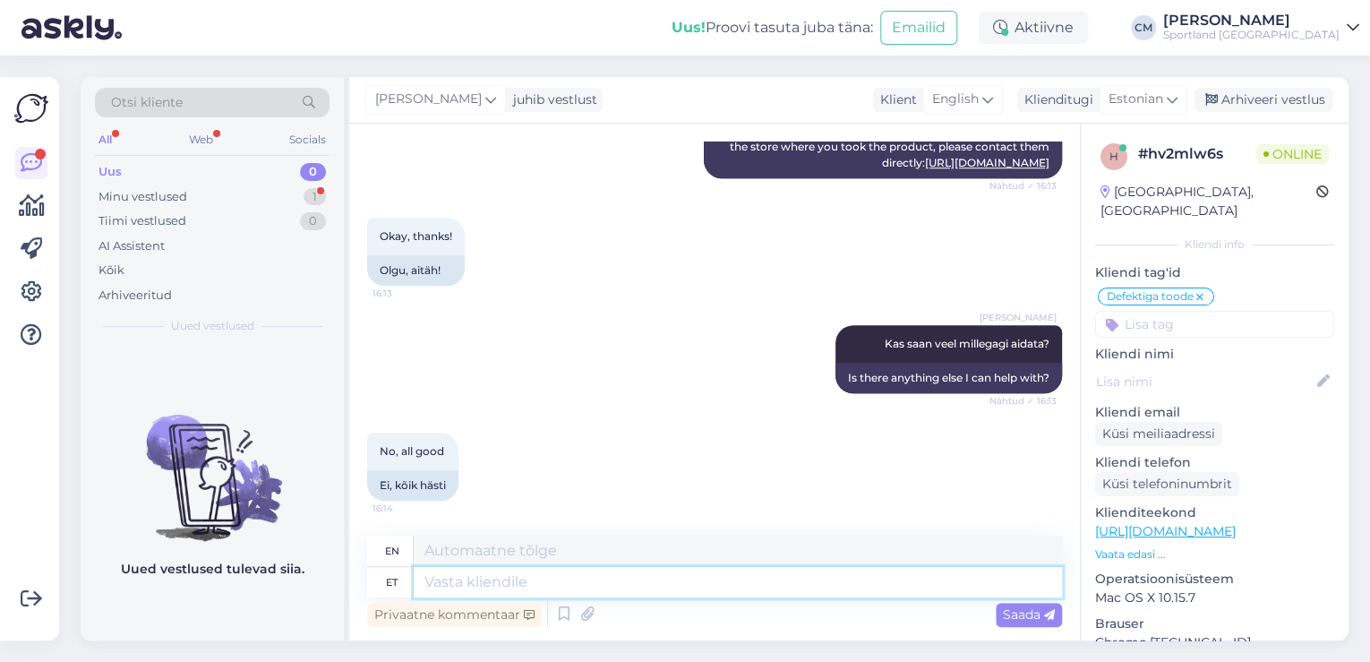
click at [506, 571] on textarea at bounding box center [738, 582] width 649 height 30
type textarea "Kena p"
type textarea "Nice"
type textarea "Kena päeva j"
type textarea "Have a nice day"
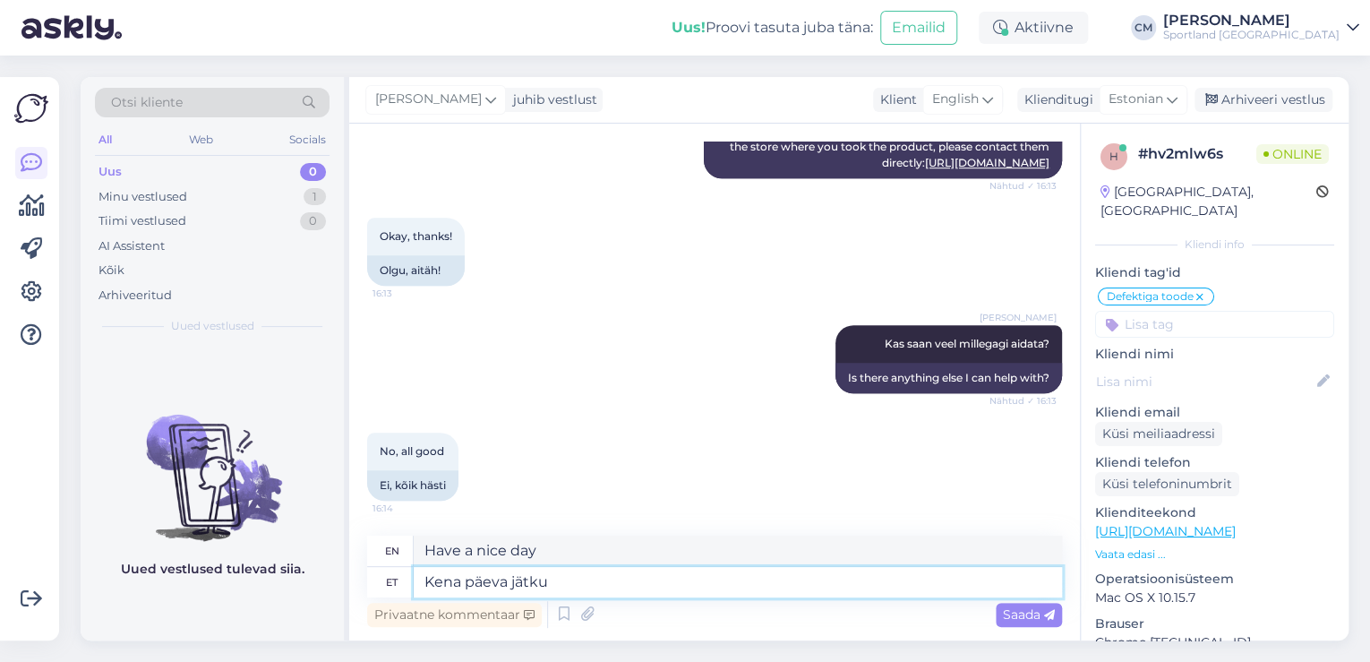
type textarea "Kena päeva jätku!"
type textarea "Have a nice day!"
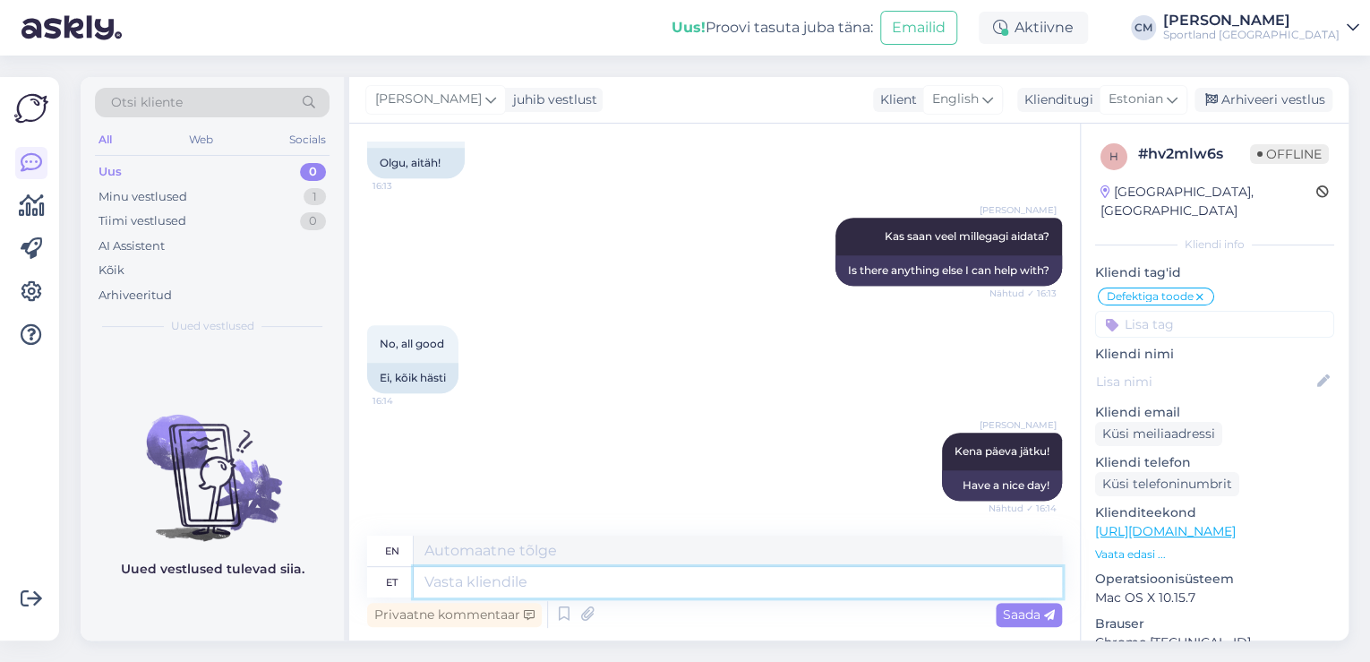
scroll to position [752, 0]
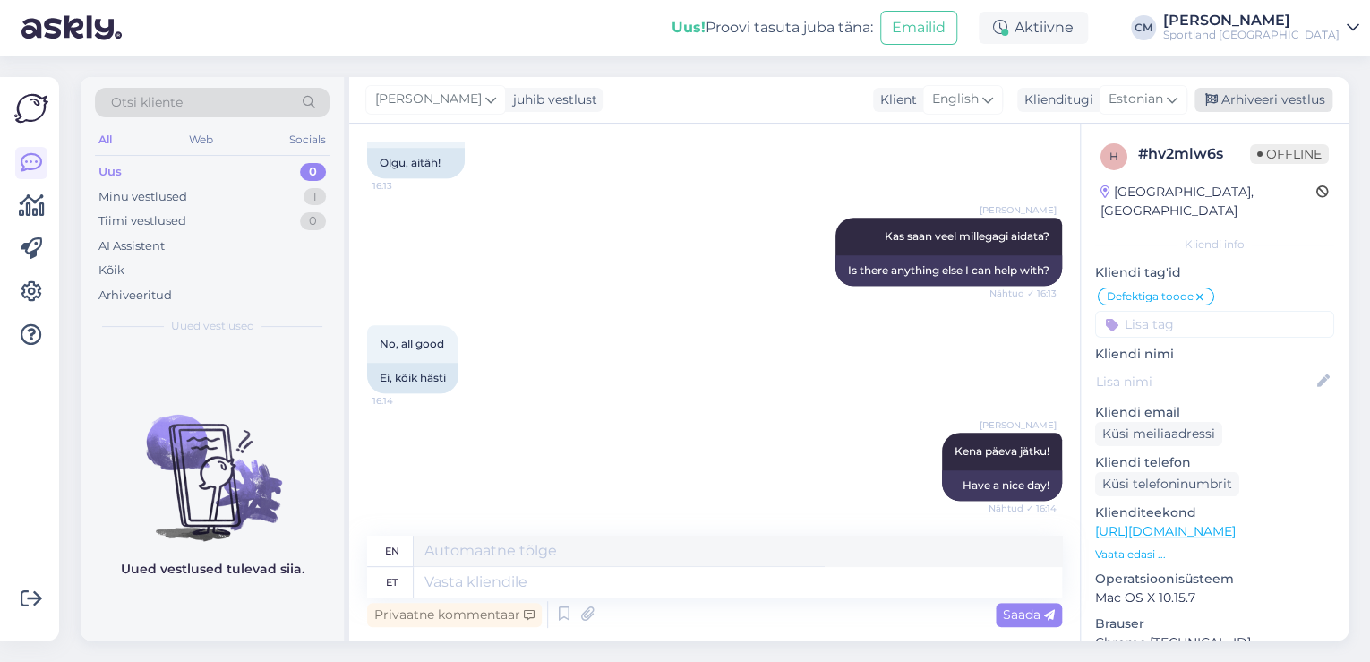
click at [1247, 111] on div "Arhiveeri vestlus" at bounding box center [1264, 100] width 138 height 24
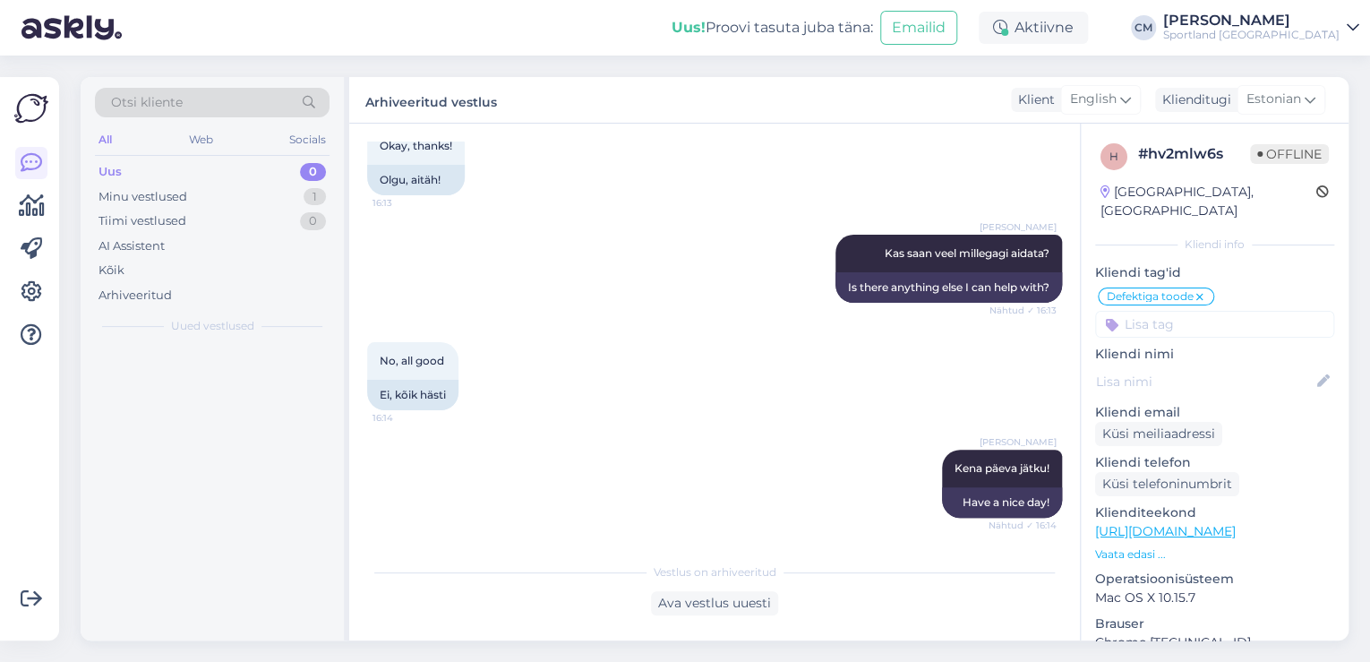
scroll to position [735, 0]
